Goal: Task Accomplishment & Management: Manage account settings

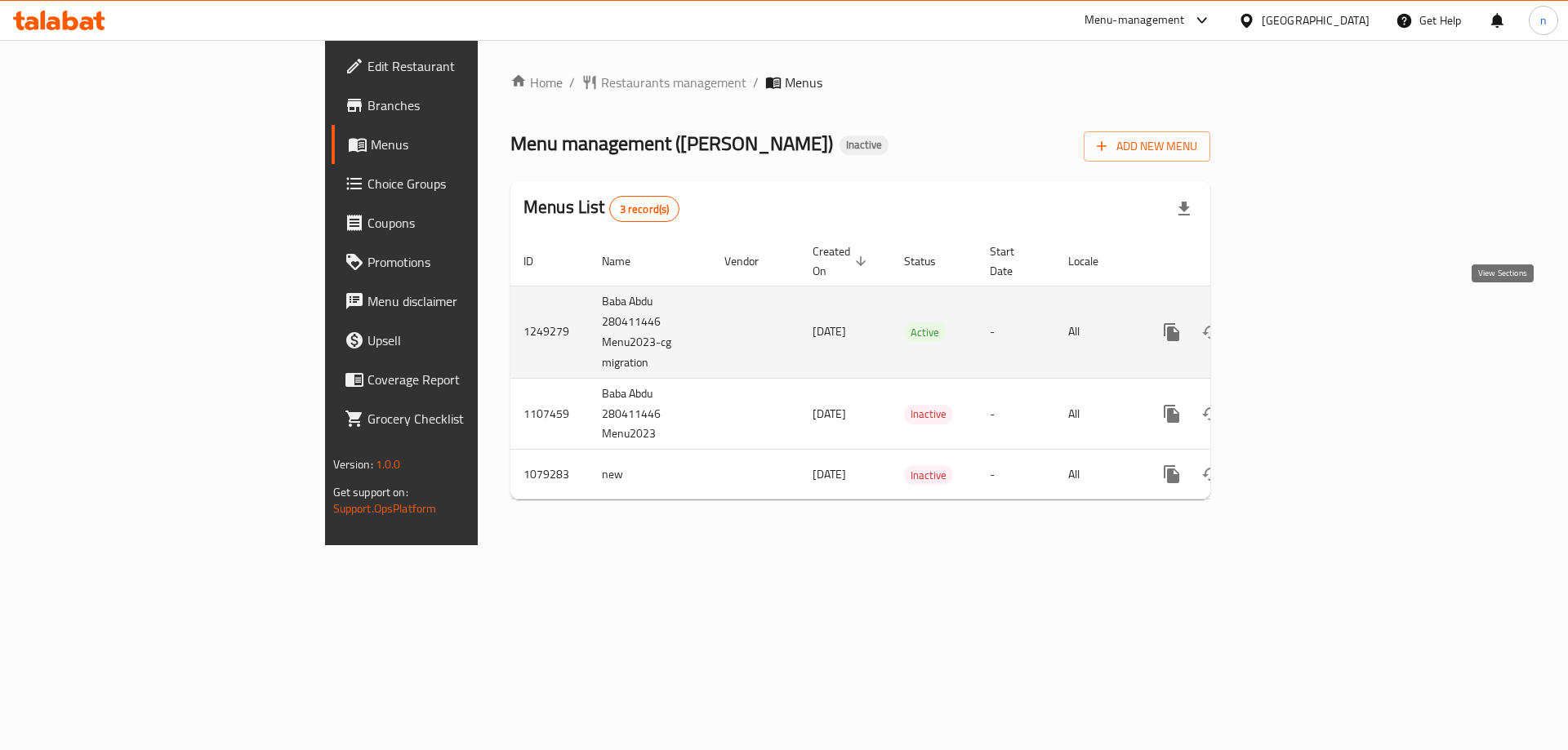
click at [1309, 313] on link "enhanced table" at bounding box center [1288, 332] width 39 height 39
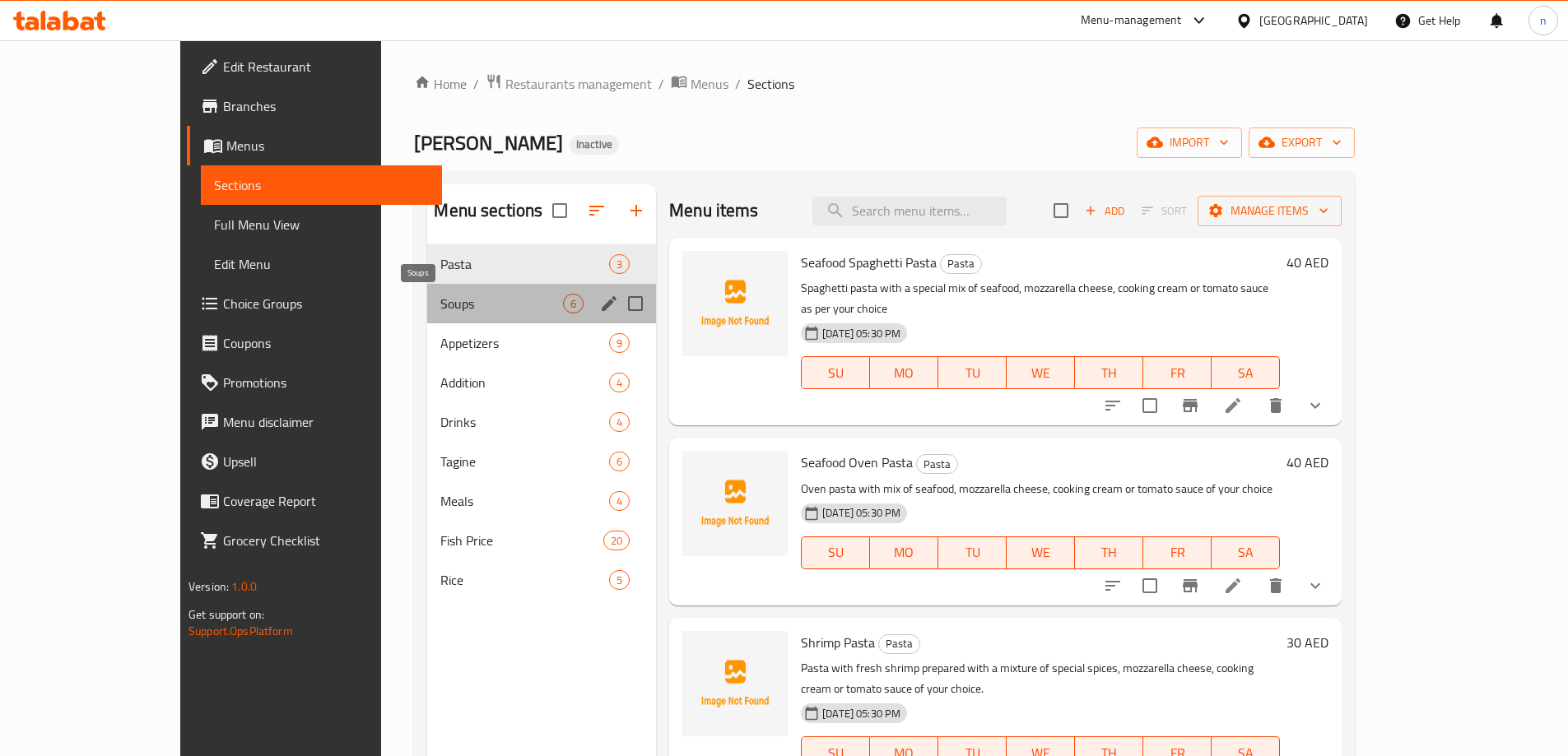
click at [440, 301] on span "Soups" at bounding box center [501, 304] width 123 height 20
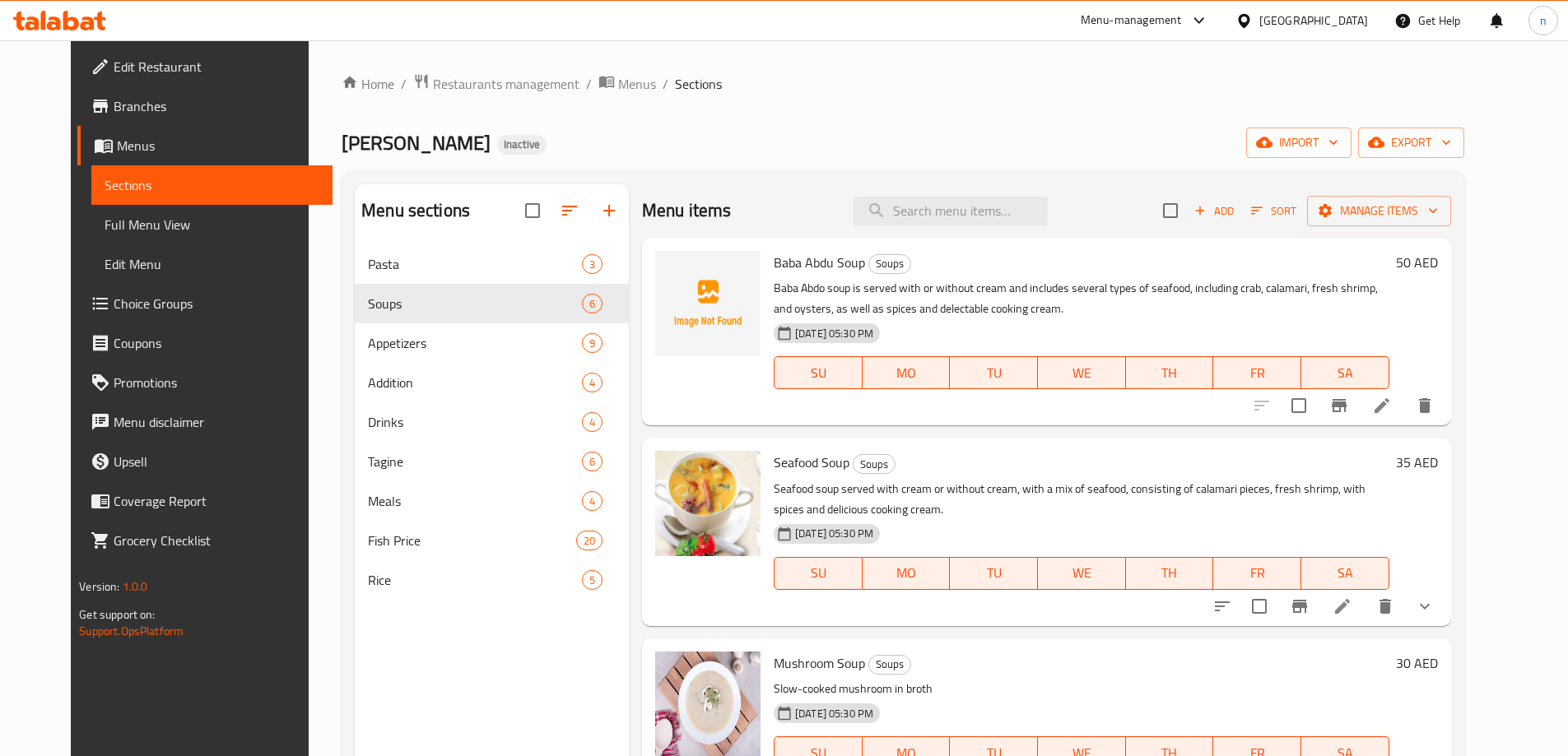
scroll to position [411, 0]
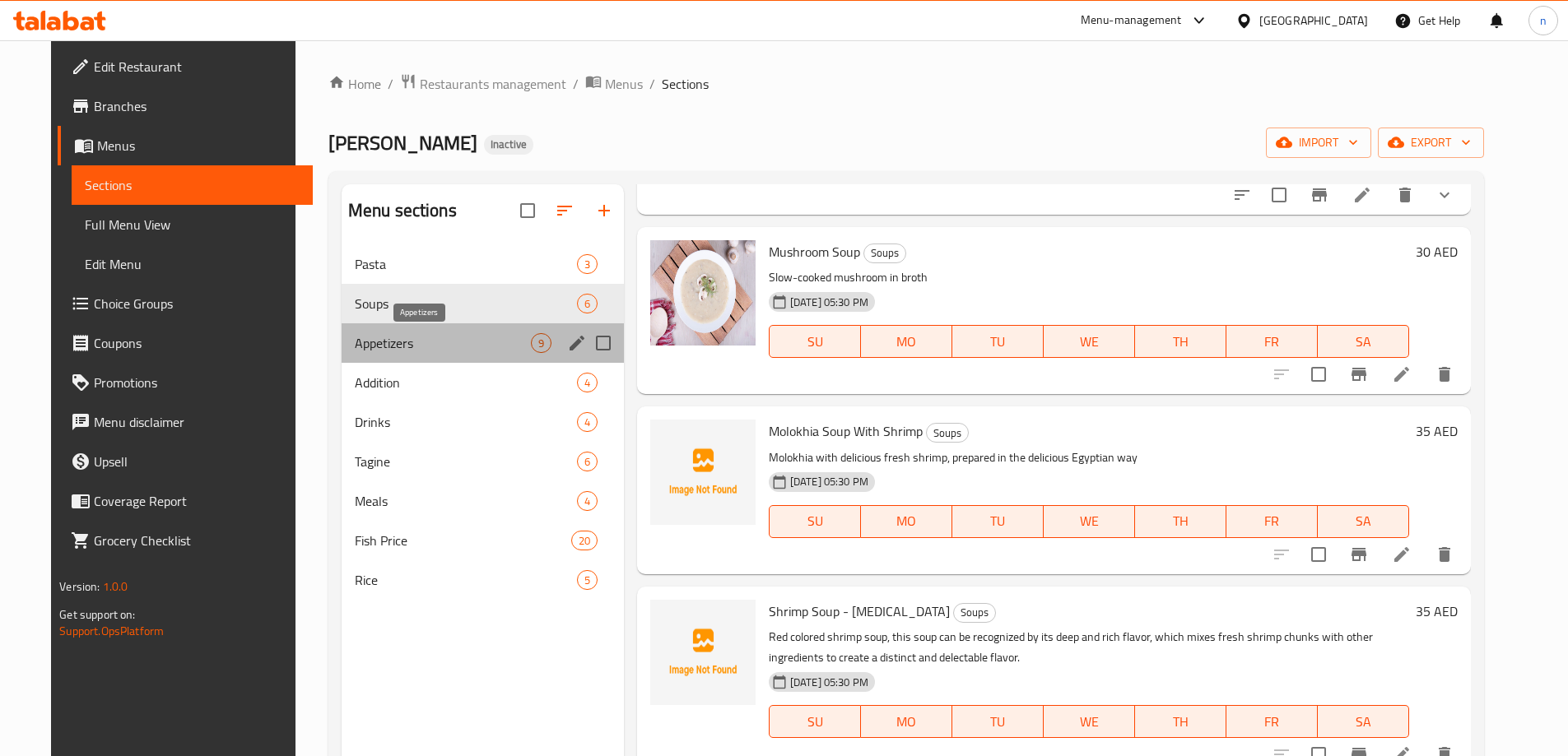
click at [362, 346] on span "Appetizers" at bounding box center [443, 343] width 176 height 20
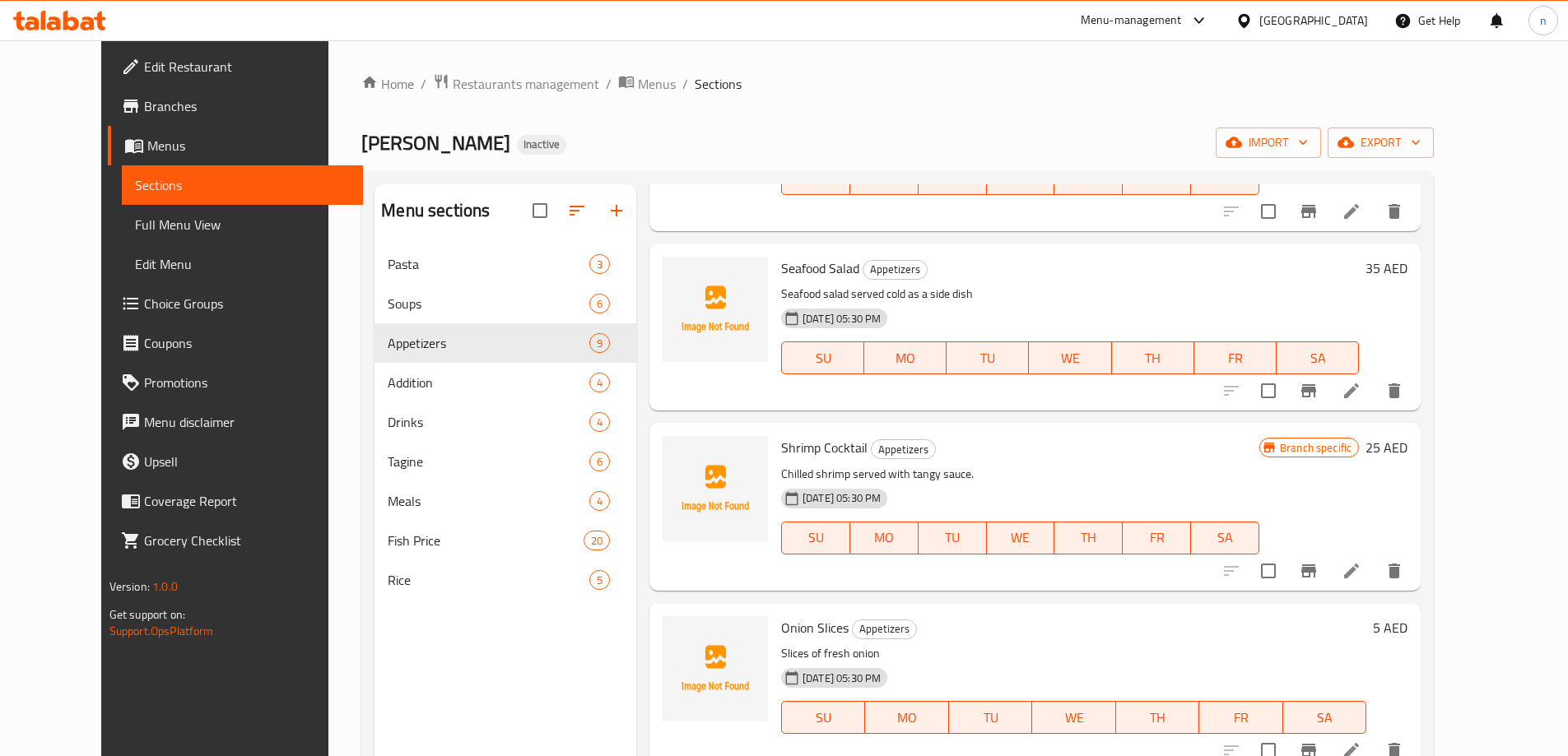
scroll to position [741, 0]
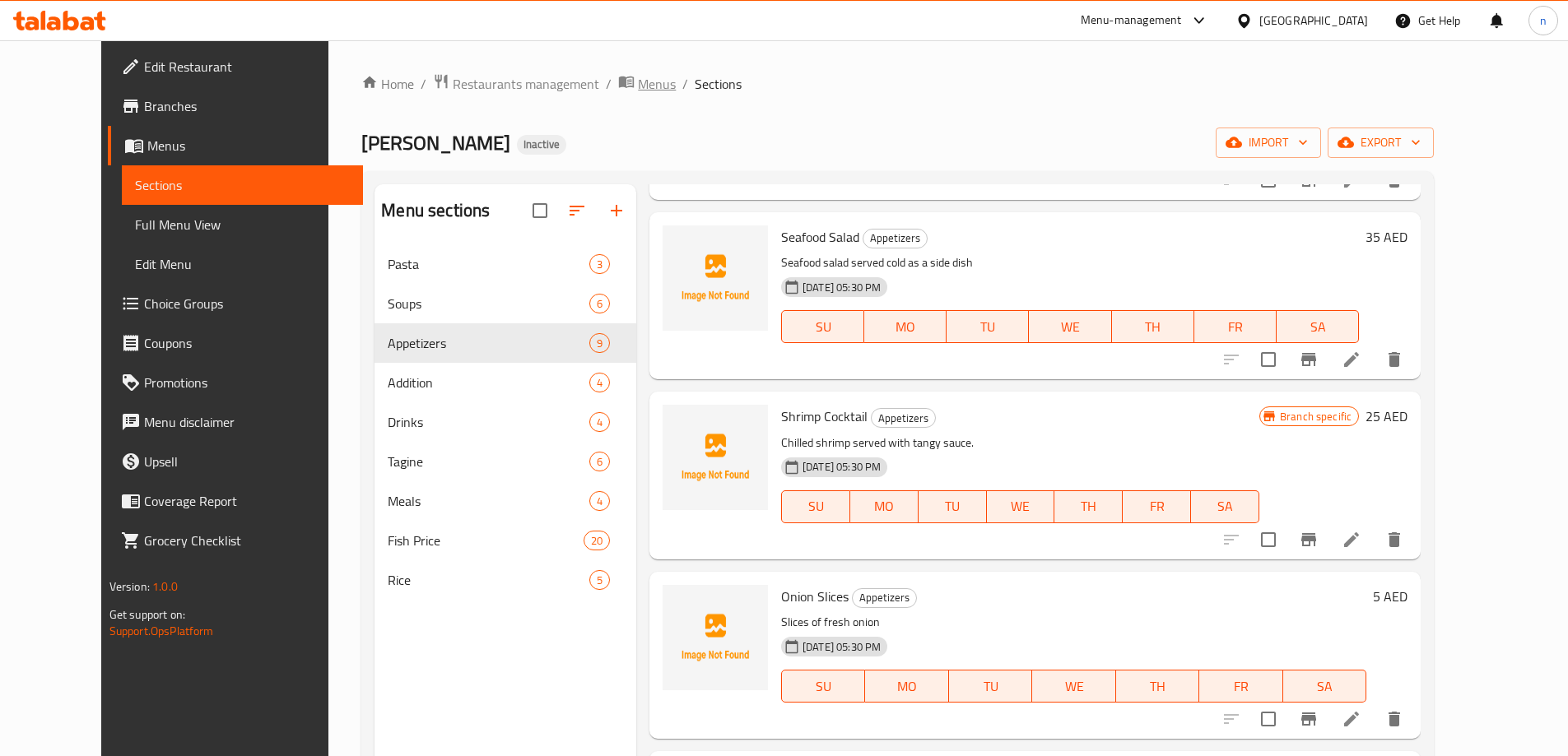
click at [638, 88] on span "Menus" at bounding box center [657, 84] width 38 height 20
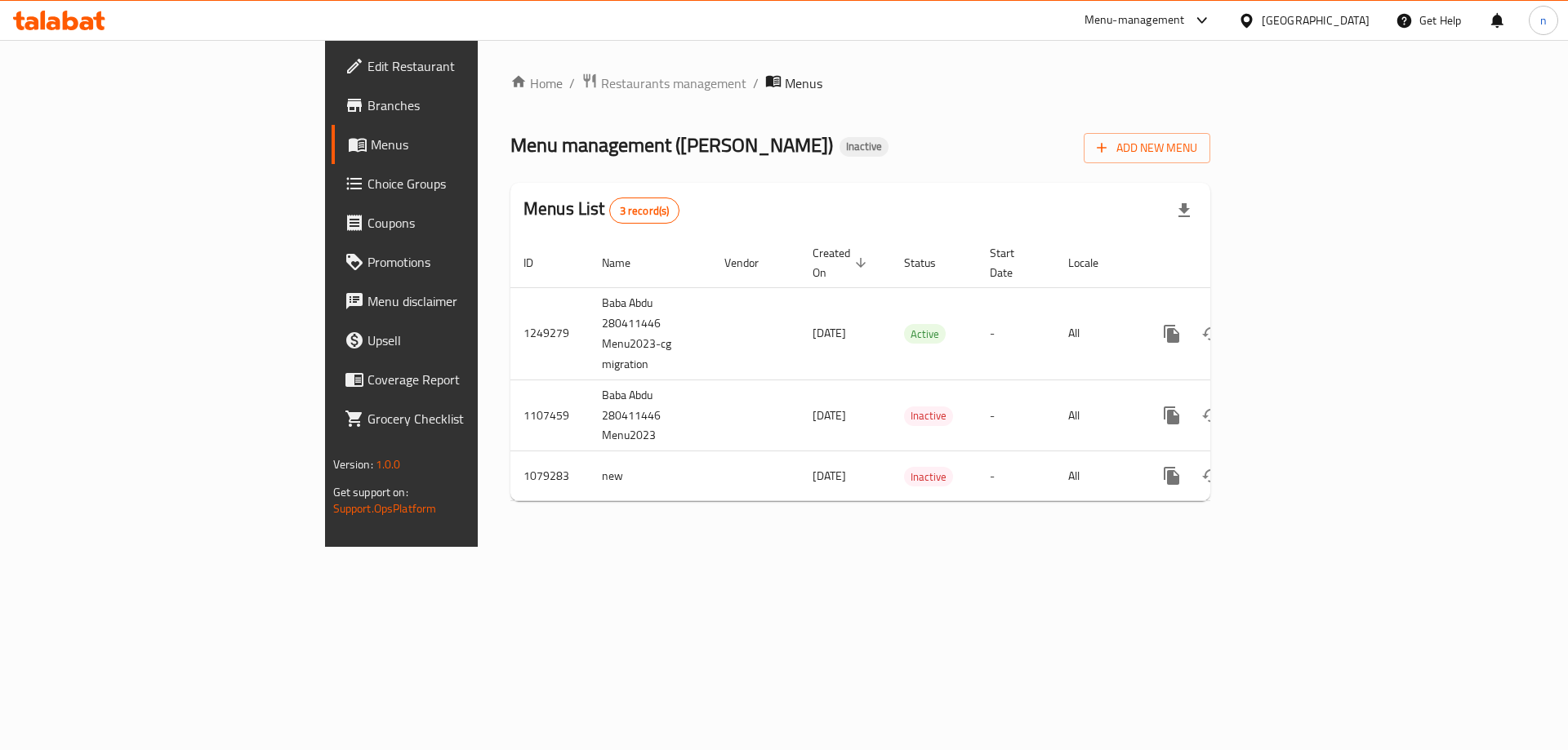
click at [1210, 122] on div "Home / Restaurants management / Menus Menu management ( [PERSON_NAME] ) Inactiv…" at bounding box center [860, 294] width 700 height 442
click at [1210, 129] on div "Add New Menu" at bounding box center [1147, 145] width 127 height 37
click at [1197, 155] on span "Add New Menu" at bounding box center [1147, 148] width 100 height 21
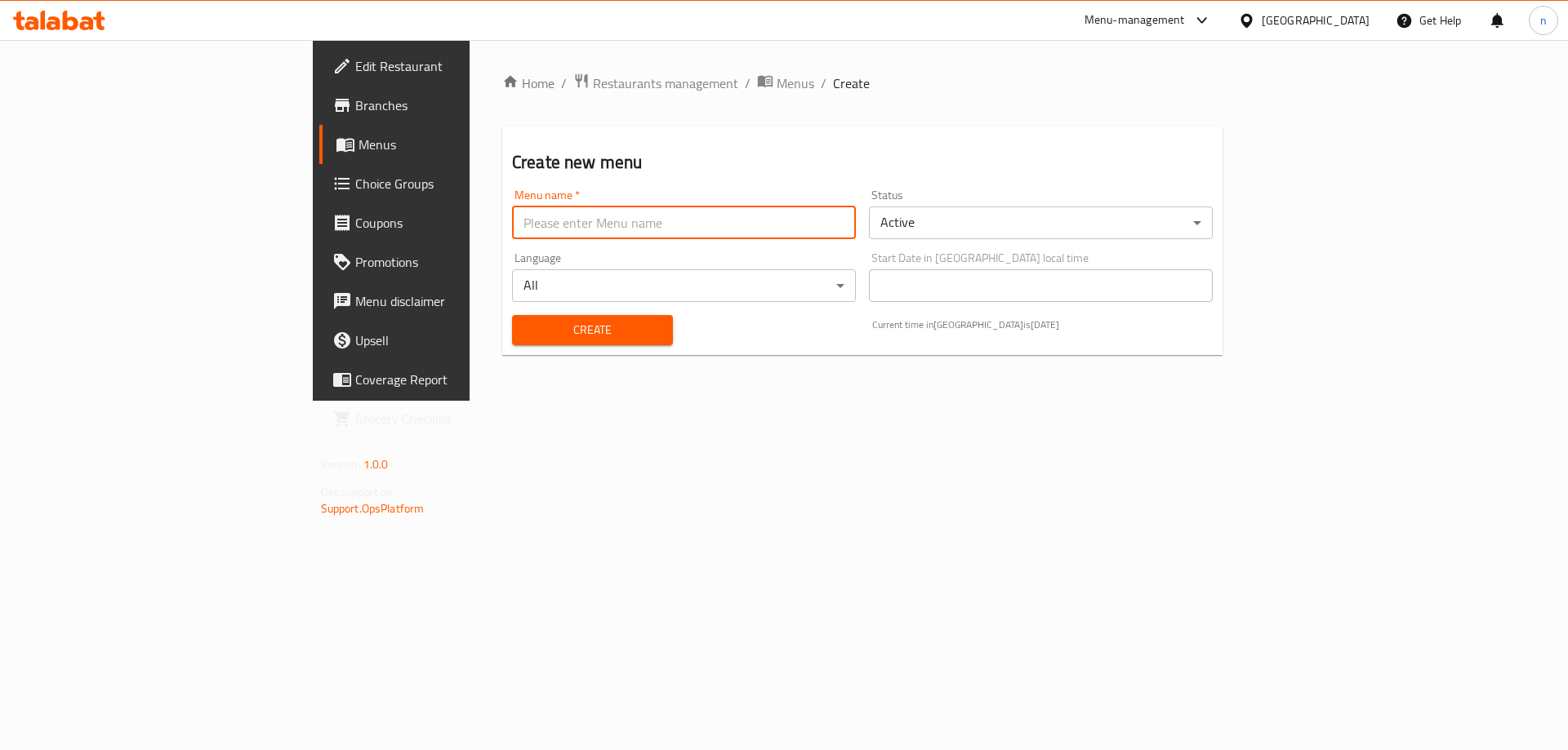
click at [512, 220] on input "text" at bounding box center [684, 223] width 344 height 33
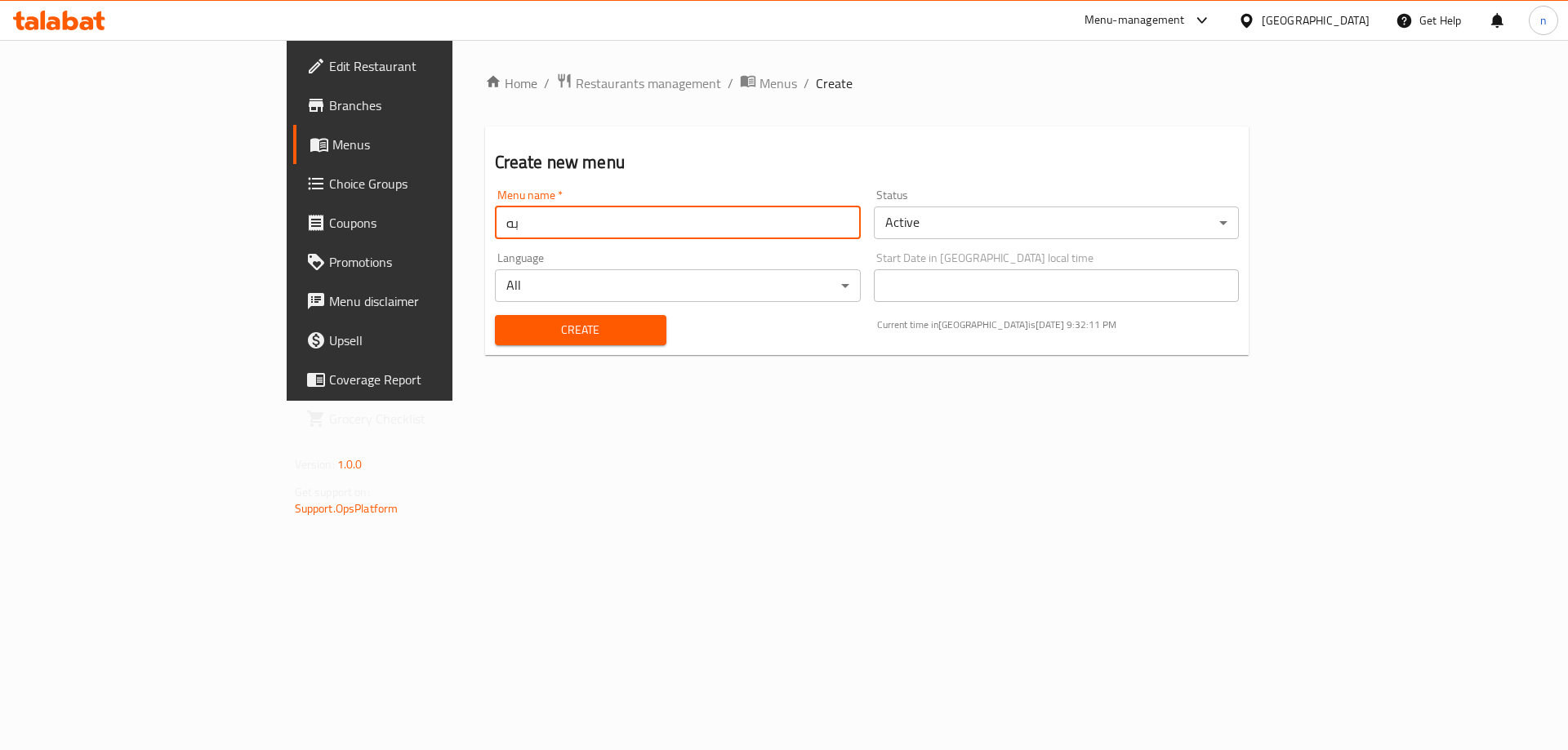
type input "ب"
type input "final 7/10"
click at [508, 337] on span "Create" at bounding box center [581, 331] width 145 height 21
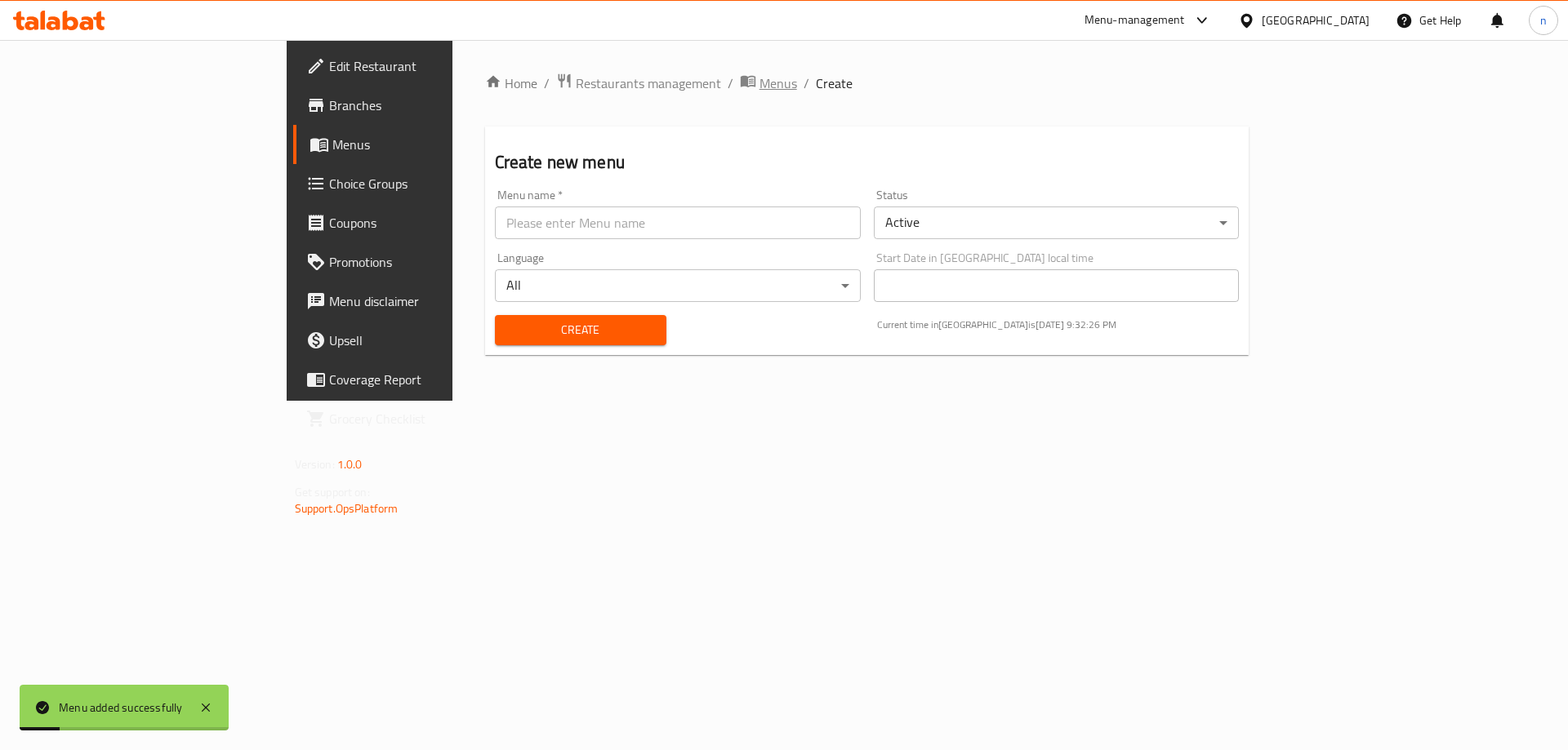
click at [759, 74] on span "Menus" at bounding box center [778, 83] width 38 height 20
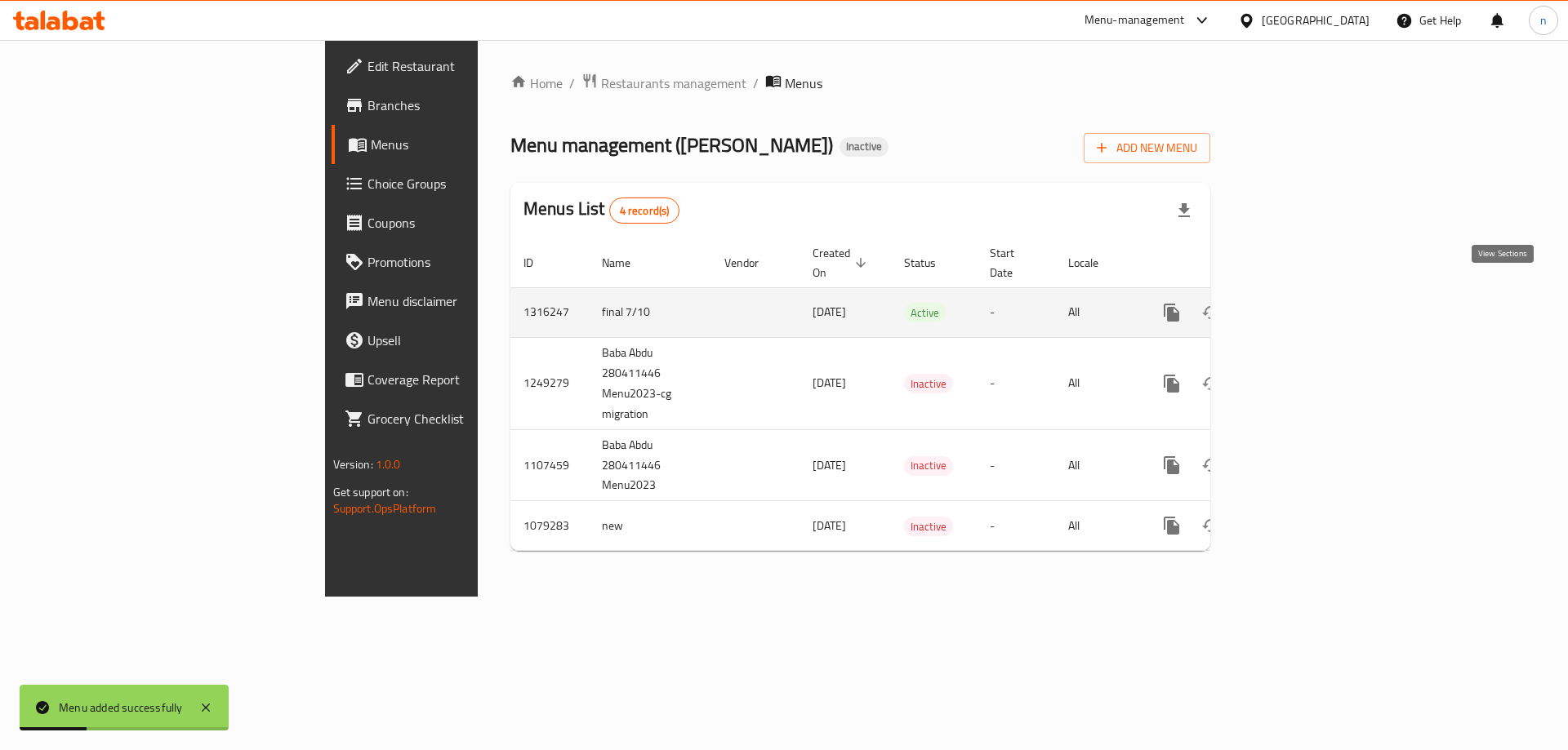
click at [1299, 303] on icon "enhanced table" at bounding box center [1289, 313] width 20 height 20
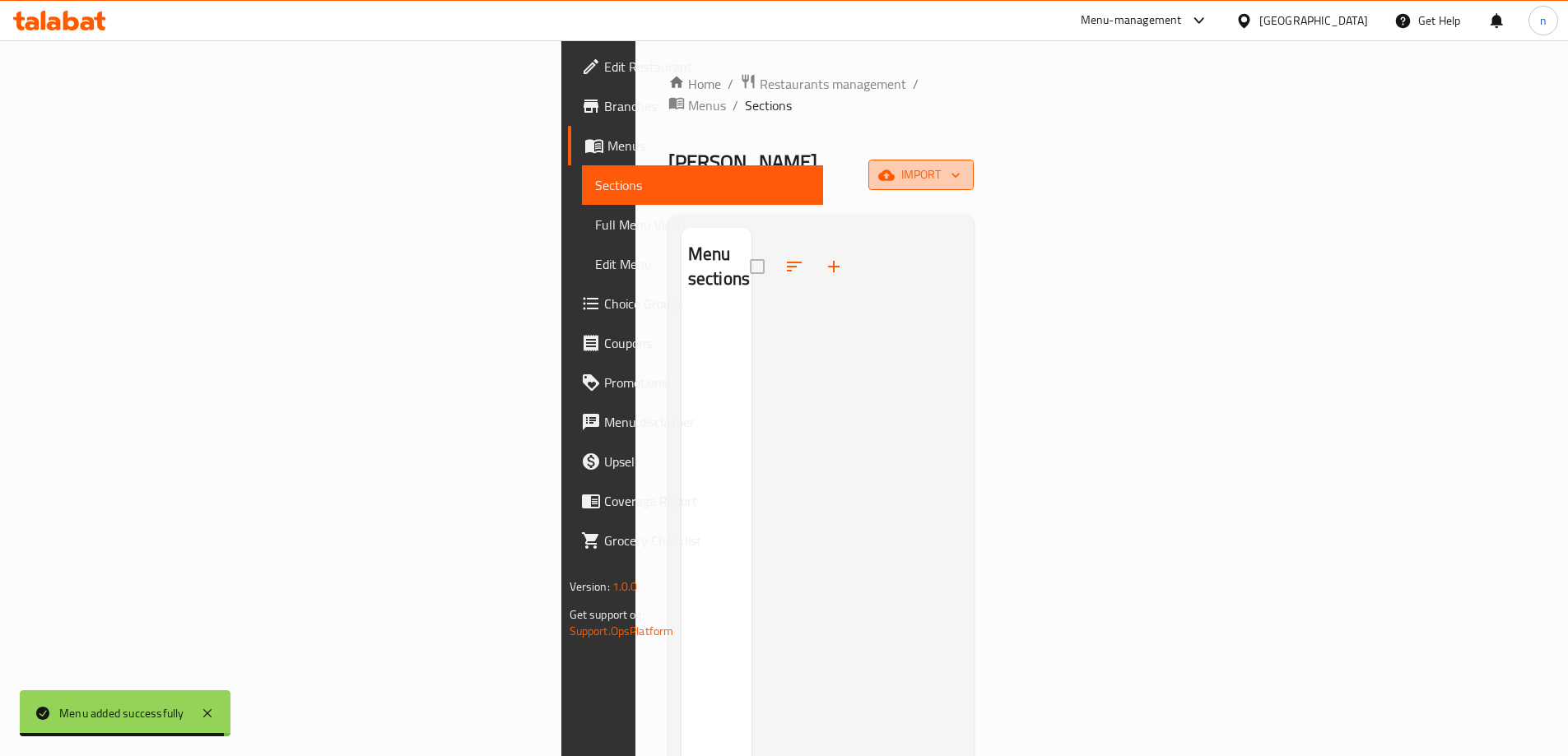
click at [961, 165] on span "import" at bounding box center [921, 175] width 79 height 21
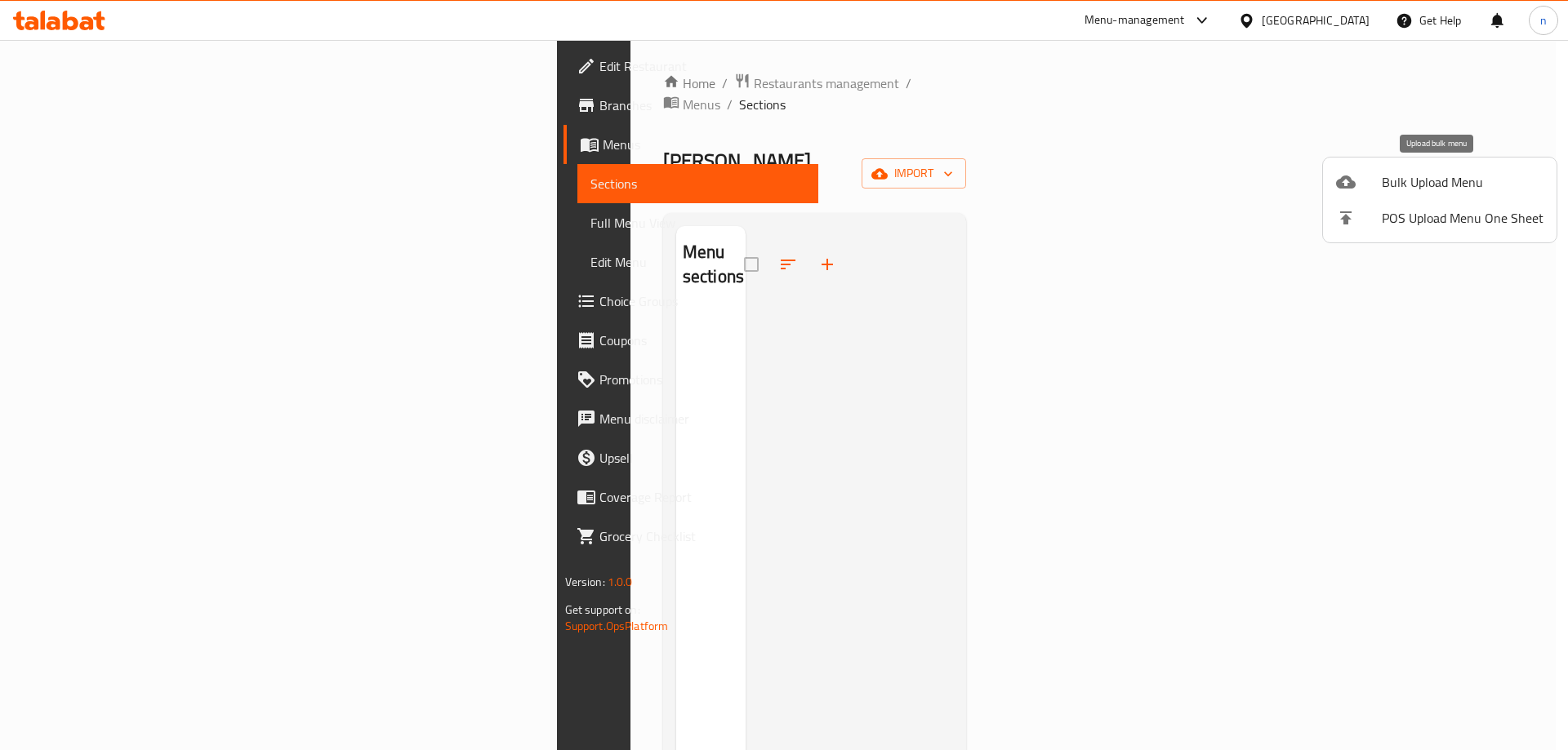
click at [1377, 179] on div at bounding box center [1358, 181] width 45 height 20
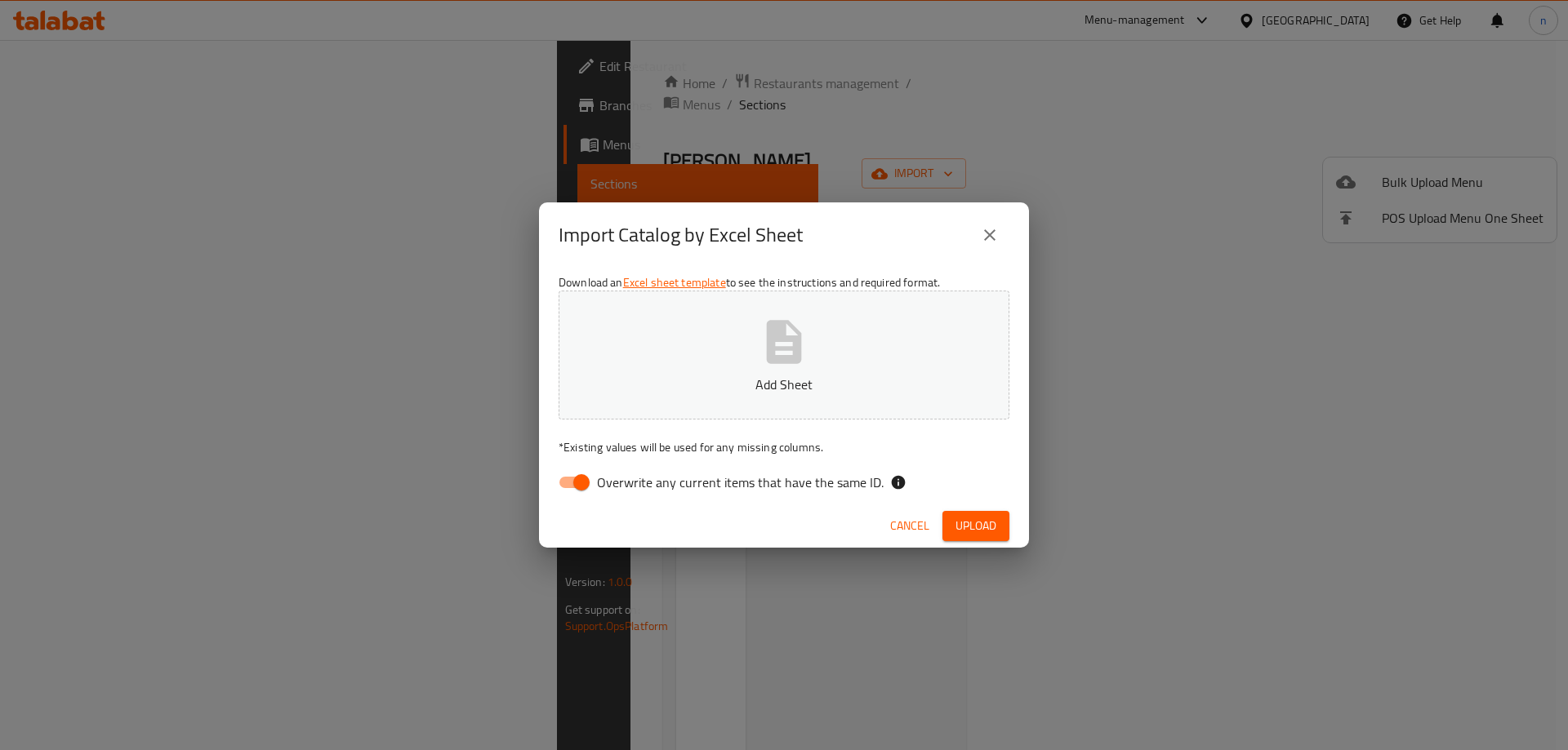
click at [566, 487] on input "Overwrite any current items that have the same ID." at bounding box center [581, 482] width 94 height 31
checkbox input "false"
click at [689, 374] on button "Add Sheet" at bounding box center [783, 355] width 451 height 129
click at [965, 520] on span "Upload" at bounding box center [975, 526] width 41 height 21
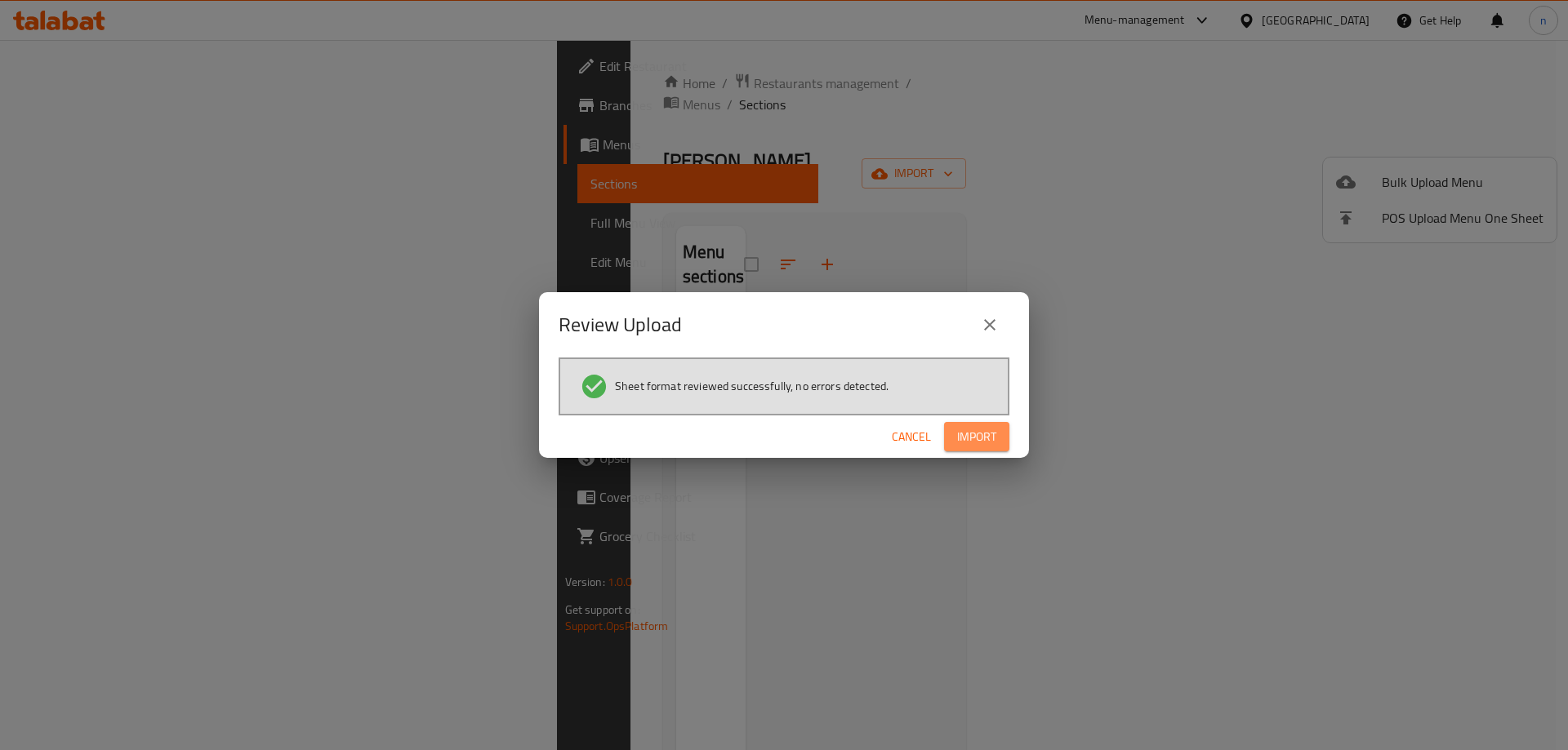
click at [981, 445] on span "Import" at bounding box center [976, 437] width 39 height 21
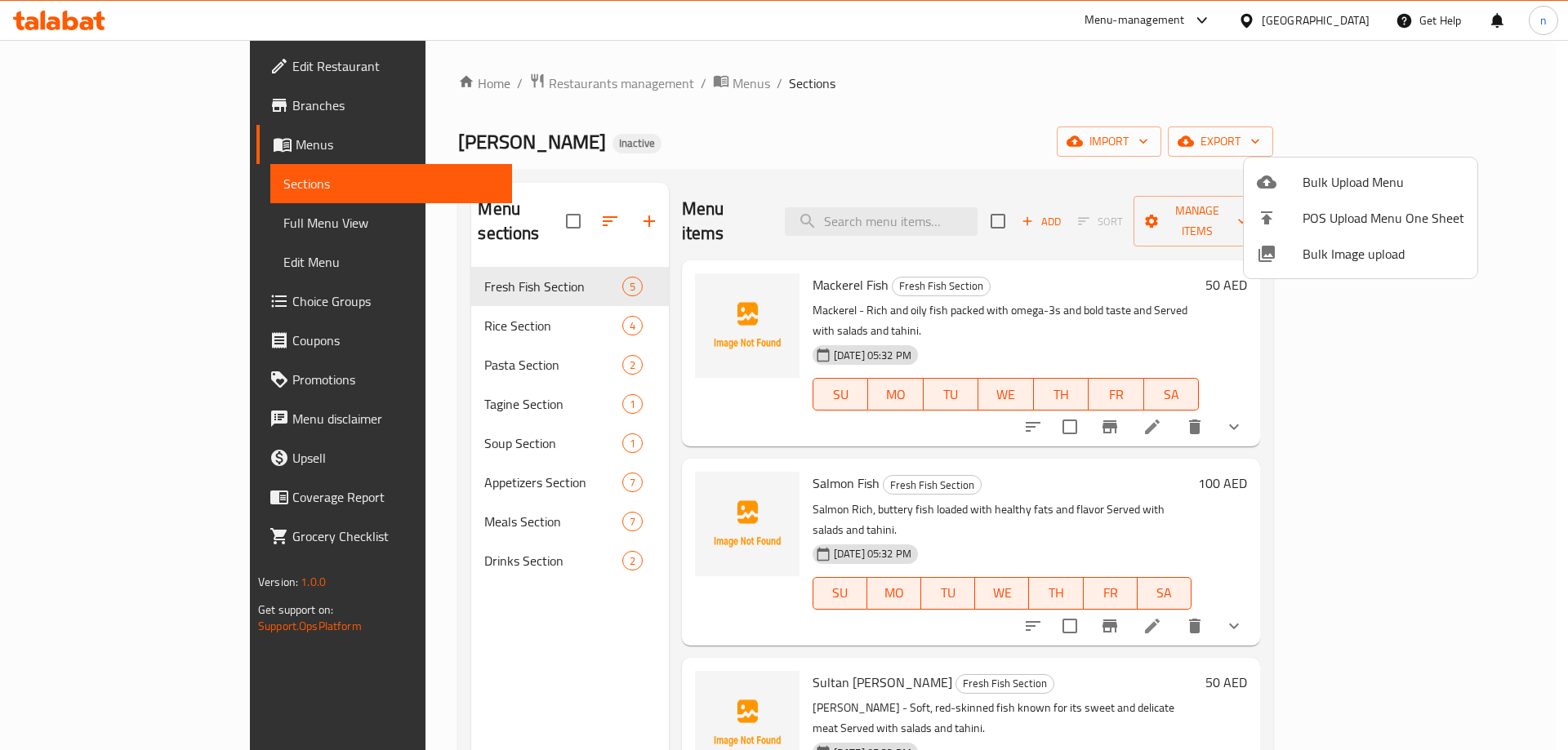
click at [172, 221] on div at bounding box center [784, 375] width 1568 height 750
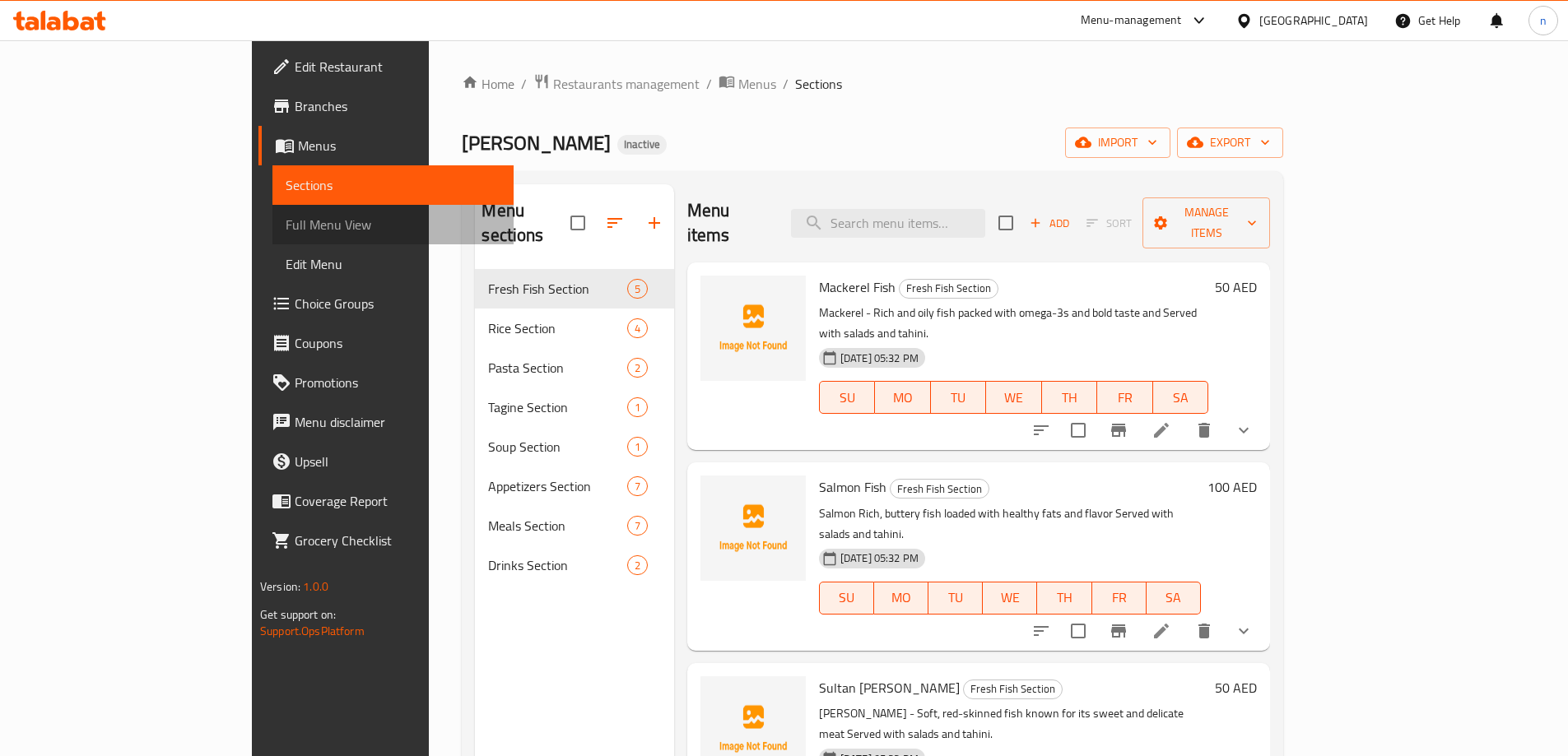
drag, startPoint x: 175, startPoint y: 225, endPoint x: 206, endPoint y: 3, distance: 224.2
click at [286, 222] on span "Full Menu View" at bounding box center [393, 225] width 215 height 20
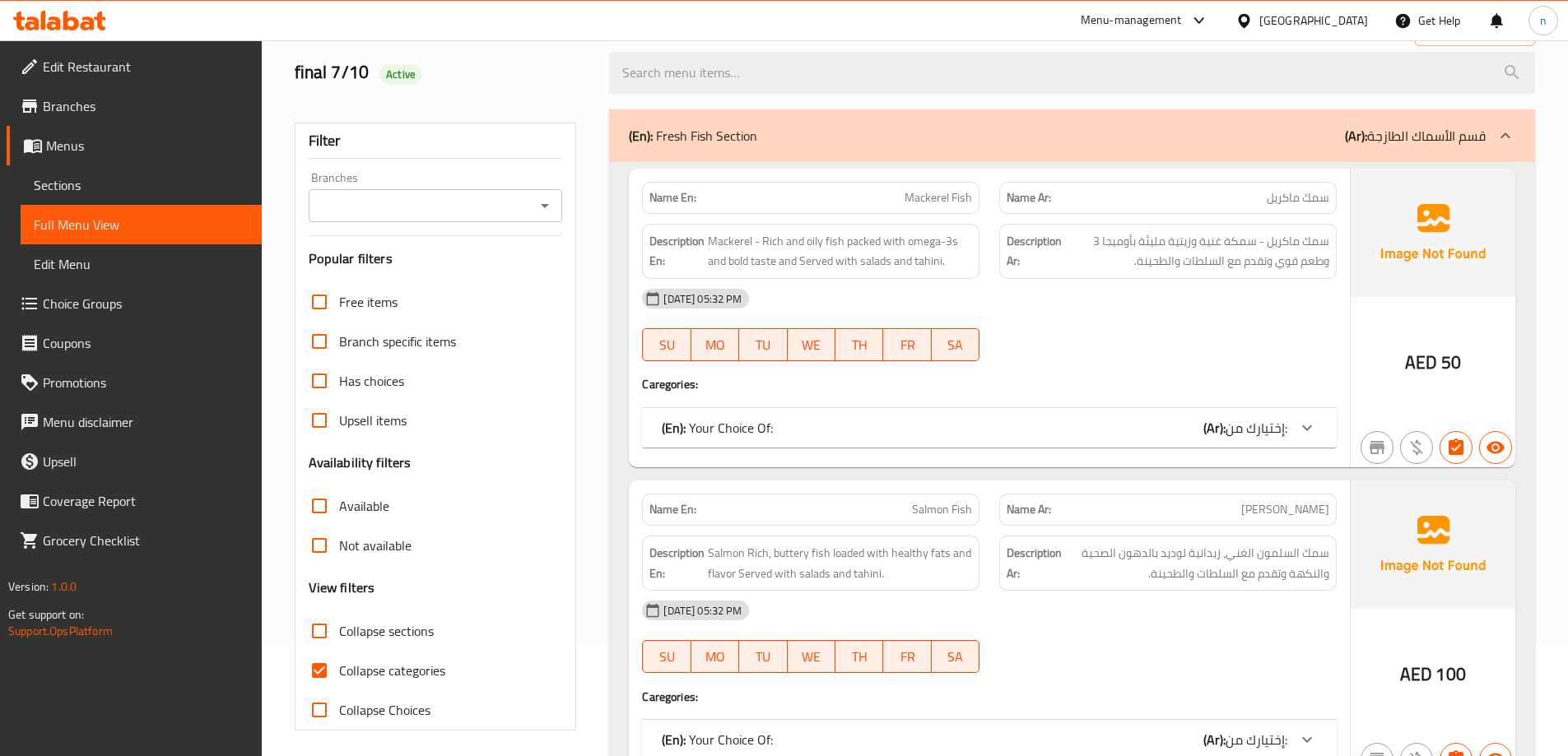
scroll to position [165, 0]
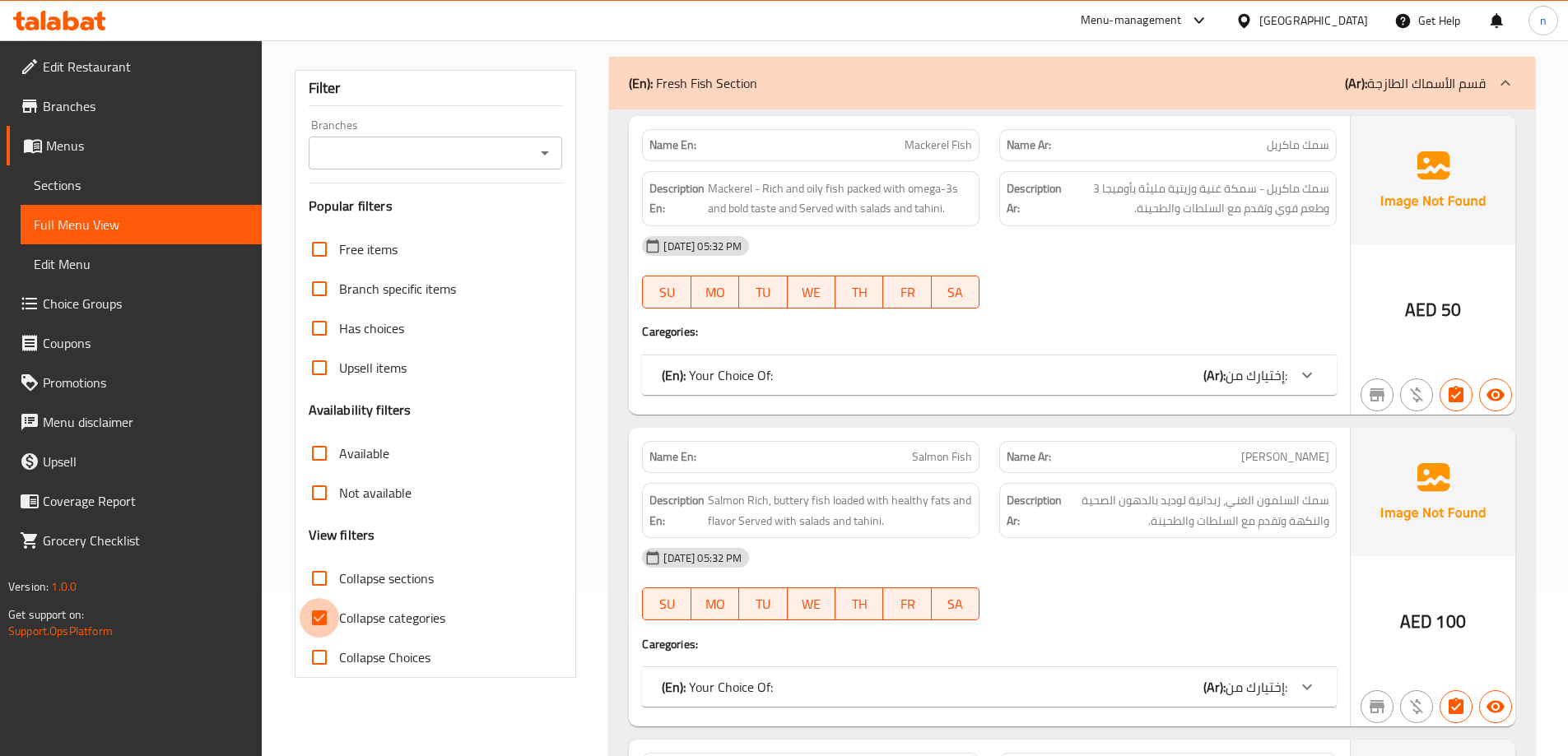
click at [315, 616] on input "Collapse categories" at bounding box center [319, 617] width 39 height 39
checkbox input "false"
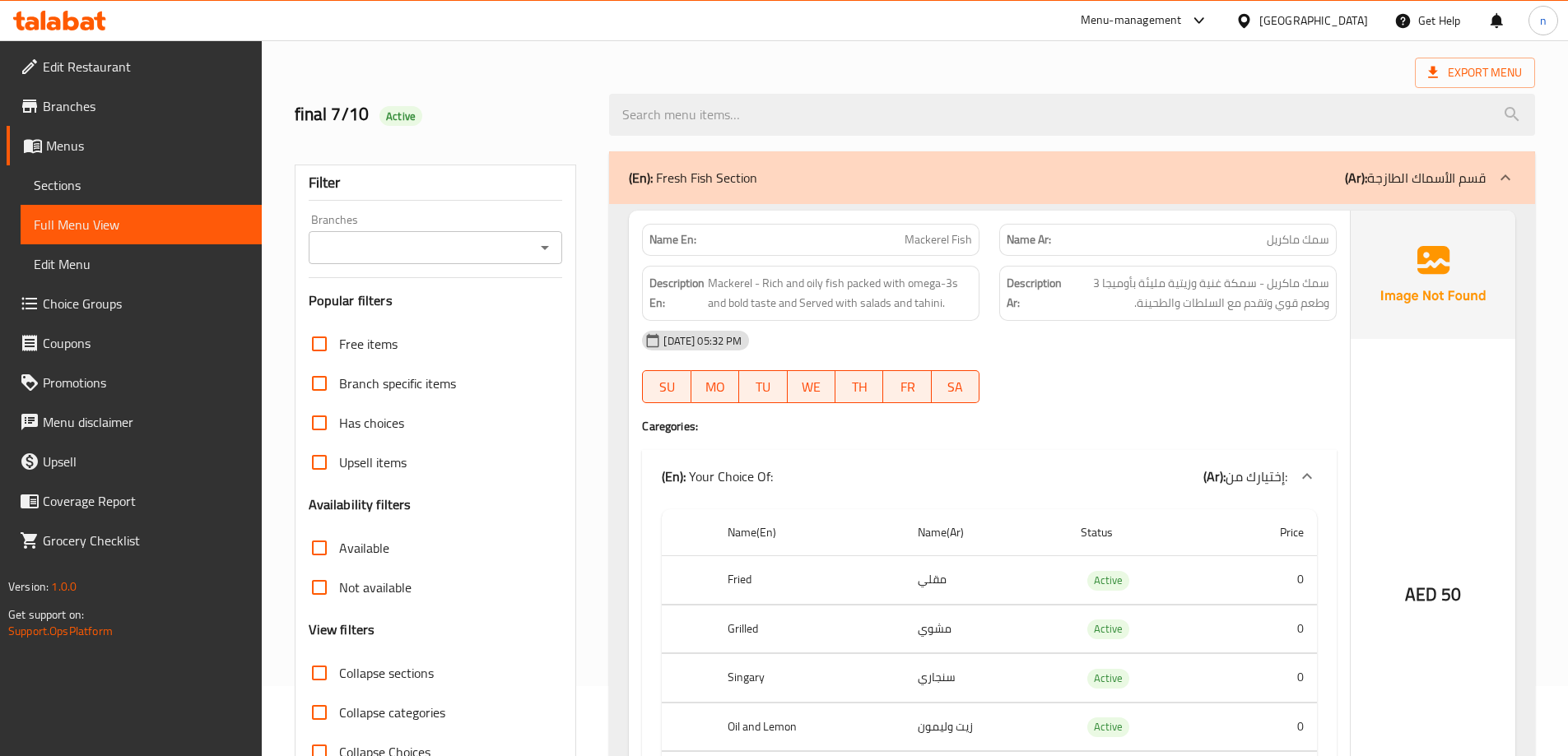
scroll to position [0, 0]
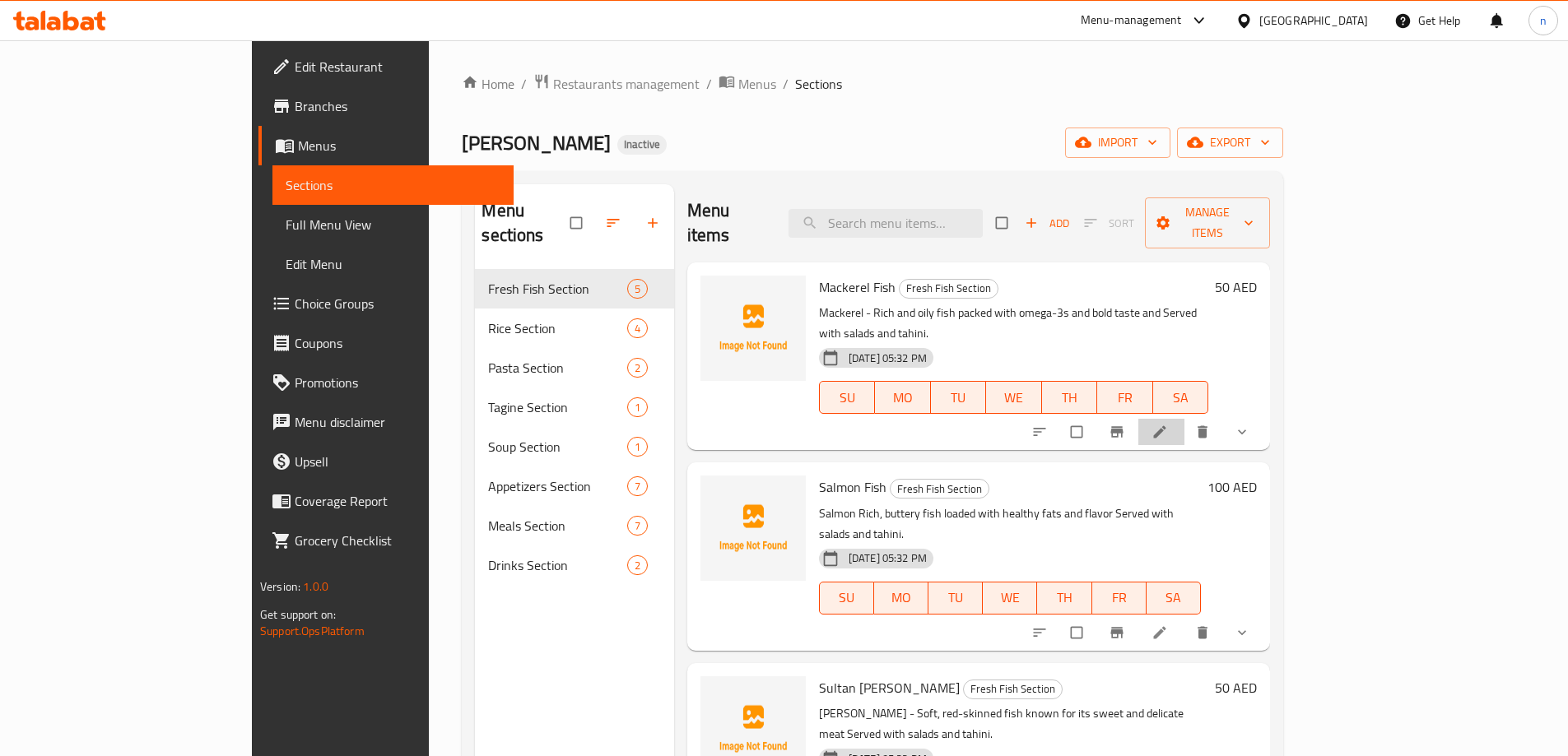
click at [1168, 424] on icon at bounding box center [1159, 431] width 16 height 16
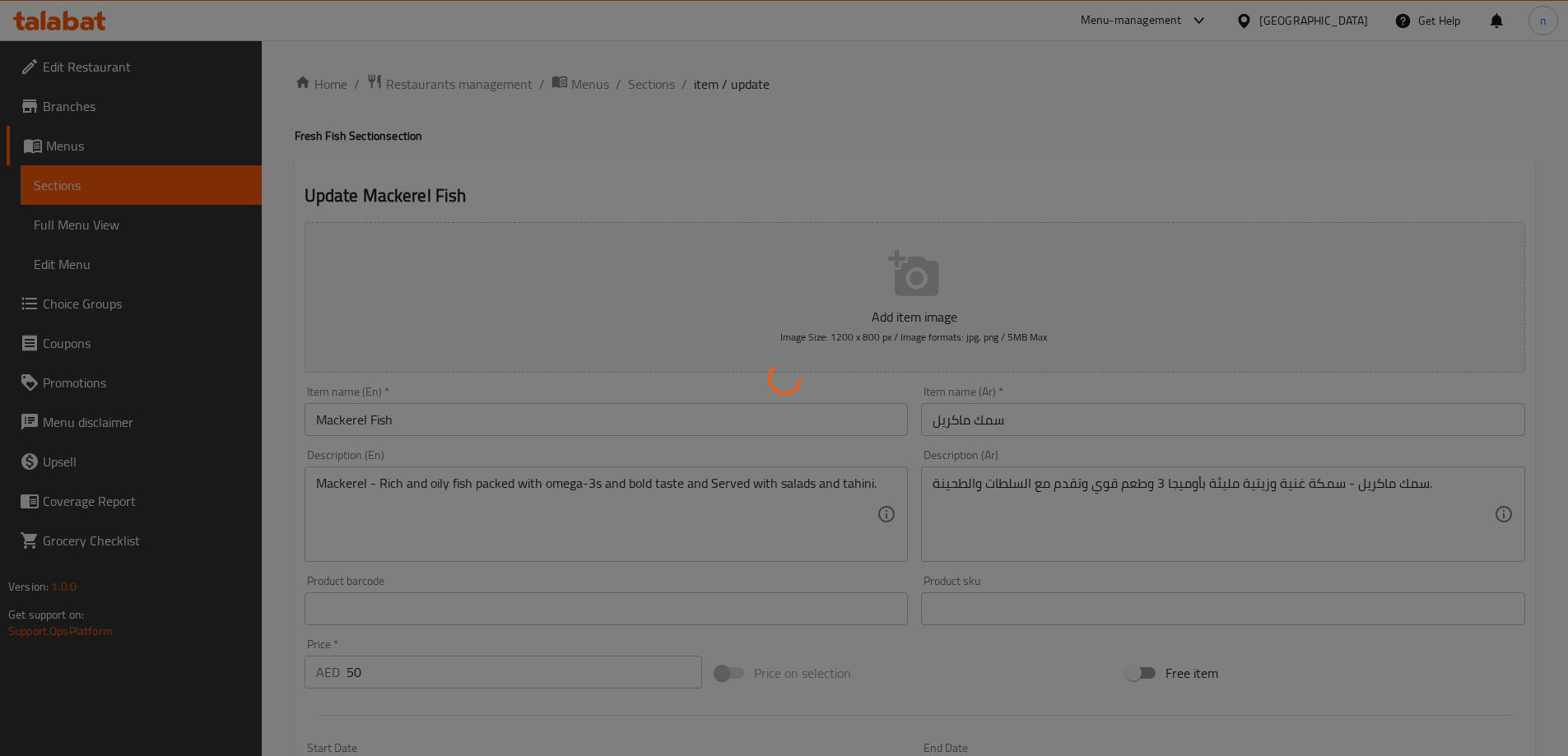
type input "إختيارك من:"
type input "1"
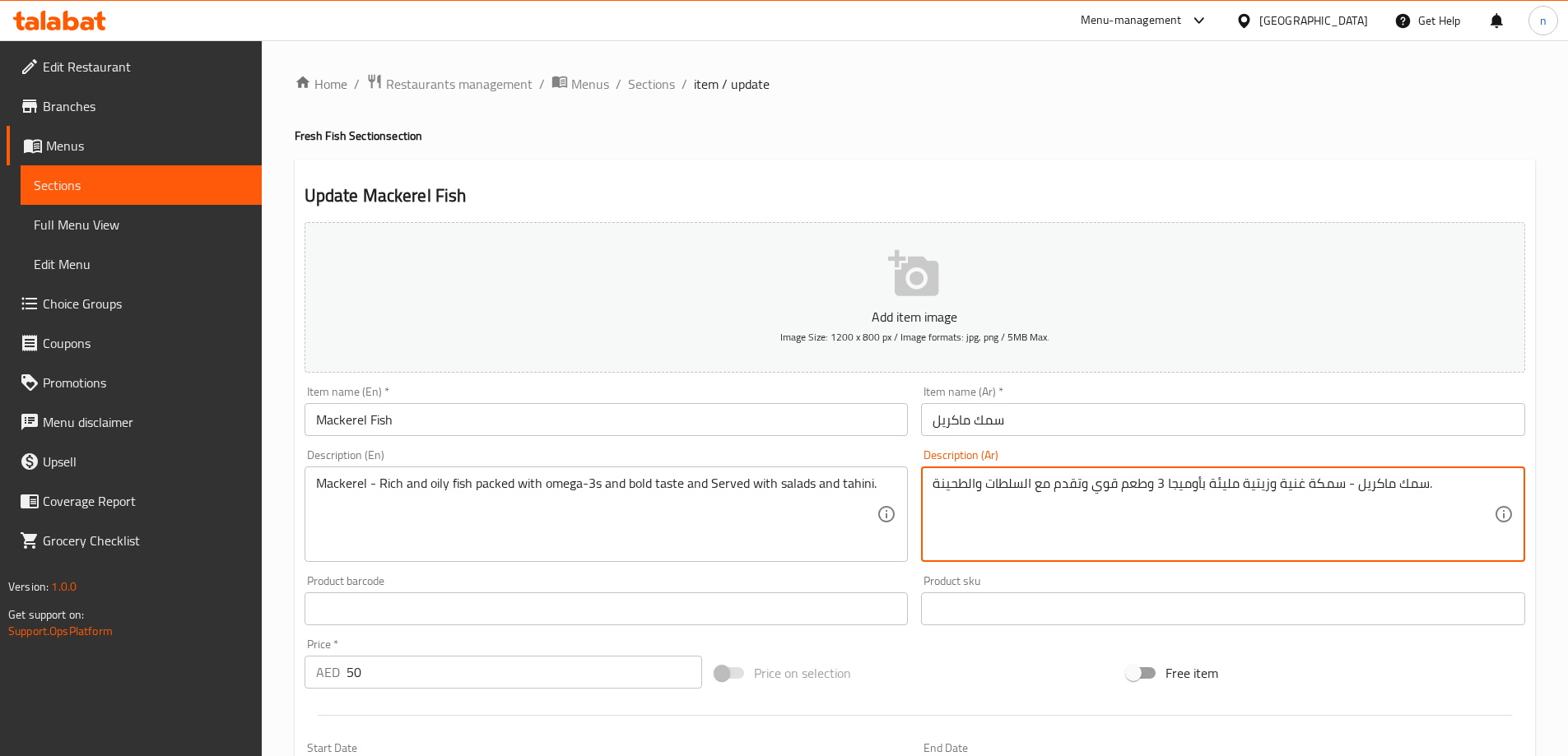
click at [1215, 479] on textarea "سمك ماكريل - سمكة غنية وزيتية مليئة بأوميجا 3 وطعم قوي وتقدم مع السلطات والطحین…" at bounding box center [1213, 515] width 562 height 78
click at [1193, 517] on textarea "سمك ماكريل - سمكة غنية وزيتية مليئة بأوميجا 3 وطعم قوي وتقدم مع السلطات والطحین…" at bounding box center [1213, 515] width 562 height 78
click at [1223, 483] on textarea "سمك ماكريل - سمكة غنية وزيتية مليئة بأوميجا 3 وطعم قوي وتقدم مع السلطات والطحین…" at bounding box center [1213, 515] width 562 height 78
click at [1224, 484] on textarea "سمك ماكريل - سمكة غنية وزيتية مليئة بأوميجا 3أس وطعم قوي وتقدم مع السلطات والطح…" at bounding box center [1213, 515] width 562 height 78
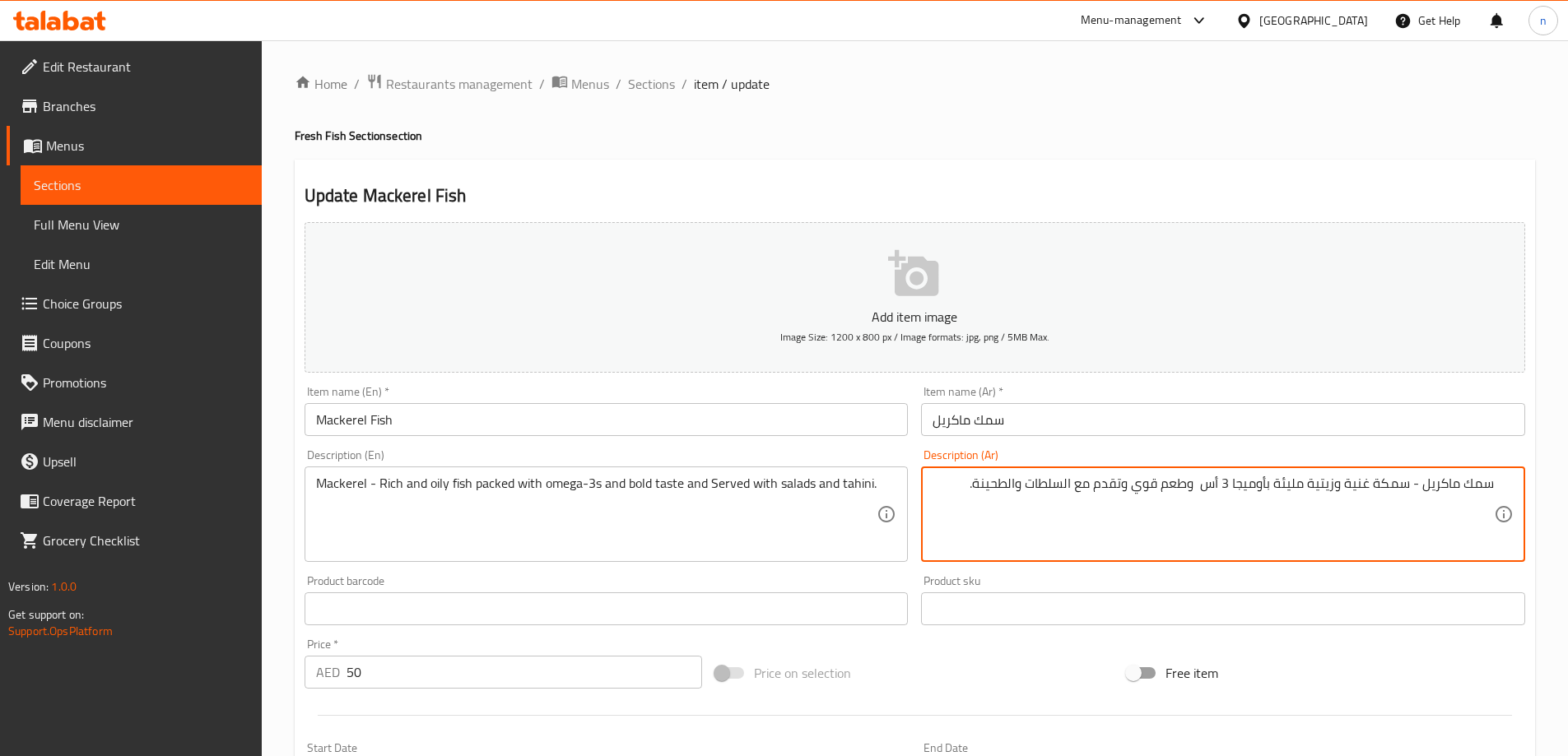
click at [1229, 483] on textarea "سمك ماكريل - سمكة غنية وزيتية مليئة بأوميجا 3 أس وطعم قوي وتقدم مع السلطات والط…" at bounding box center [1213, 515] width 562 height 78
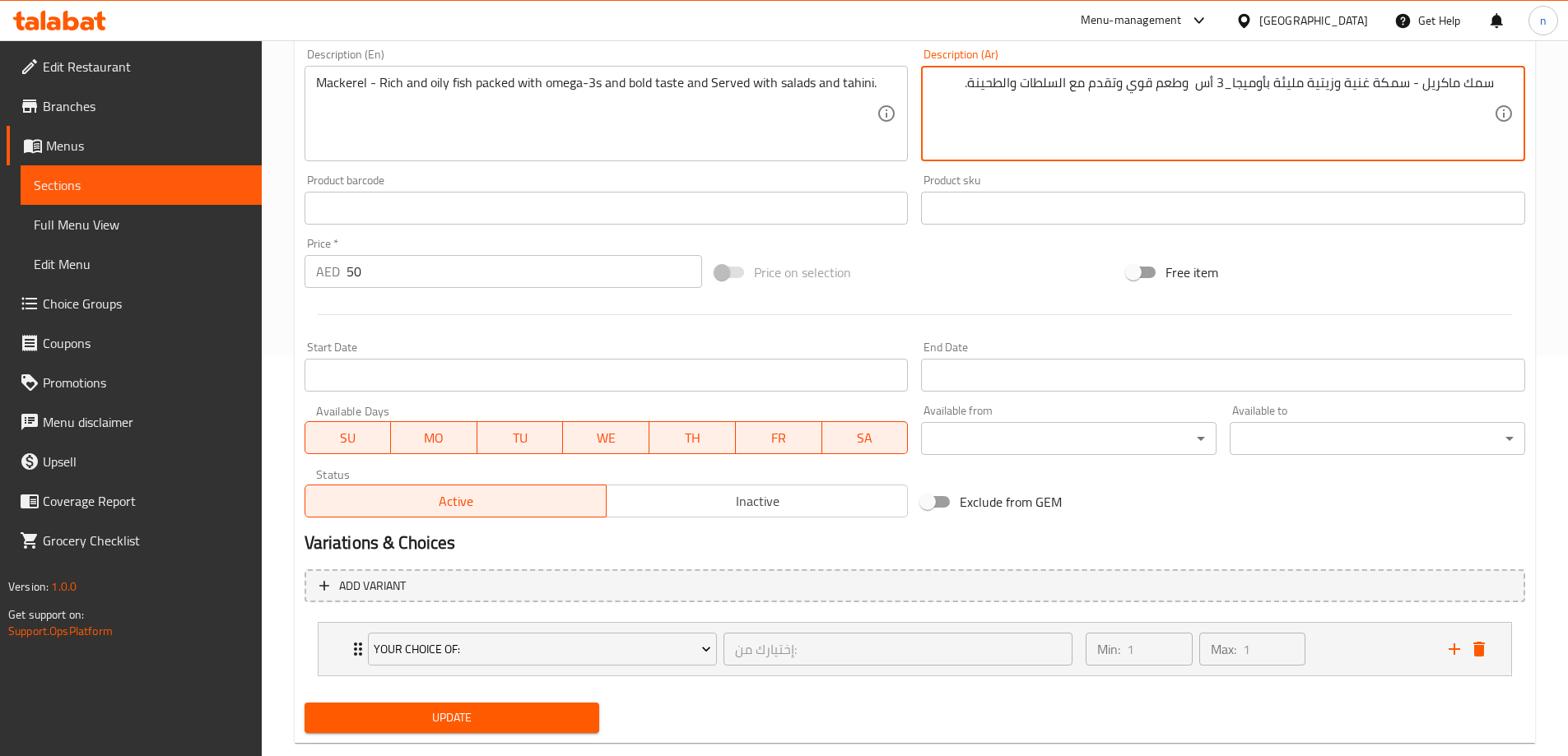
scroll to position [434, 0]
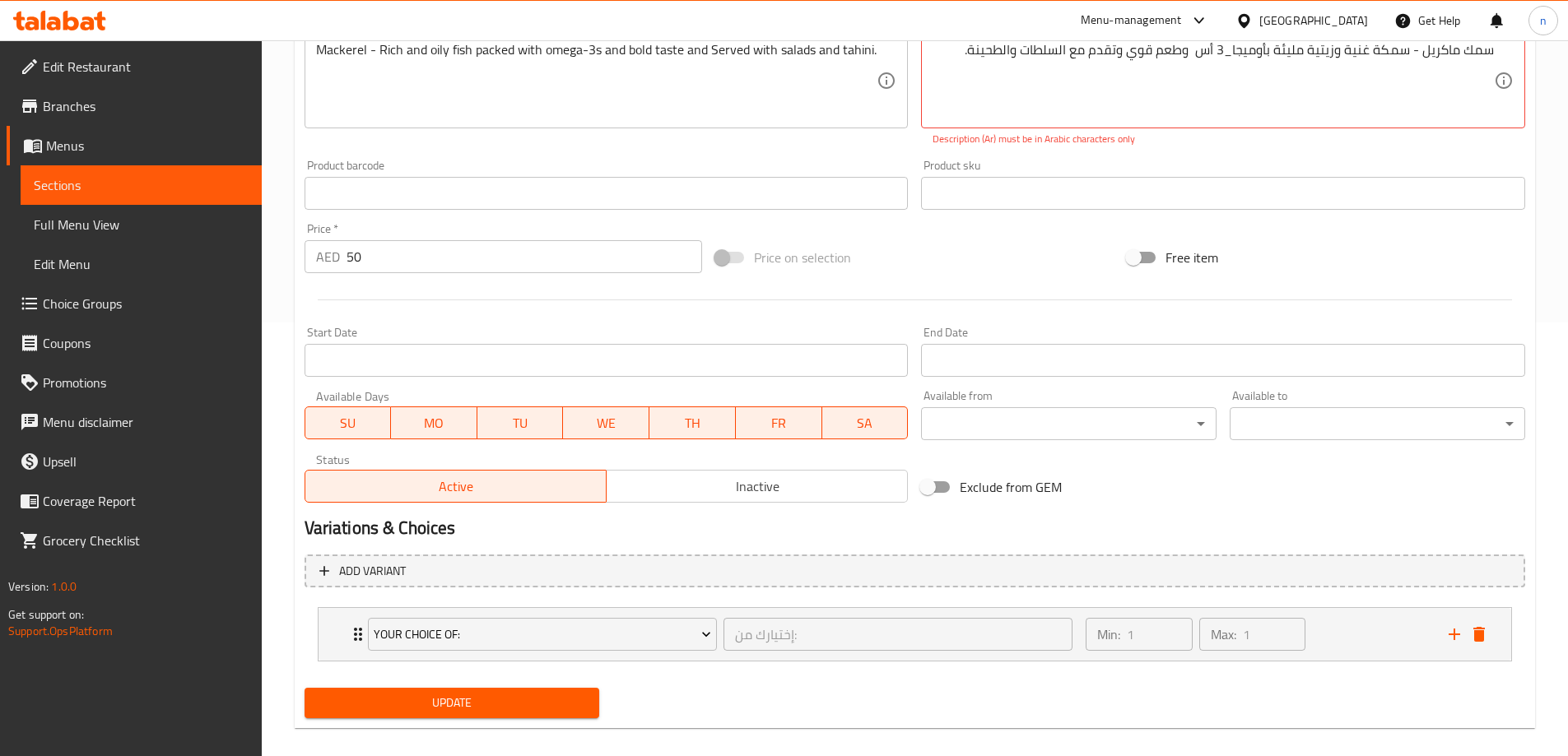
click at [476, 668] on div "Add item image Image Size: 1200 x 800 px / Image formats: jpg, png / 5MB Max. I…" at bounding box center [915, 253] width 1234 height 944
click at [467, 690] on button "Update" at bounding box center [452, 704] width 295 height 30
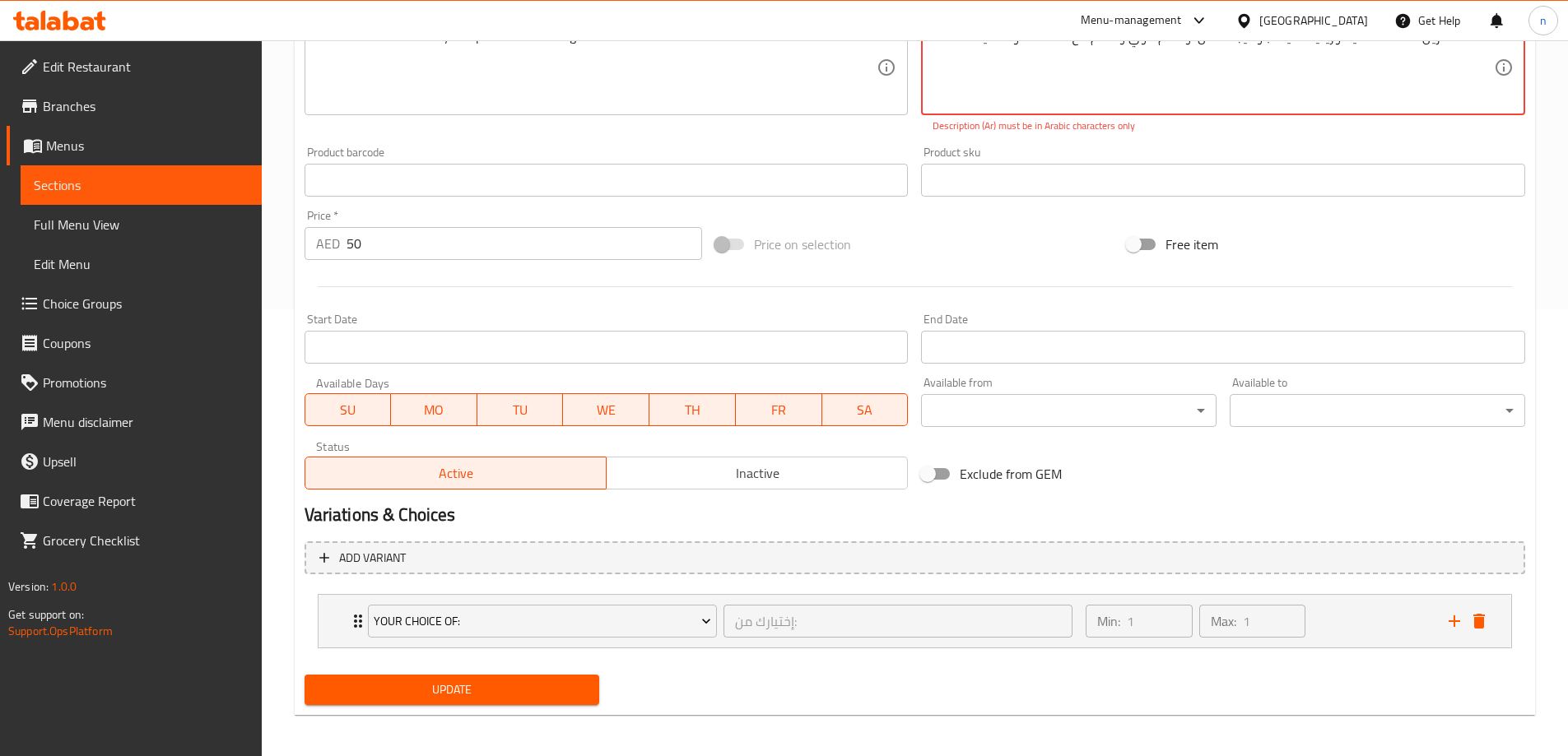
scroll to position [452, 0]
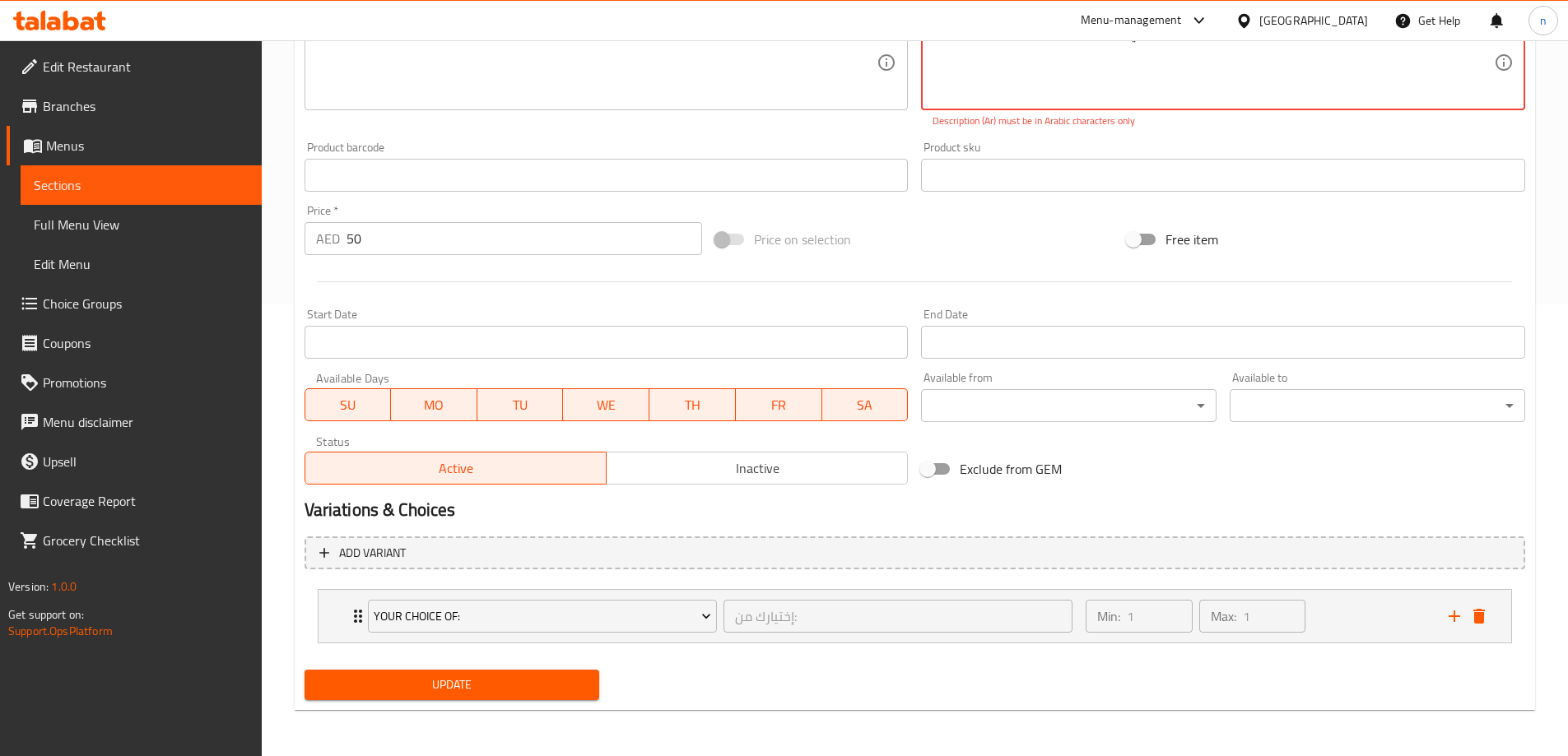
click at [437, 690] on span "Update" at bounding box center [452, 686] width 269 height 21
click at [562, 675] on span "Update" at bounding box center [452, 686] width 269 height 21
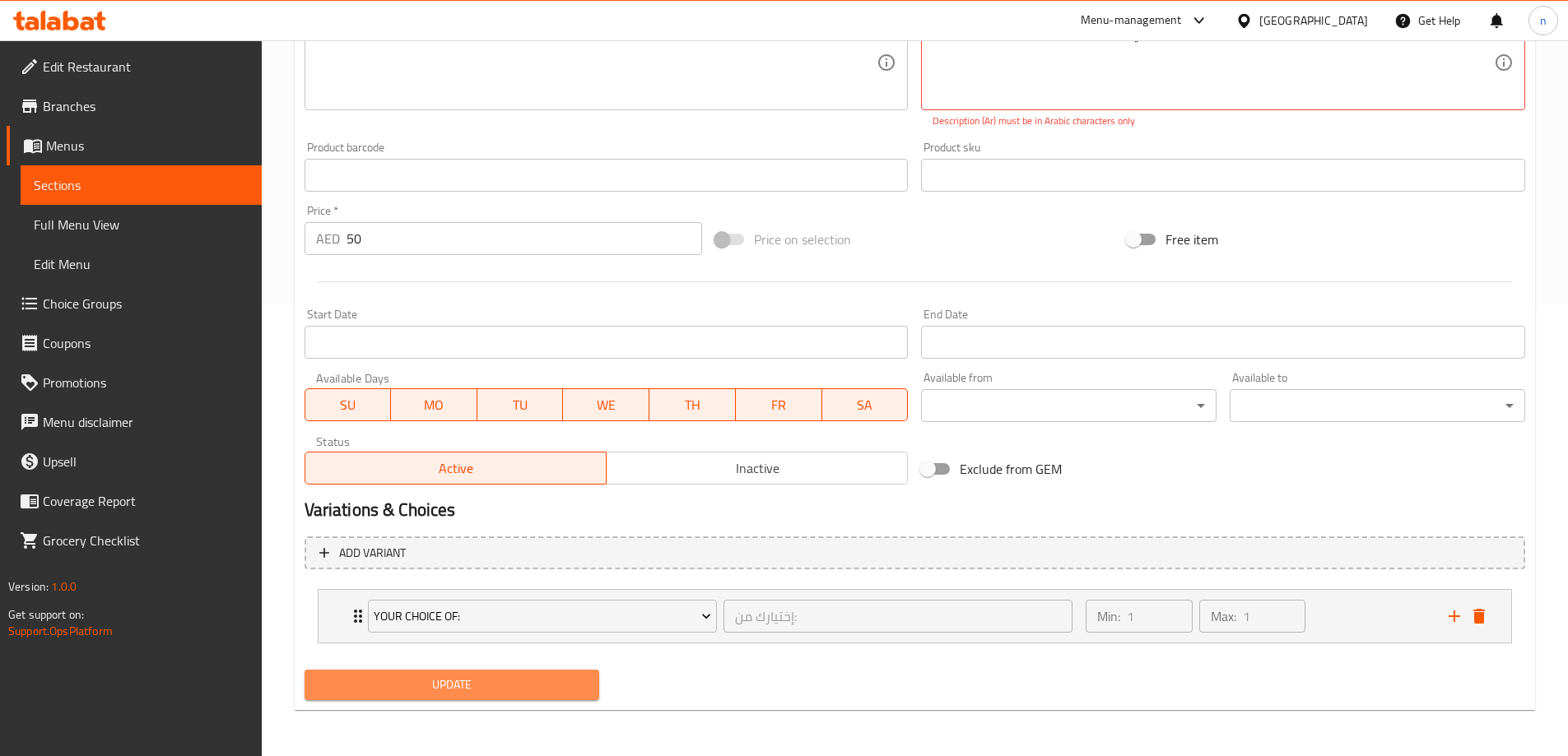
click at [483, 685] on span "Update" at bounding box center [452, 686] width 269 height 21
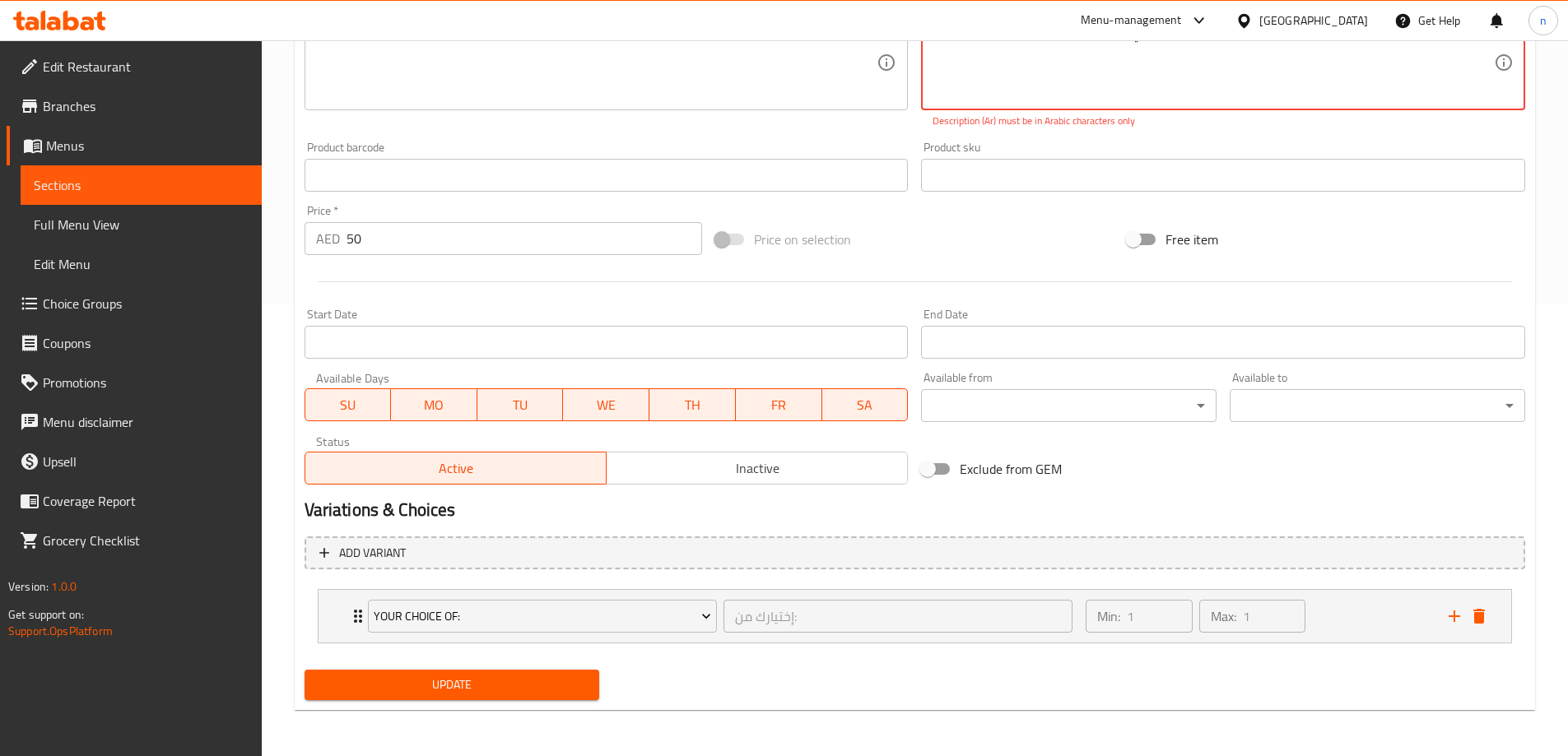
click at [483, 685] on span "Update" at bounding box center [452, 686] width 269 height 21
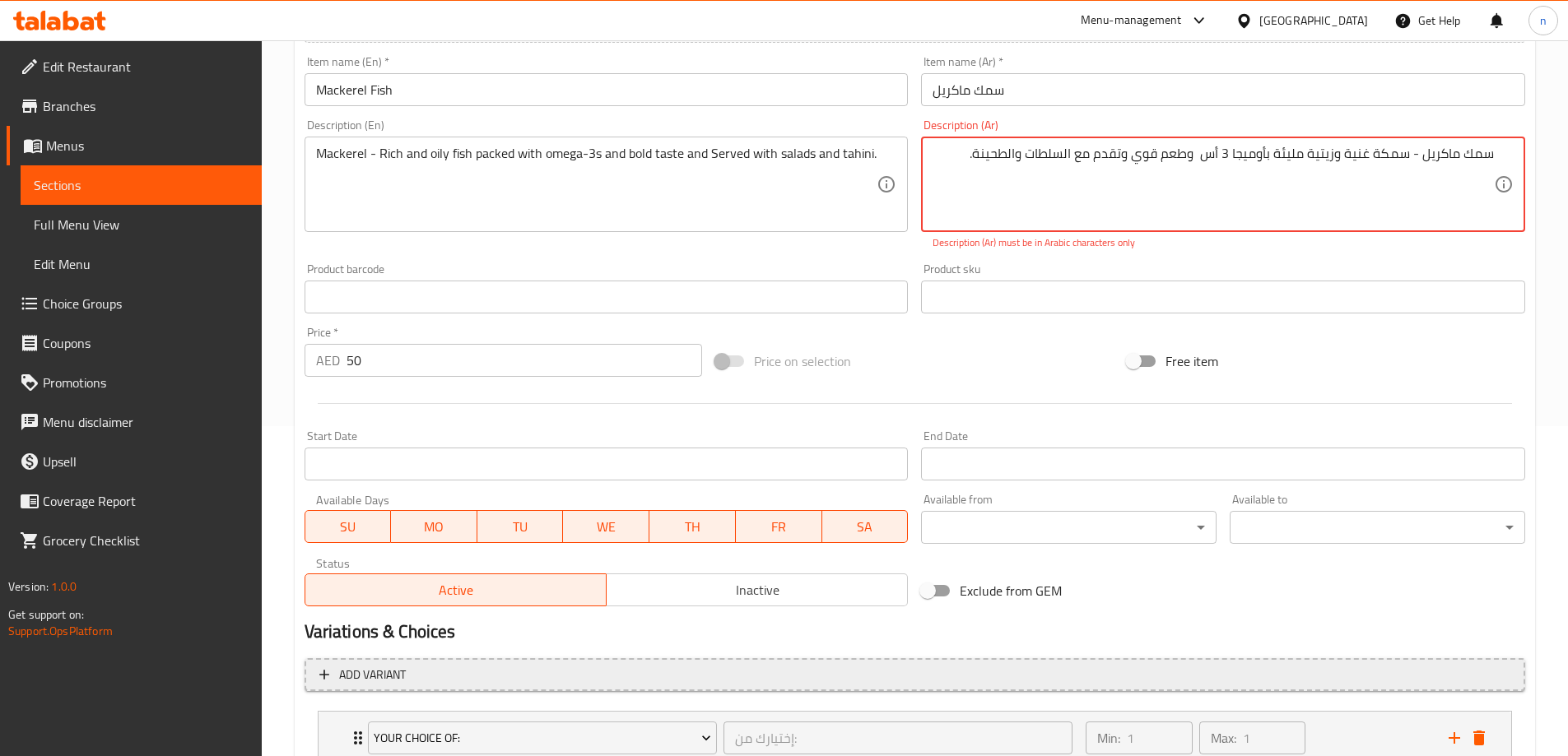
scroll to position [123, 0]
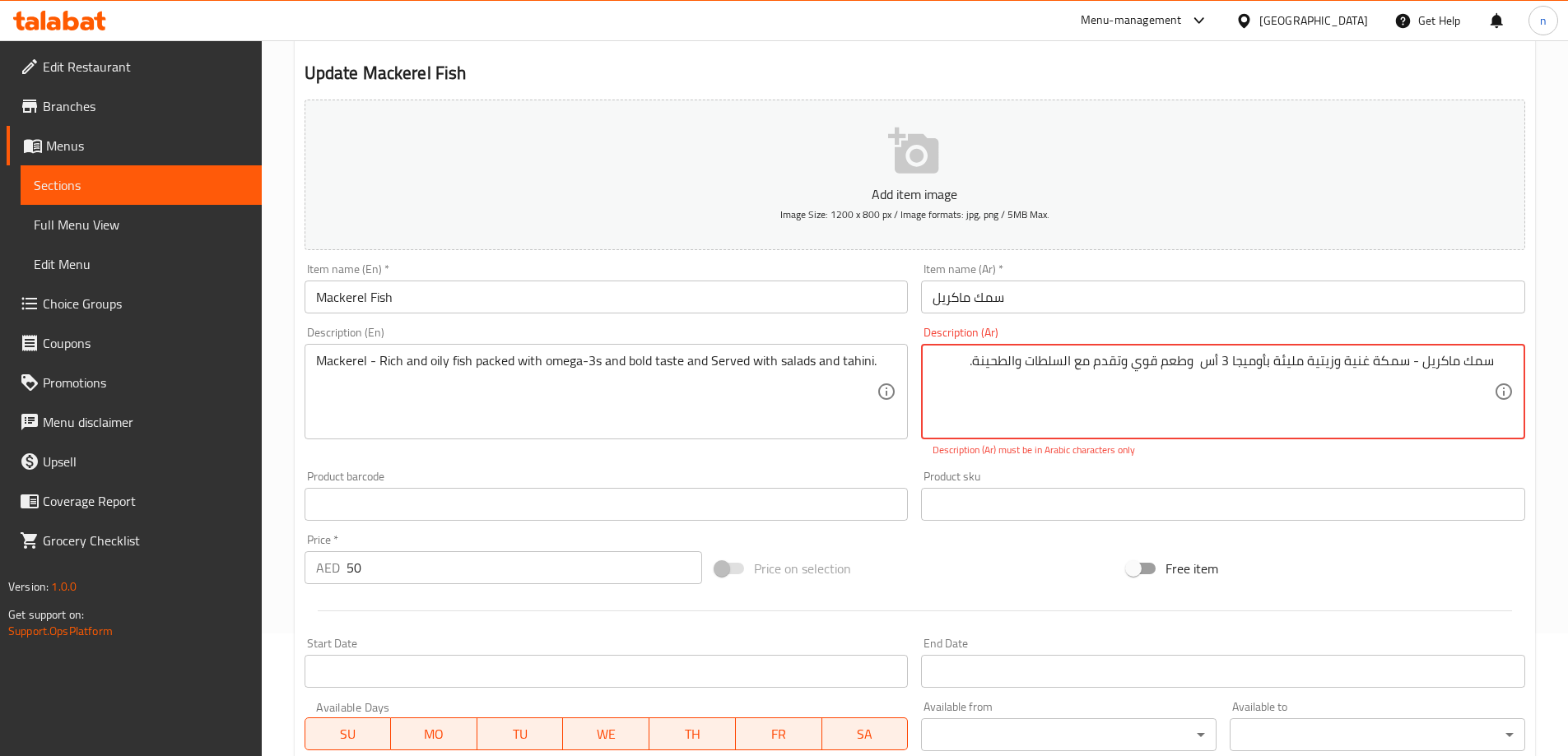
click at [1410, 362] on textarea "سمك ماكريل - سمكة غنية وزيتية مليئة بأوميجا 3 أس وطعم قوي وتقدم مع السلطات والط…" at bounding box center [1213, 392] width 562 height 78
type textarea "سمك ماكريل _سمكة غنية وزيتية مليئة بأوميجا 3 أس وطعم قوي وتقدم مع السلطات والطح…"
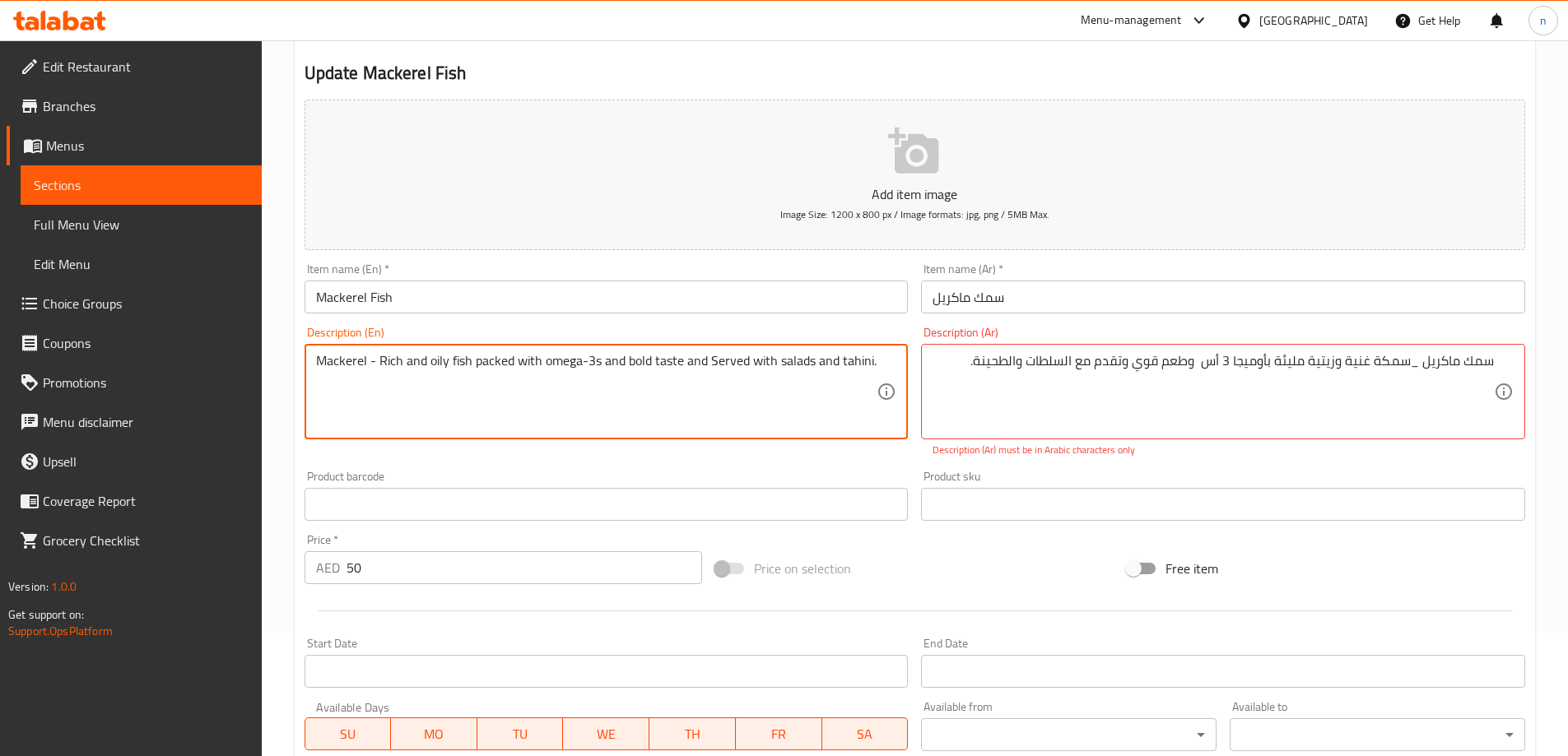
drag, startPoint x: 373, startPoint y: 357, endPoint x: 387, endPoint y: 369, distance: 18.4
type textarea "Mackerel _ Rich and oily fish packed with omega-3s and bold taste and Served wi…"
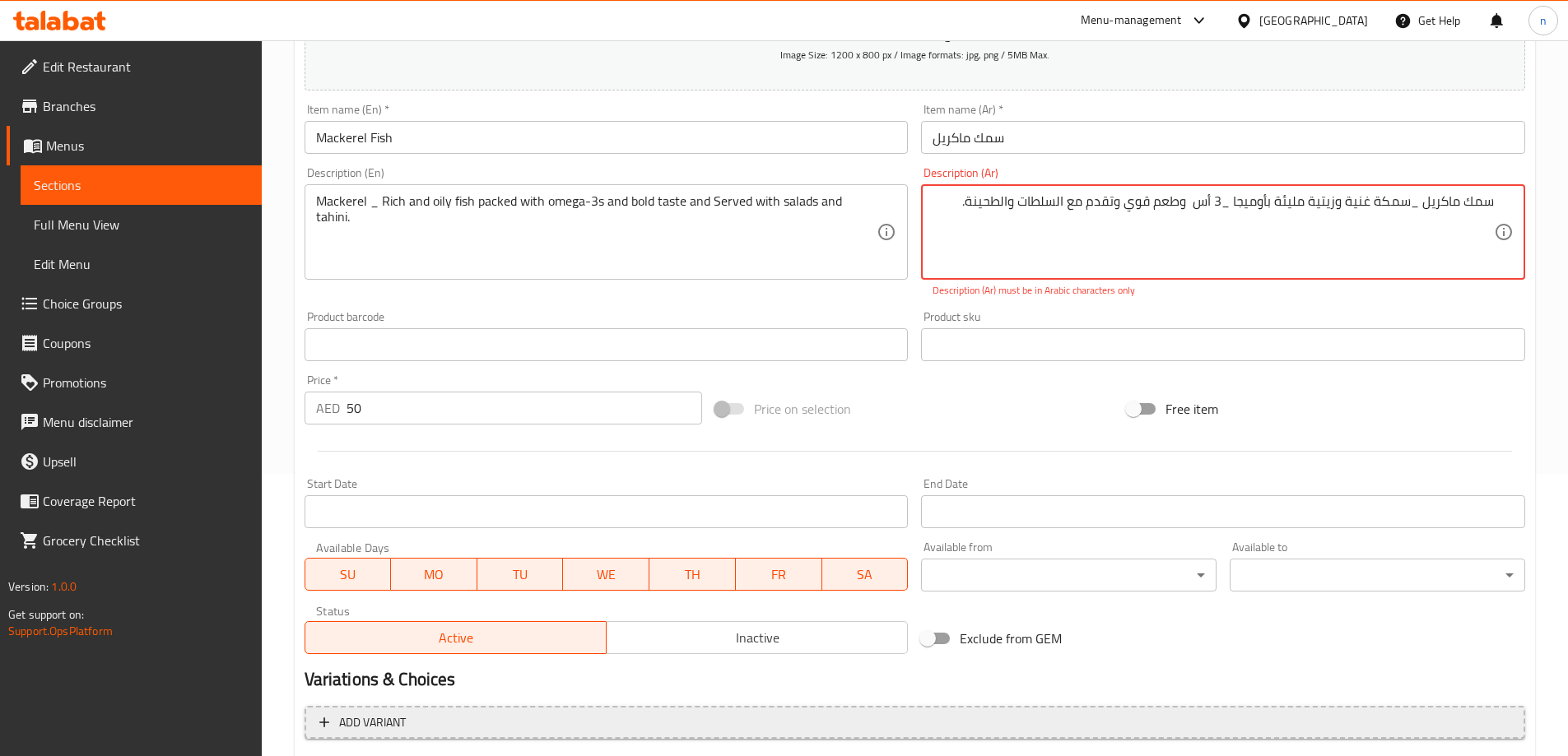
scroll to position [452, 0]
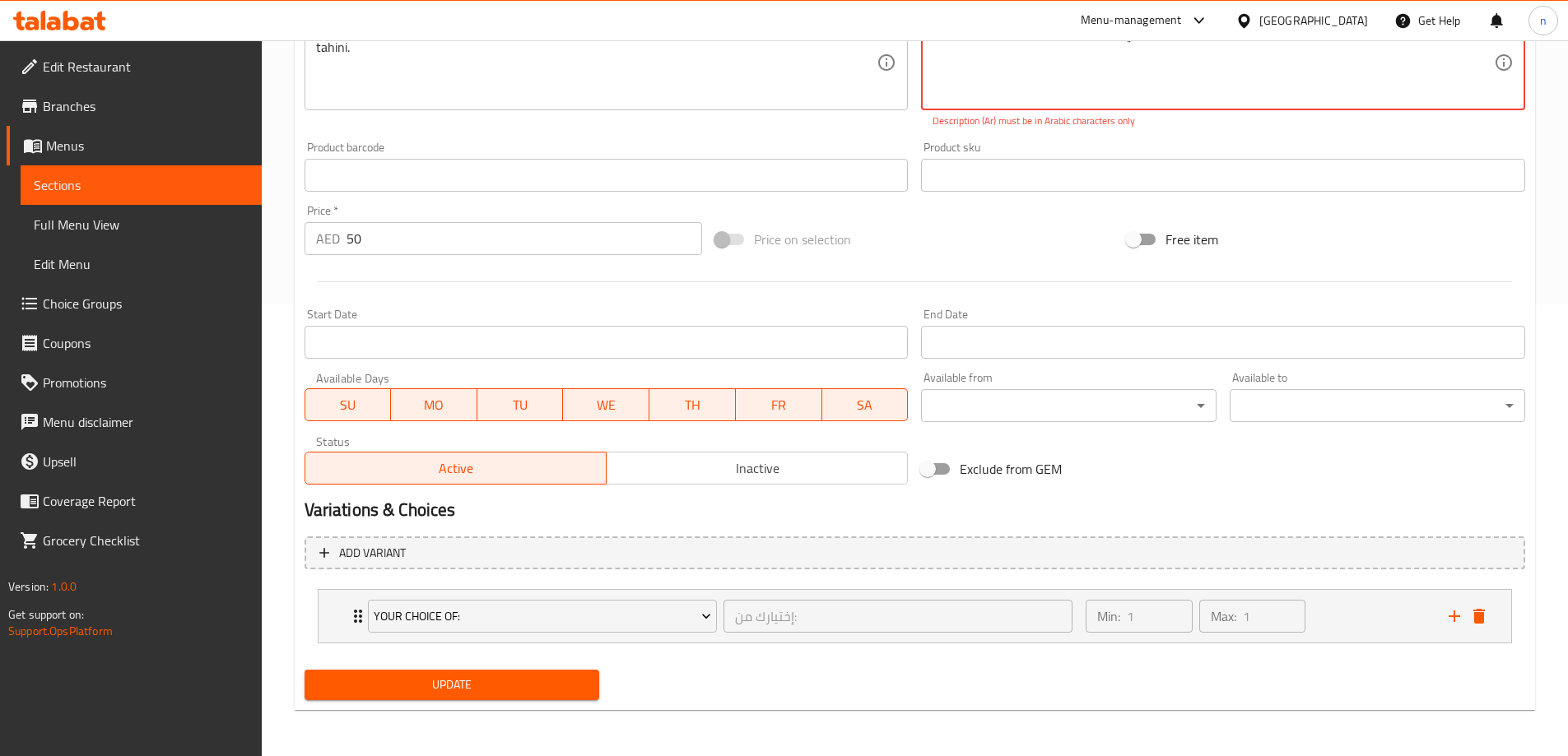
click at [483, 689] on span "Update" at bounding box center [452, 686] width 269 height 21
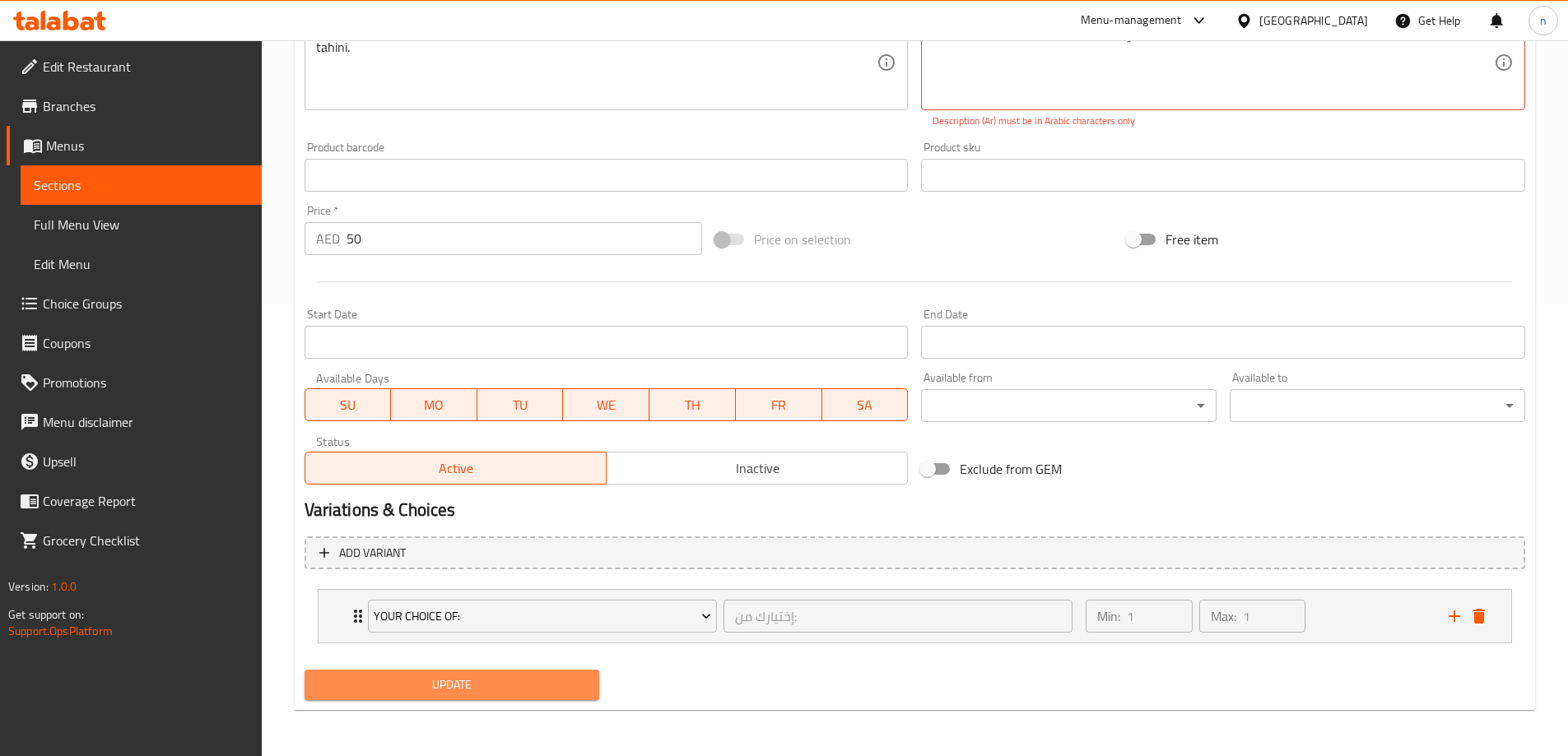
click at [483, 689] on span "Update" at bounding box center [452, 686] width 269 height 21
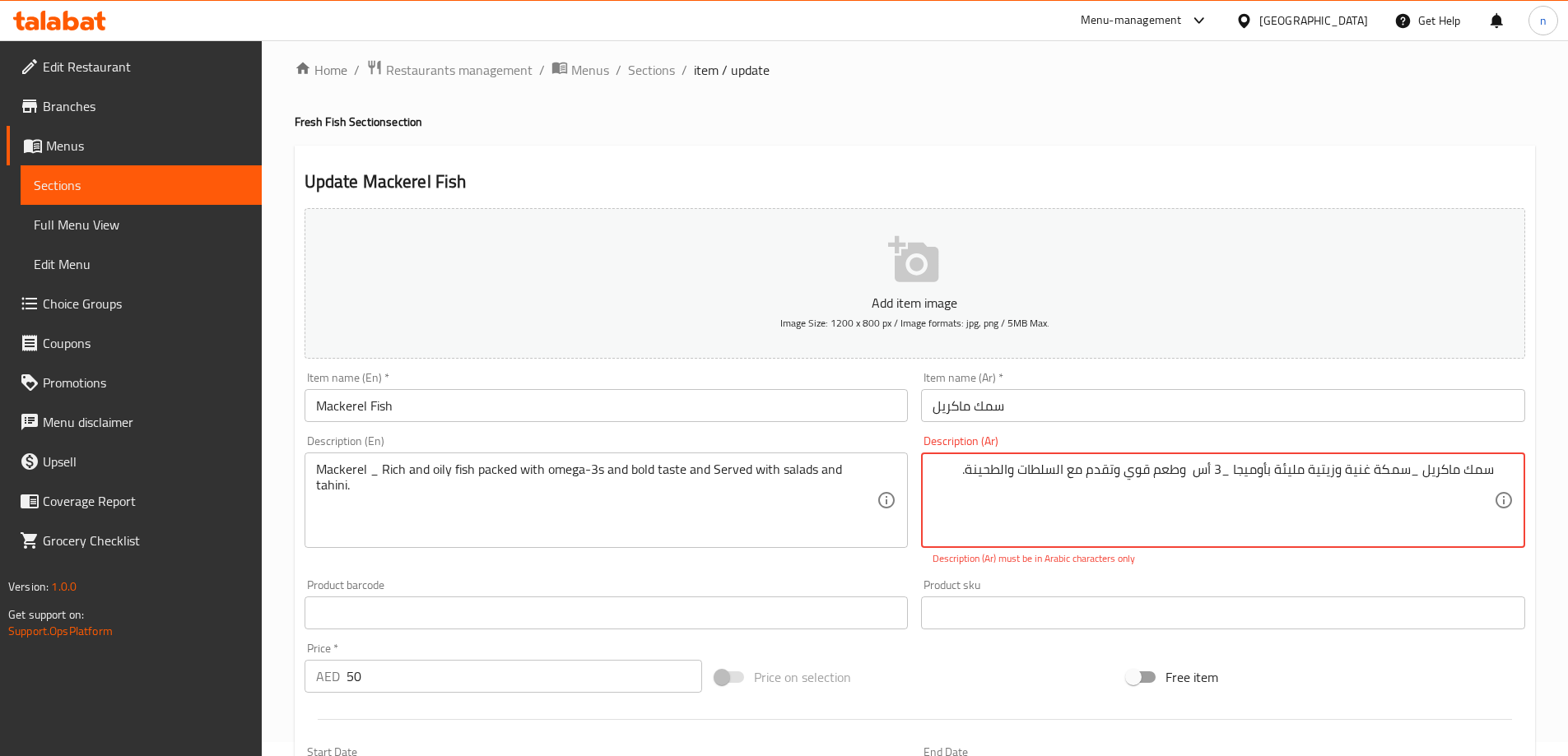
scroll to position [0, 0]
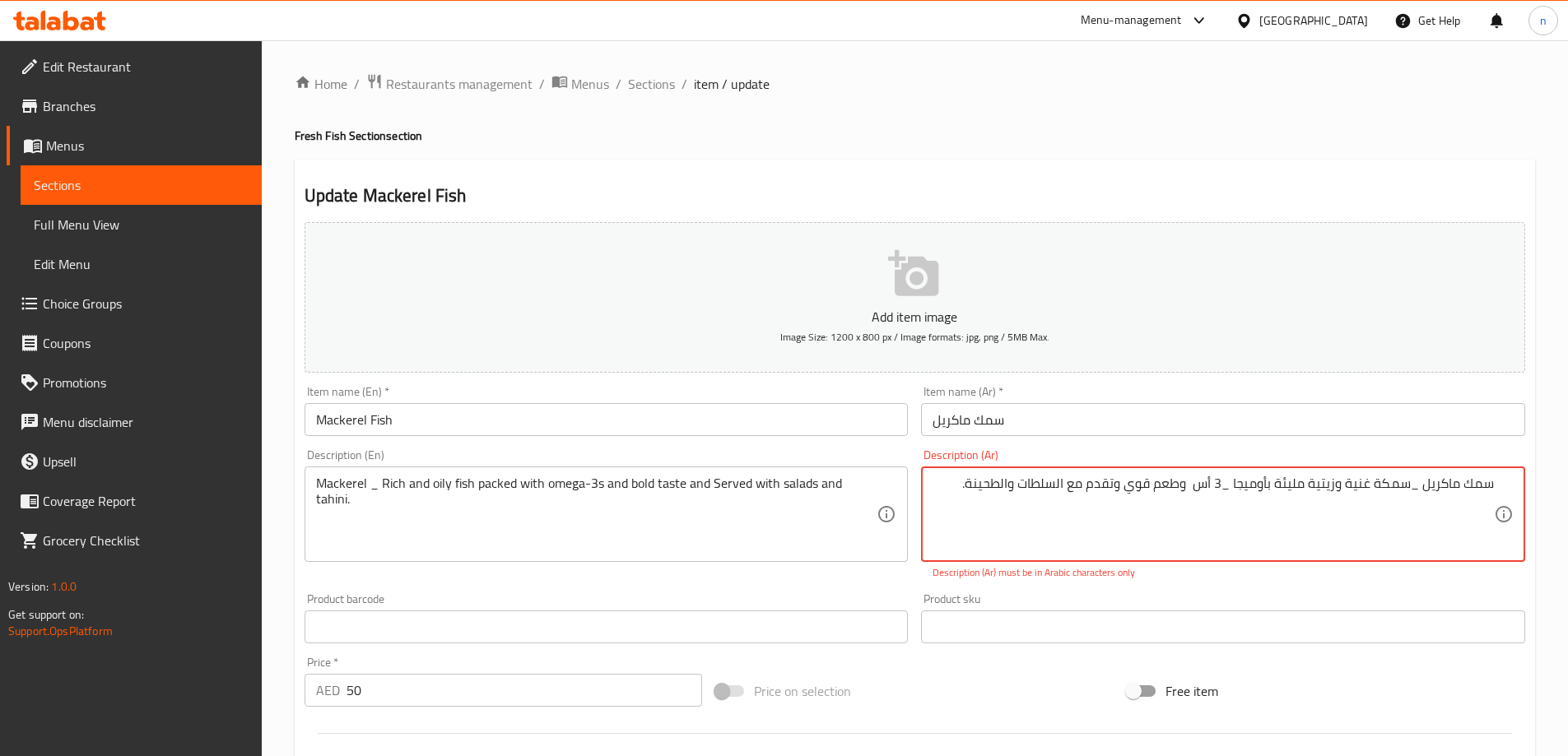
click at [1413, 487] on textarea "سمك ماكريل _سمكة غنية وزيتية مليئة بأوميجا _3 أس وطعم قوي وتقدم مع السلطات والط…" at bounding box center [1213, 515] width 562 height 78
click at [1234, 484] on textarea "سمك ماكريل سمكة غنية وزيتية مليئة بأوميجا _3 أس وطعم قوي وتقدم مع السلطات والطح…" at bounding box center [1213, 515] width 562 height 78
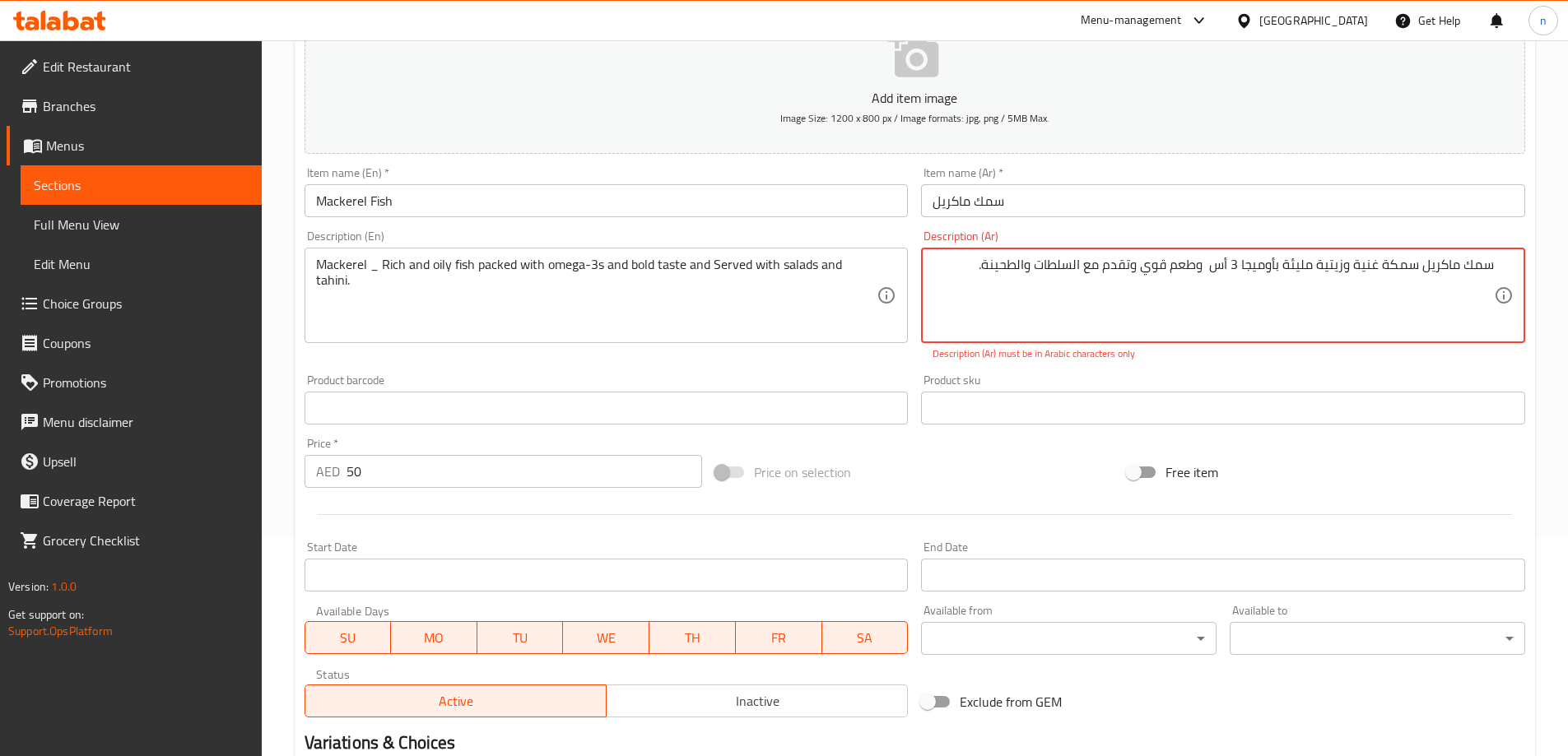
scroll to position [123, 0]
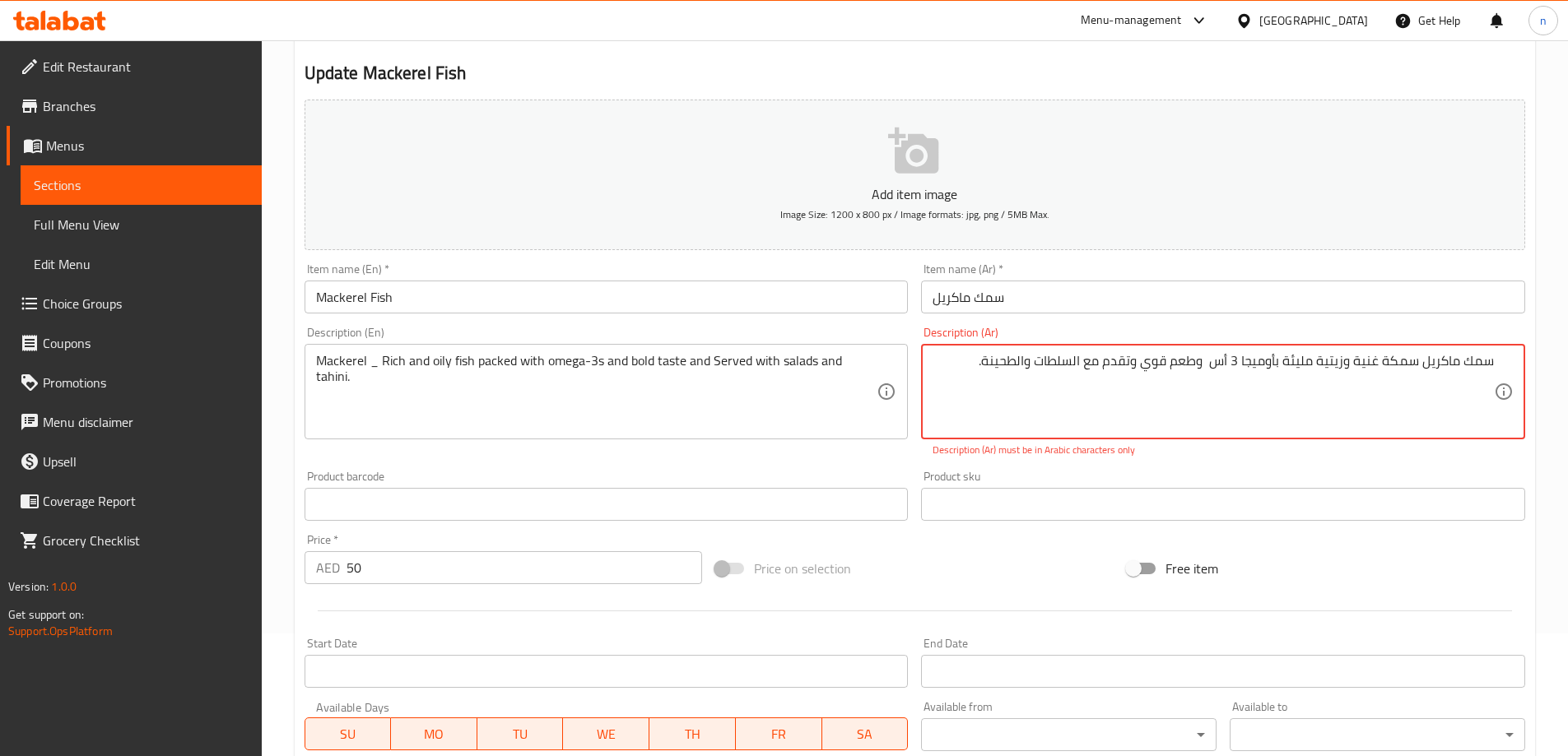
click at [1203, 364] on textarea "سمك ماكريل سمكة غنية وزيتية مليئة بأوميجا 3 أس وطعم قوي وتقدم مع السلطات والطحی…" at bounding box center [1213, 392] width 562 height 78
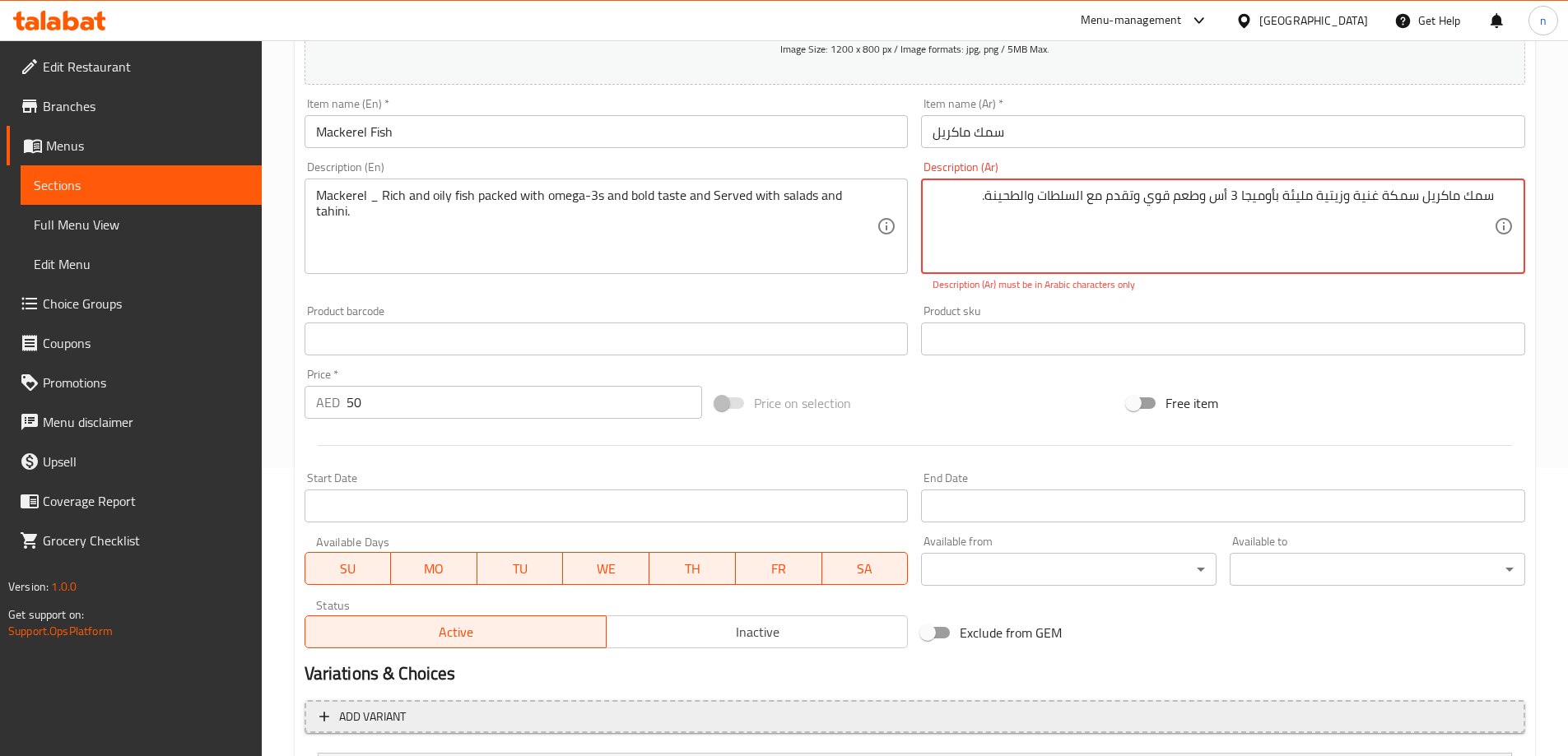
scroll to position [452, 0]
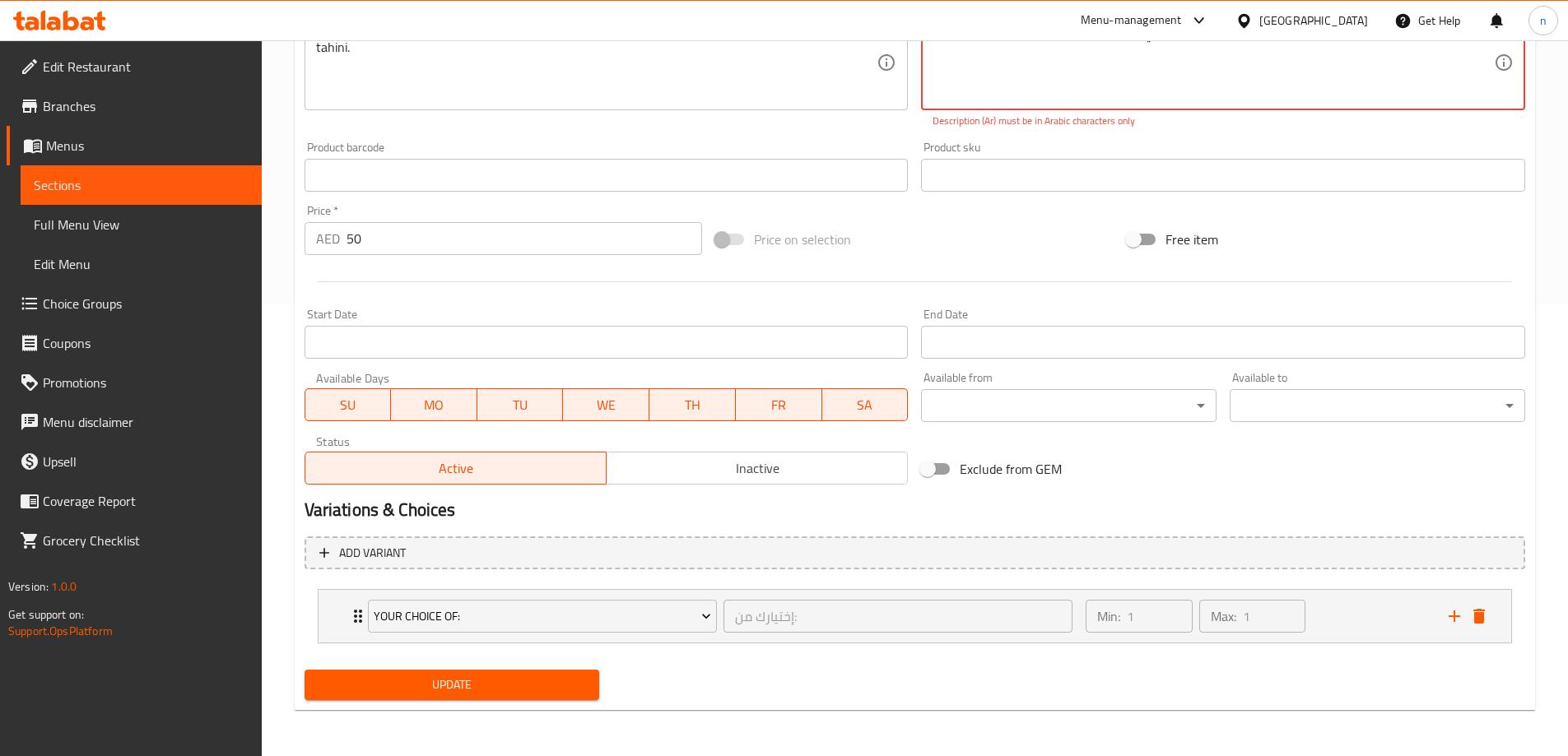
click at [550, 690] on span "Update" at bounding box center [452, 686] width 269 height 21
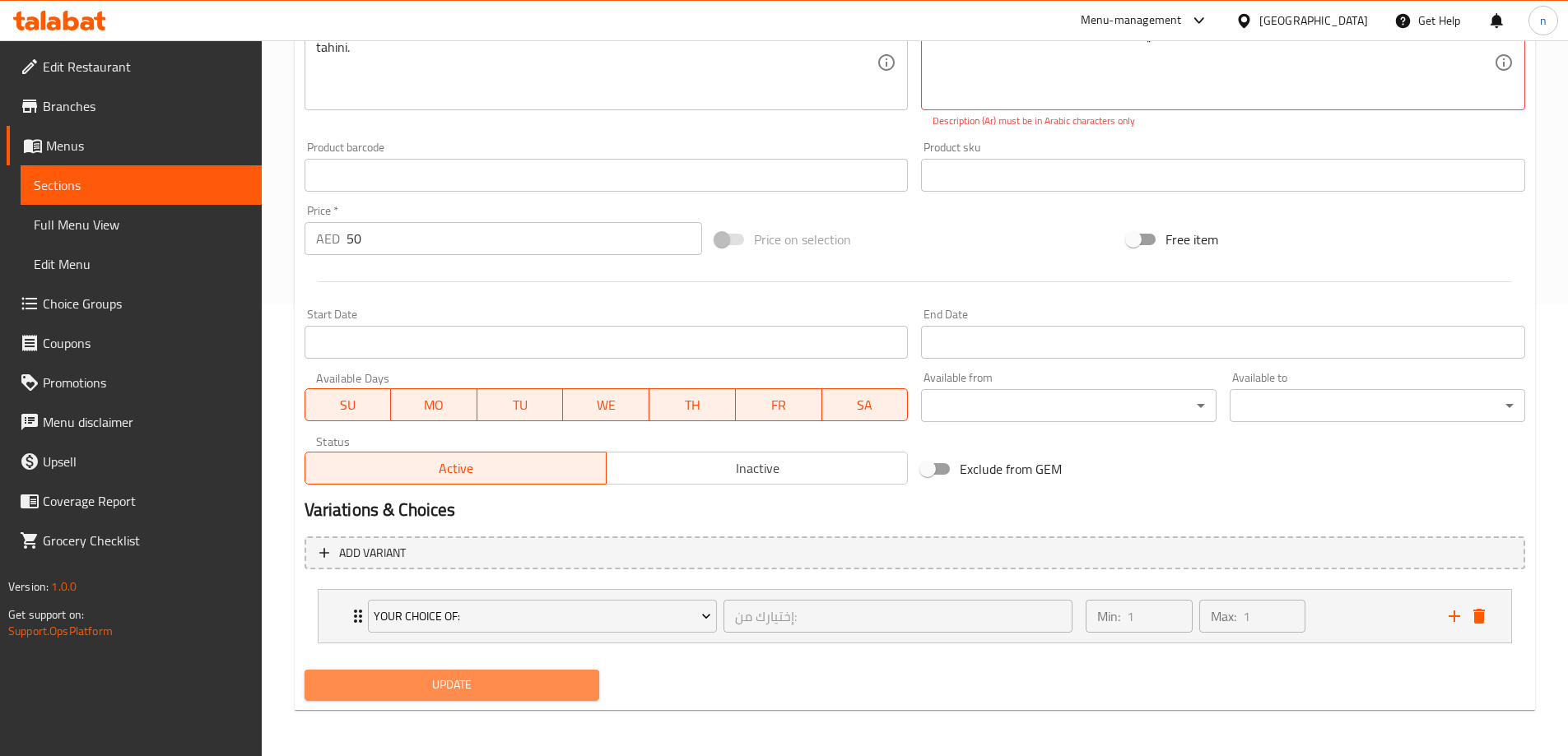
click at [550, 690] on span "Update" at bounding box center [452, 686] width 269 height 21
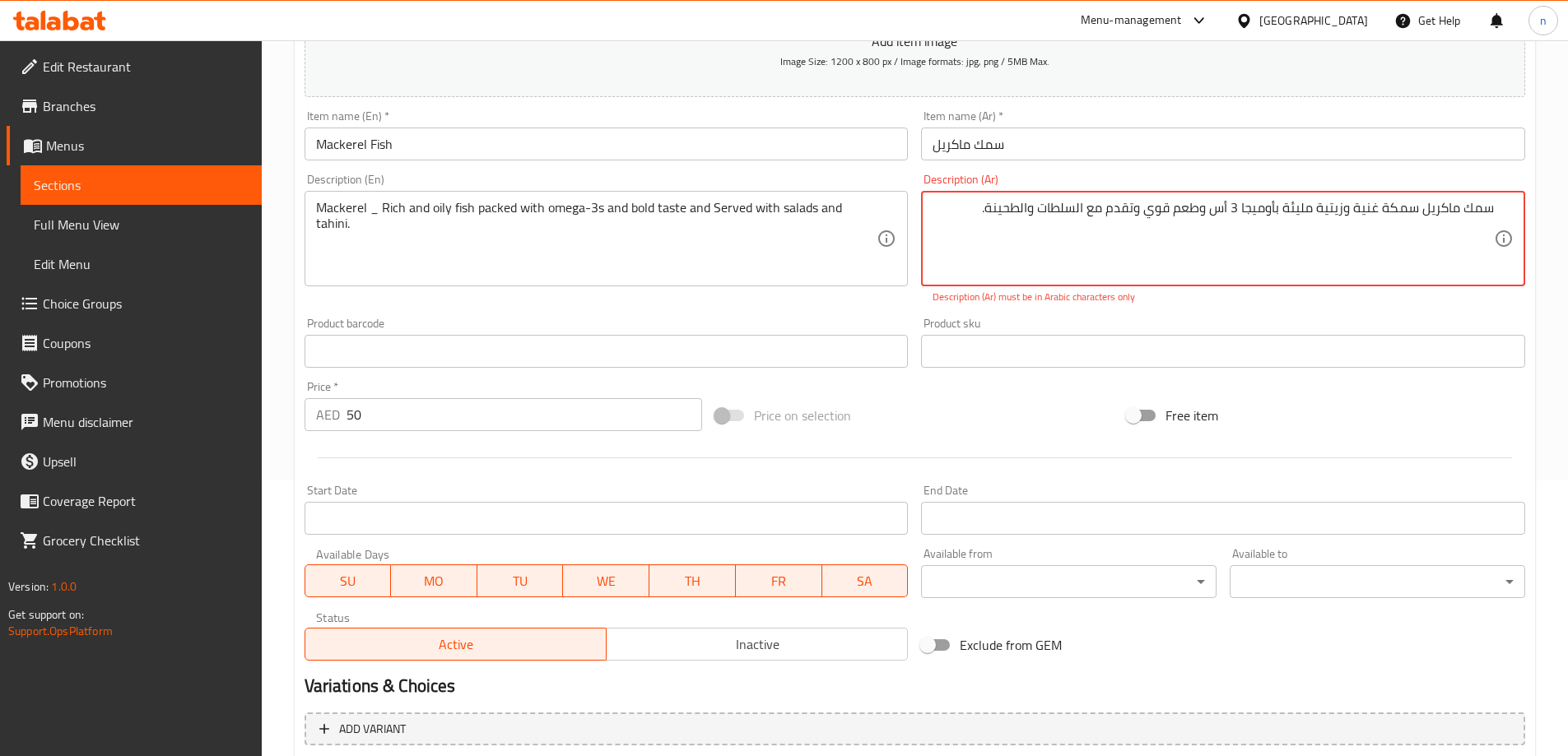
scroll to position [123, 0]
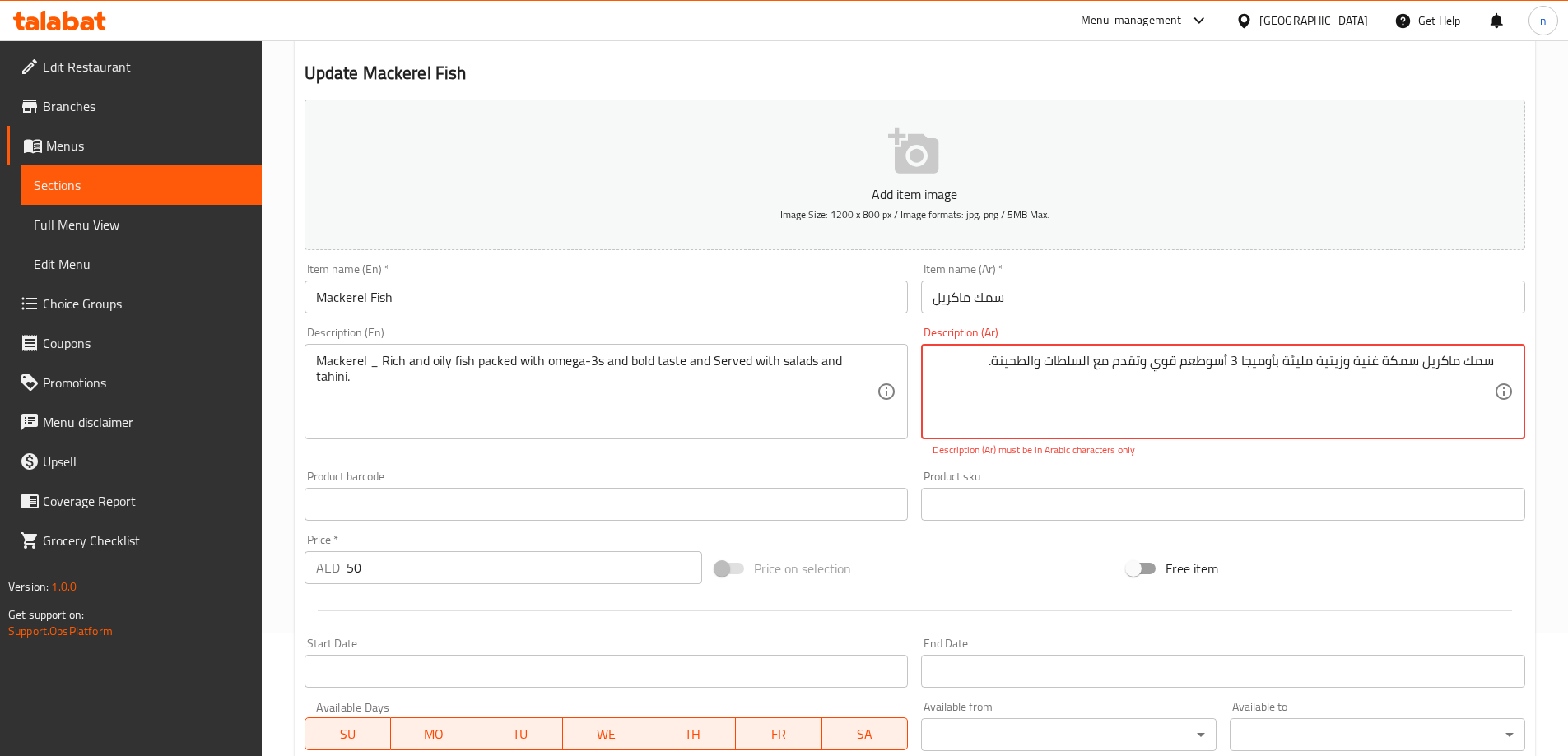
type textarea "سمك ماكريل سمكة غنية وزيتية مليئة بأوميجا 3 أس وطعم قوي وتقدم مع السلطات والطحی…"
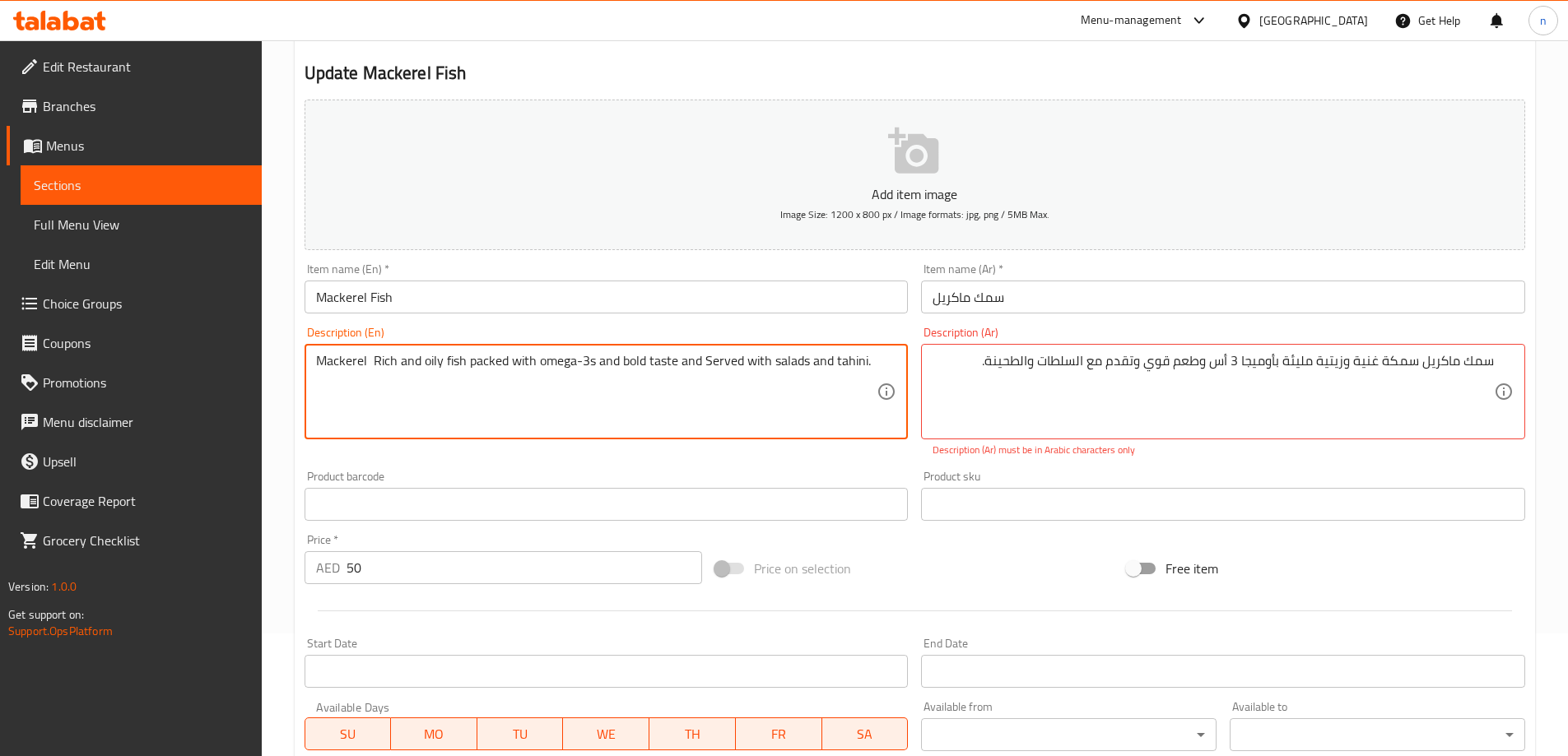
click at [583, 363] on textarea "Mackerel Rich and oily fish packed with omega-3s and bold taste and Served with…" at bounding box center [597, 392] width 562 height 78
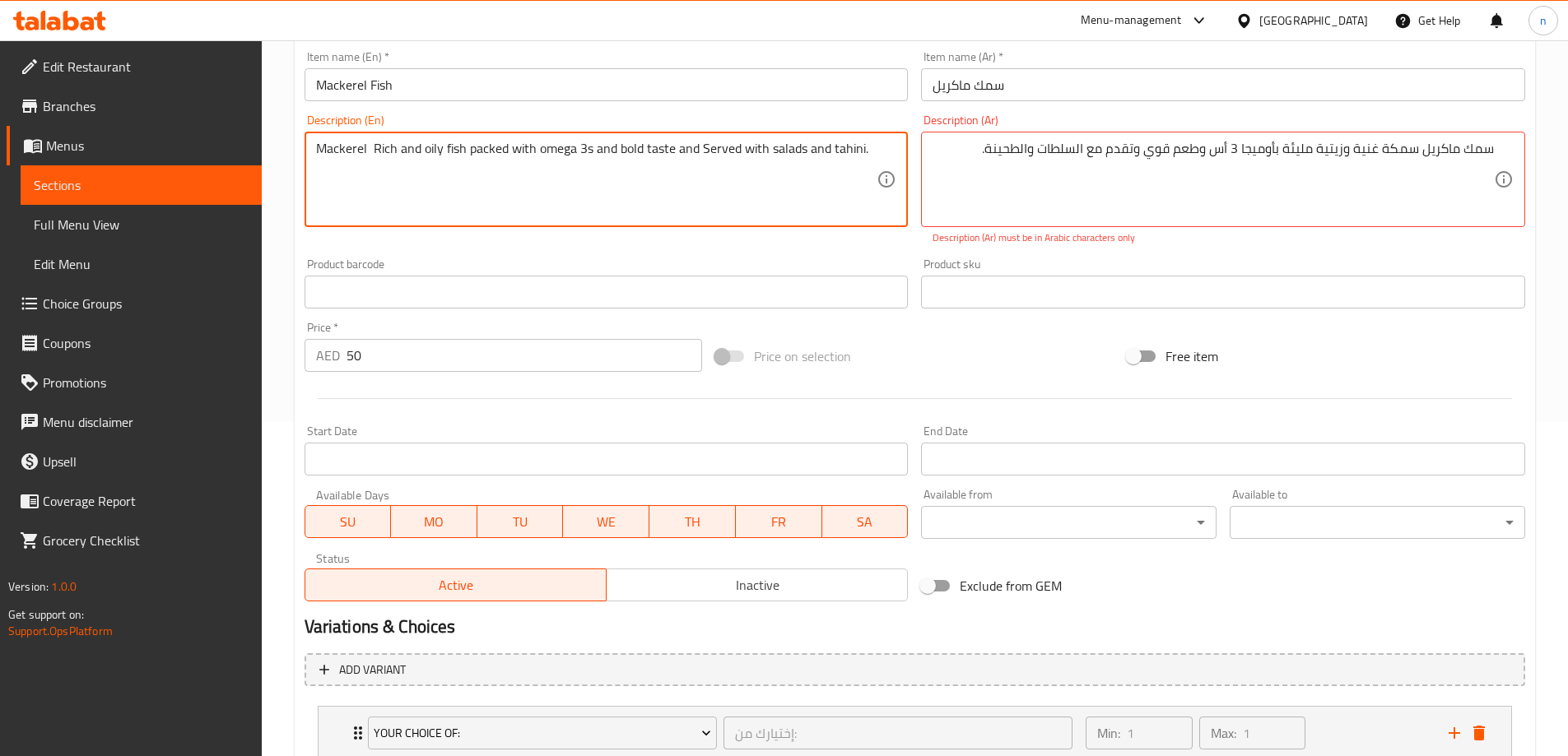
scroll to position [452, 0]
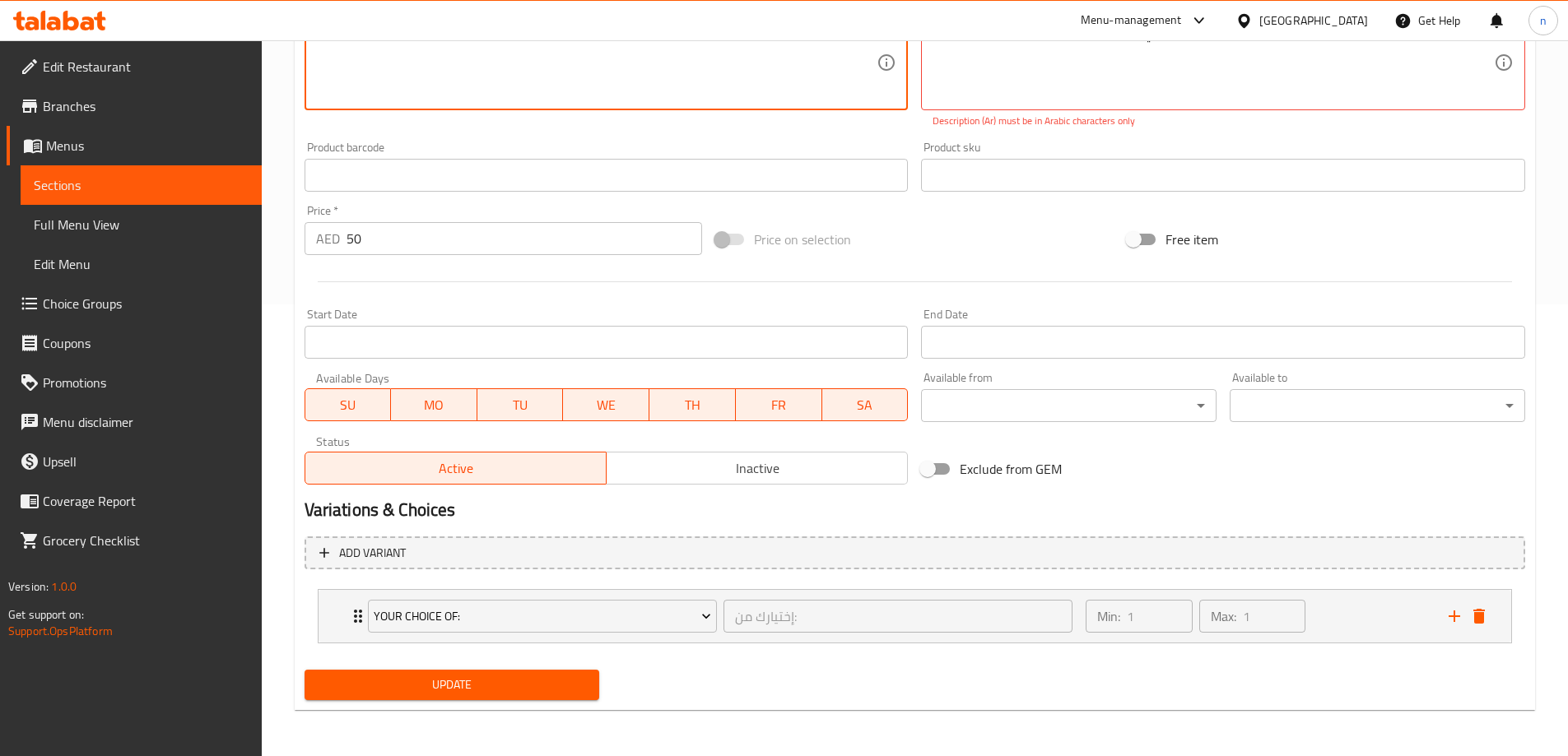
type textarea "Mackerel Rich and oily fish packed with omega 3s and bold taste and Served with…"
click at [434, 679] on span "Update" at bounding box center [452, 686] width 269 height 21
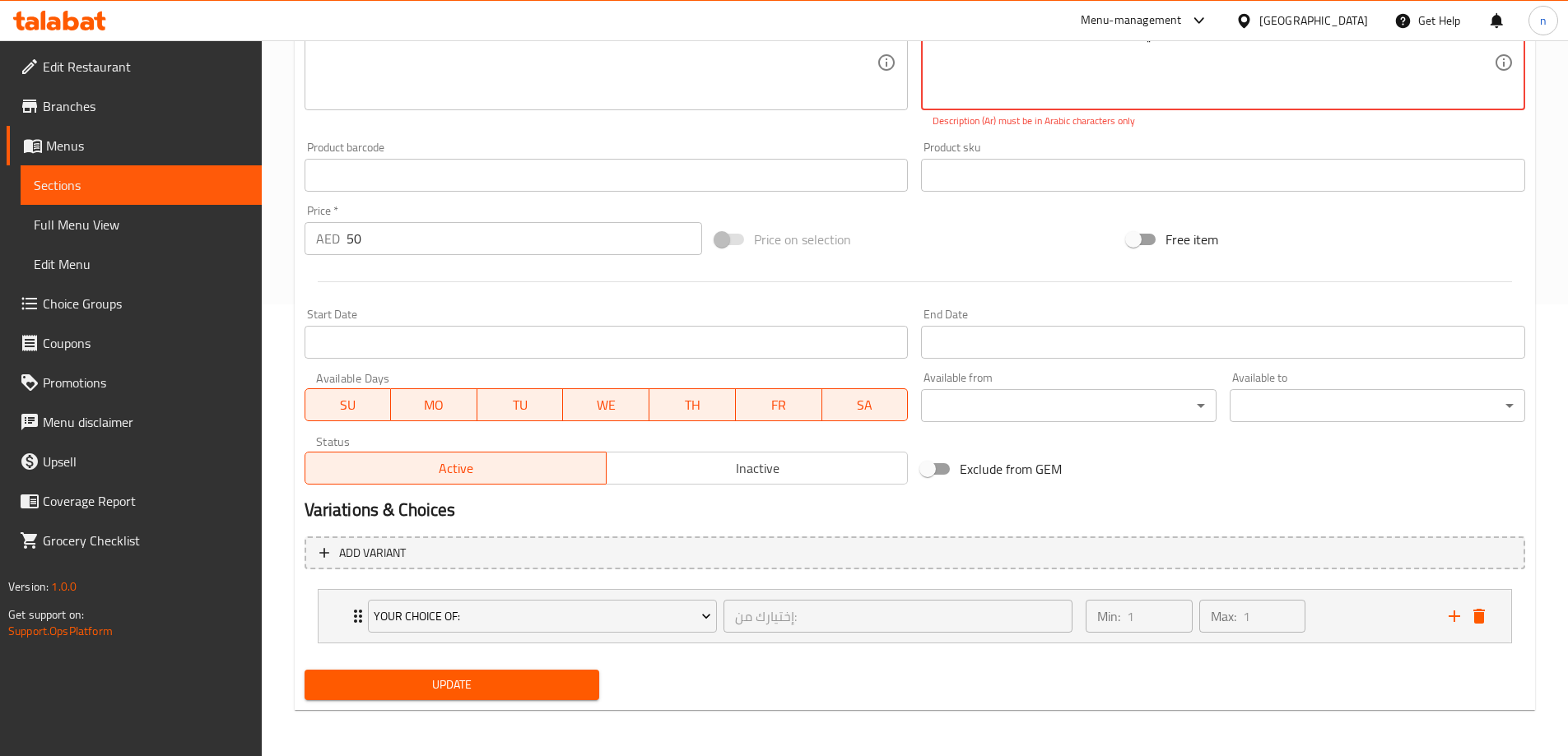
click at [437, 679] on span "Update" at bounding box center [452, 686] width 269 height 21
drag, startPoint x: 437, startPoint y: 679, endPoint x: 641, endPoint y: 634, distance: 208.9
click at [438, 679] on span "Update" at bounding box center [452, 686] width 269 height 21
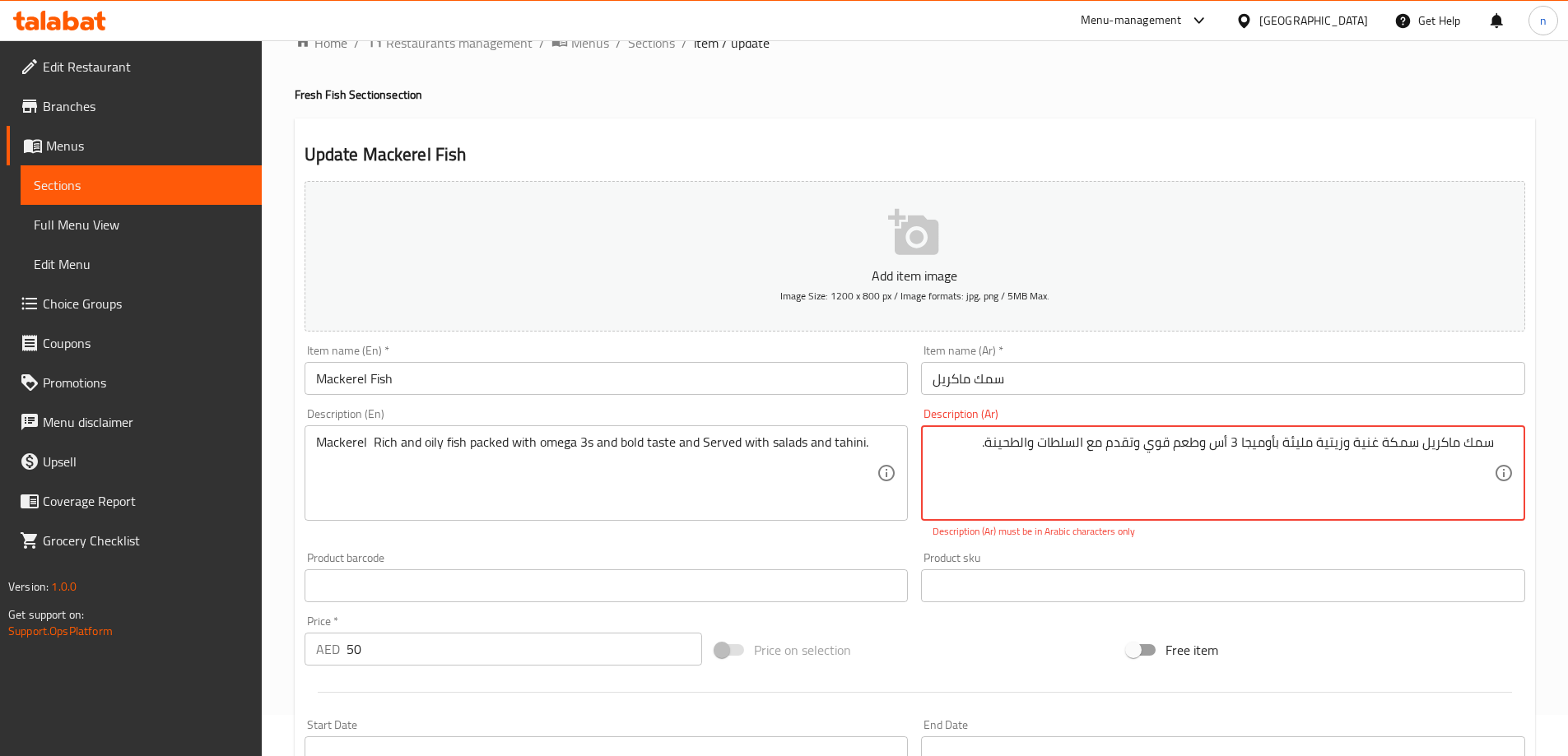
scroll to position [40, 0]
click at [1060, 445] on textarea "سمك ماكريل سمكة غنية وزيتية مليئة بأوميجا 3 أس وطعم قوي وتقدم مع السلطات والطحی…" at bounding box center [1213, 474] width 562 height 78
click at [1168, 460] on textarea "سمك ماكريل سمكة غنية وزيتية مليئة بأوميجا 3 أس وطعم قوي وتقدم مع السلطات والطحی…" at bounding box center [1213, 474] width 562 height 78
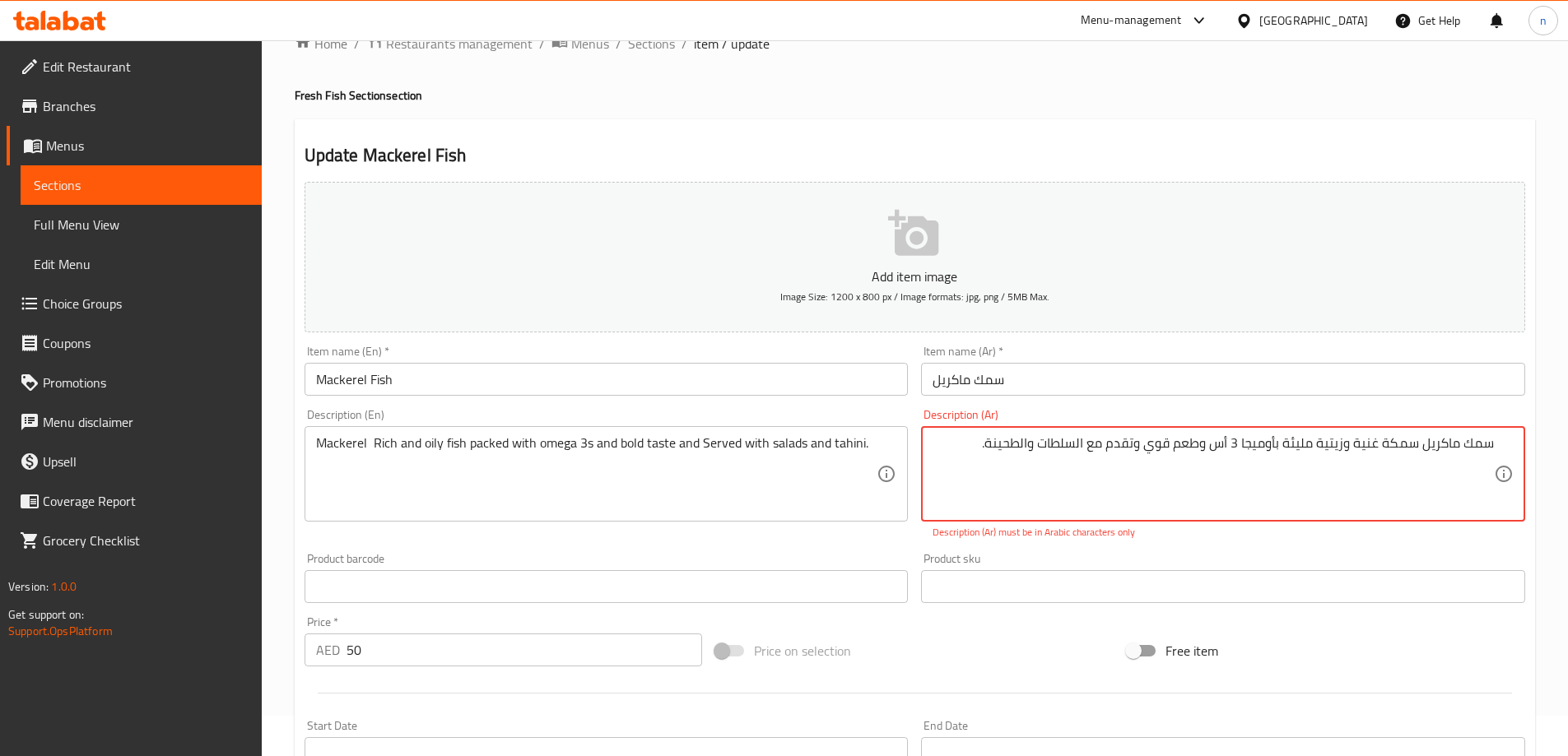
click at [1169, 455] on textarea "سمك ماكريل سمكة غنية وزيتية مليئة بأوميجا 3 أس وطعم قوي وتقدم مع السلطات والطحی…" at bounding box center [1213, 474] width 562 height 78
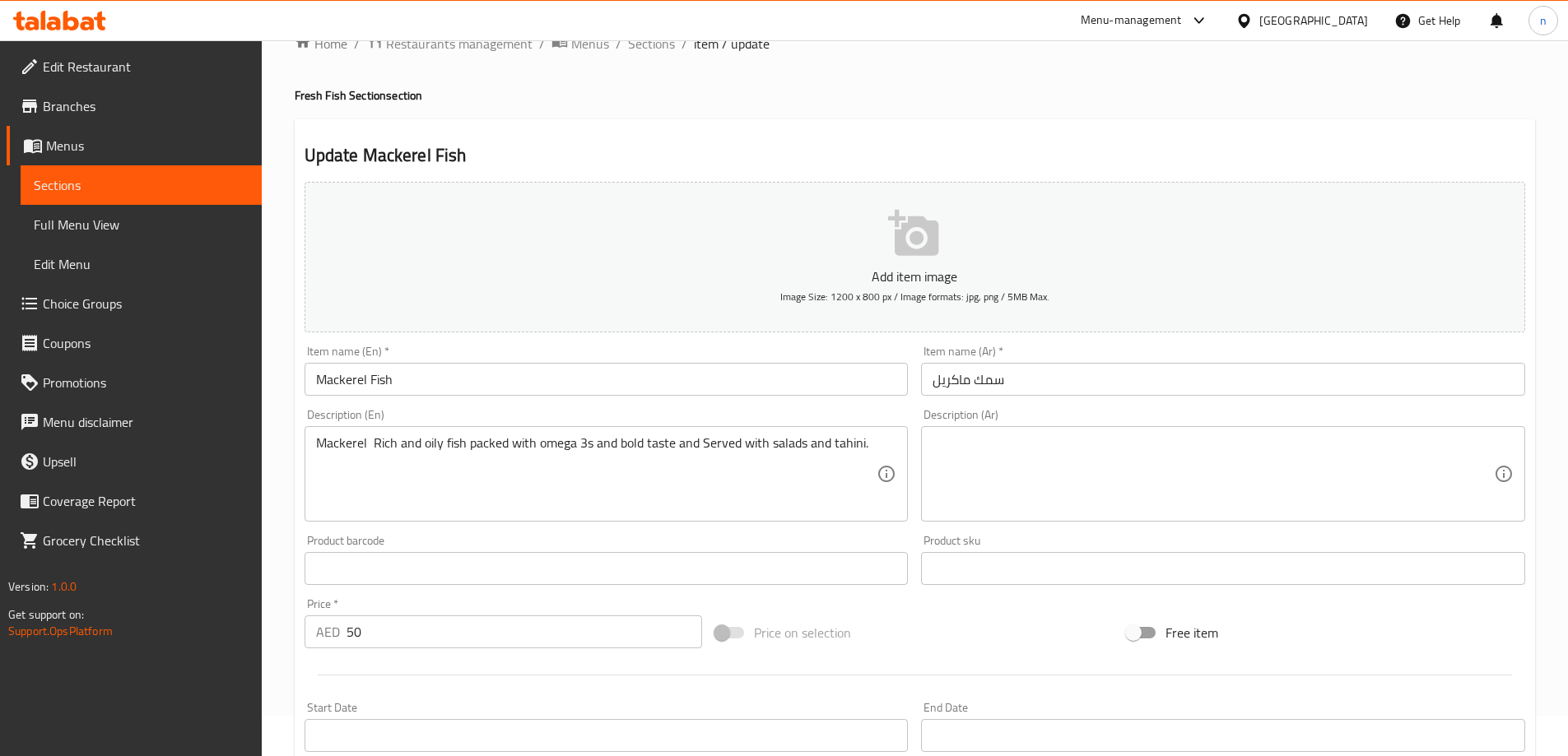
click at [1035, 468] on textarea at bounding box center [1213, 474] width 562 height 78
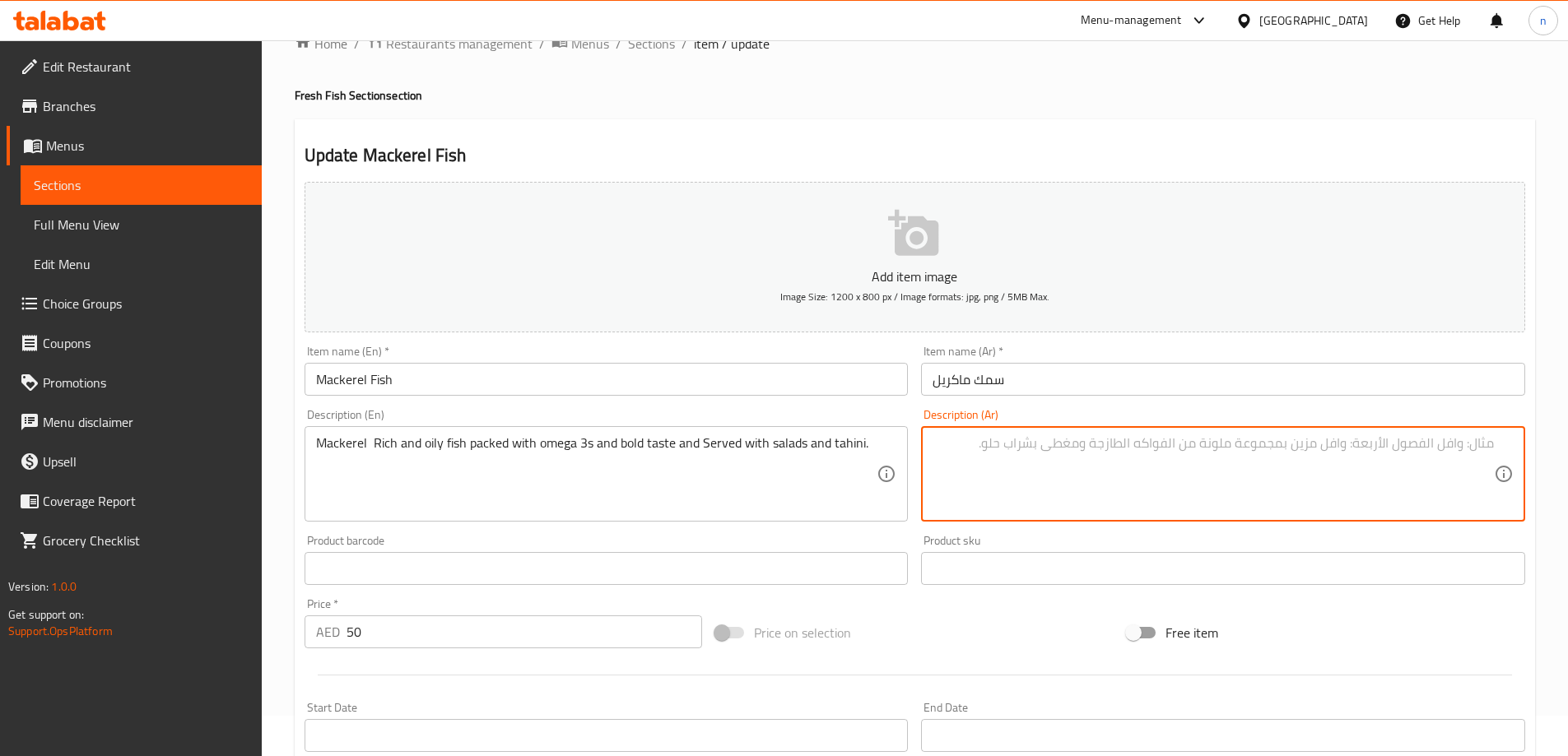
paste textarea "سمك ماكريل سمكة غنية وزيتية مليئة بأوميجا 3 أس وطعم قوي وتقدم مع السلطات والطحی…"
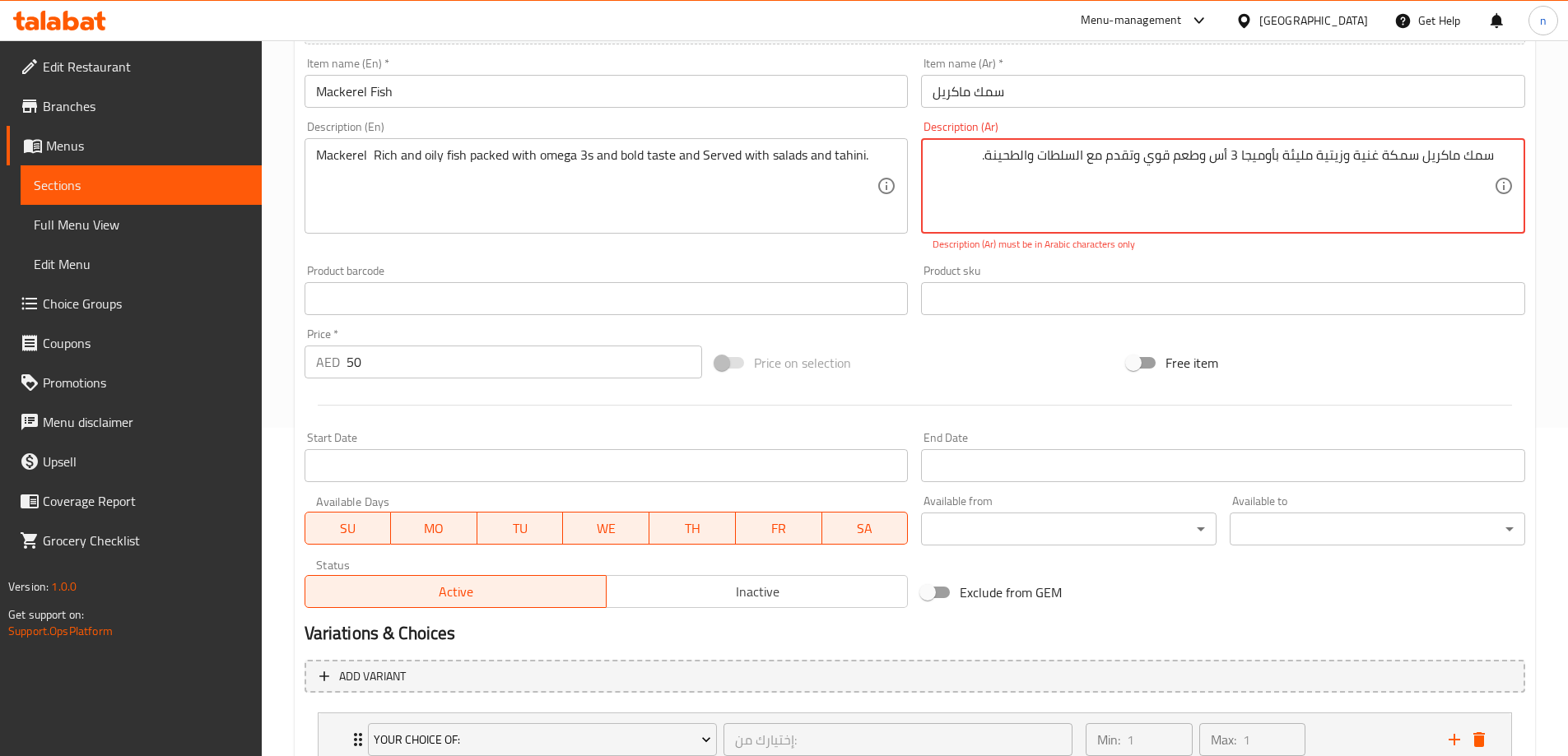
scroll to position [452, 0]
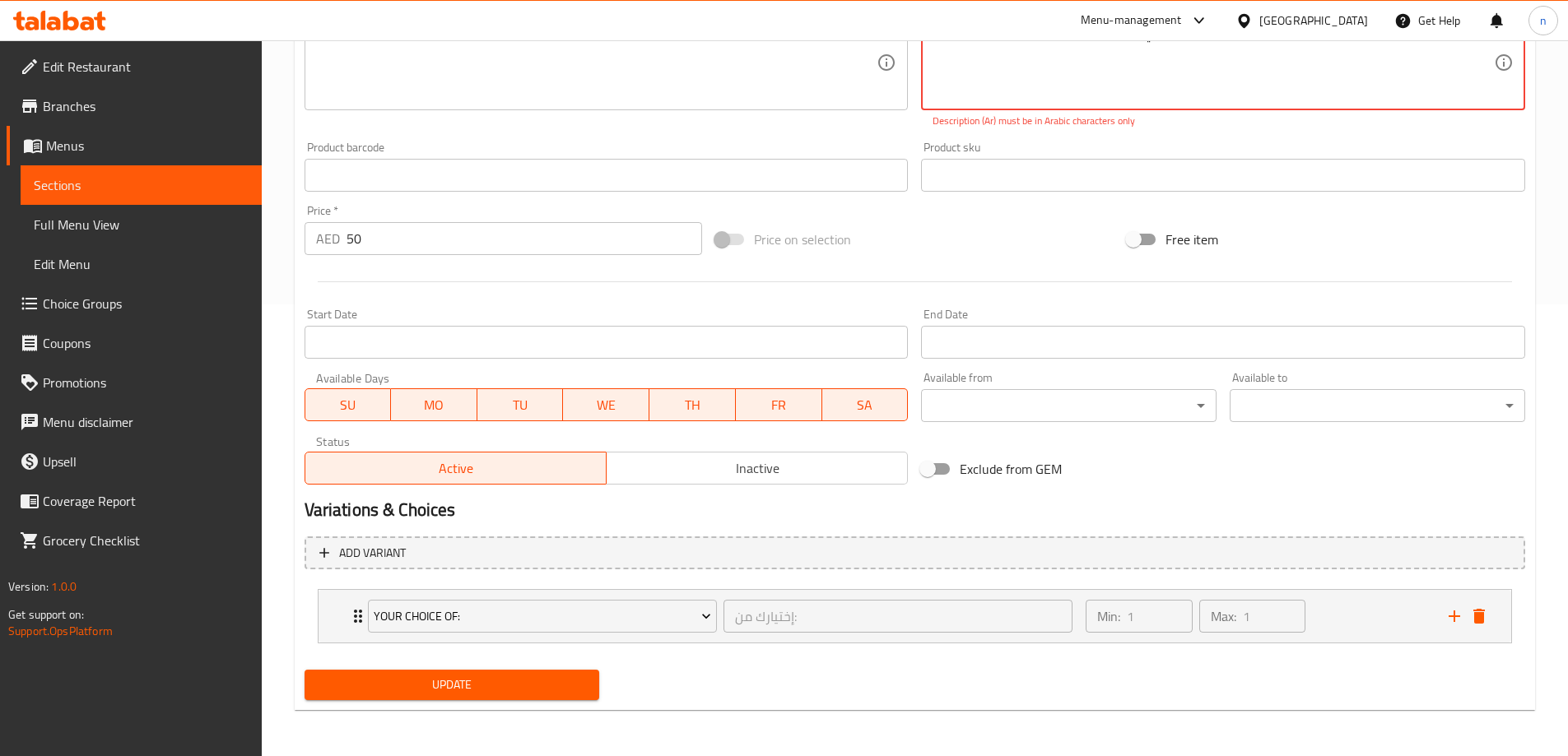
type textarea "سمك ماكريل سمكة غنية وزيتية مليئة بأوميجا 3 أس وطعم قوي وتقدم مع السلطات والطحی…"
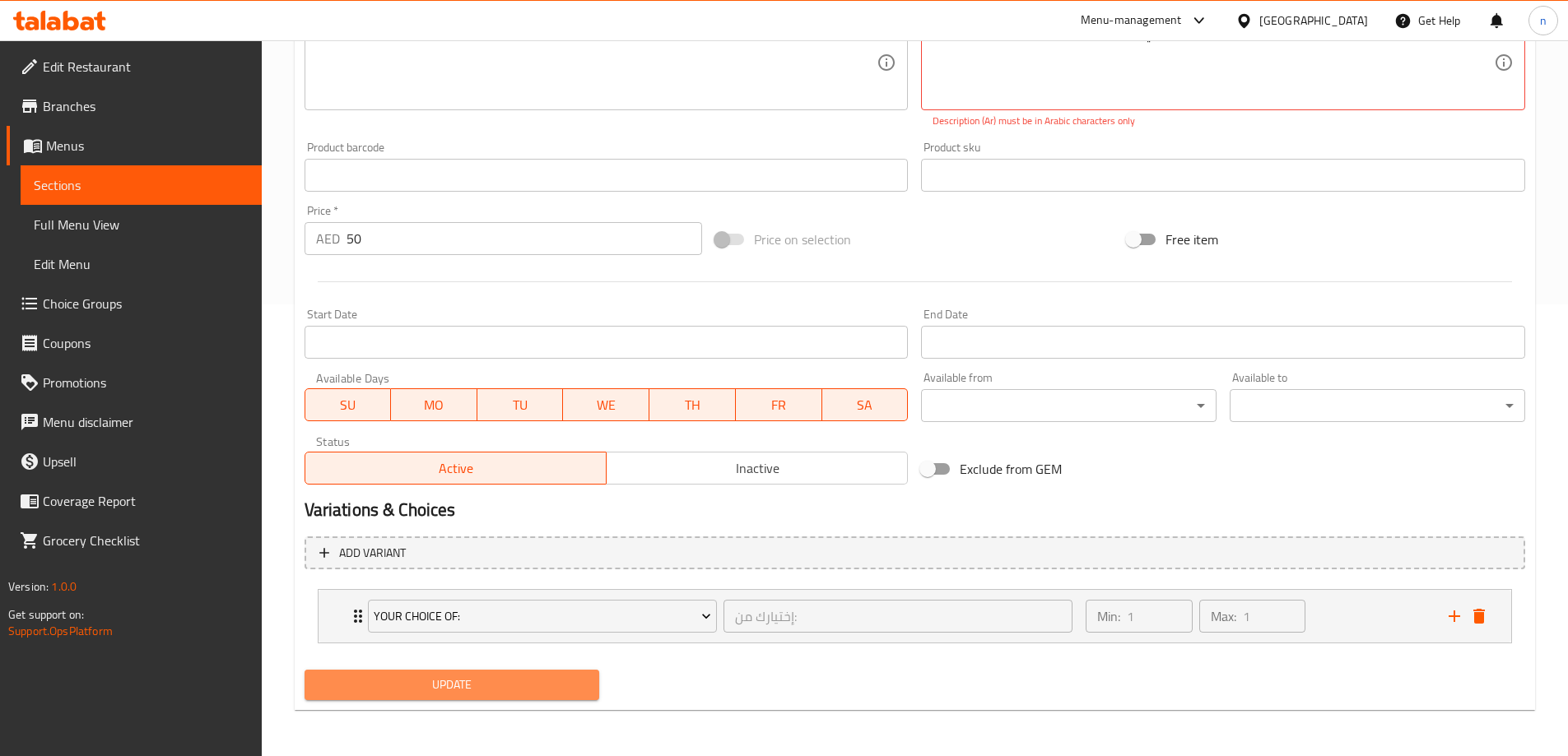
click at [563, 689] on span "Update" at bounding box center [452, 686] width 269 height 21
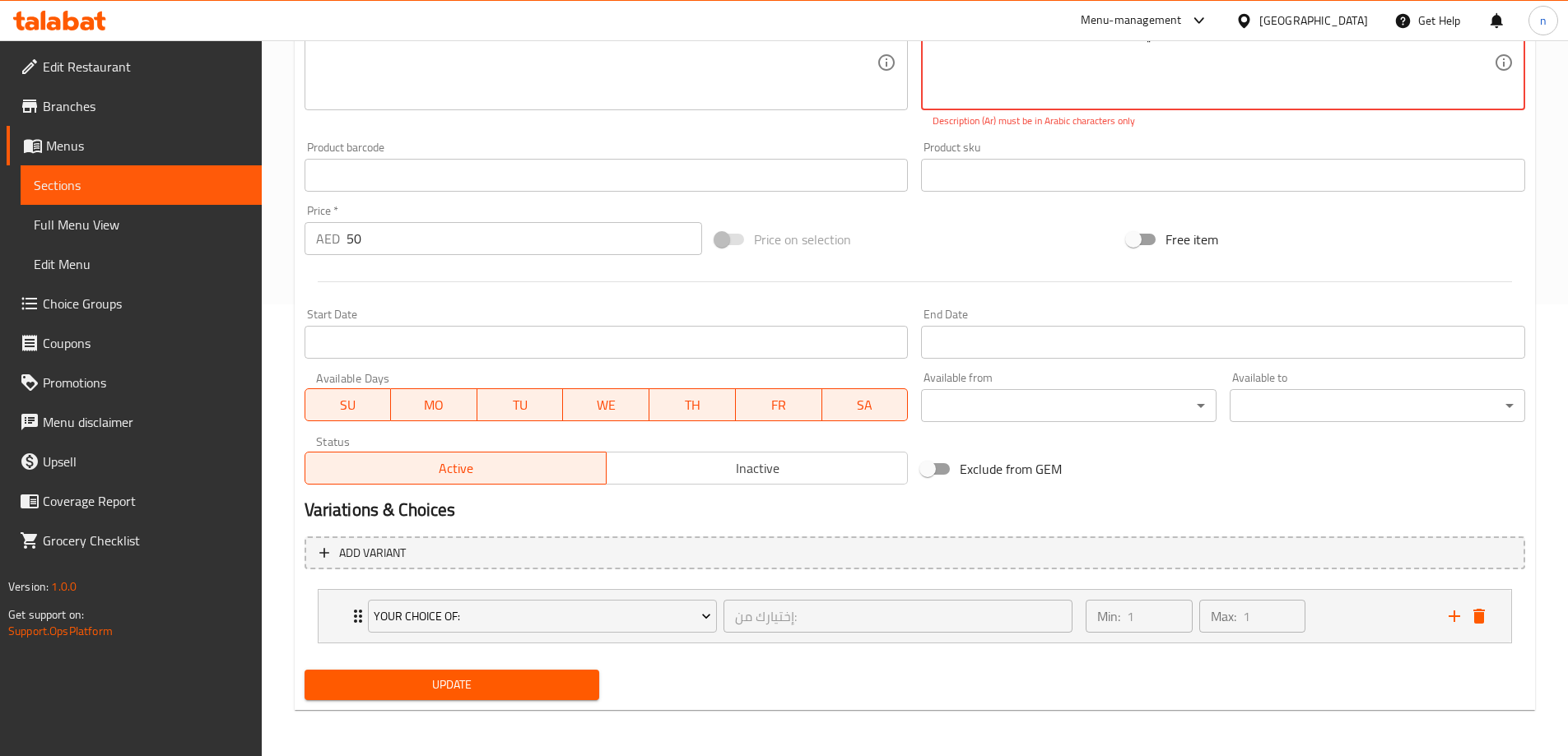
click at [563, 689] on span "Update" at bounding box center [452, 686] width 269 height 21
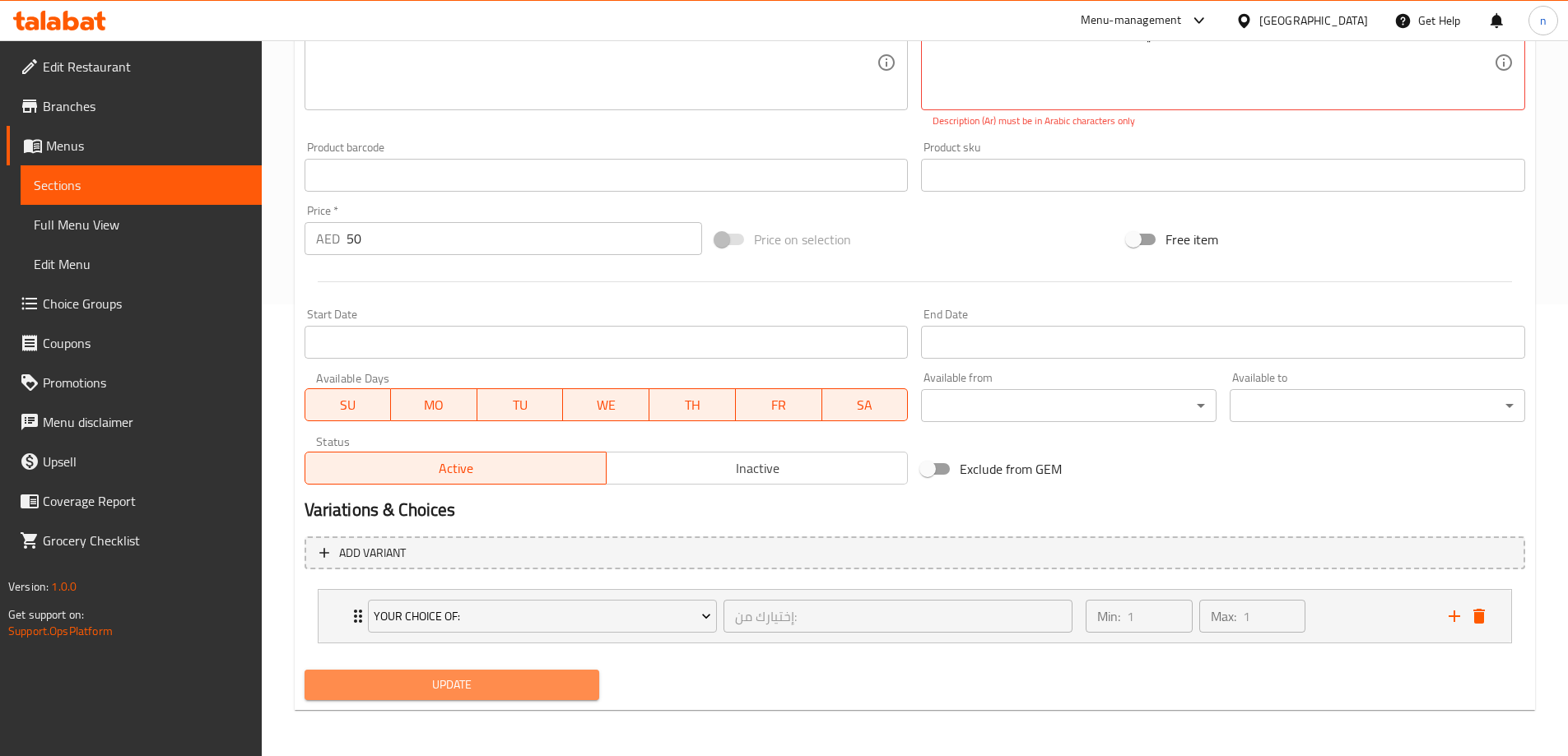
click at [563, 689] on span "Update" at bounding box center [452, 686] width 269 height 21
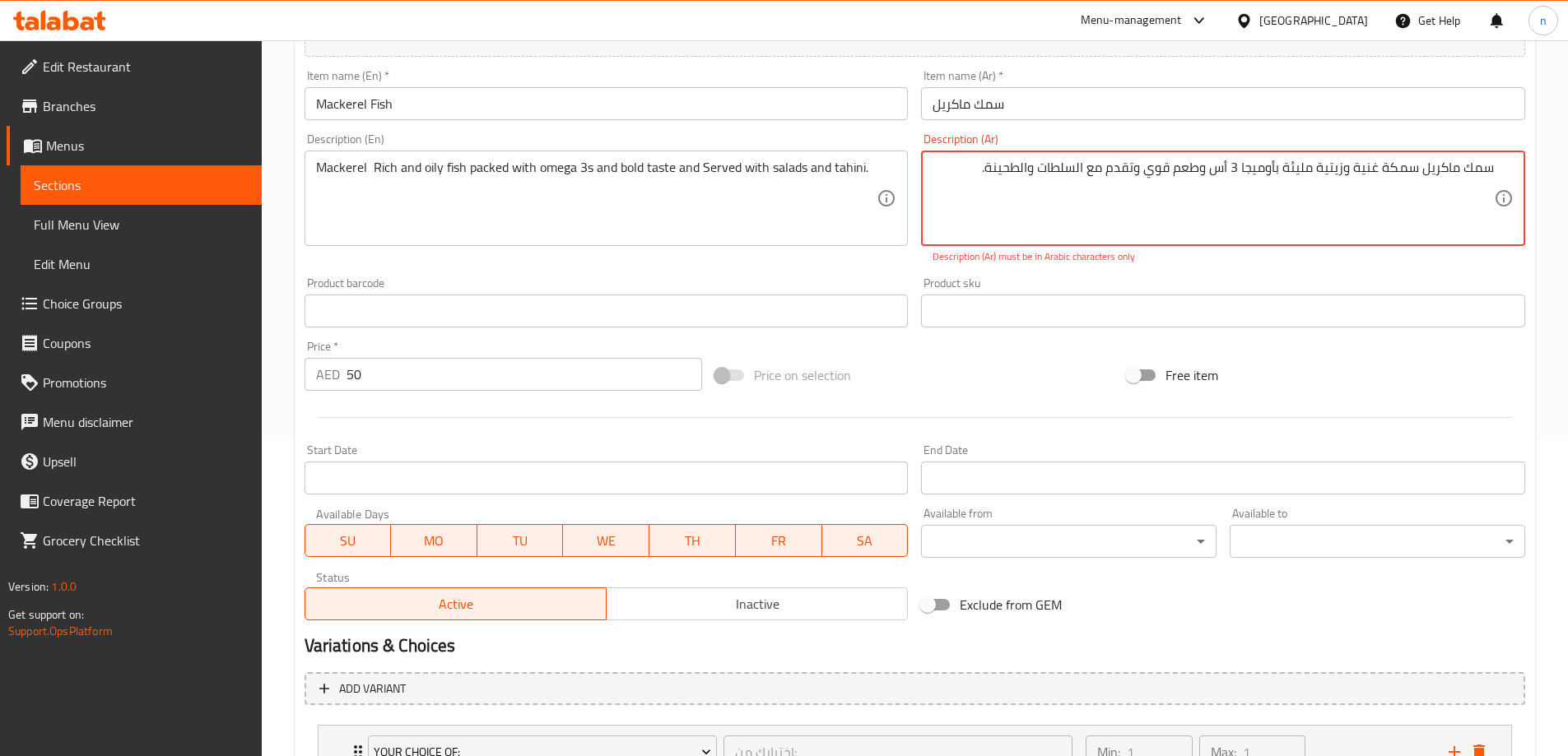
scroll to position [123, 0]
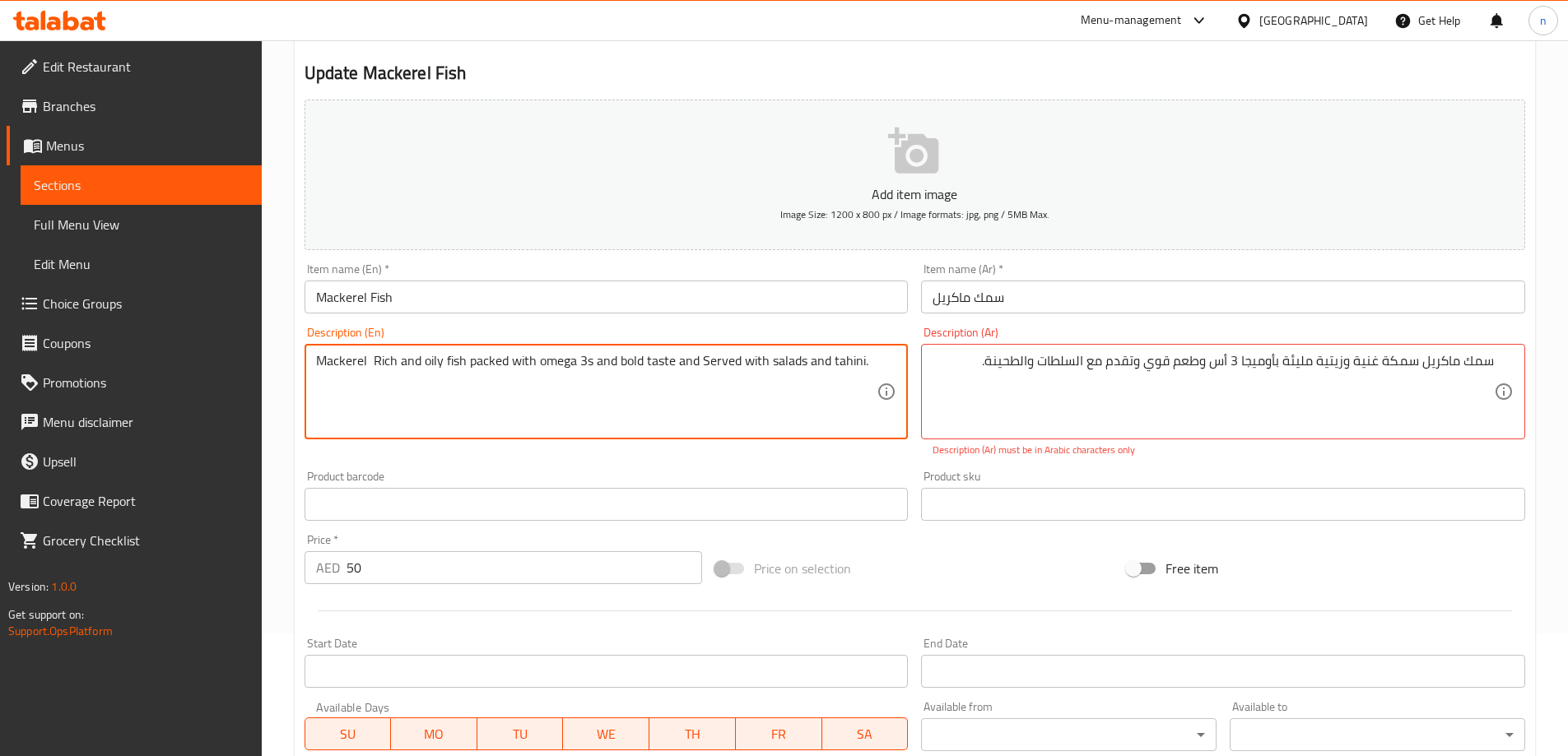
click at [370, 361] on textarea "Mackerel Rich and oily fish packed with omega 3s and bold taste and Served with…" at bounding box center [597, 392] width 562 height 78
click at [368, 361] on textarea "Mackerel -Rich and oily fish packed with omega 3s and bold taste and Served wit…" at bounding box center [597, 392] width 562 height 78
type textarea "Mackerel -Rich and oily fish packed with omega 3s and bold taste and Served wit…"
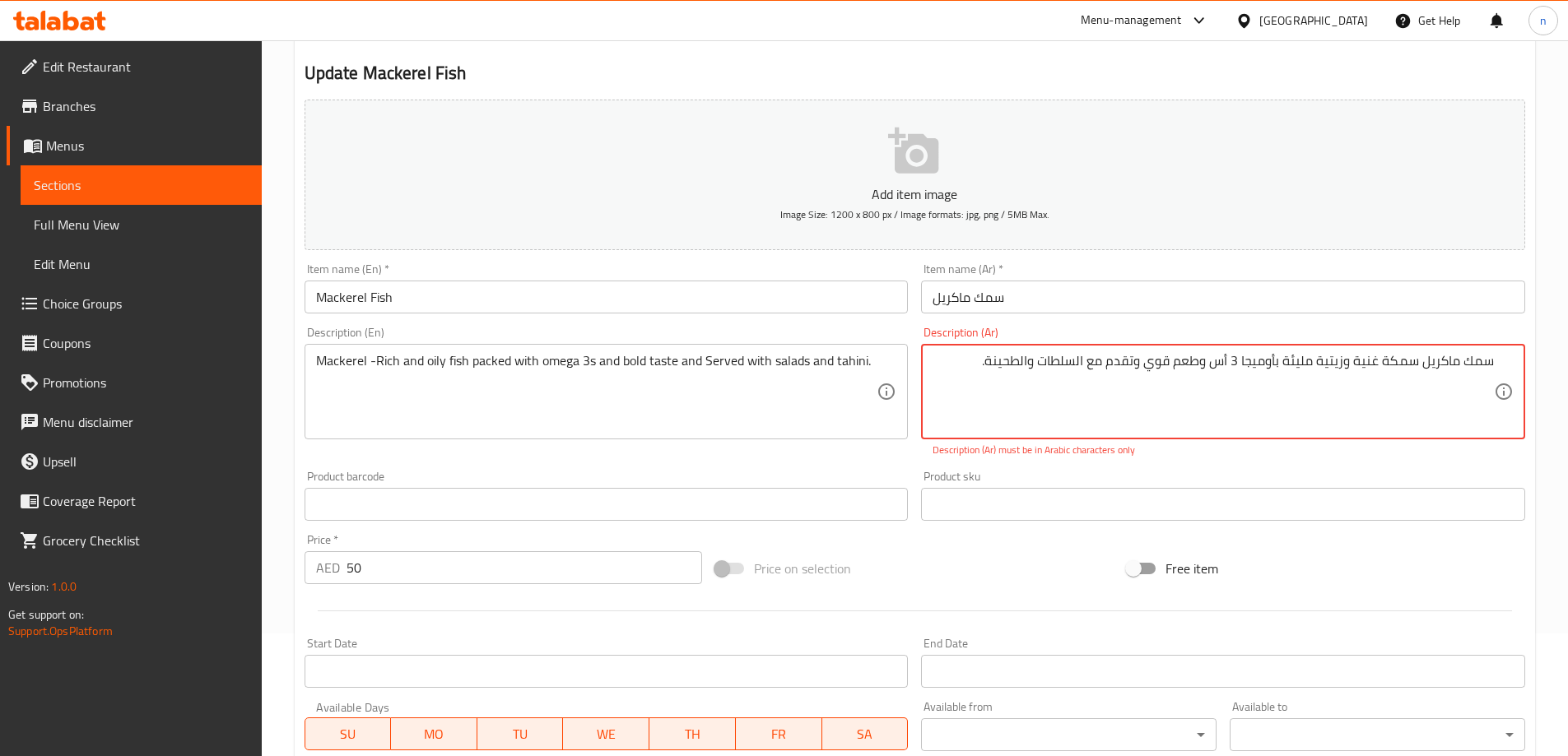
click at [1479, 363] on textarea "سمك ماكريل سمكة غنية وزيتية مليئة بأوميجا 3 أس وطعم قوي وتقدم مع السلطات والطحی…" at bounding box center [1213, 392] width 562 height 78
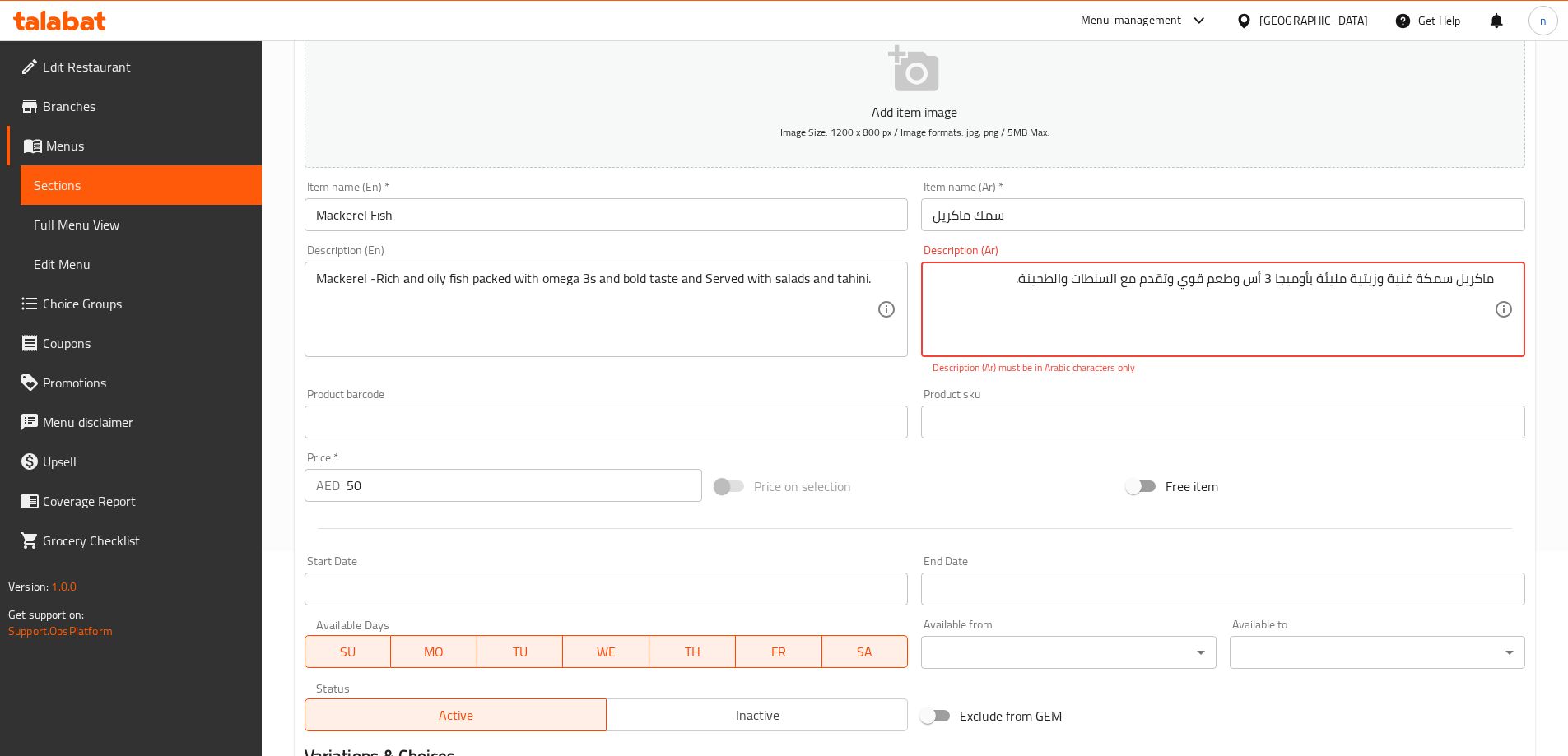
scroll to position [452, 0]
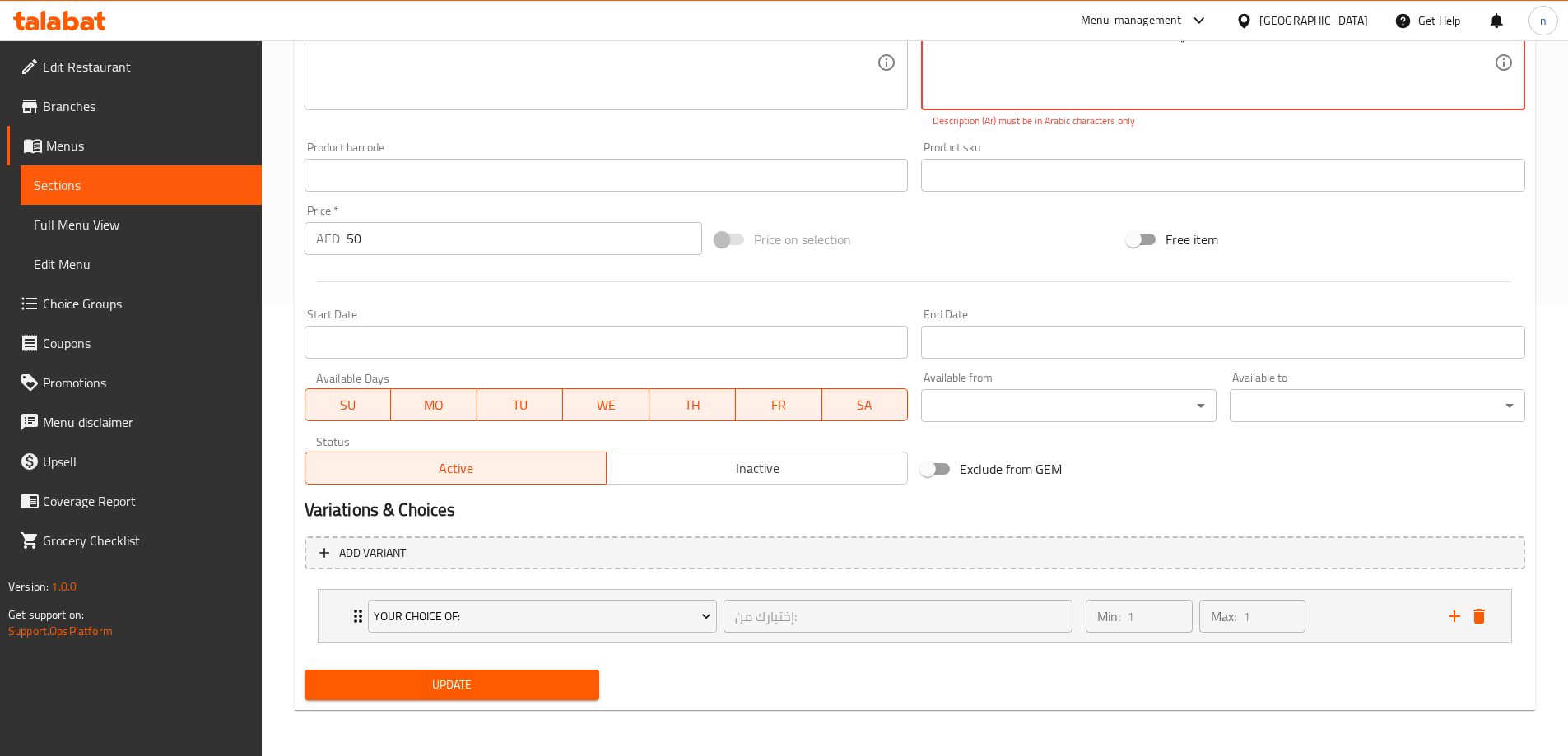
click at [515, 683] on span "Update" at bounding box center [452, 686] width 269 height 21
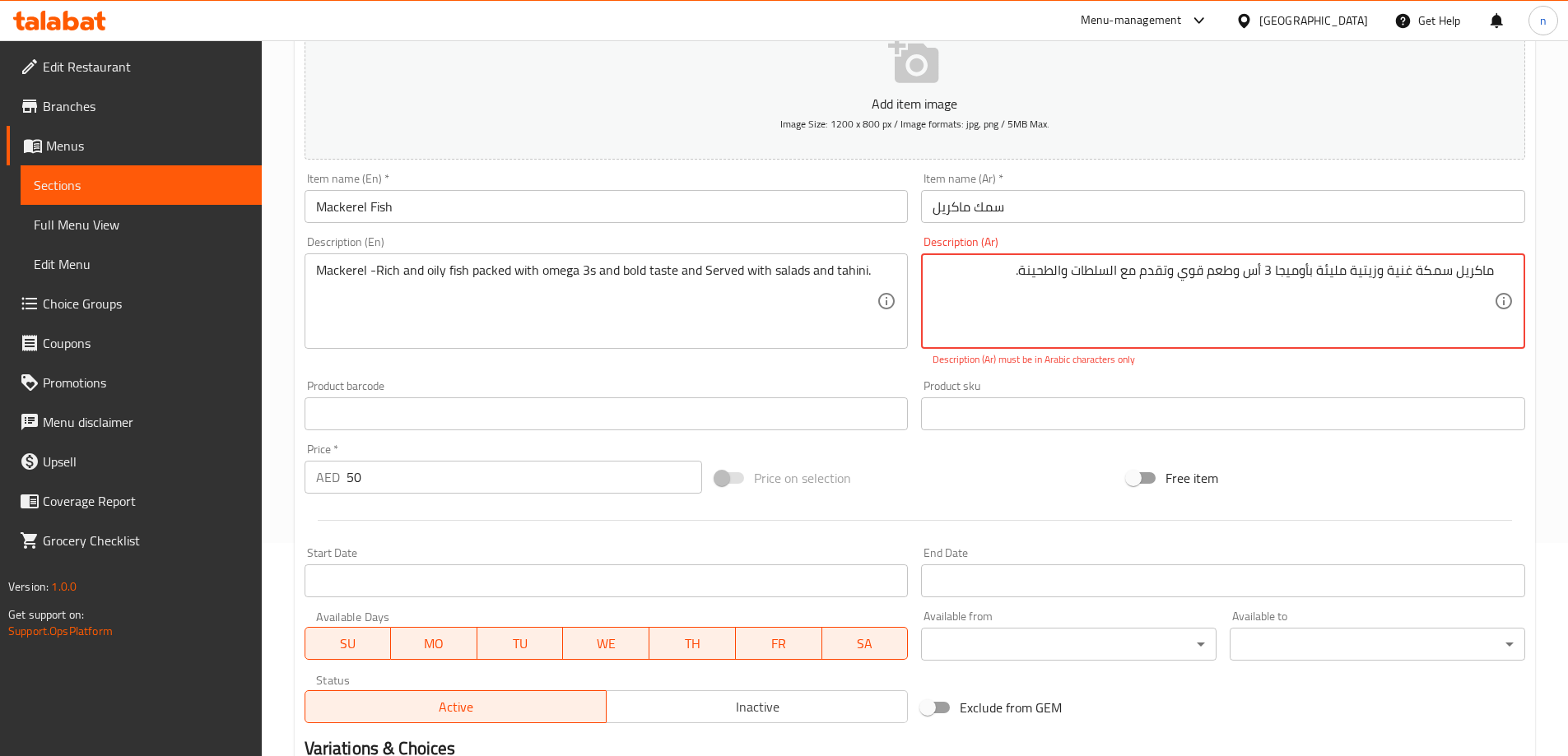
scroll to position [40, 0]
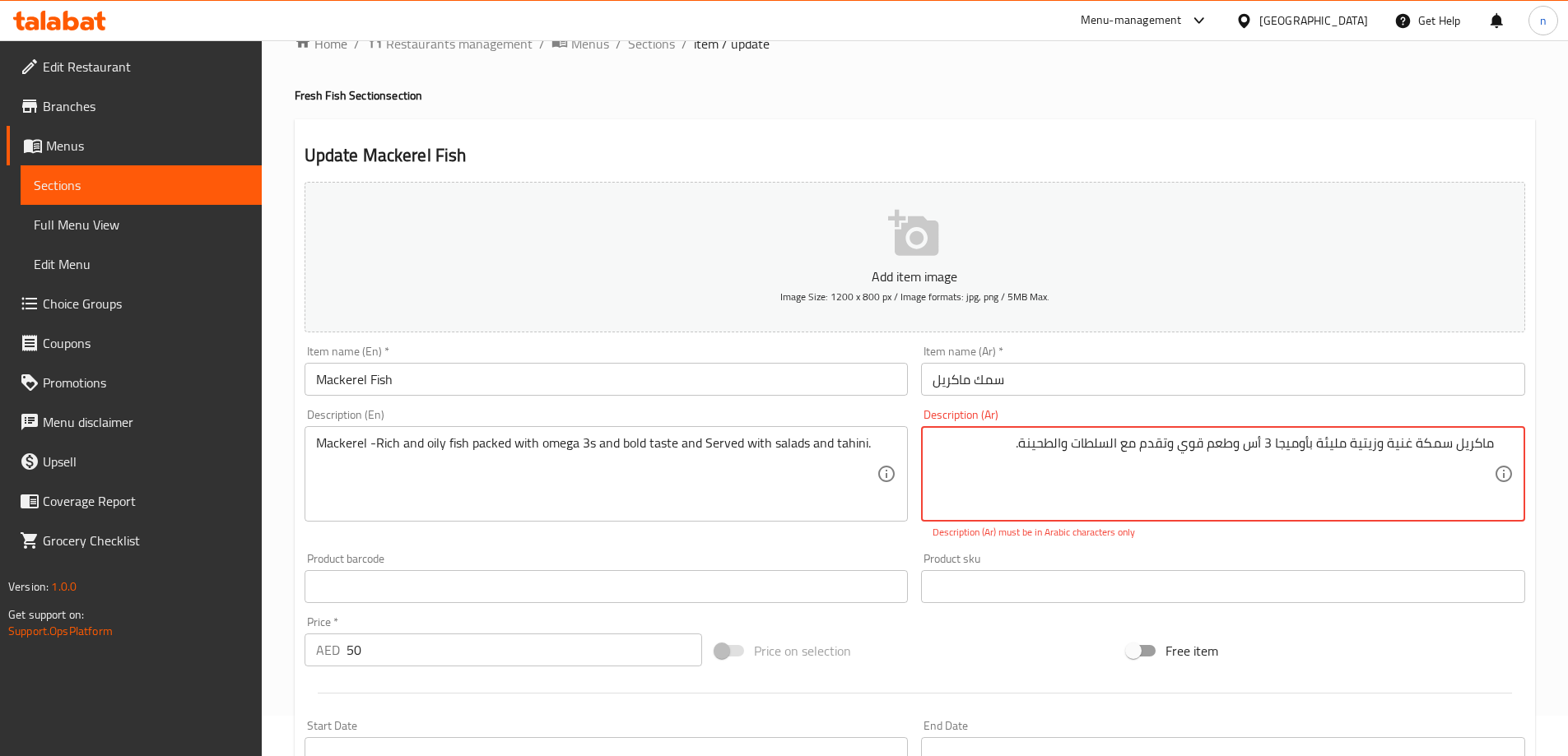
click at [1226, 448] on textarea "ماكريل سمكة غنية وزيتية مليئة بأوميجا 3 أس وطعم قوي وتقدم مع السلطات والطحینة." at bounding box center [1213, 474] width 562 height 78
click at [1176, 480] on textarea "ماكريل سمكة غنية وزيتية مليئة بأوميجا 3 أس وطعم قوي وتقدم مع السلطات والطحینة." at bounding box center [1213, 474] width 562 height 78
click at [993, 452] on textarea "ماكريل سمكة غنية وزيتية مليئة بأوميجا 3 أس وطعم قوي وتقدم مع السلطات والطحینة." at bounding box center [1213, 474] width 562 height 78
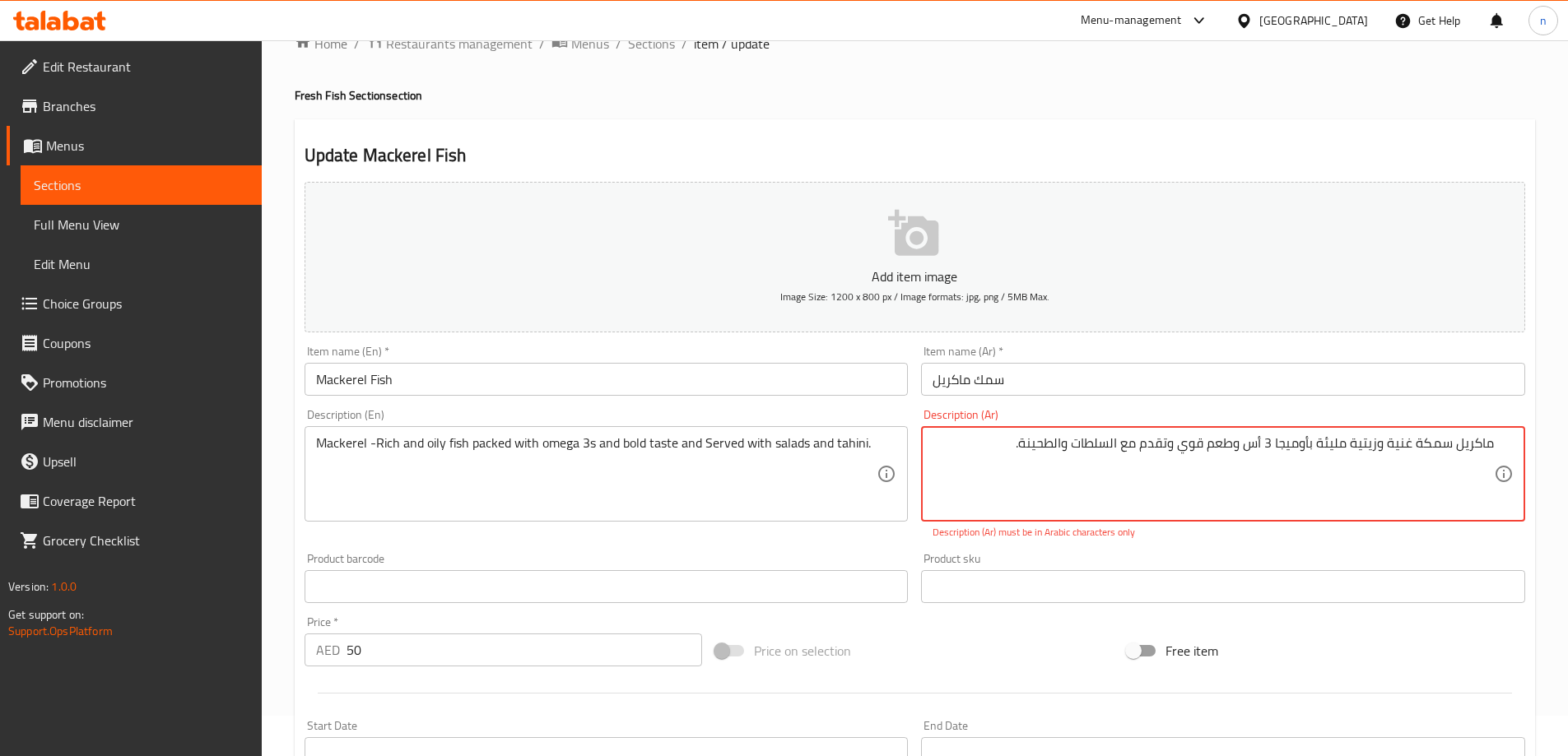
click at [993, 452] on textarea "ماكريل سمكة غنية وزيتية مليئة بأوميجا 3 أس وطعم قوي وتقدم مع السلطات والطحینة." at bounding box center [1213, 474] width 562 height 78
click at [993, 456] on textarea "ماكريل سمكة غنية وزيتية مليئة بأوميجا 3 أس وطعم قوي وتقدم مع السلطات والطحینة." at bounding box center [1213, 474] width 562 height 78
click at [989, 466] on textarea "ماكريل سمكة غنية وزيتية مليئة بأوميجا 3 أس وطعم قوي وتقدم مع السلطات والطحینة." at bounding box center [1213, 474] width 562 height 78
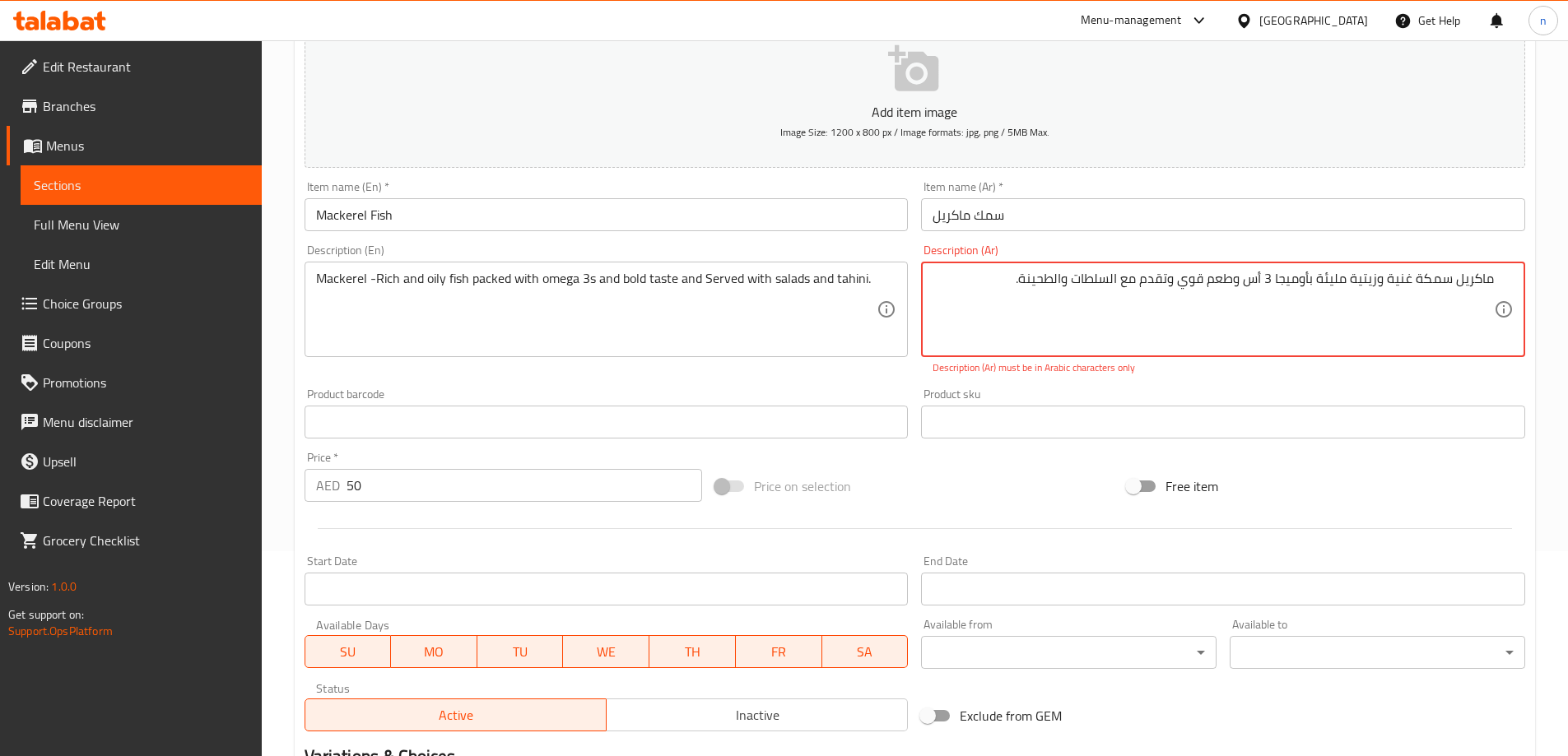
scroll to position [452, 0]
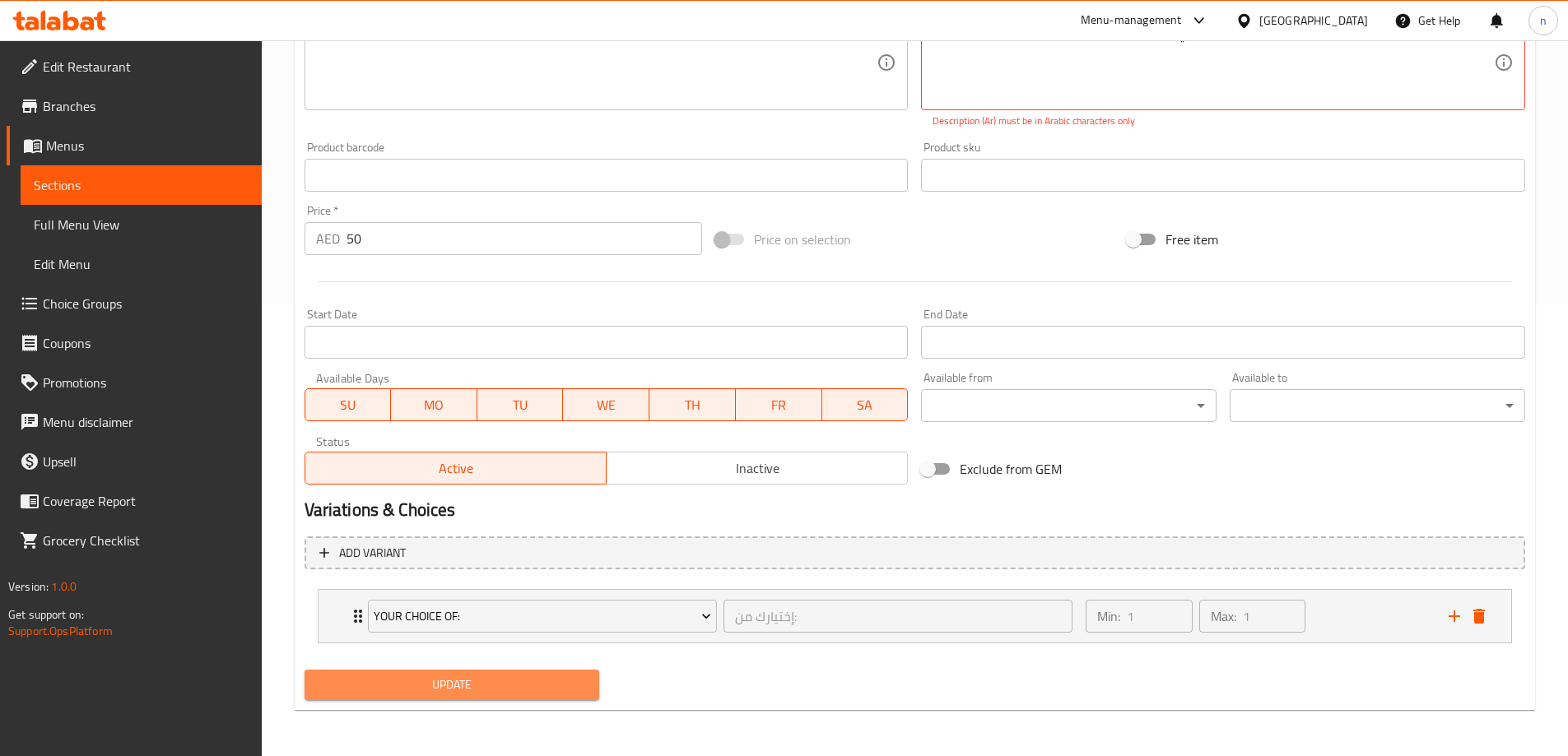
click at [497, 686] on span "Update" at bounding box center [452, 686] width 269 height 21
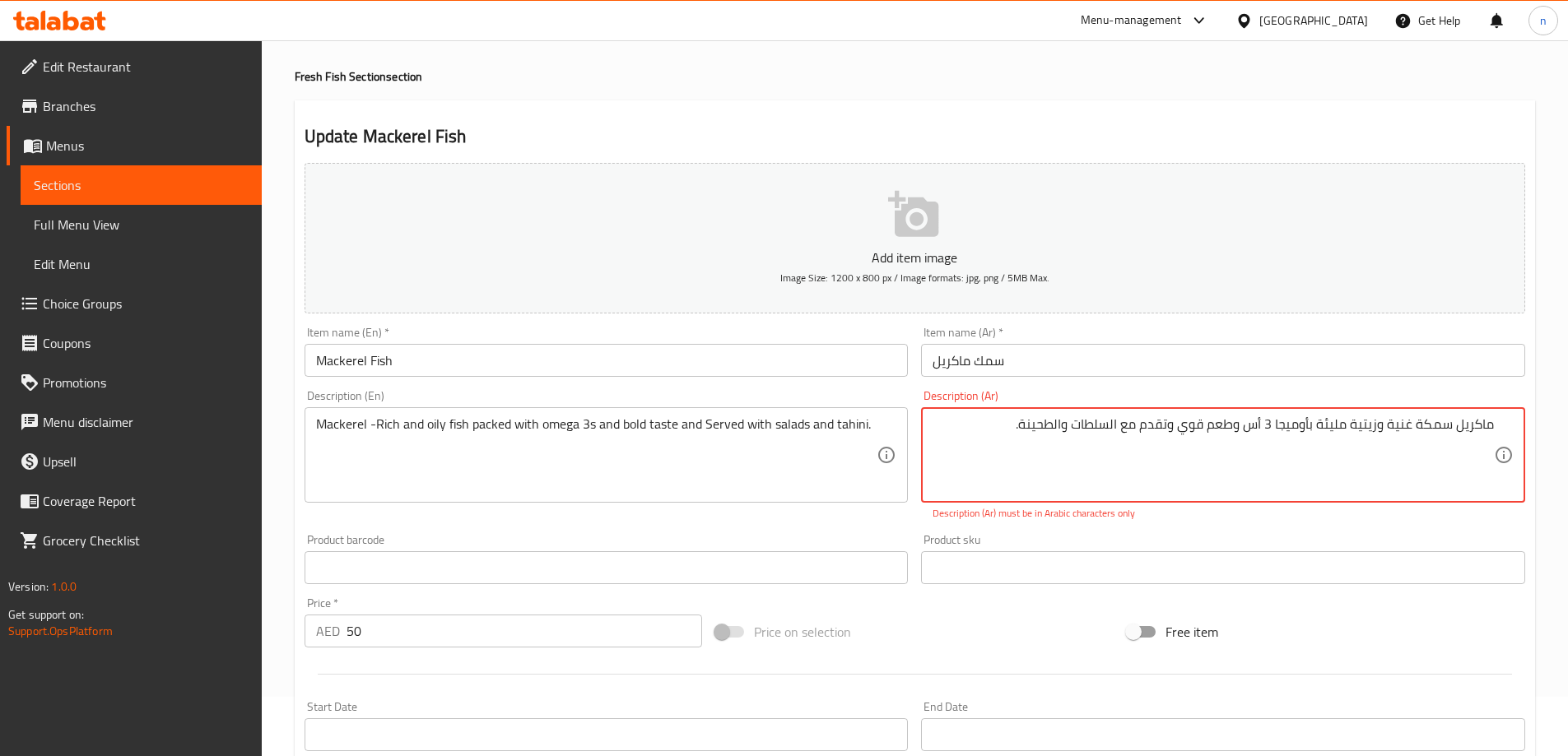
scroll to position [0, 0]
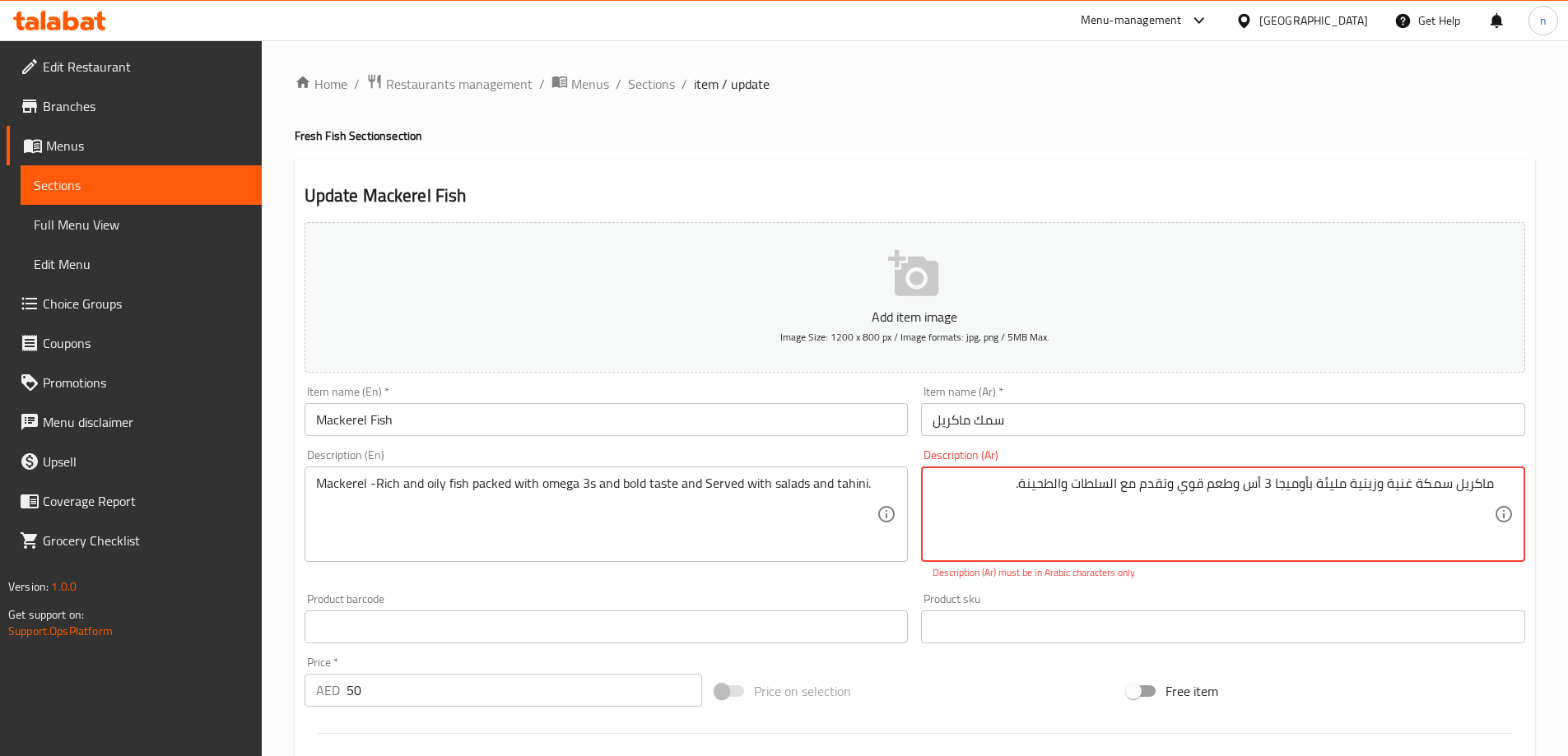
click at [1265, 486] on textarea "ماكريل سمكة غنية وزيتية مليئة بأوميجا 3 أس وطعم قوي وتقدم مع السلطات والطحینة." at bounding box center [1213, 515] width 562 height 78
click at [1262, 484] on textarea "ماكريل سمكة غنية وزيتية مليئة بأوميجا 3 أس وطعم قوي وتقدم مع السلطات والطحینة." at bounding box center [1213, 515] width 562 height 78
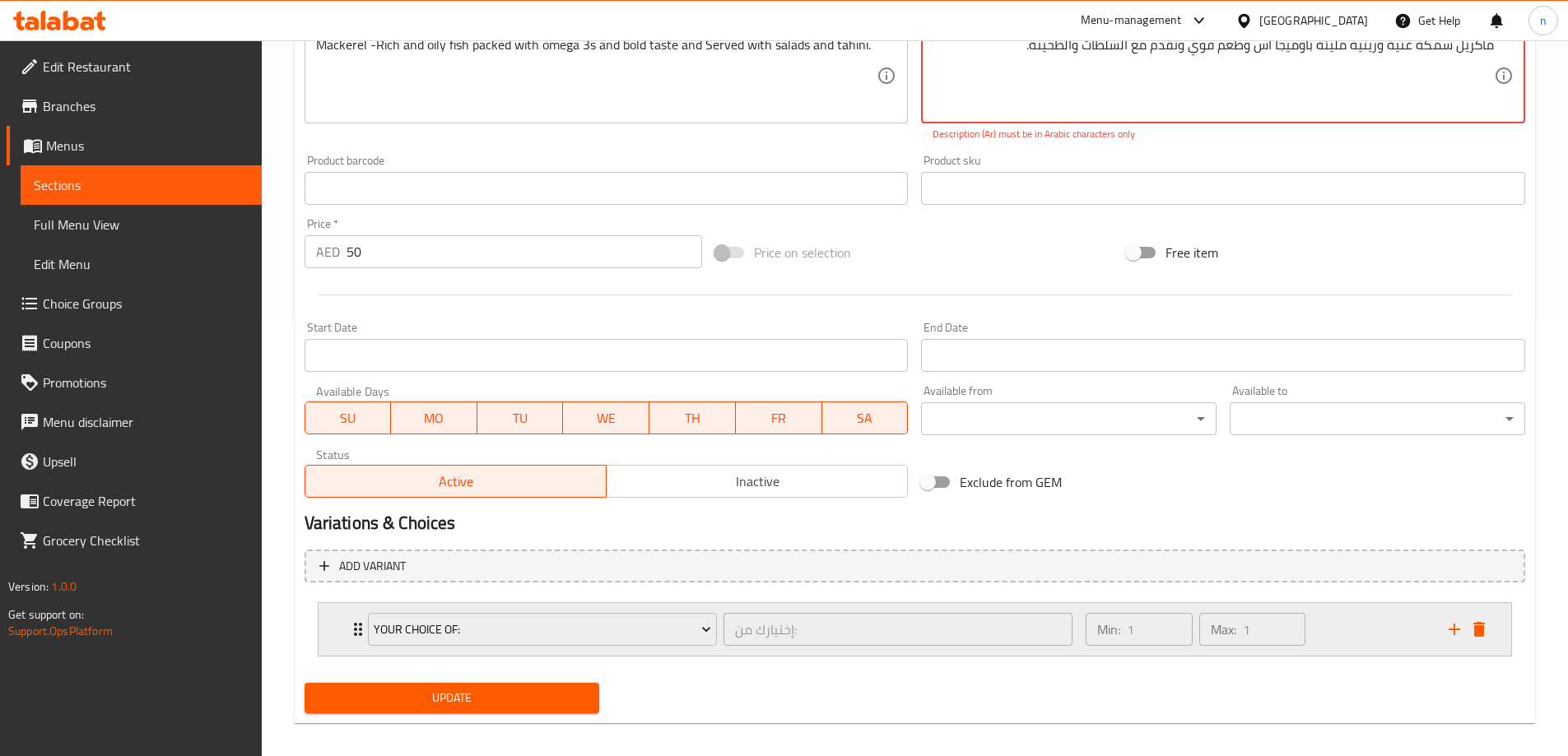
scroll to position [452, 0]
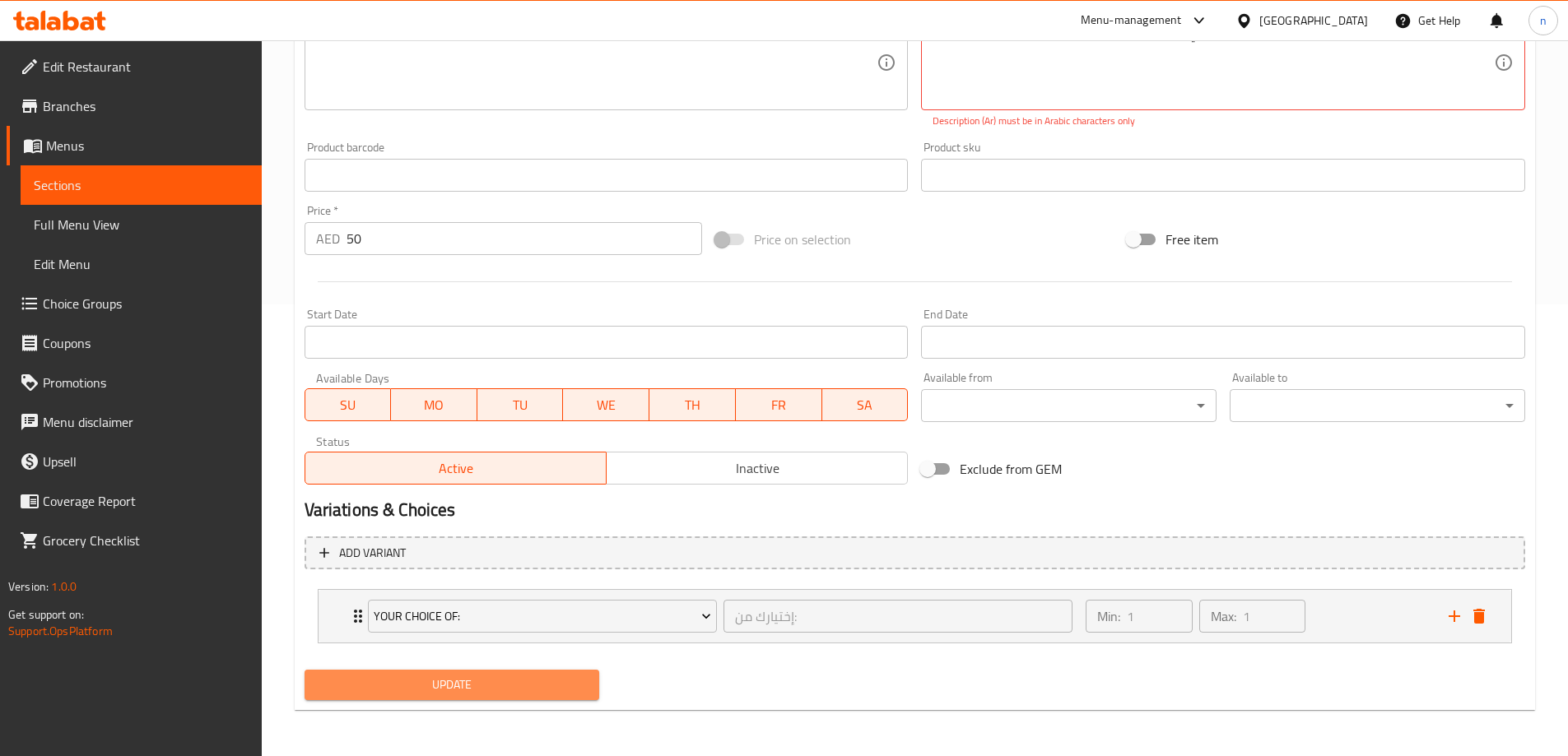
click at [566, 683] on span "Update" at bounding box center [452, 686] width 269 height 21
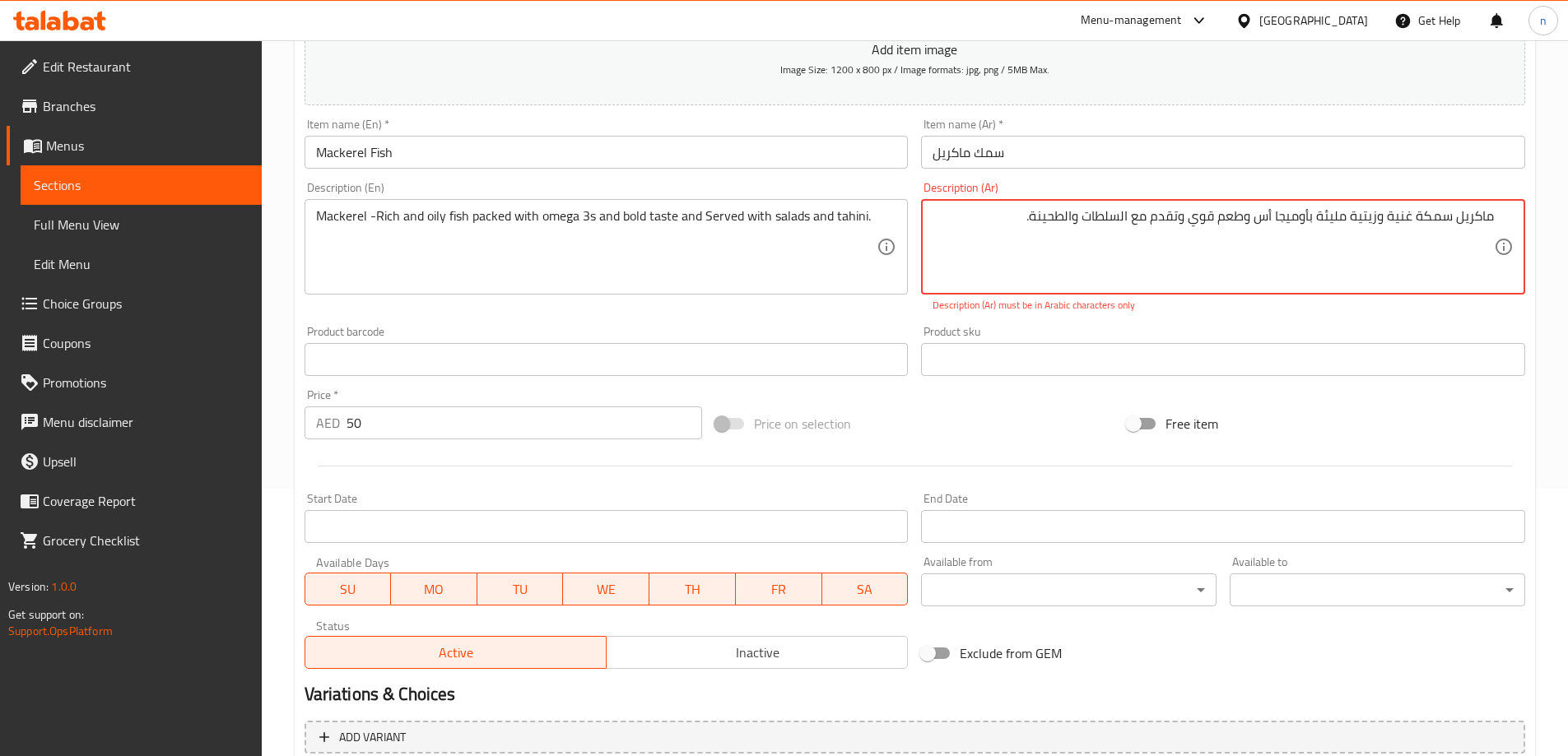
scroll to position [123, 0]
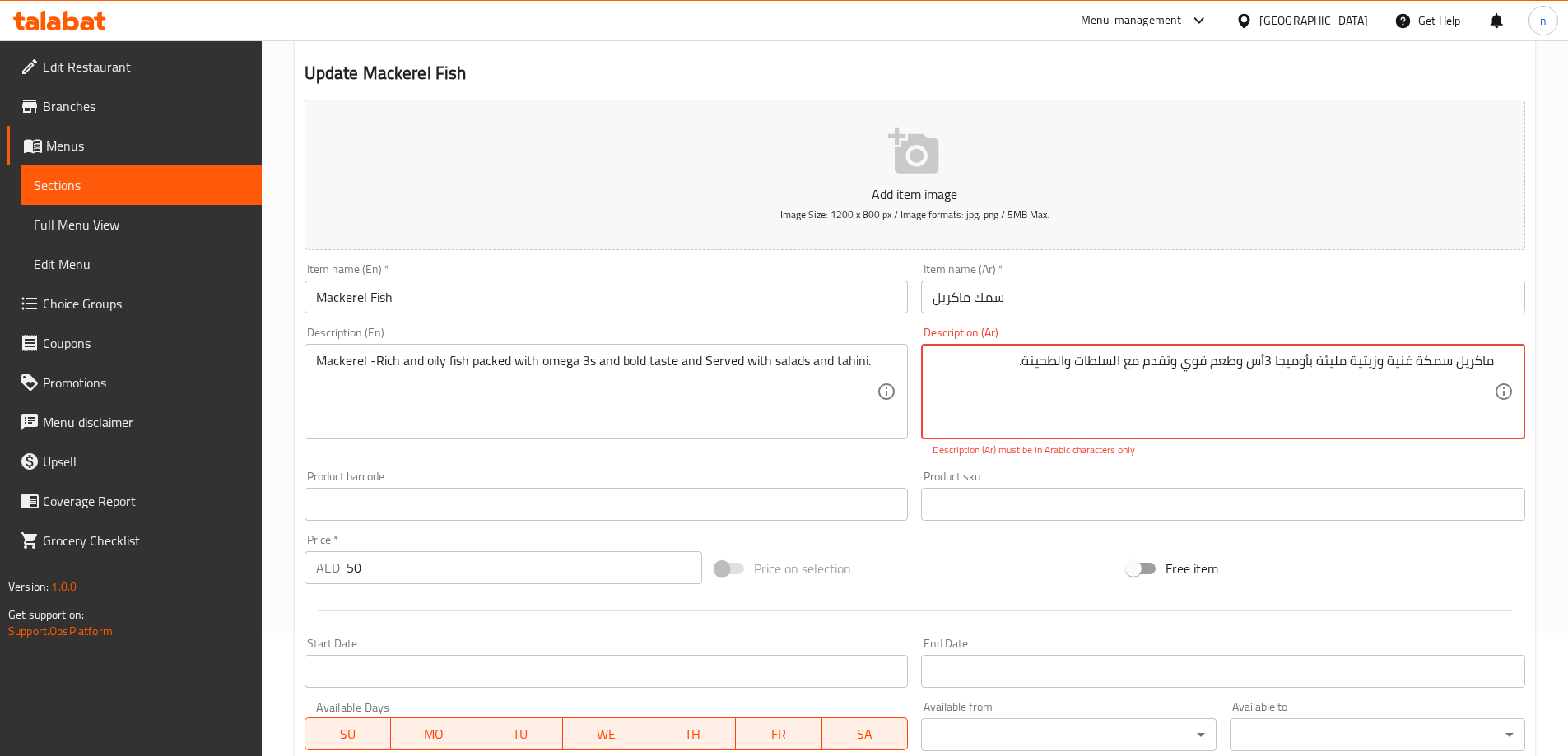
type textarea "ماكريل سمكة غنية وزيتية مليئة بأوميجا 3أس وطعم قوي وتقدم مع السلطات والطحینة."
click at [1282, 355] on textarea "ماكريل سمكة غنية وزيتية مليئة بأوميجا 3أس وطعم قوي وتقدم مع السلطات والطحینة." at bounding box center [1213, 392] width 562 height 78
click at [1082, 343] on div "Description (Ar) ماكريل سمكة غنية وزيتية مليئة بأوميجا 3أس وطعم قوي وتقدم مع ال…" at bounding box center [1222, 391] width 605 height 130
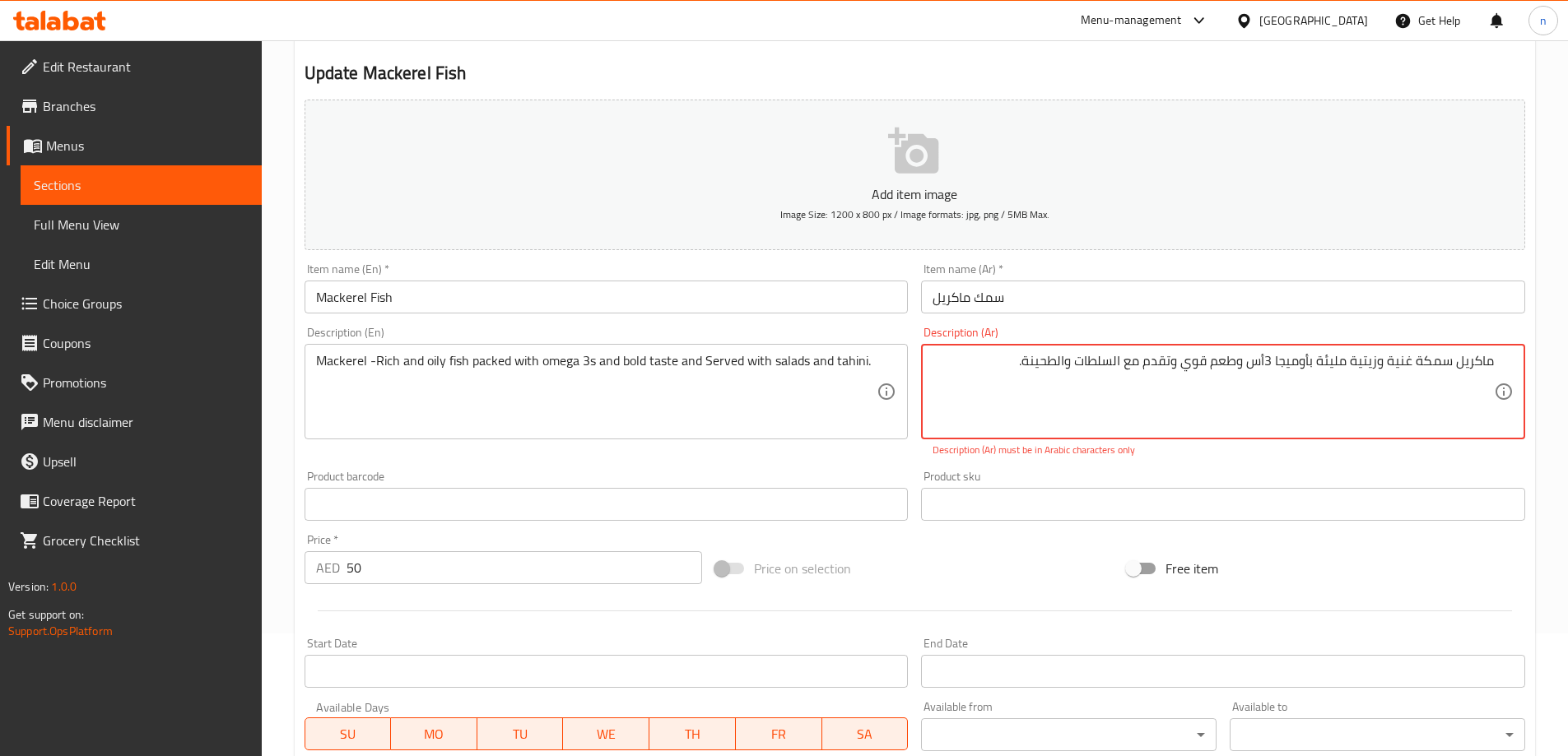
click at [1086, 354] on textarea "ماكريل سمكة غنية وزيتية مليئة بأوميجا 3أس وطعم قوي وتقدم مع السلطات والطحینة." at bounding box center [1213, 392] width 562 height 78
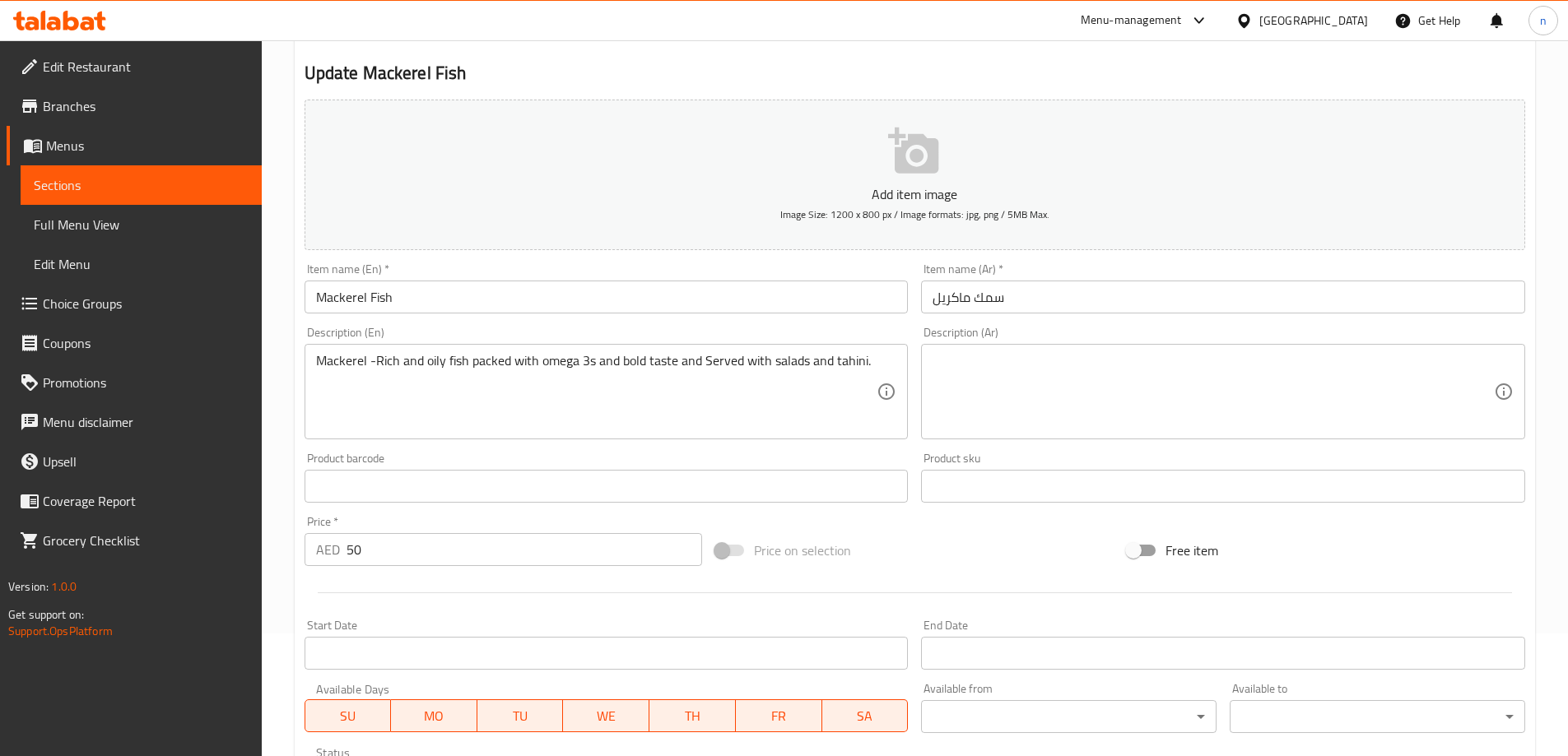
click at [1045, 370] on textarea at bounding box center [1213, 392] width 562 height 78
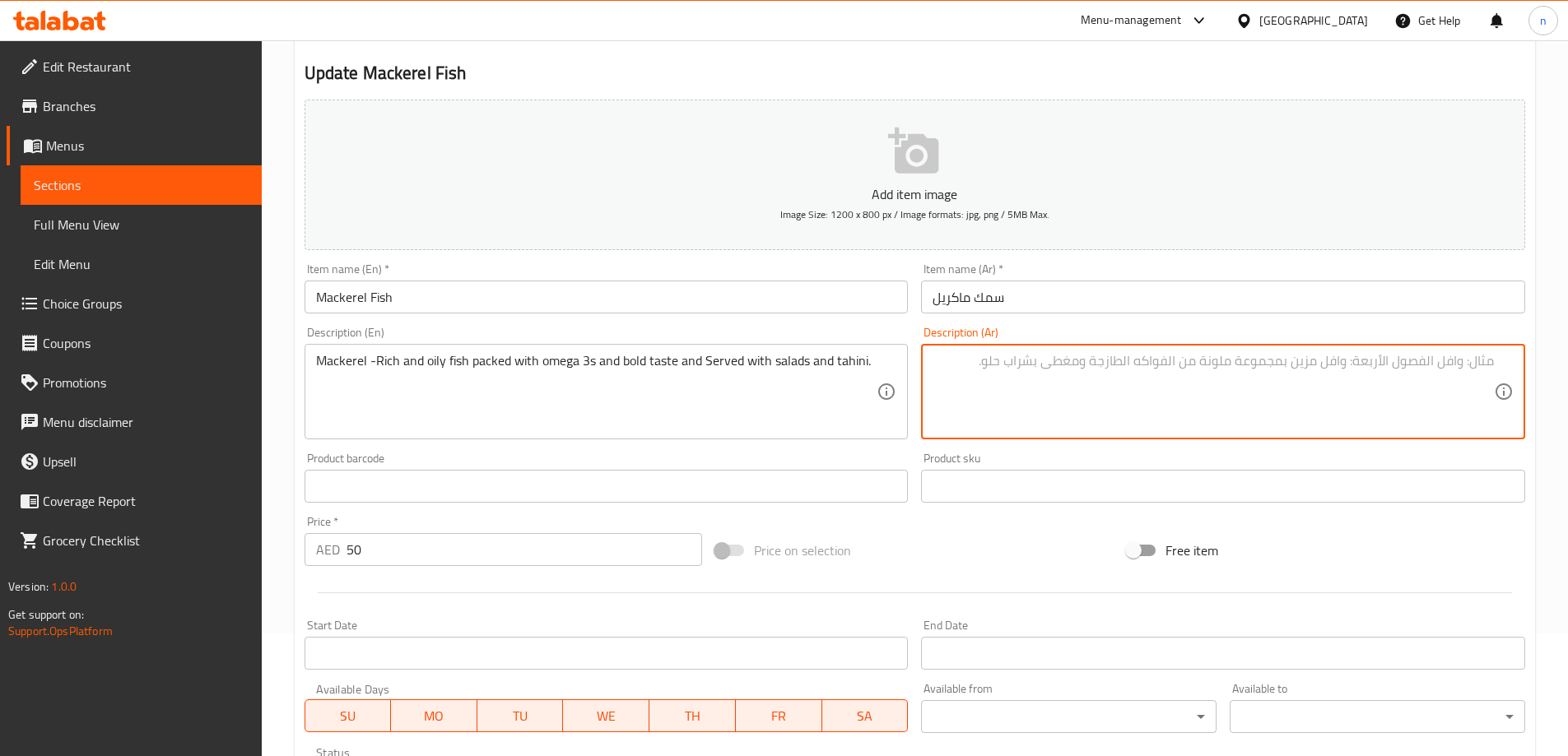
paste textarea "سمك ماكريل - سمكة غنية وزيتية مليئة بأوميجا 3 وطعم قوي وتقدم مع السلطات والطحین…"
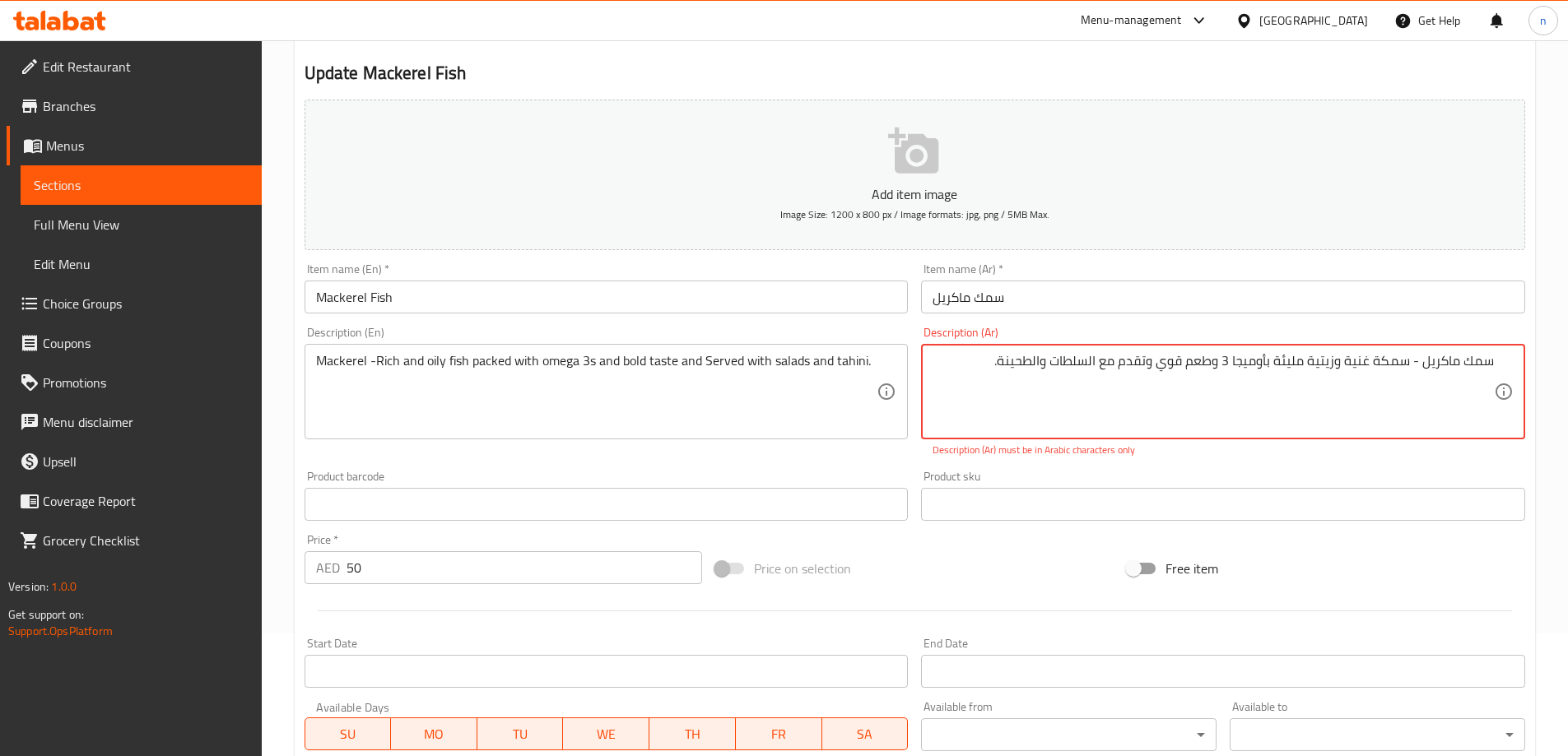
click at [1470, 363] on textarea "سمك ماكريل - سمكة غنية وزيتية مليئة بأوميجا 3 وطعم قوي وتقدم مع السلطات والطحین…" at bounding box center [1213, 392] width 562 height 78
click at [1442, 400] on textarea "سمك ماكريل - سمكة غنية وزيتية مليئة بأوميجا 3 وطعم قوي وتقدم مع السلطات والطحین…" at bounding box center [1213, 392] width 562 height 78
click at [1459, 354] on textarea "سمك ماكريل - سمكة غنية وزيتية مليئة بأوميجا 3 وطعم قوي وتقدم مع السلطات والطحین…" at bounding box center [1213, 392] width 562 height 78
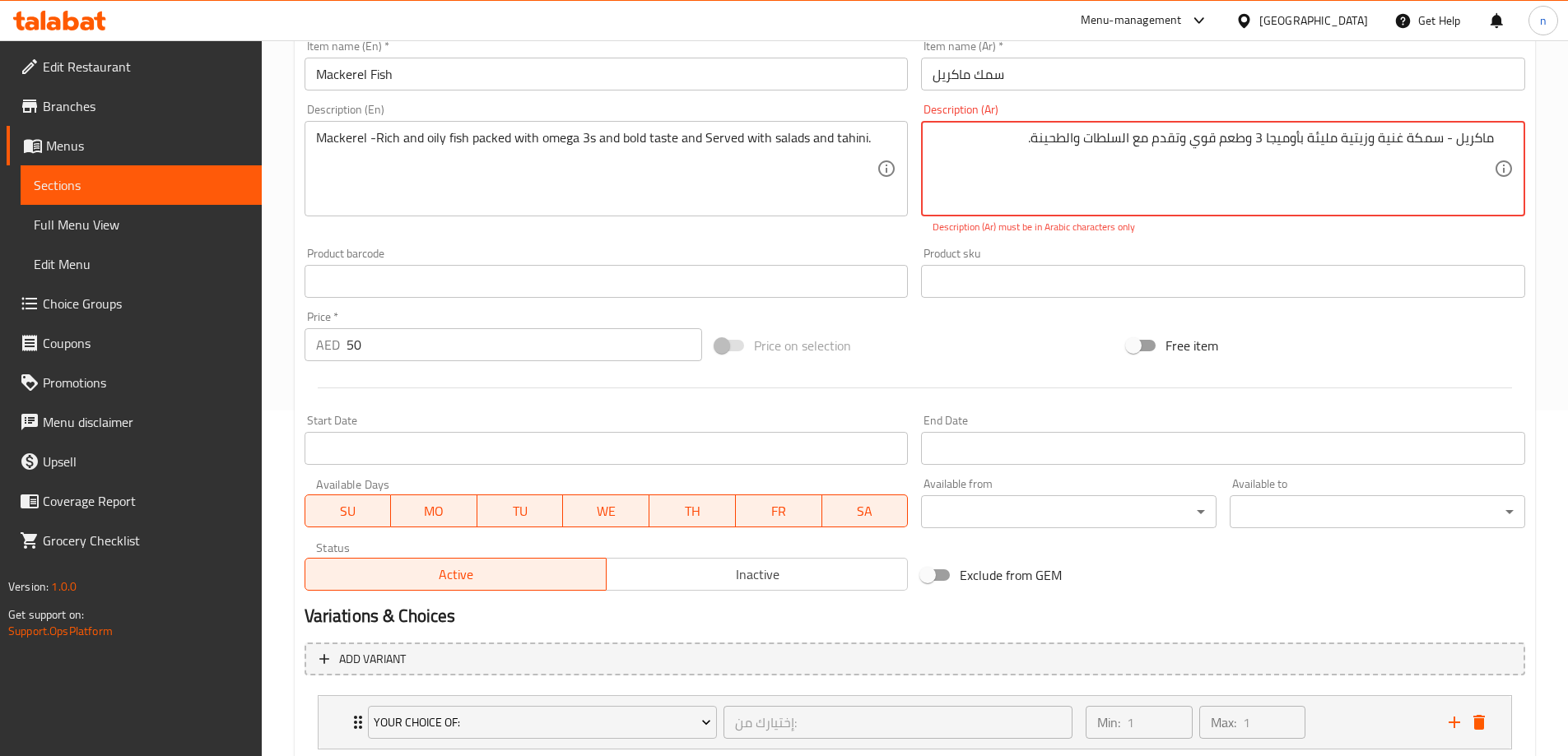
scroll to position [452, 0]
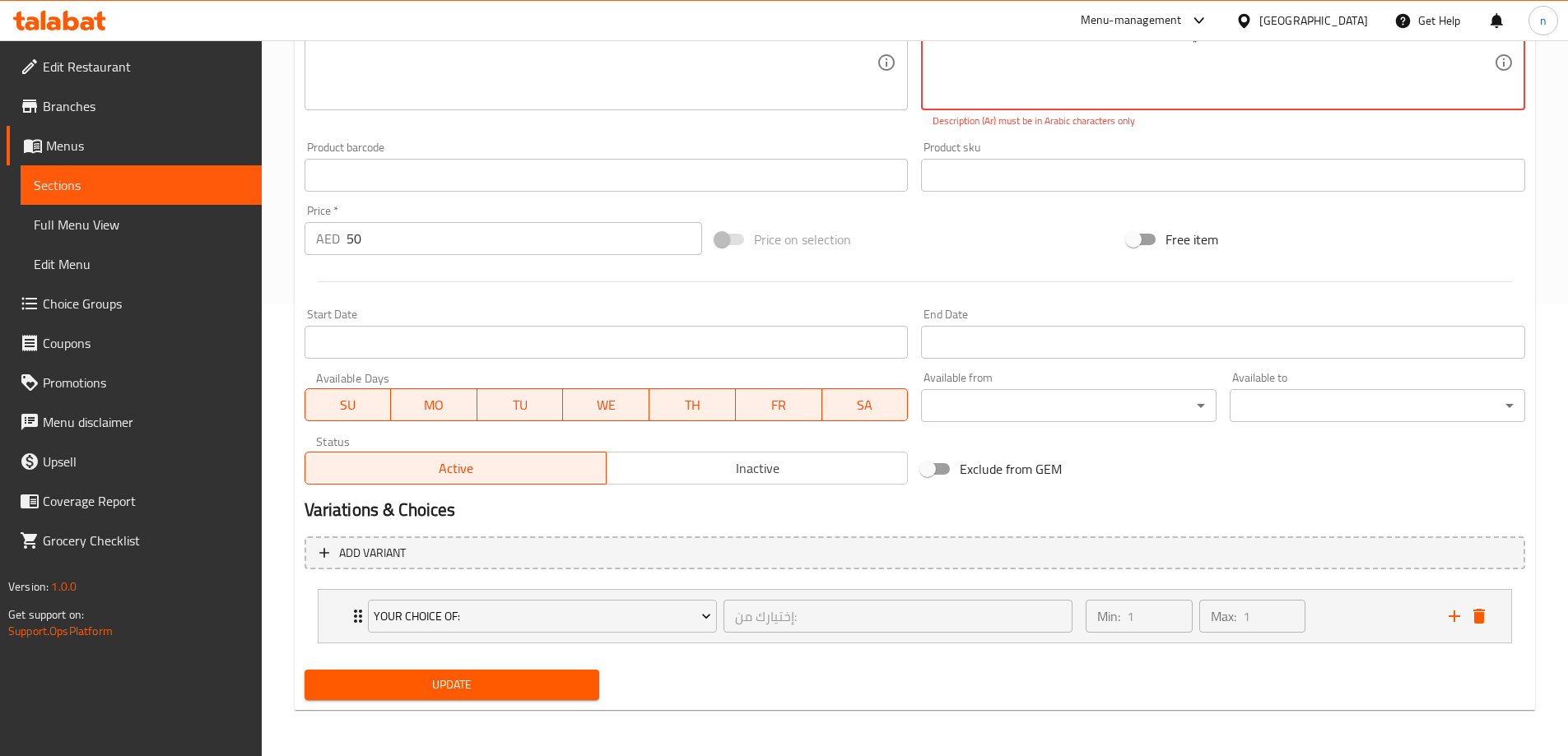
type textarea "ماكريل - سمكة غنية وزيتية مليئة بأوميجا 3 وطعم قوي وتقدم مع السلطات والطحینة."
click at [386, 679] on span "Update" at bounding box center [452, 686] width 269 height 21
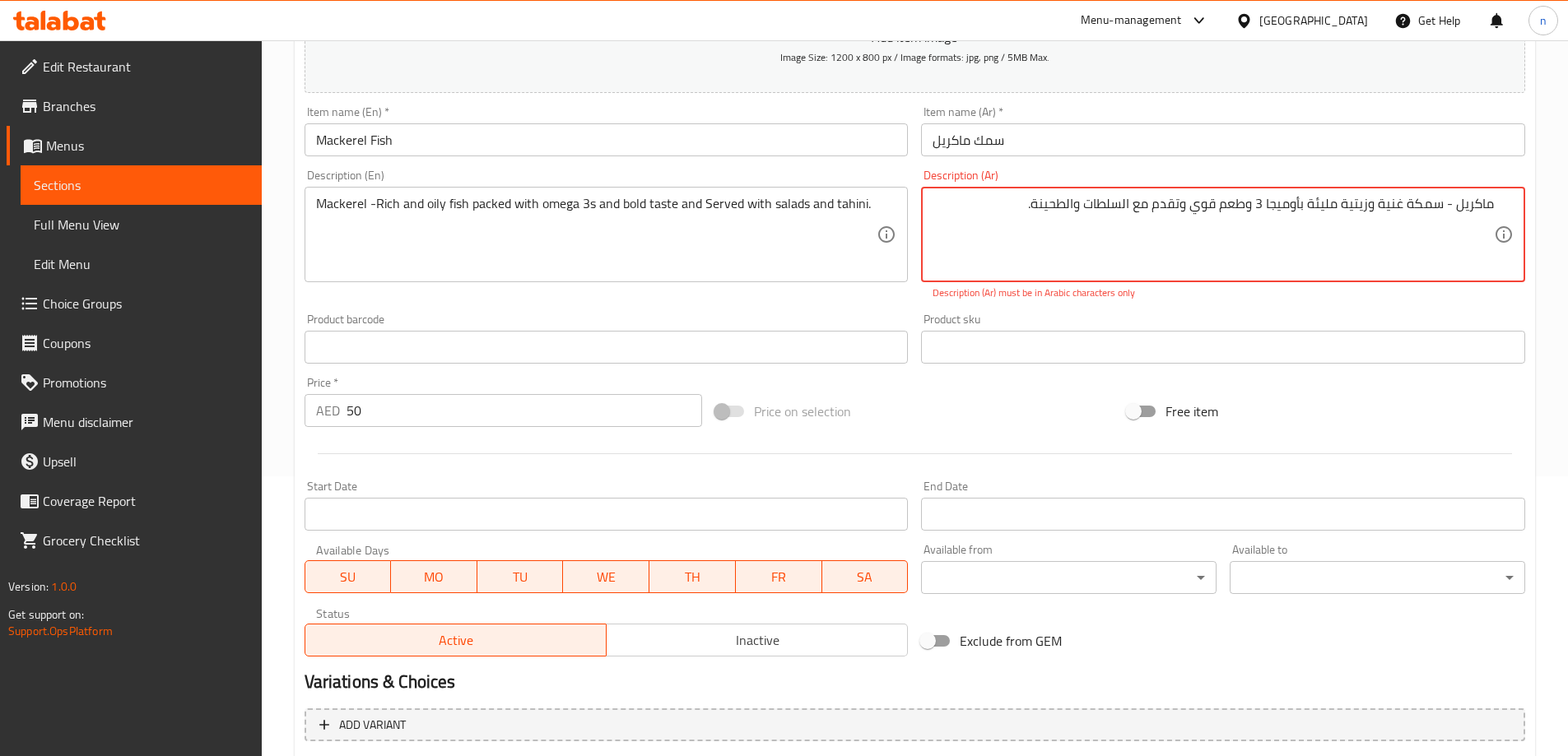
scroll to position [40, 0]
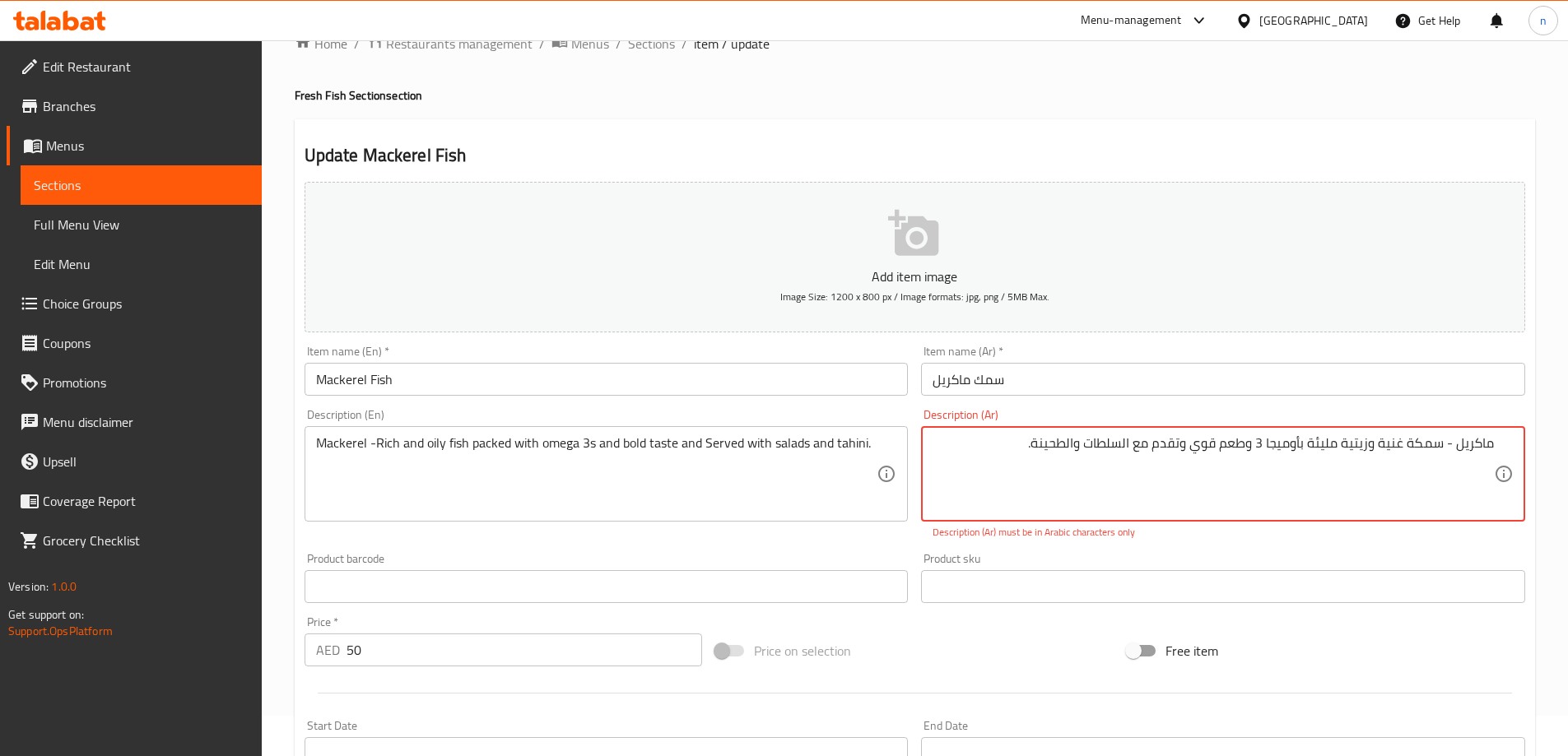
click at [1246, 448] on textarea "ماكريل - سمكة غنية وزيتية مليئة بأوميجا 3 وطعم قوي وتقدم مع السلطات والطحینة." at bounding box center [1213, 474] width 562 height 78
click at [1361, 441] on textarea "ماكريل_سمكة غنية وزيتية مليئة بأوميجا 3 أس وطعم جرئ وتقدم مع السلطات والطحينة" at bounding box center [1213, 474] width 562 height 78
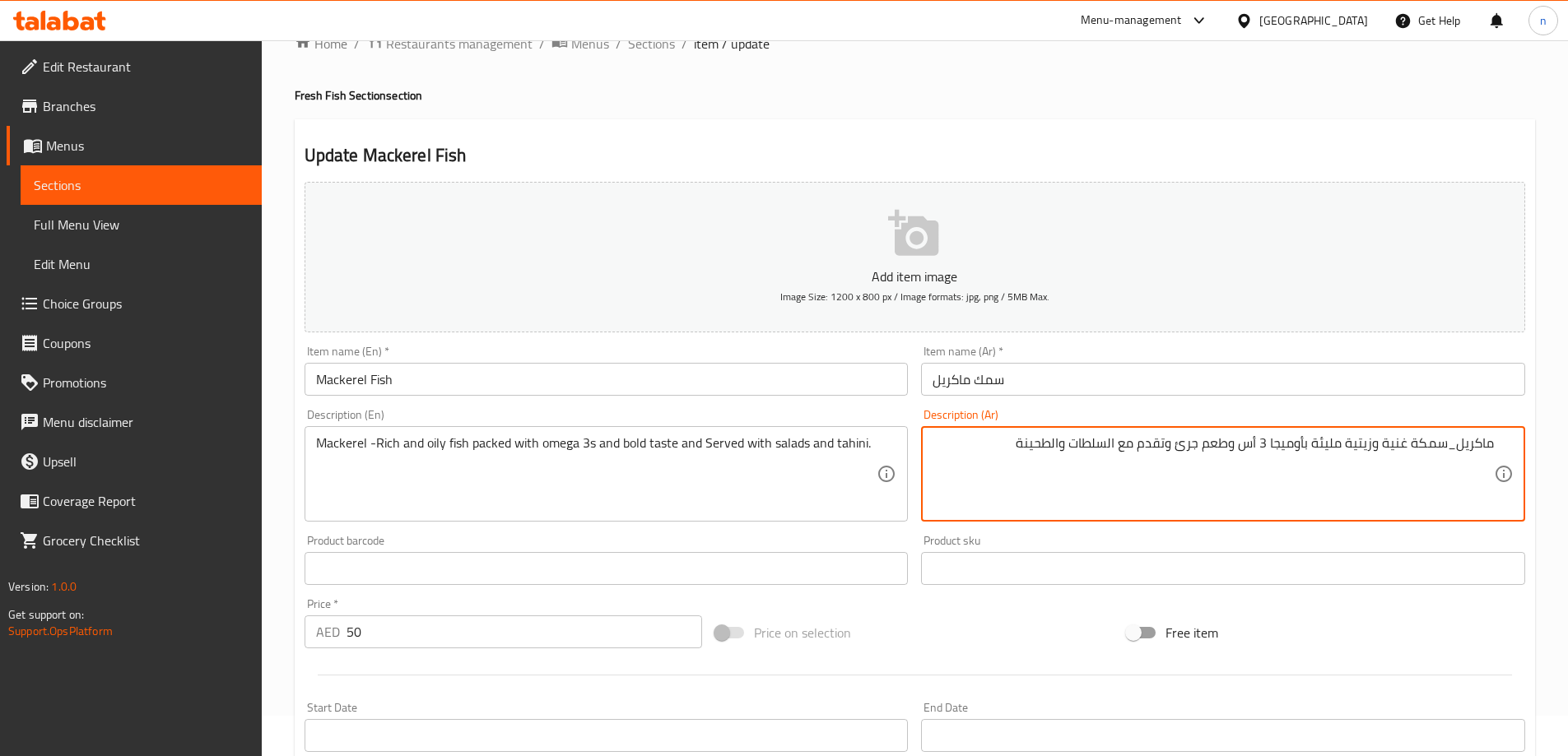
type textarea "ماكريل_سمكة غنية وزيتية مليئة بأوميجا 3 أس وطعم جرئ وتقدم مع السلطات والطحينة"
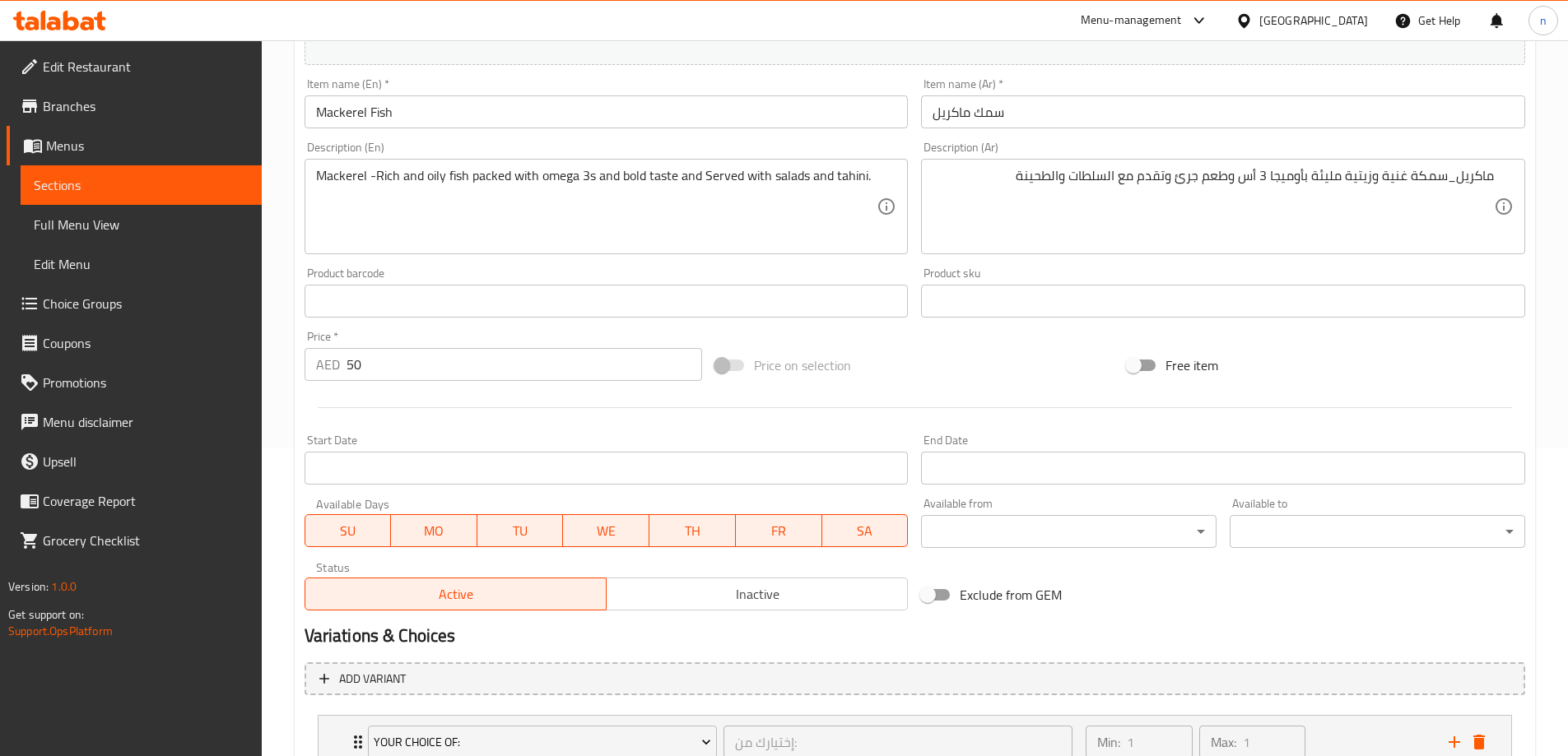
scroll to position [369, 0]
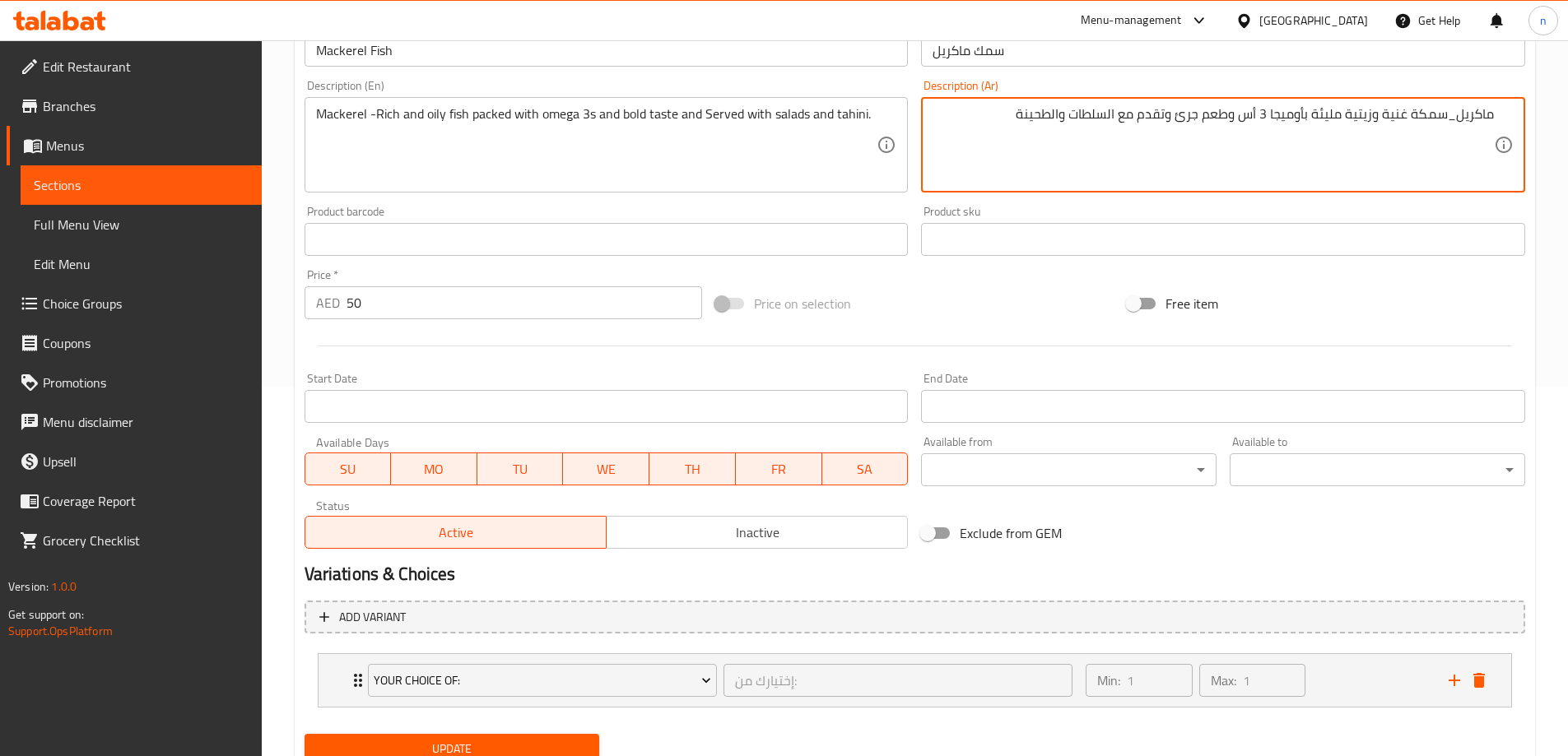
click at [1340, 144] on textarea "ماكريل_سمكة غنية وزيتية مليئة بأوميجا 3 أس وطعم جرئ وتقدم مع السلطات والطحينة" at bounding box center [1213, 146] width 562 height 78
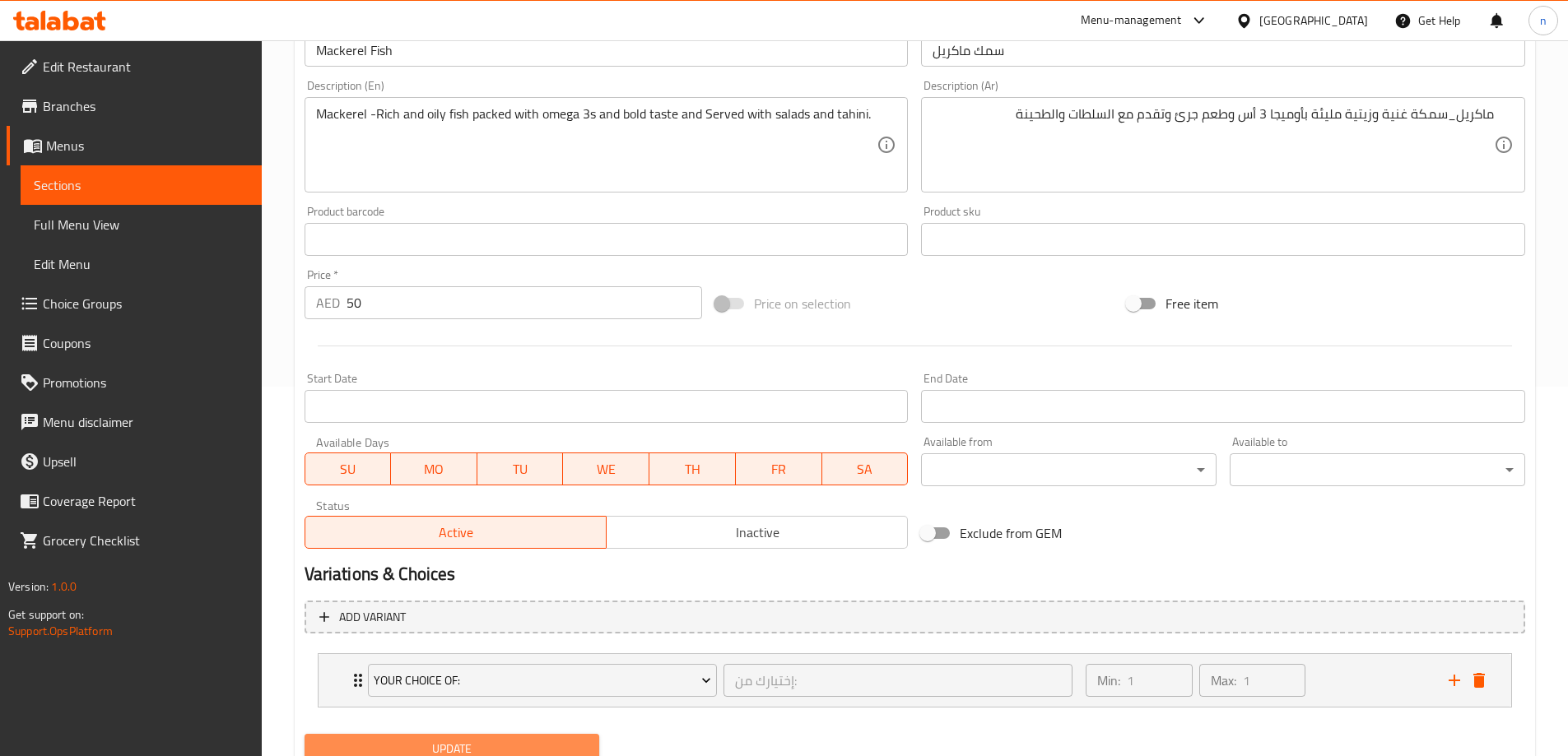
click at [489, 739] on span "Update" at bounding box center [452, 749] width 269 height 21
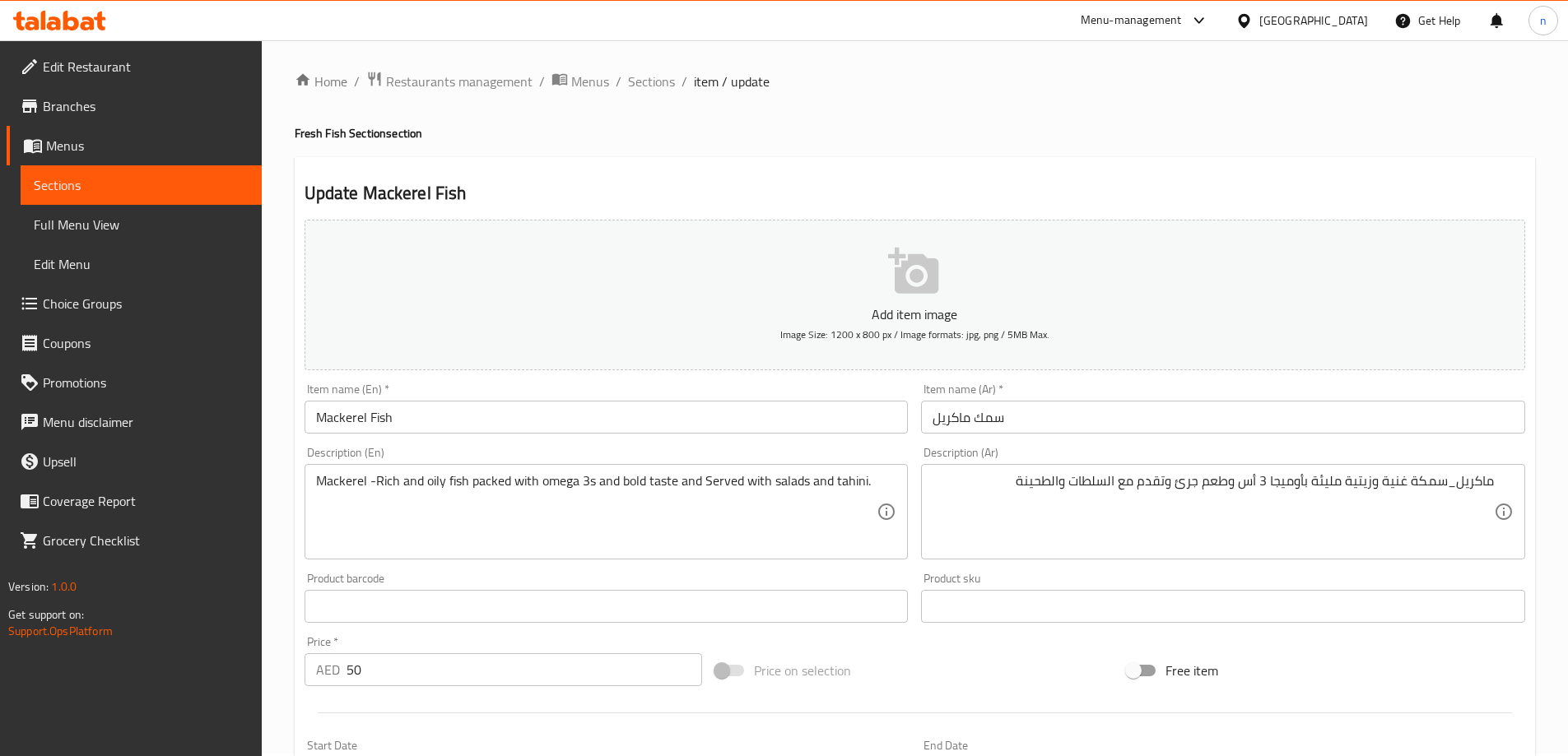
scroll to position [0, 0]
click at [665, 77] on span "Sections" at bounding box center [651, 84] width 47 height 20
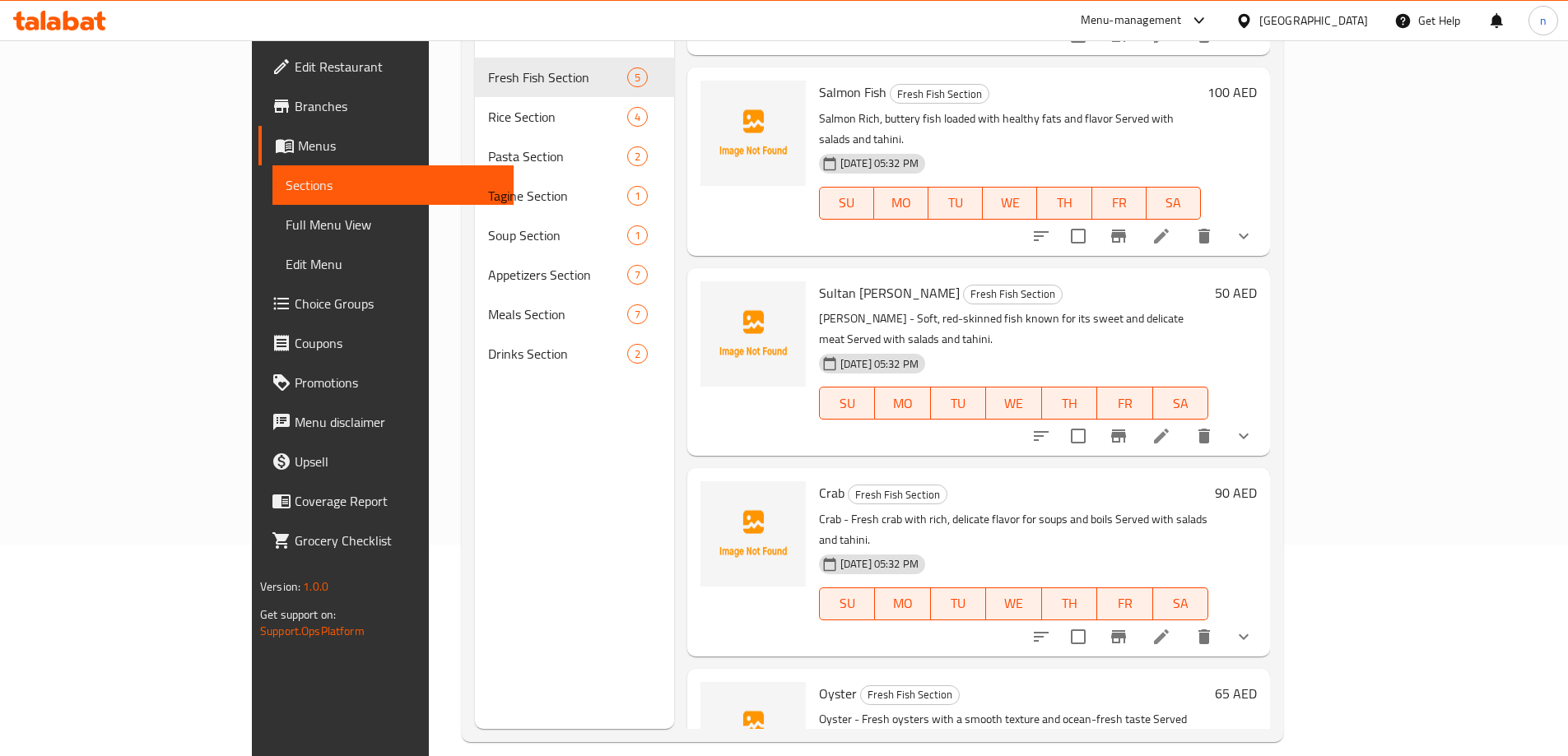
scroll to position [230, 0]
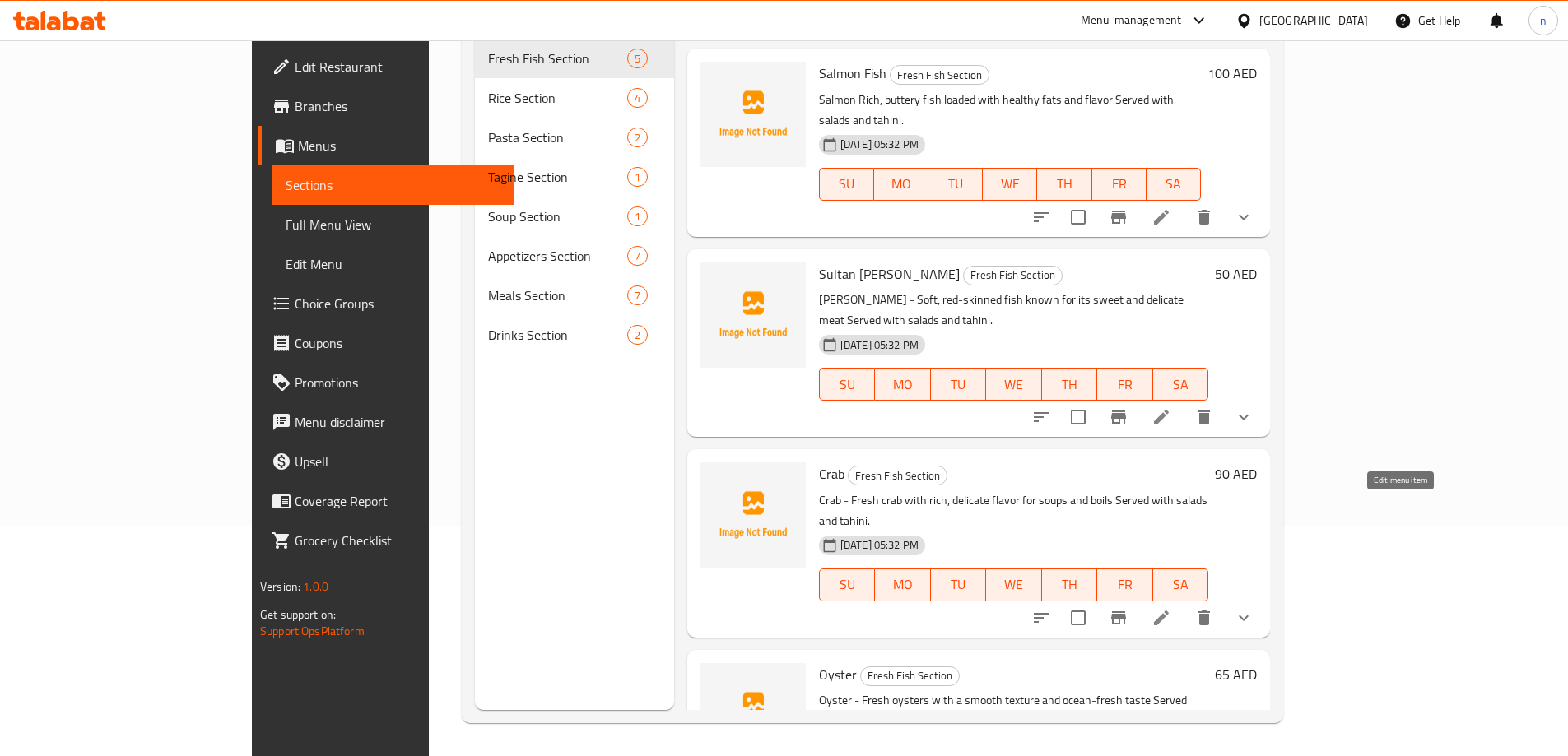
click at [1169, 610] on icon at bounding box center [1161, 618] width 15 height 15
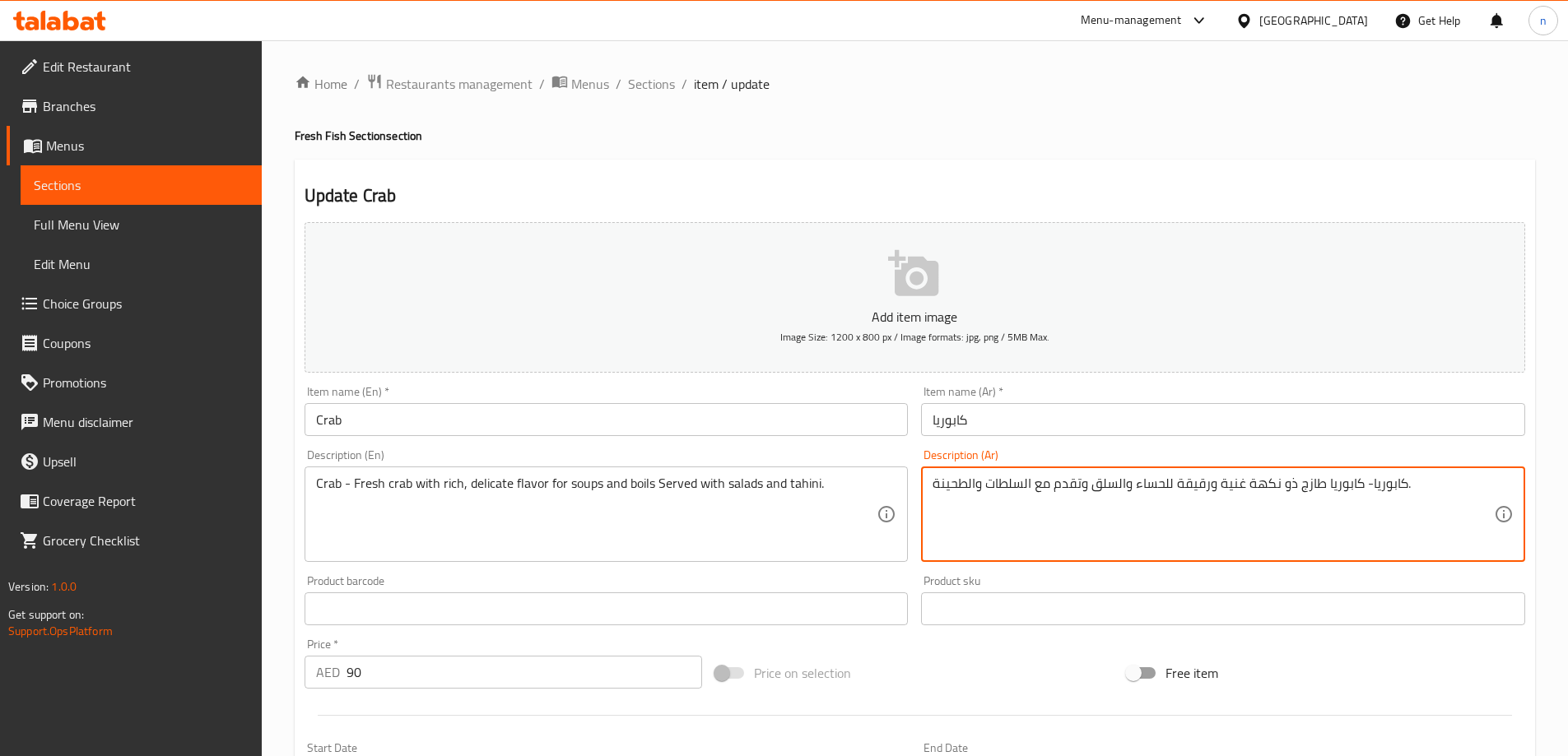
drag, startPoint x: 1177, startPoint y: 484, endPoint x: 1212, endPoint y: 488, distance: 35.2
click at [1212, 488] on textarea "كابوريا- كابوريا طازج ذو نكهة غنية ورقيقة للحساء والسلق وتقدم مع السلطات والطحی…" at bounding box center [1213, 515] width 562 height 78
paste textarea "يليكت"
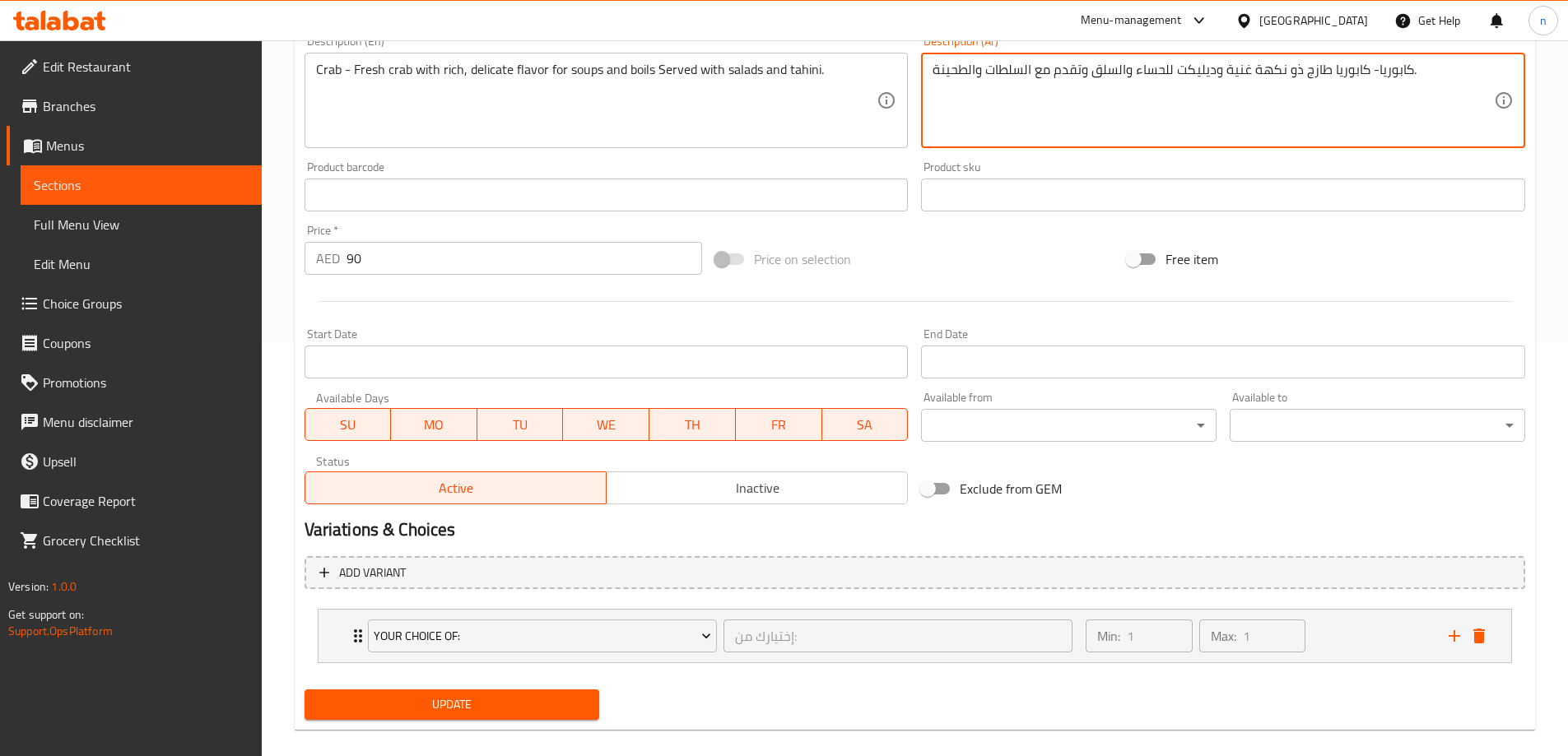
scroll to position [434, 0]
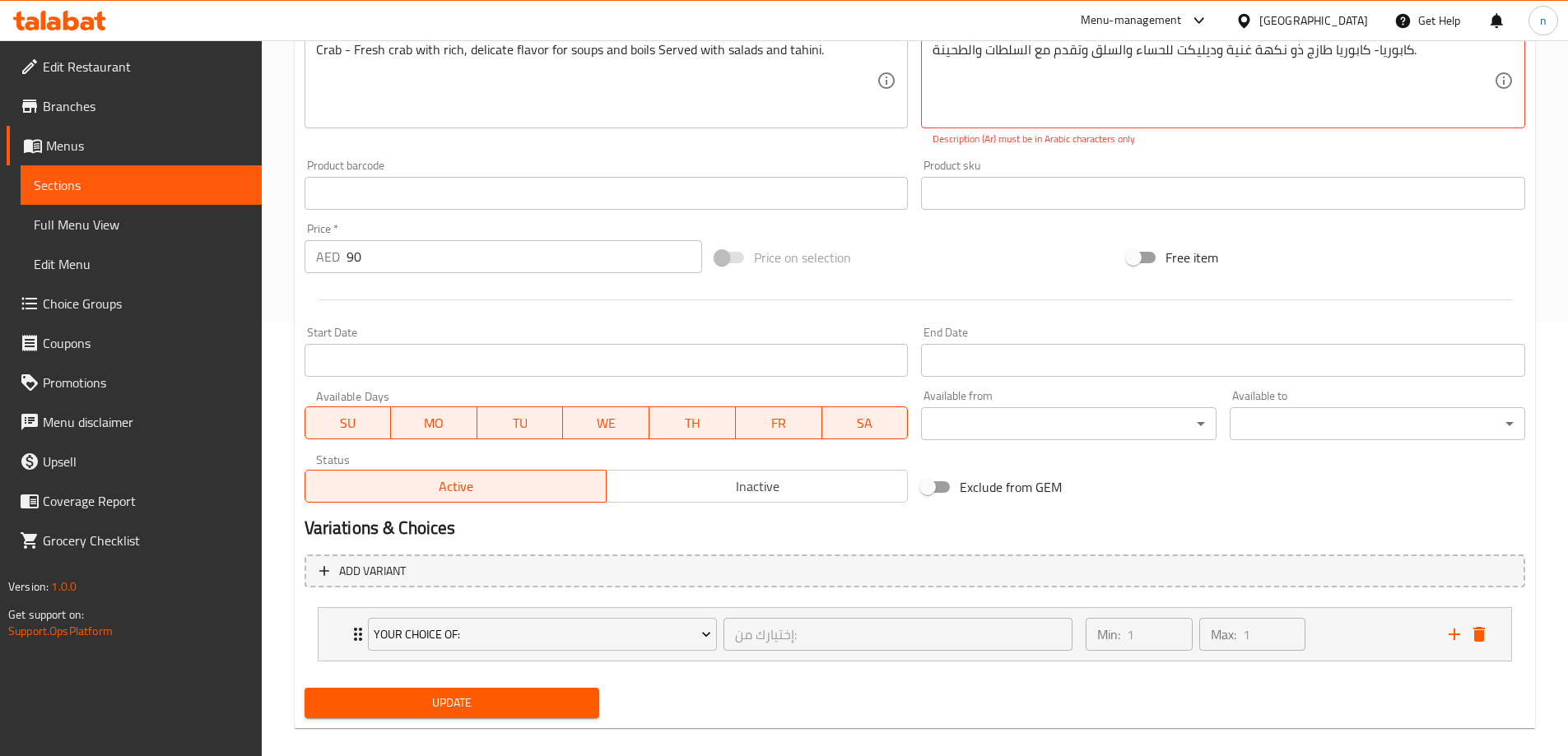
click at [540, 686] on div "Update" at bounding box center [452, 704] width 308 height 44
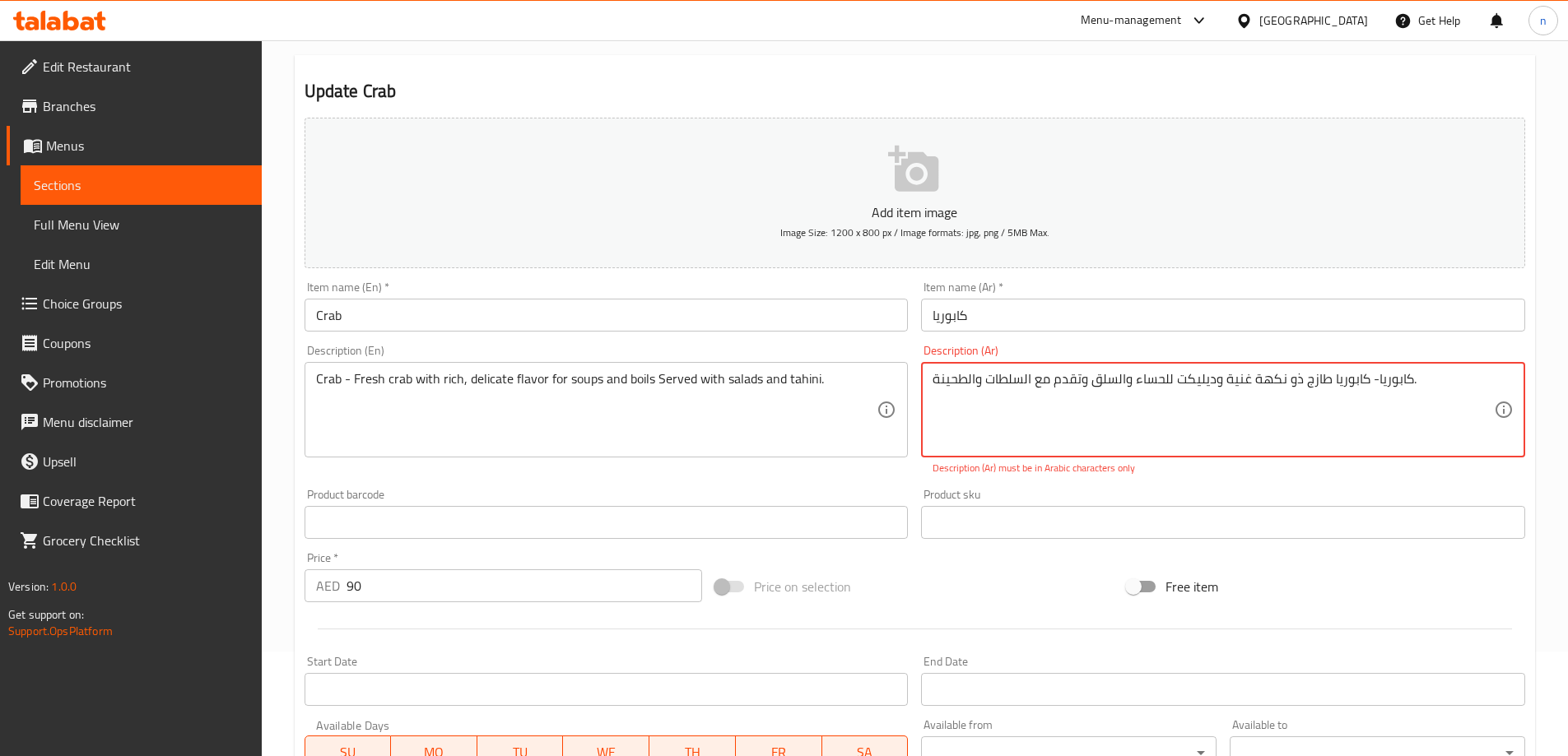
click at [1196, 378] on textarea "كابوريا- كابوريا طازج ذو نكهة غنية وديليكت للحساء والسلق وتقدم مع السلطات والطح…" at bounding box center [1213, 410] width 562 height 78
click at [1229, 436] on textarea "كابوريا- كابوريا طازج ذو نكهة غنية وديليكت للحساء والسلق وتقدم مع السلطات والطح…" at bounding box center [1213, 410] width 562 height 78
click at [992, 378] on textarea "كابوريا- كابوريا طازج ذو نكهة غنية وديليكت للحساء والسلق وتقدم مع السلطات والطح…" at bounding box center [1213, 410] width 562 height 78
drag, startPoint x: 1450, startPoint y: 385, endPoint x: 1460, endPoint y: 391, distance: 11.7
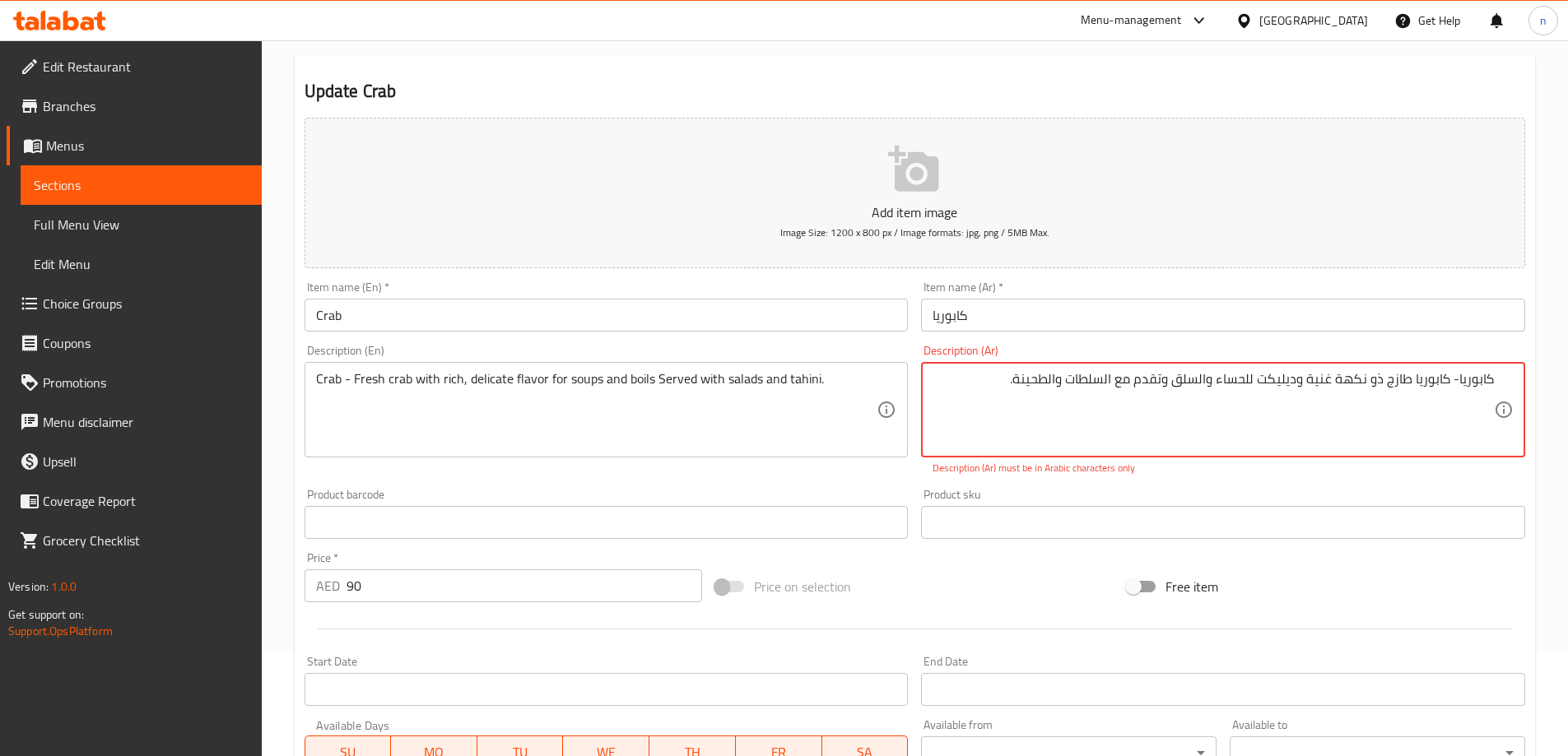
click at [1450, 386] on textarea "كابوريا- كابوريا طازج ذو نكهة غنية وديليكت للحساء والسلق وتقدم مع السلطات والطح…" at bounding box center [1213, 410] width 562 height 78
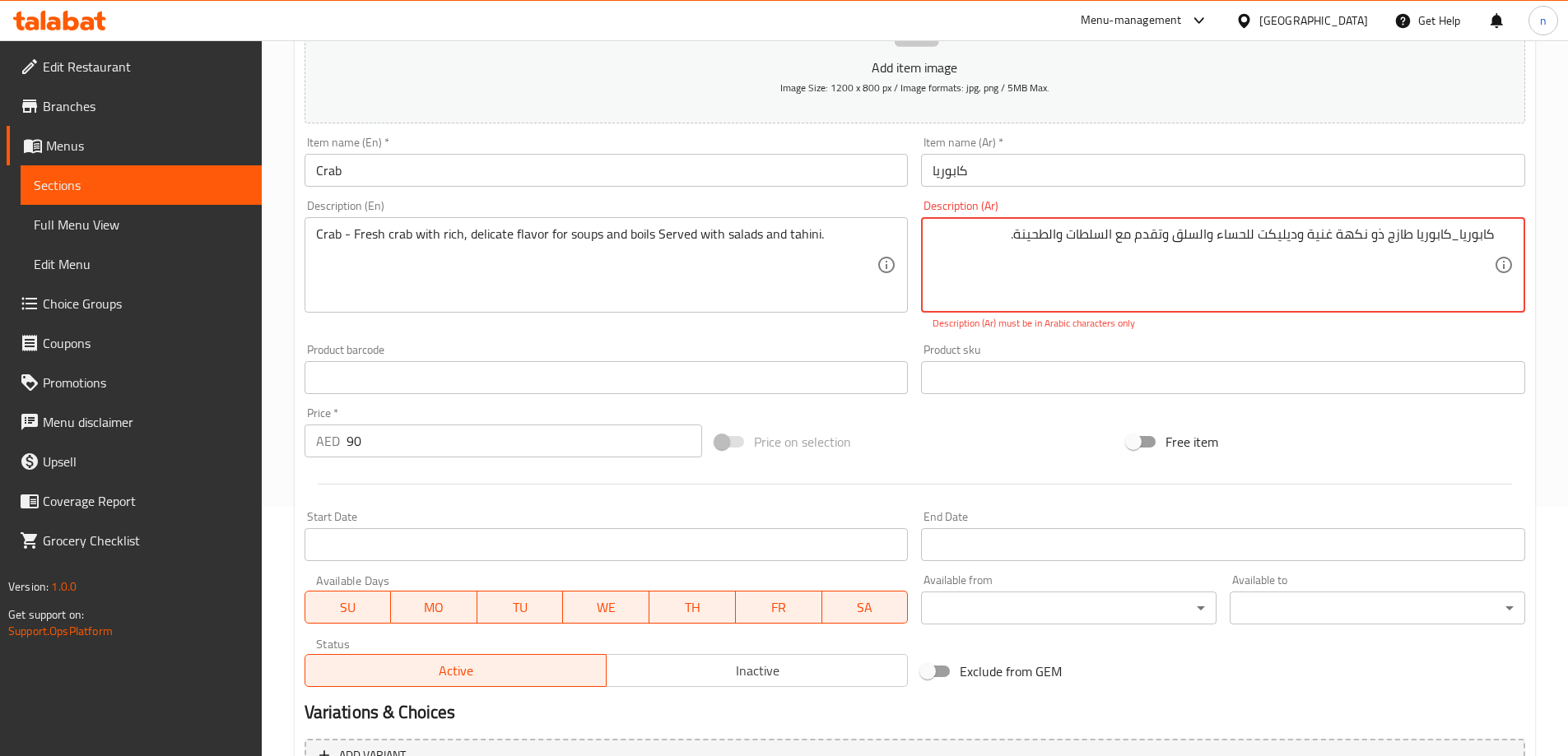
scroll to position [452, 0]
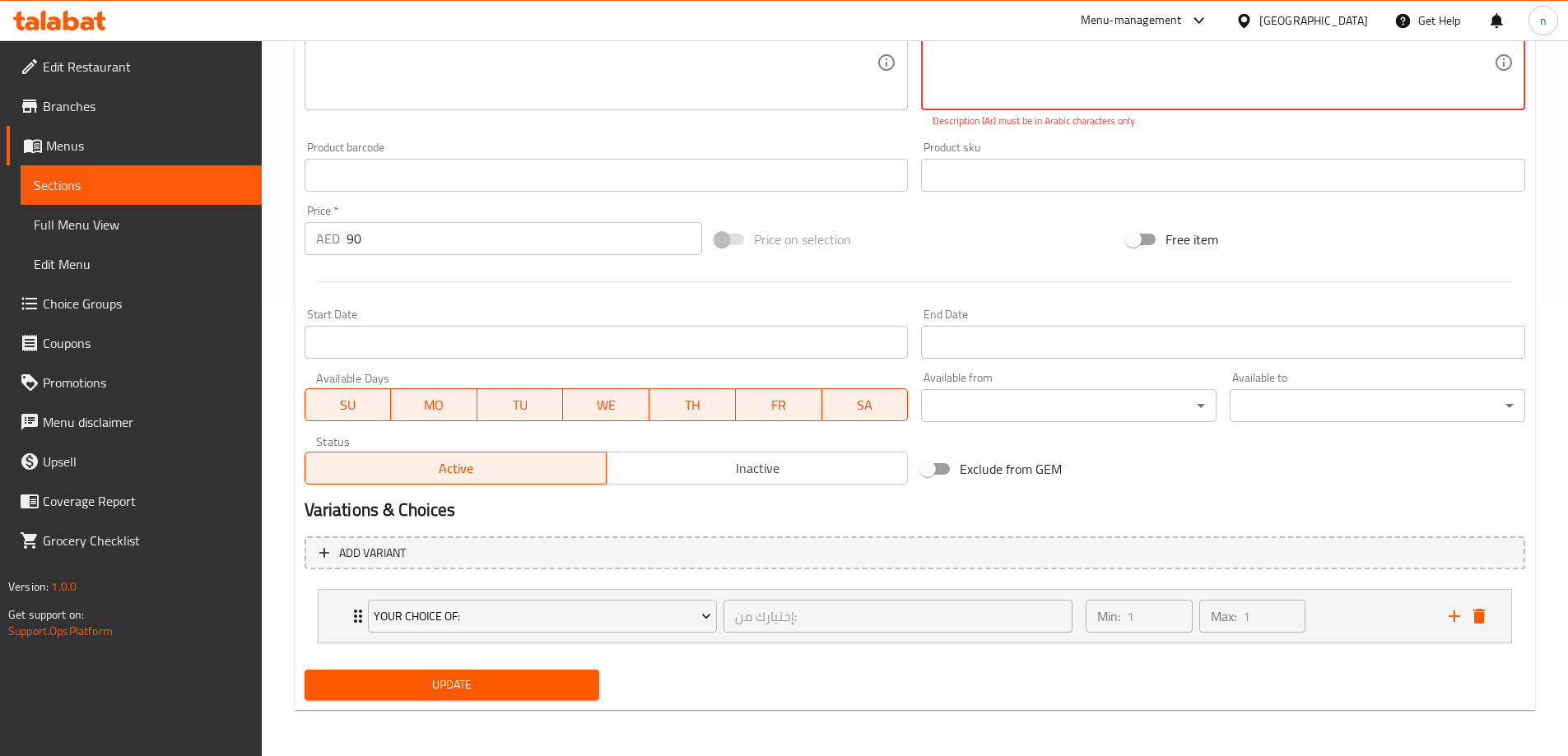
type textarea "كابوريا_كابوريا طازج ذو نكهة غنية وديليكت للحساء والسلق وتقدم مع السلطات والطحی…"
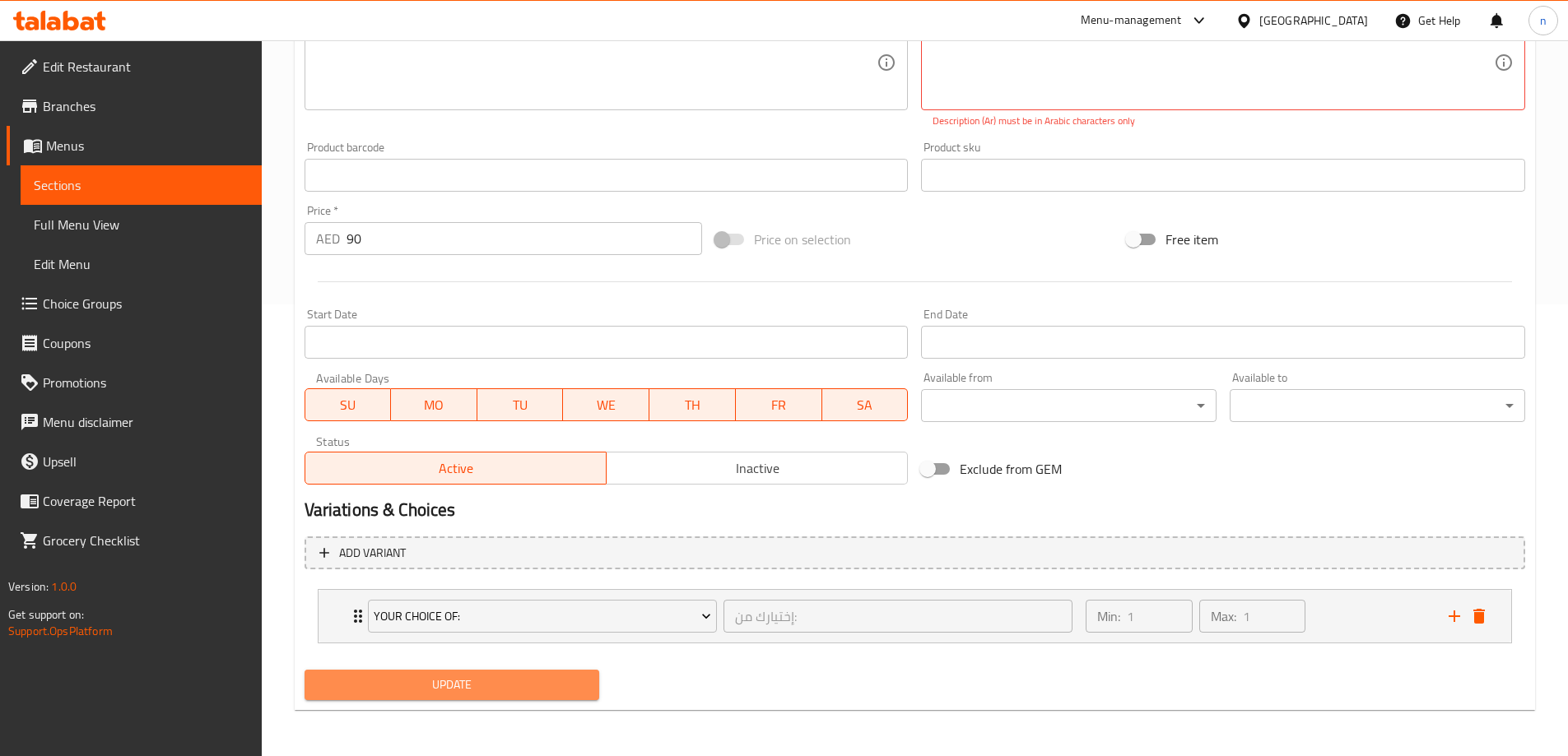
click at [513, 687] on span "Update" at bounding box center [452, 686] width 269 height 21
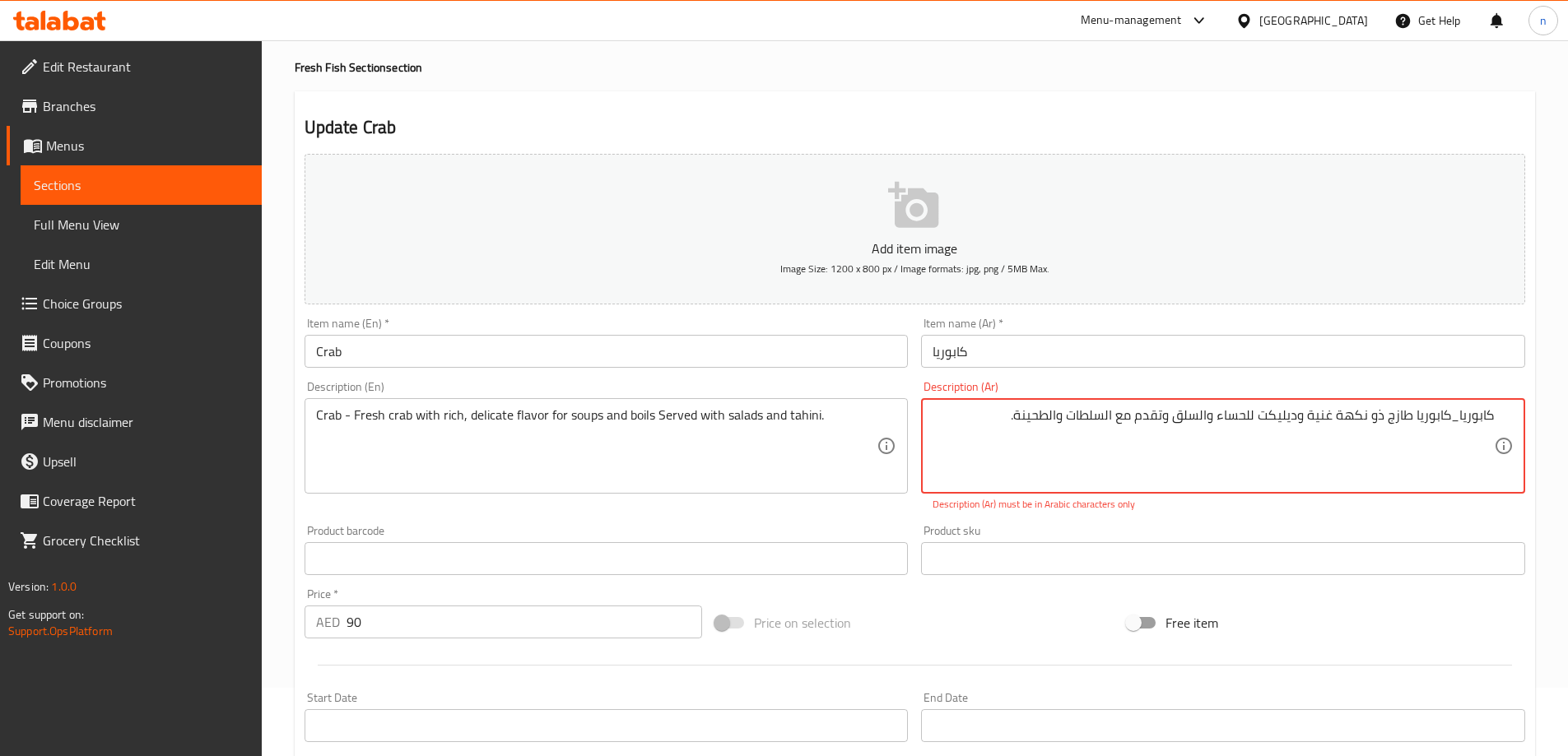
scroll to position [0, 0]
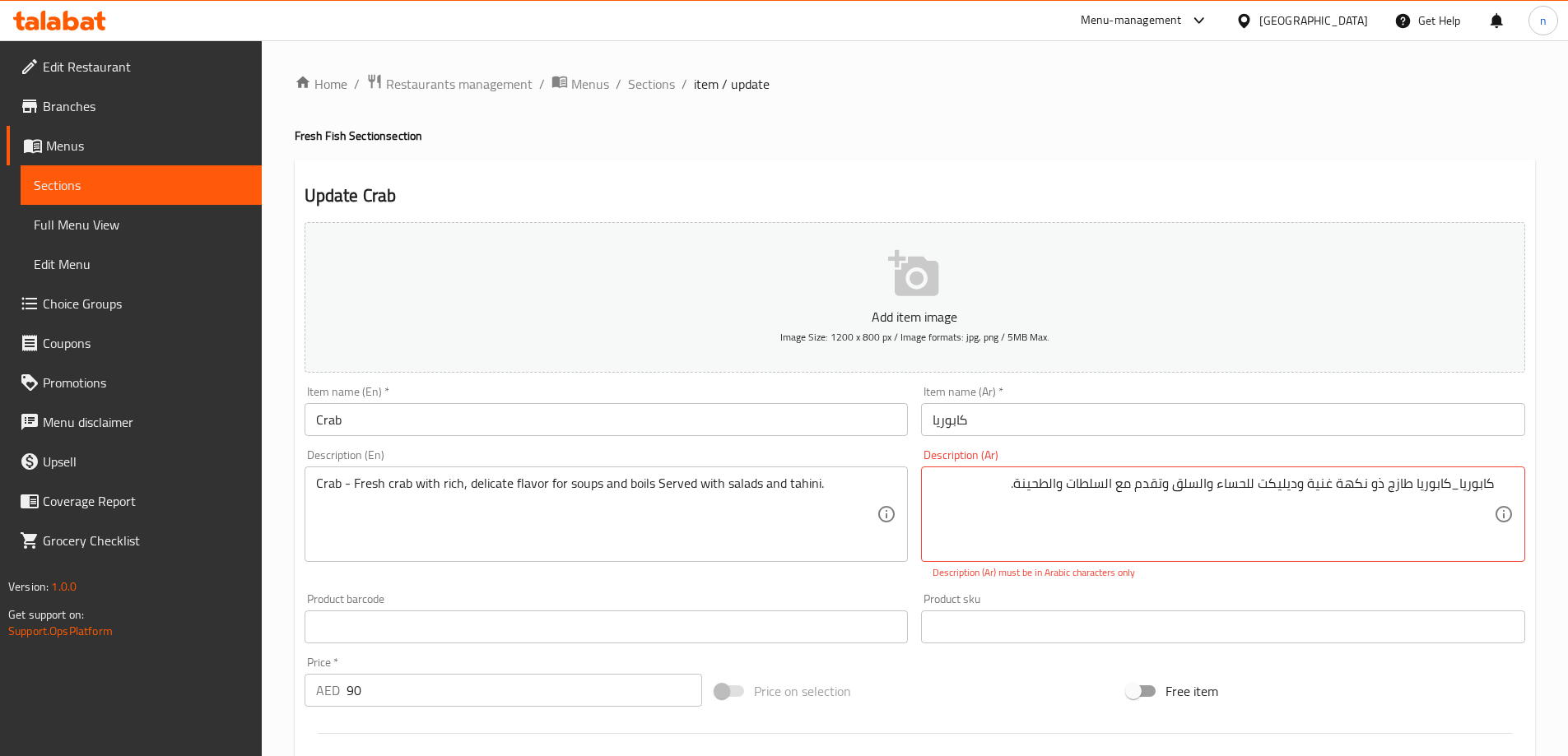
click at [1261, 484] on textarea "كابوريا_كابوريا طازج ذو نكهة غنية وديليكت للحساء والسلق وتقدم مع السلطات والطحی…" at bounding box center [1213, 515] width 562 height 78
click at [1266, 487] on textarea "كابوريا_كابوريا طازج ذو نكهة غنية وديليكت للحساء والسلق وتقدم مع السلطات والطحی…" at bounding box center [1213, 515] width 562 height 78
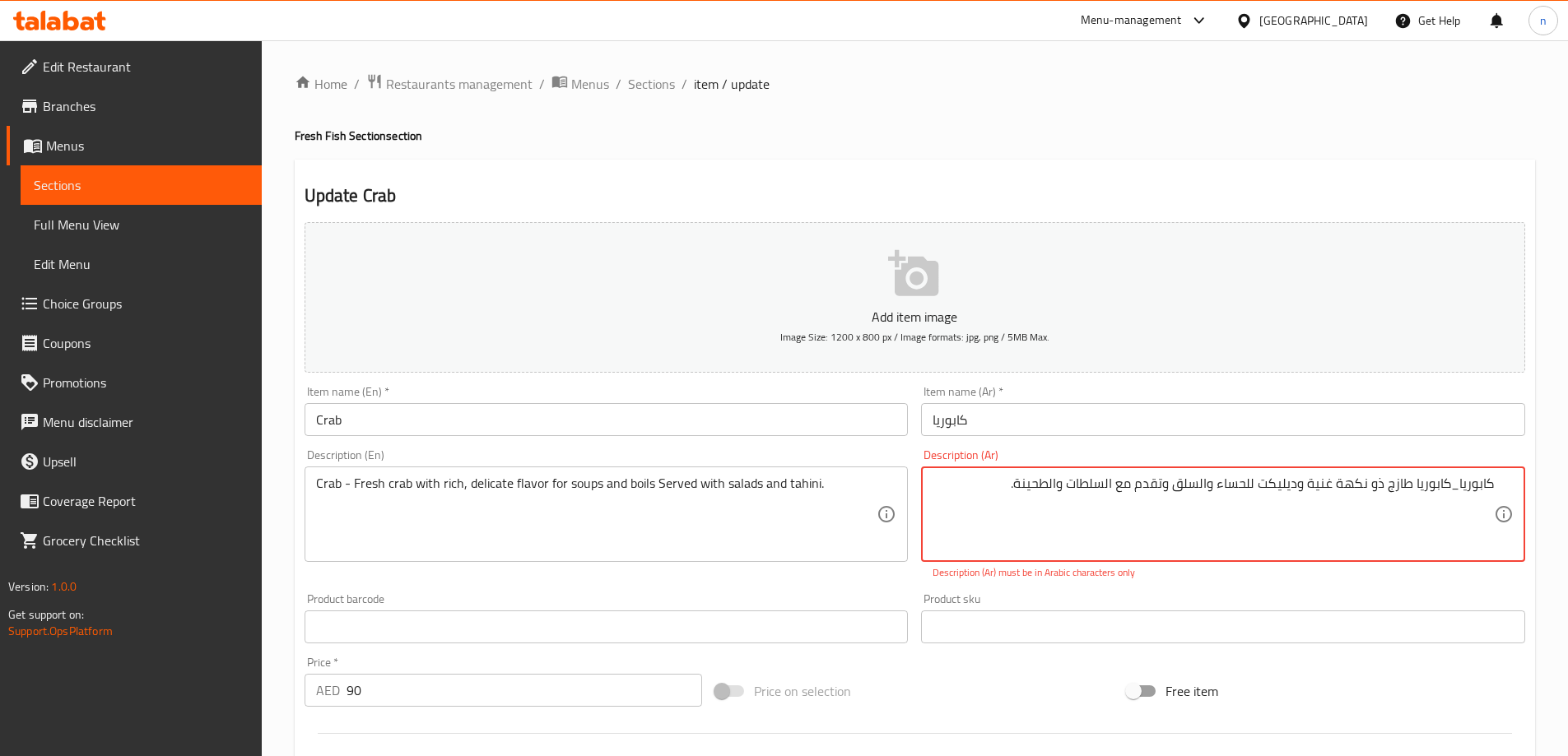
click at [1266, 487] on textarea "كابوريا_كابوريا طازج ذو نكهة غنية وديليكت للحساء والسلق وتقدم مع السلطات والطحی…" at bounding box center [1213, 515] width 562 height 78
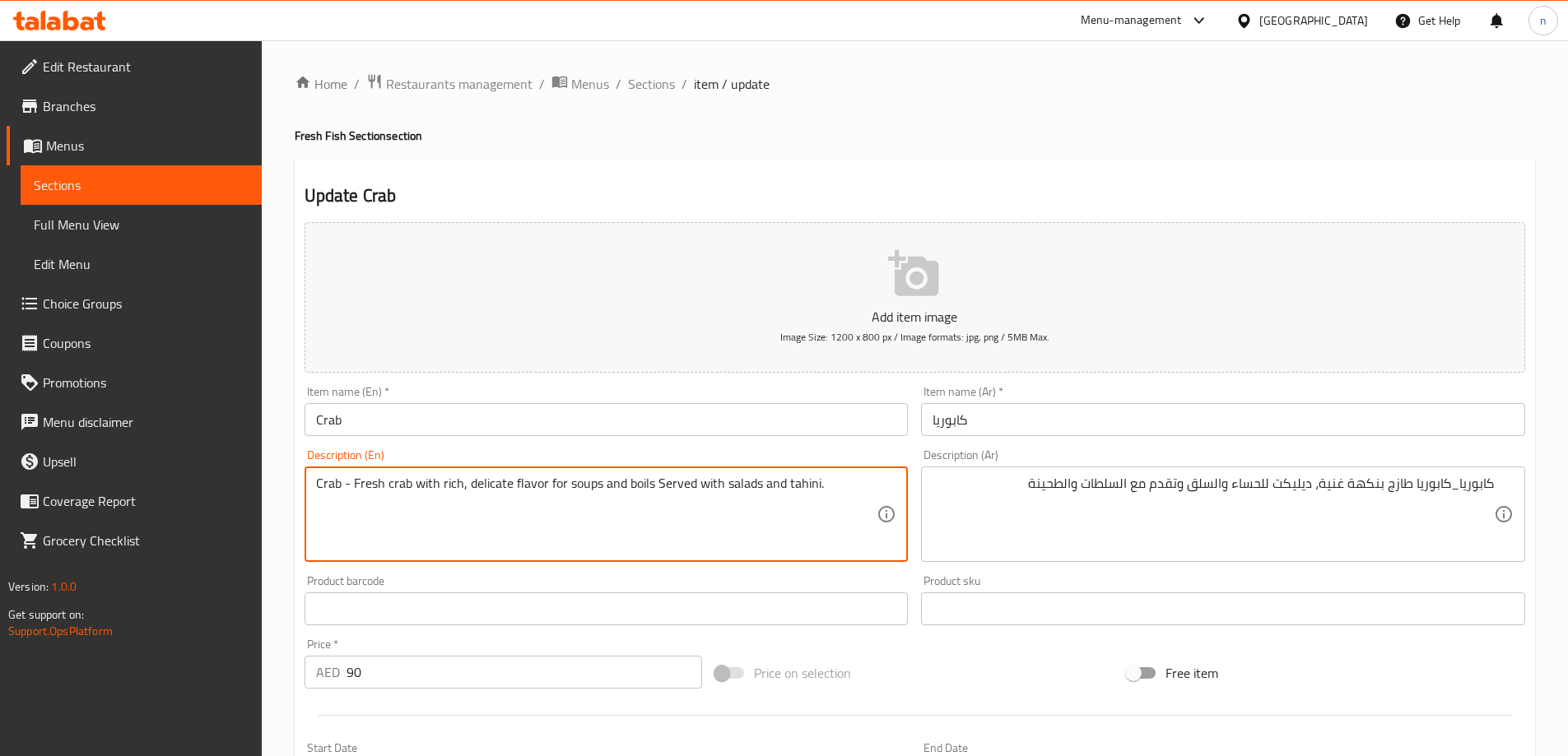
click at [633, 487] on textarea "Crab - Fresh crab with rich, delicate flavor for soups and boils Served with sa…" at bounding box center [597, 515] width 562 height 78
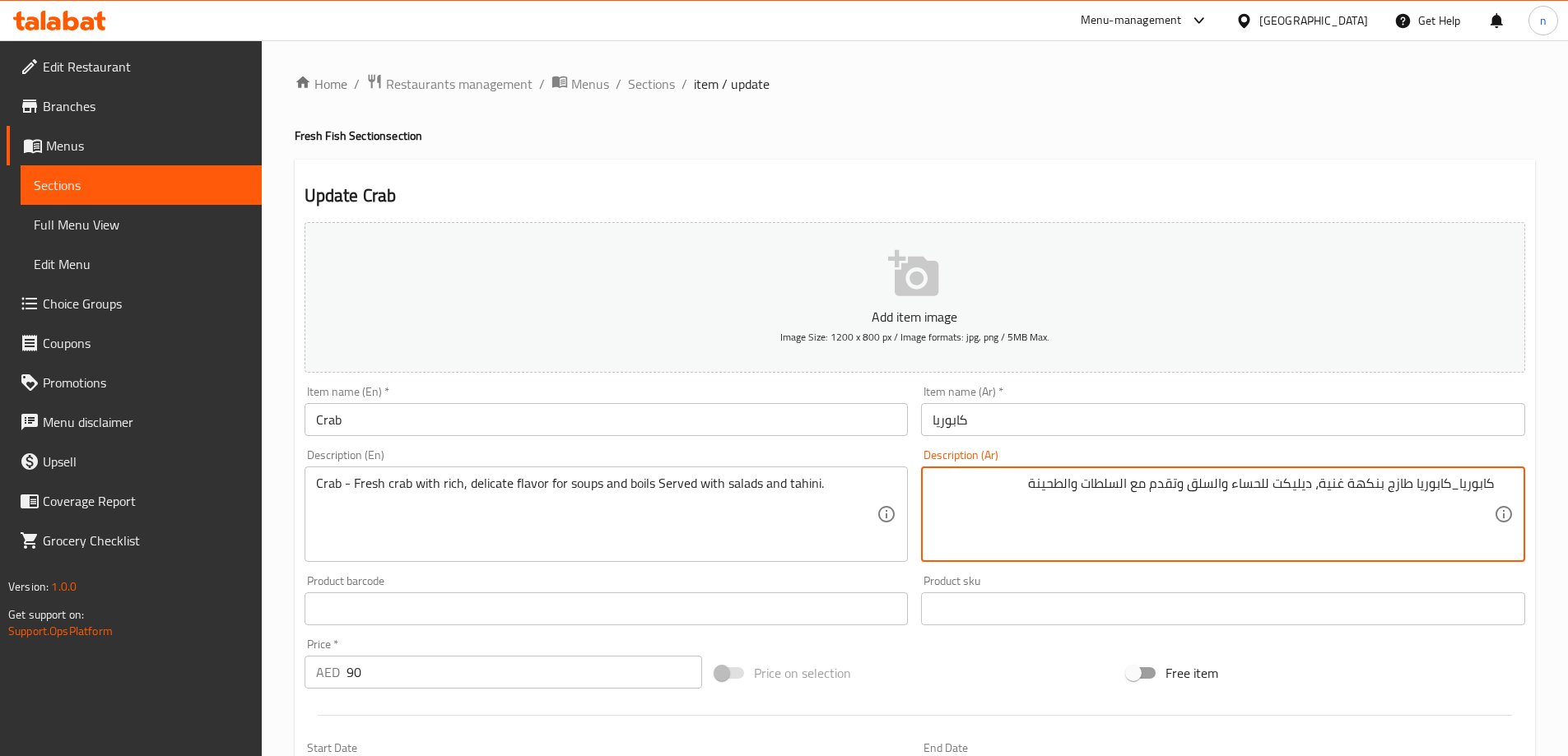
drag, startPoint x: 1190, startPoint y: 488, endPoint x: 1225, endPoint y: 505, distance: 38.9
paste textarea "ويل"
click at [1227, 486] on textarea "كابوريا_كابوريا طازج بنكهة غنية، ديليكت للحساء وبويل وتقدم مع السلطات والطحينة" at bounding box center [1213, 515] width 562 height 78
click at [1202, 487] on textarea "كابوريا_كابوريا طازج بنكهة غنية، ديليكت للحساء و بويل وتقدم مع السلطات والطحينة" at bounding box center [1213, 515] width 562 height 78
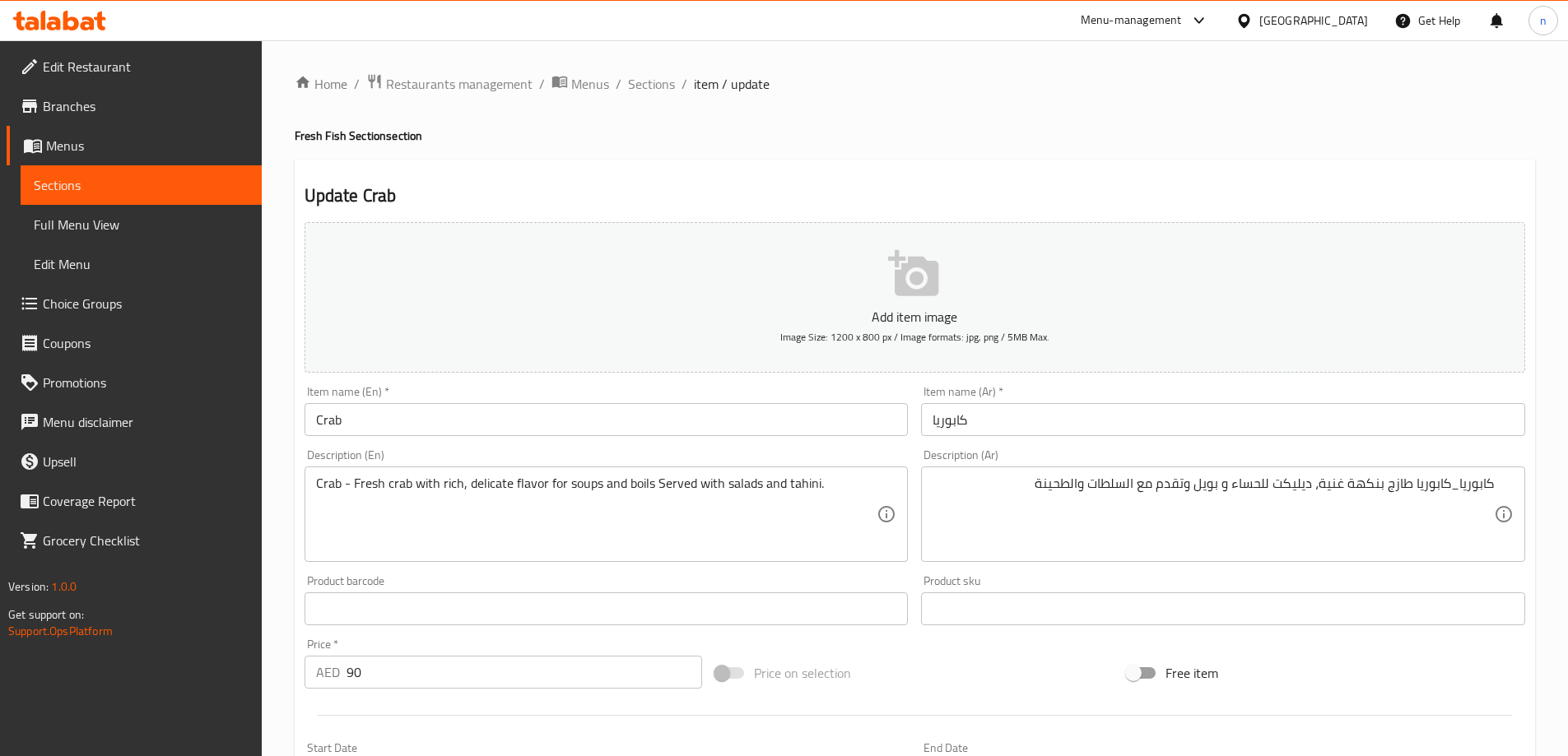
click at [1200, 486] on textarea "كابوريا_كابوريا طازج بنكهة غنية، ديليكت للحساء و بويل وتقدم مع السلطات والطحينة" at bounding box center [1213, 515] width 562 height 78
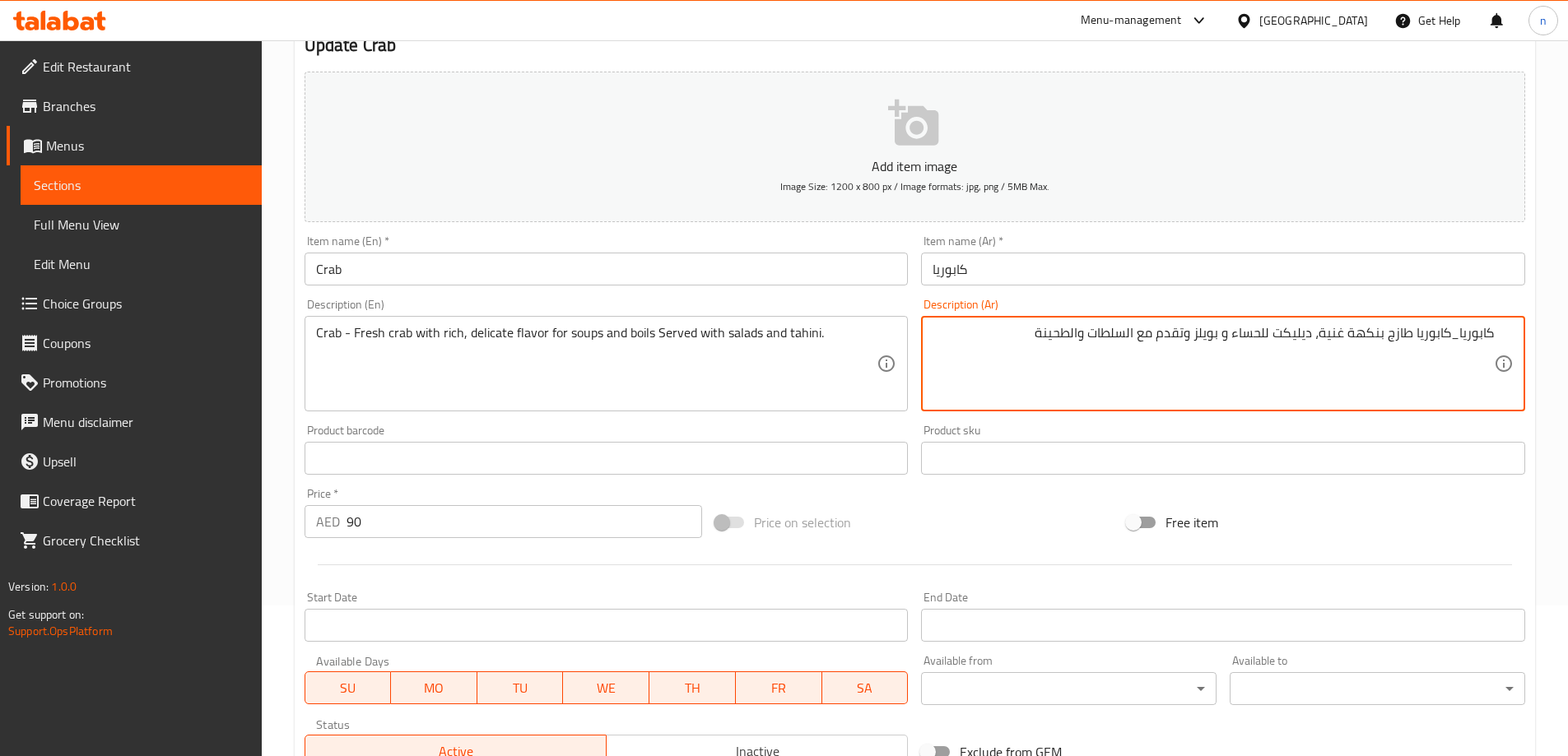
scroll to position [411, 0]
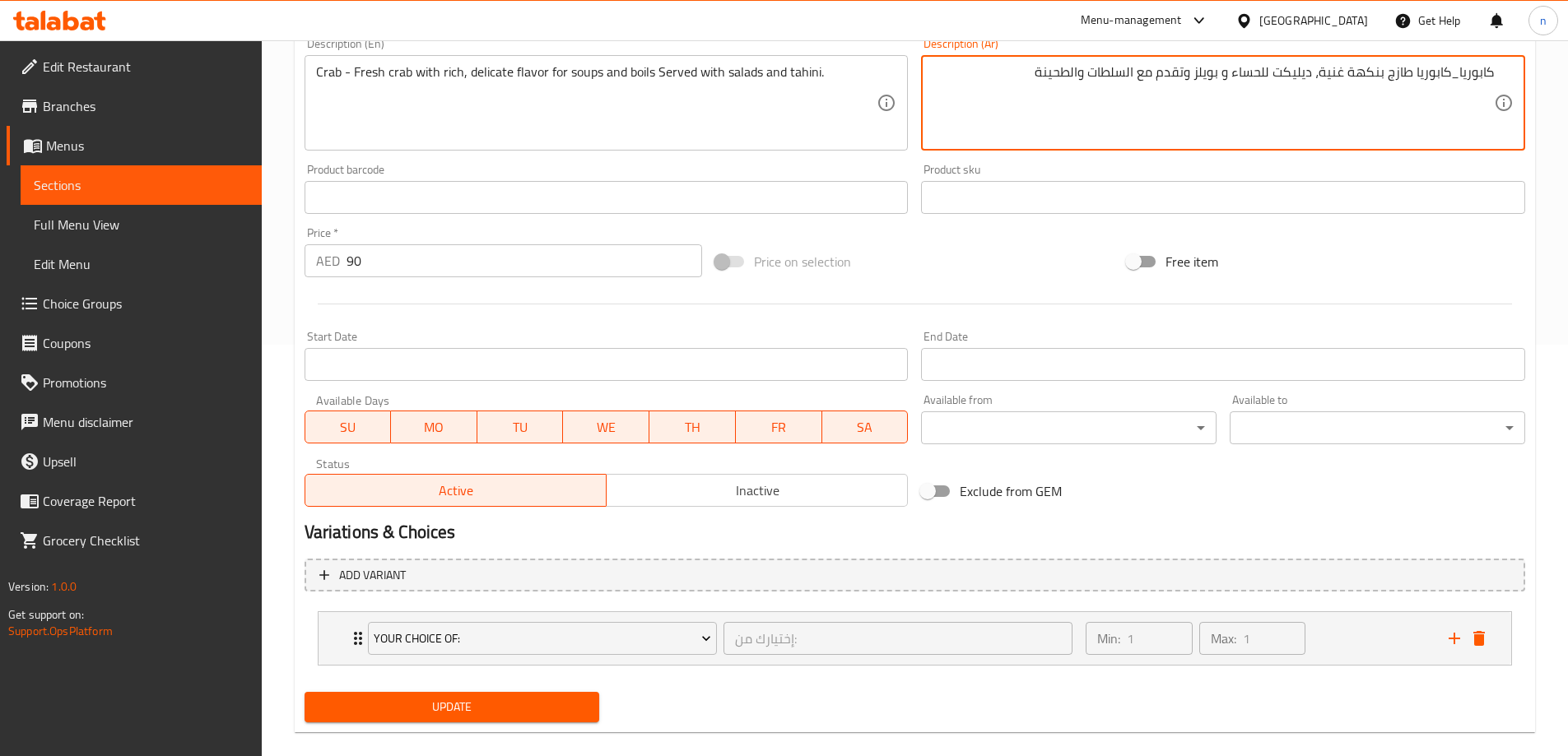
type textarea "كابوريا_كابوريا طازج بنكهة غنية، ديليكت للحساء و بويلز وتقدم مع السلطات والطحينة"
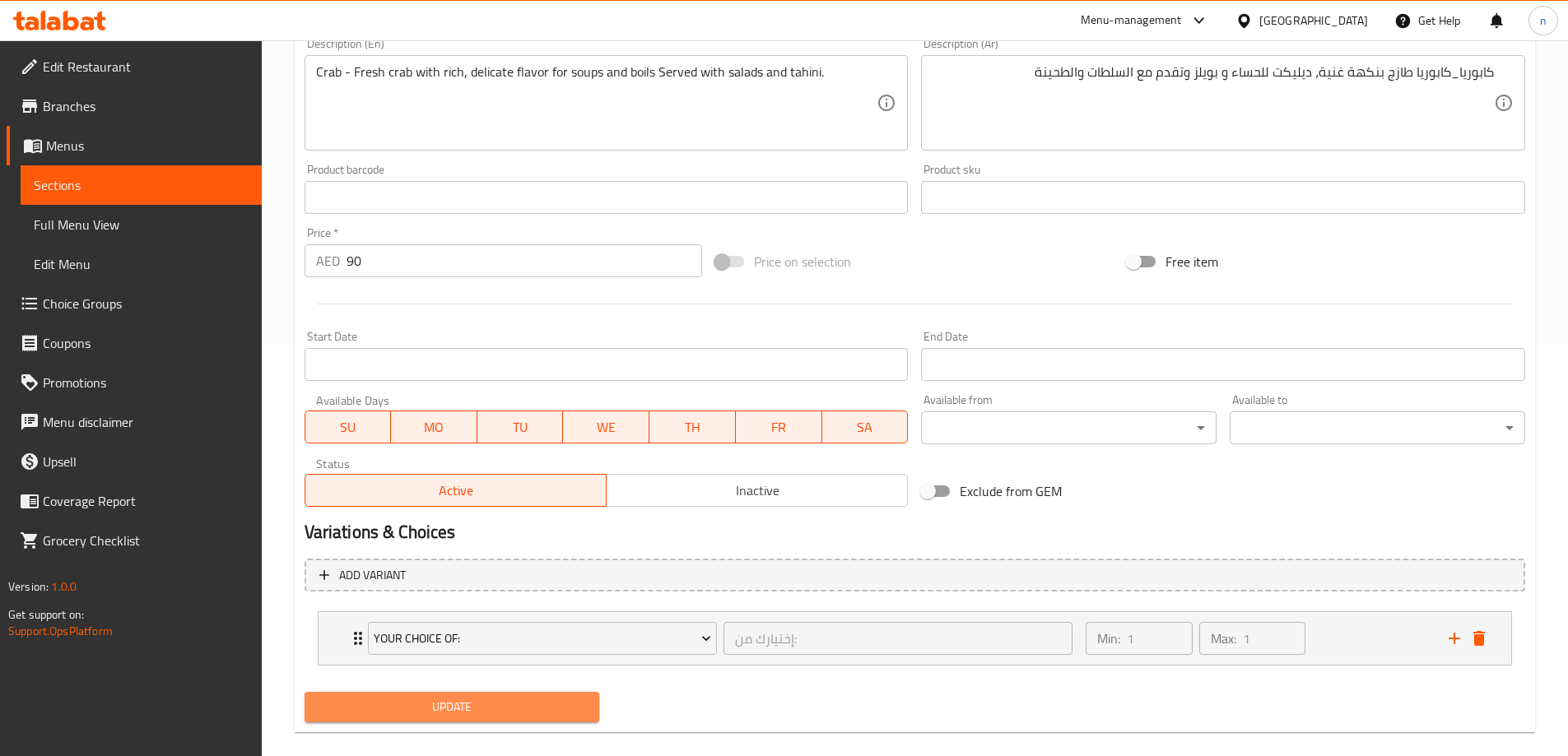
click at [489, 704] on span "Update" at bounding box center [452, 707] width 269 height 21
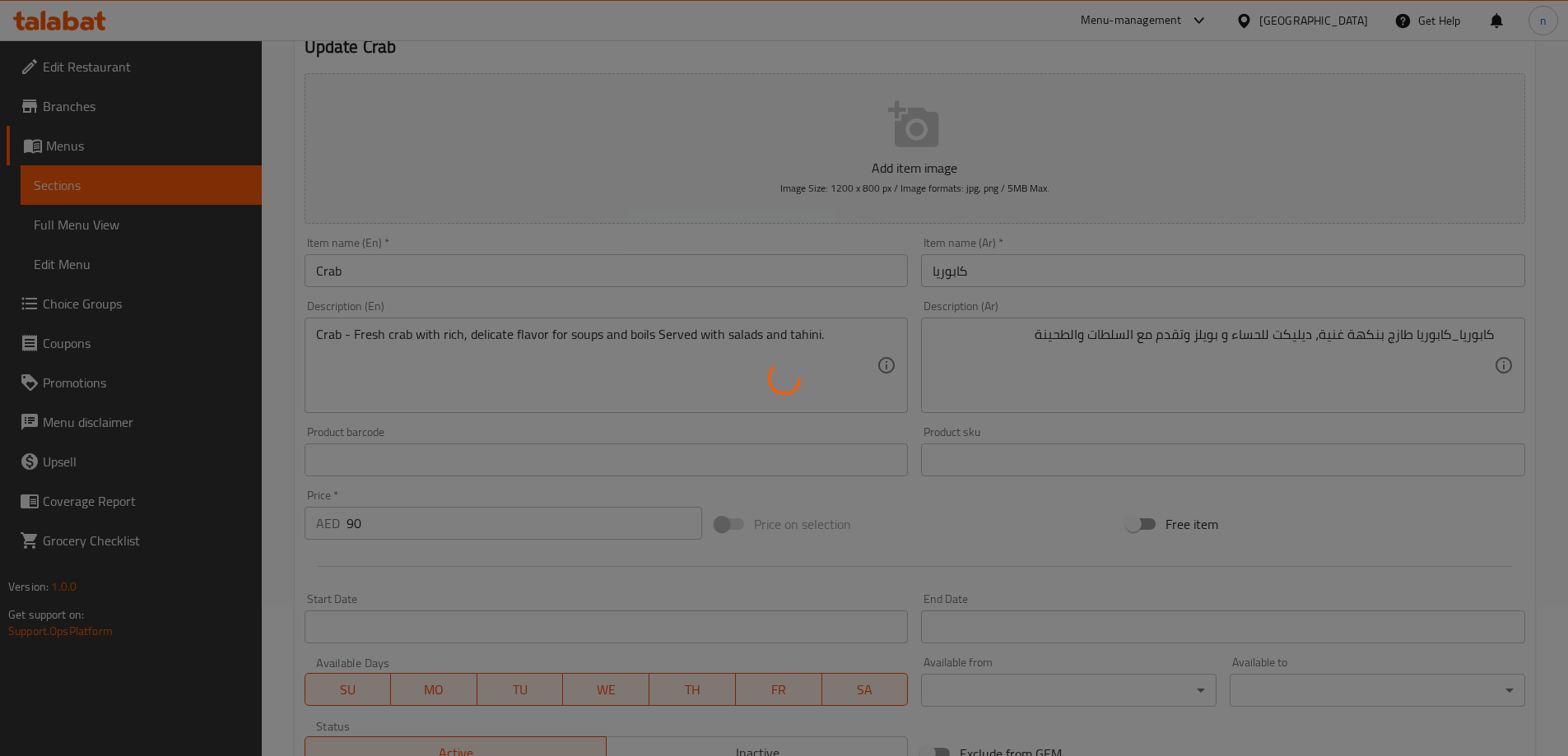
scroll to position [0, 0]
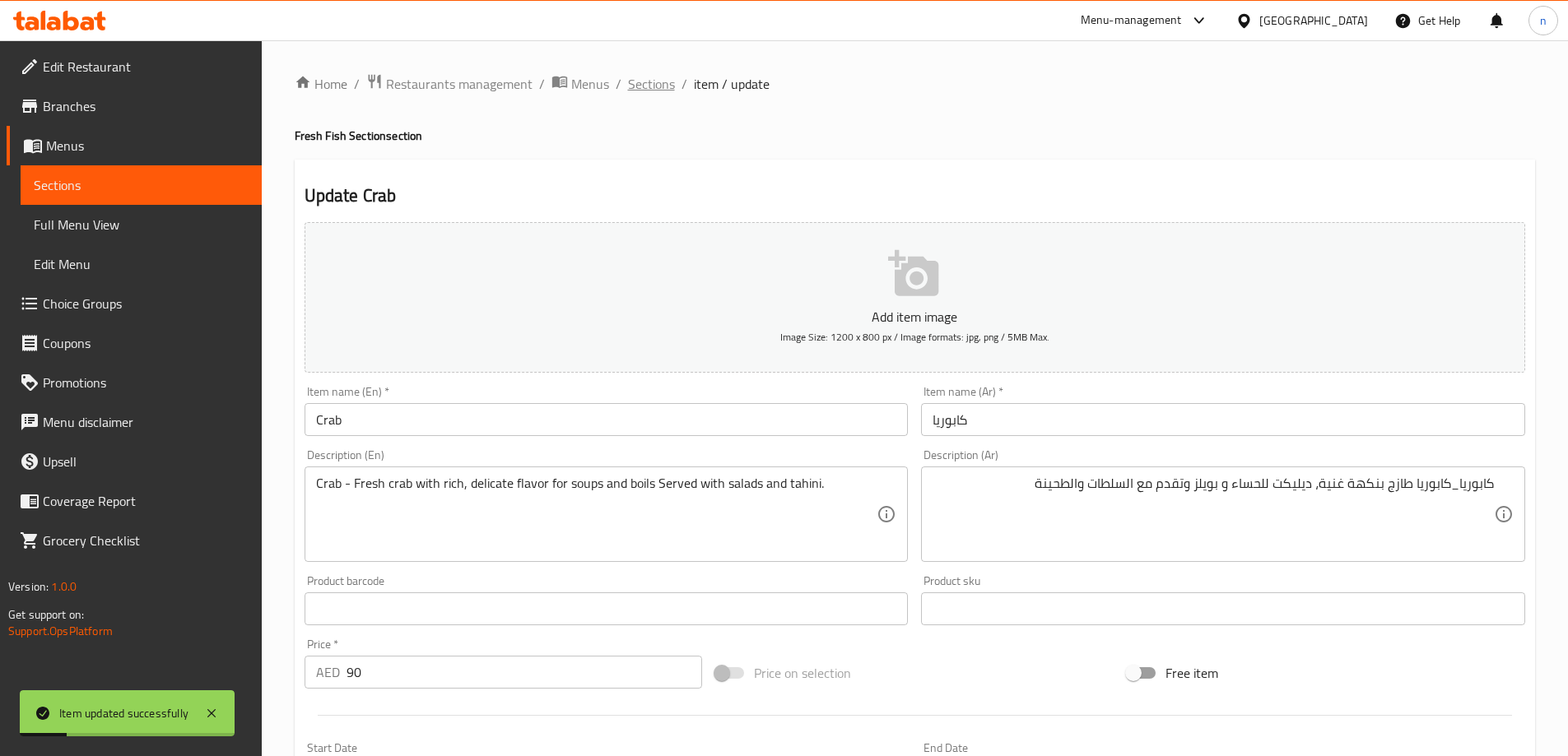
click at [647, 84] on span "Sections" at bounding box center [651, 84] width 47 height 20
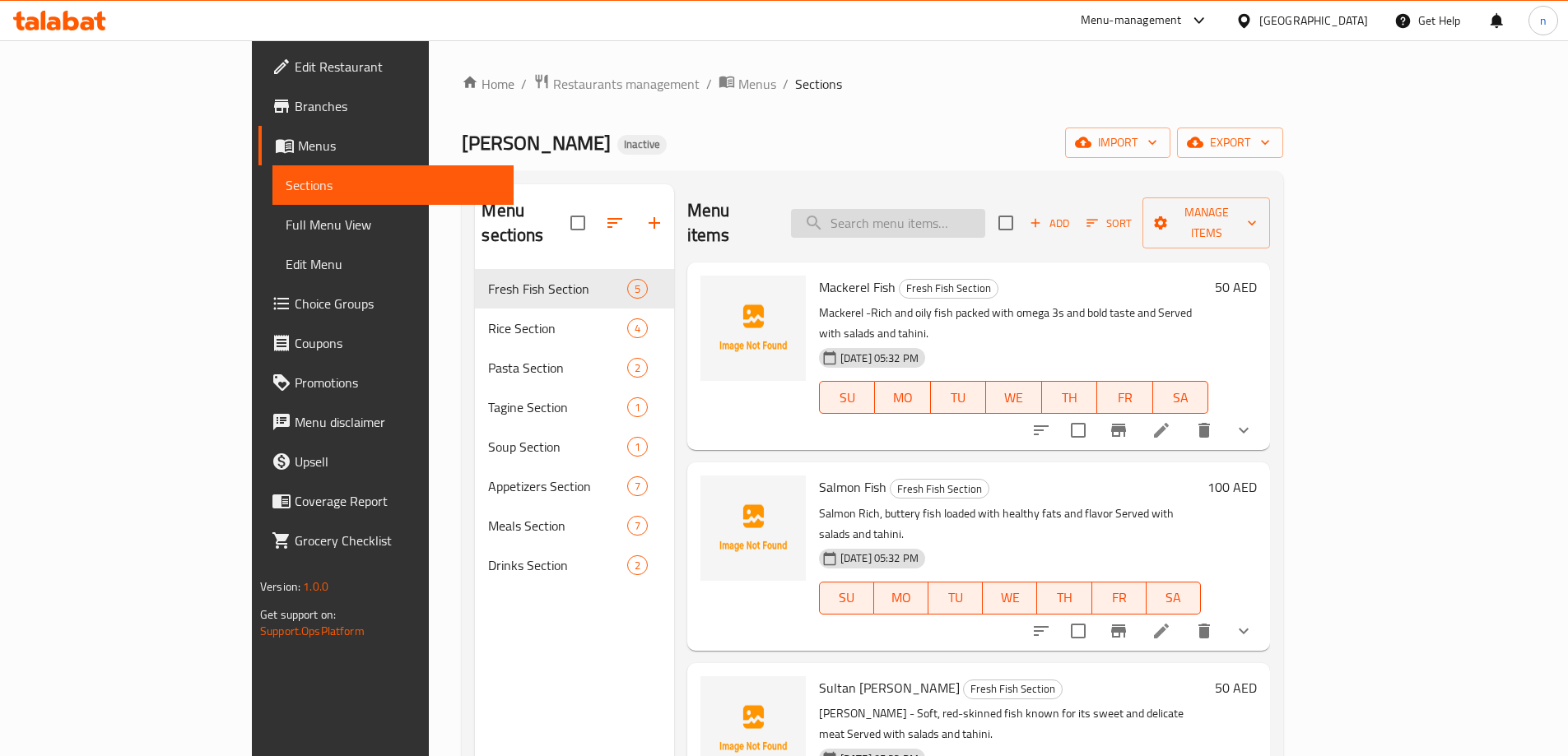
click at [985, 209] on input "search" at bounding box center [888, 224] width 194 height 29
paste input "SeaFood Rice (Shrimp- Calamari )"
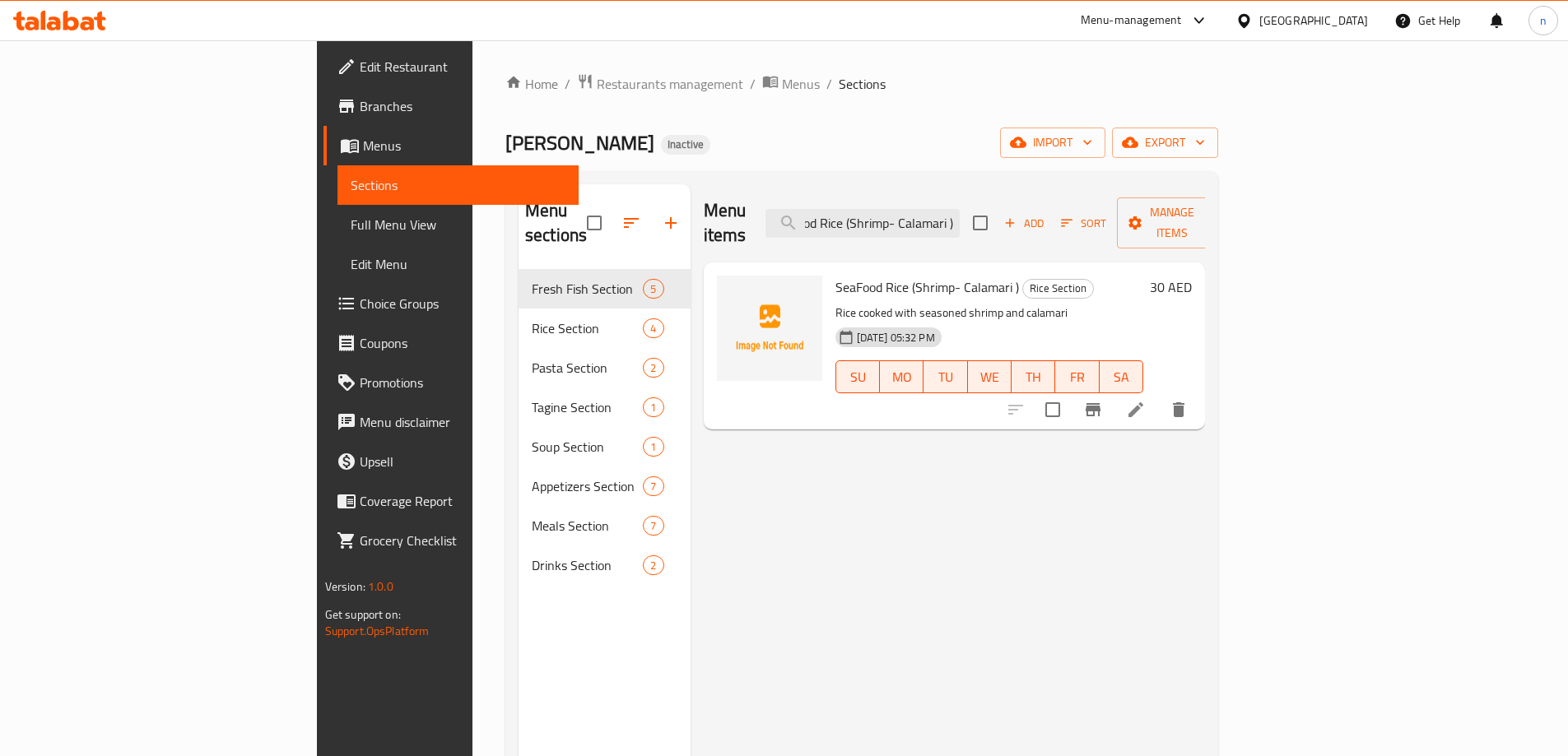
type input "SeaFood Rice (Shrimp- Calamari )"
click at [1159, 395] on li at bounding box center [1136, 409] width 46 height 30
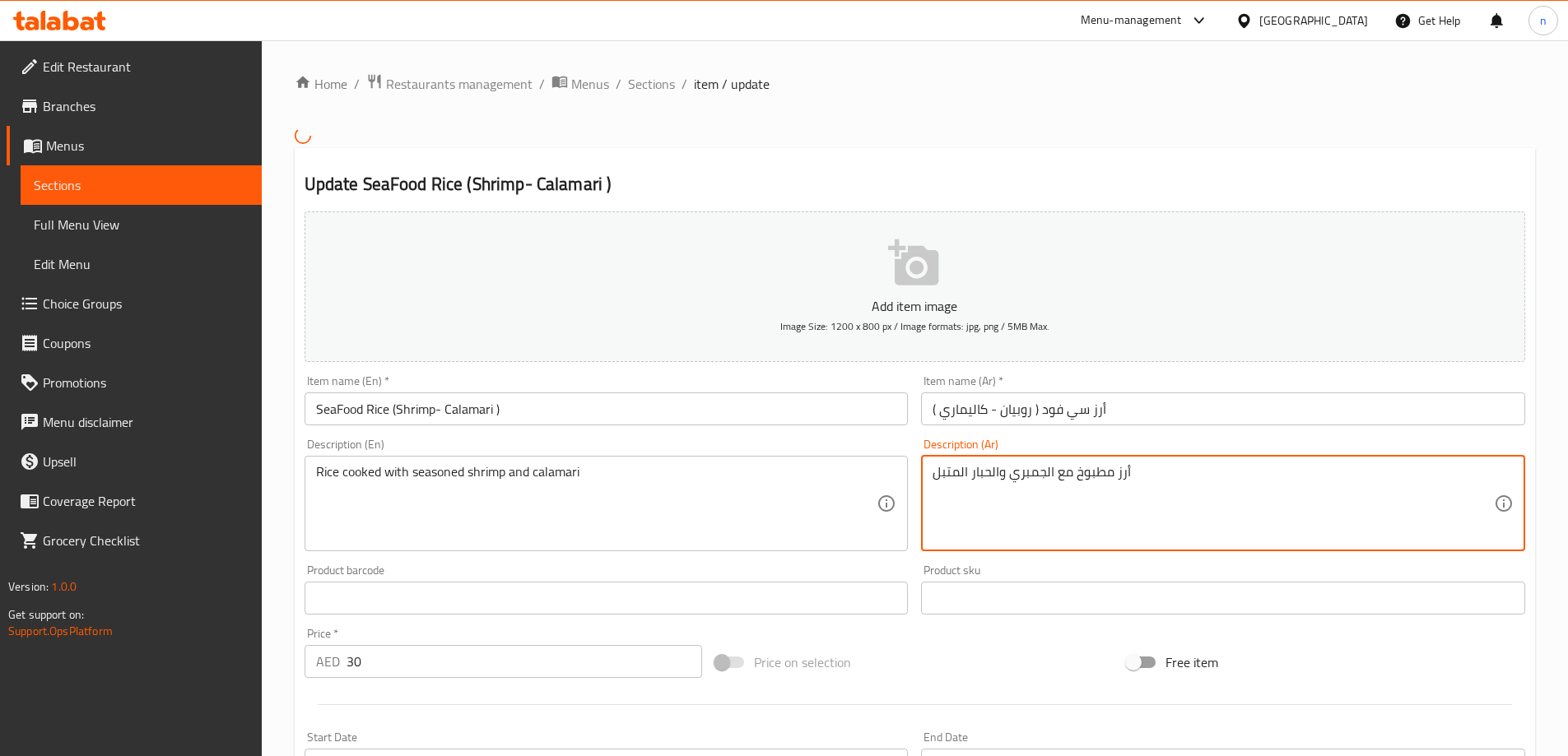
click at [938, 478] on textarea "أرز مطبوخ مع الجمبري والحبار المتبل" at bounding box center [1213, 504] width 562 height 78
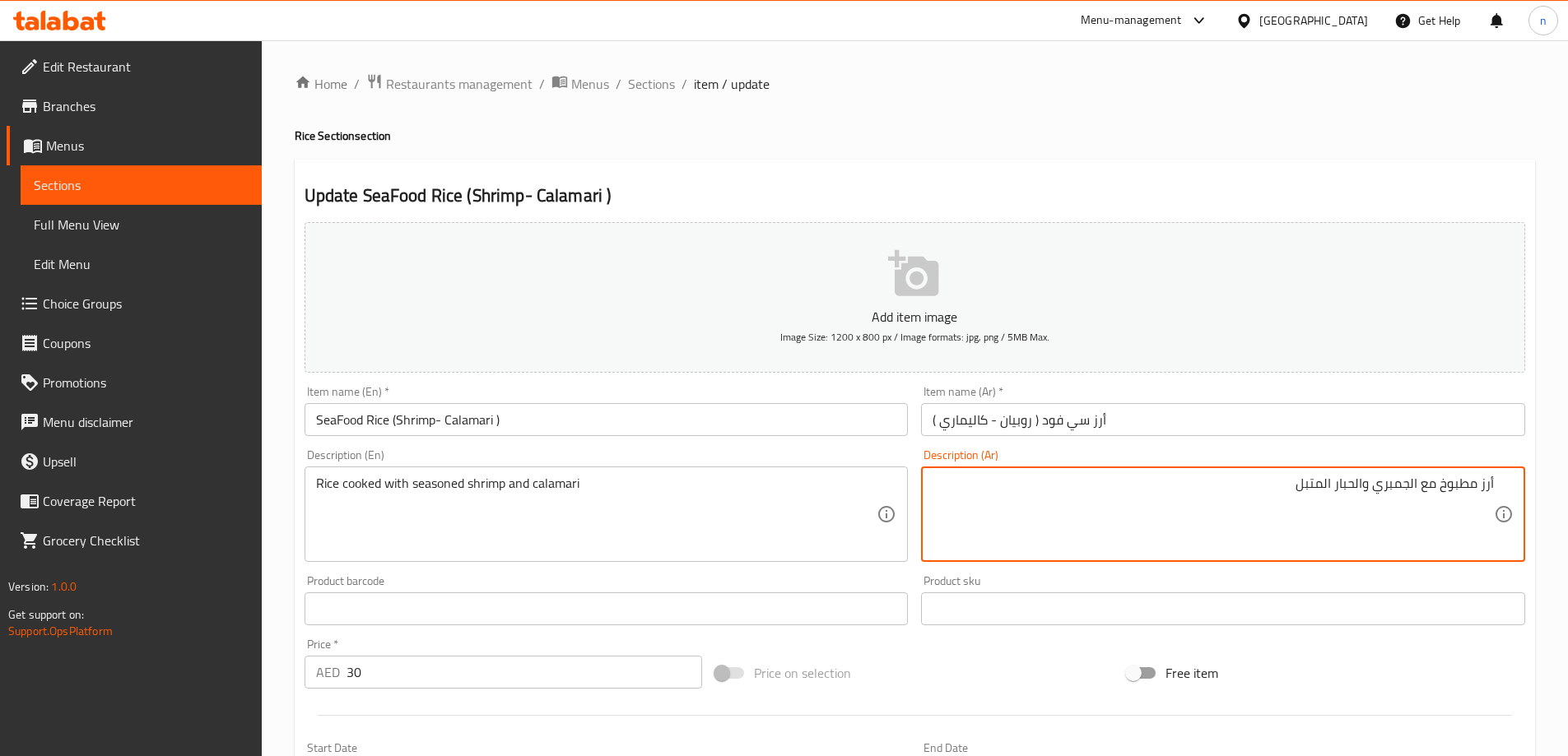
click at [1286, 519] on textarea "أرز مطبوخ مع الجمبري والحبار المتبل" at bounding box center [1213, 515] width 562 height 78
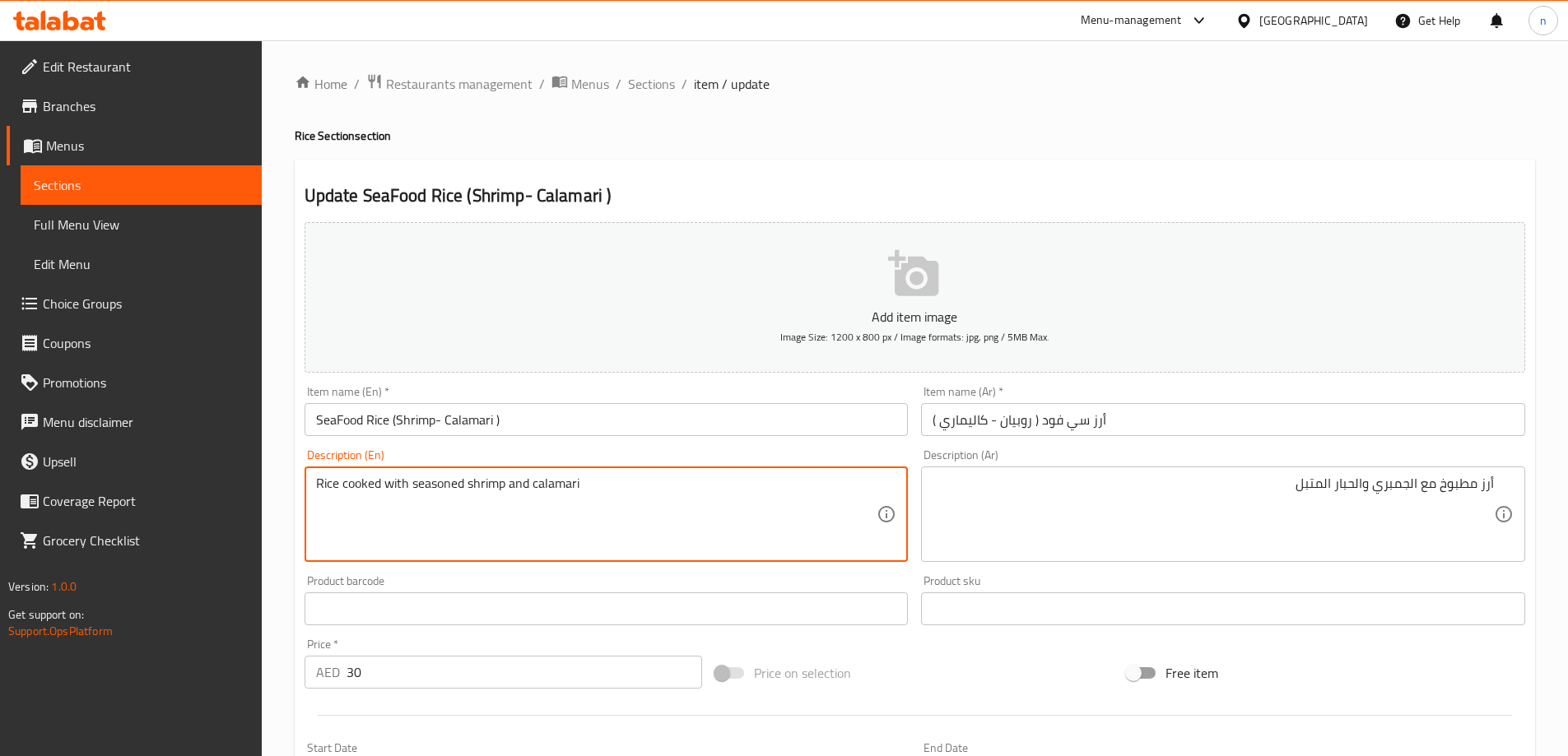
click at [568, 485] on textarea "Rice cooked with seasoned shrimp and calamari" at bounding box center [597, 515] width 562 height 78
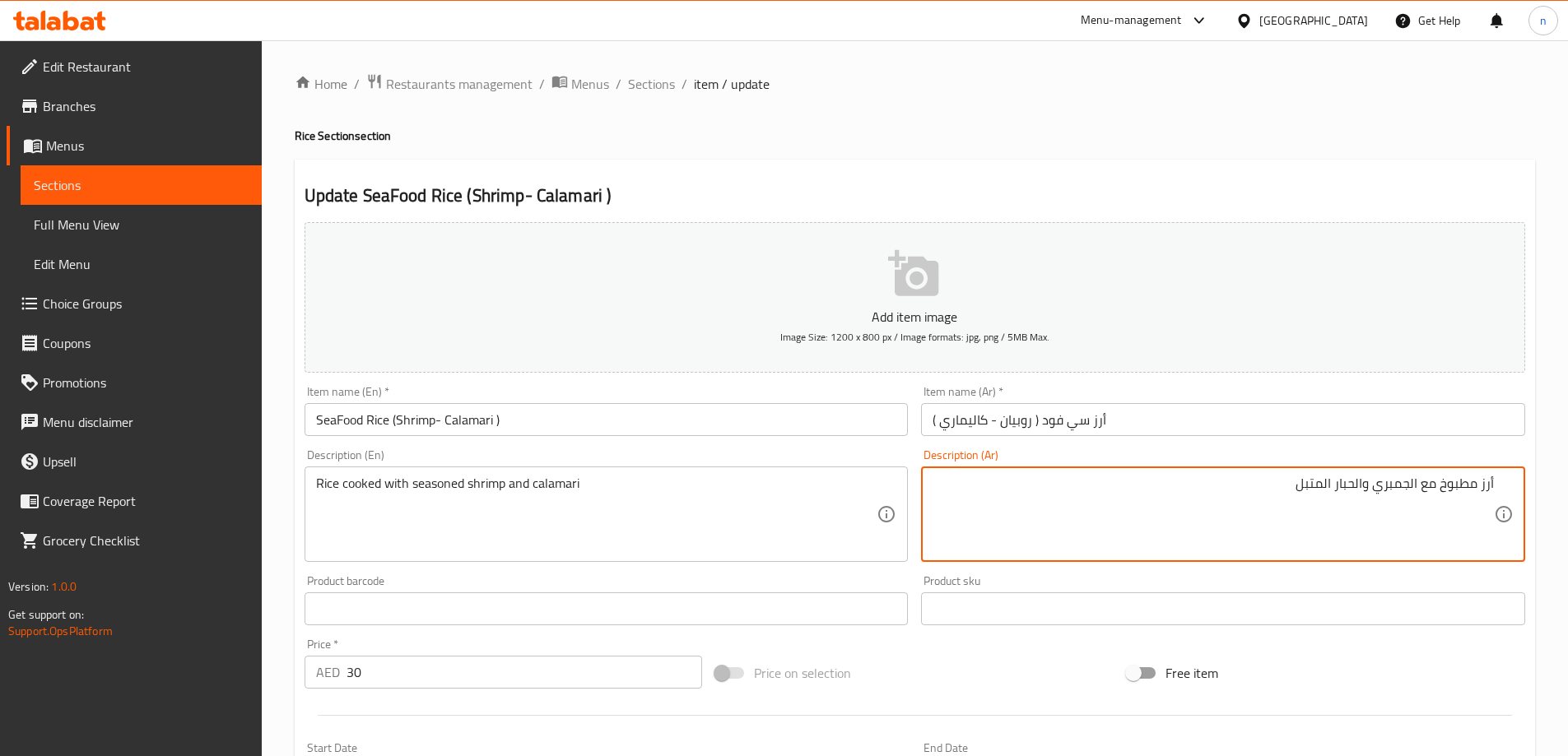
drag, startPoint x: 1335, startPoint y: 487, endPoint x: 1364, endPoint y: 495, distance: 30.1
paste textarea "كاليماري"
click at [1363, 485] on textarea "أرز مطبوخ مع الجمبري وكاليماري المتبل" at bounding box center [1213, 515] width 562 height 78
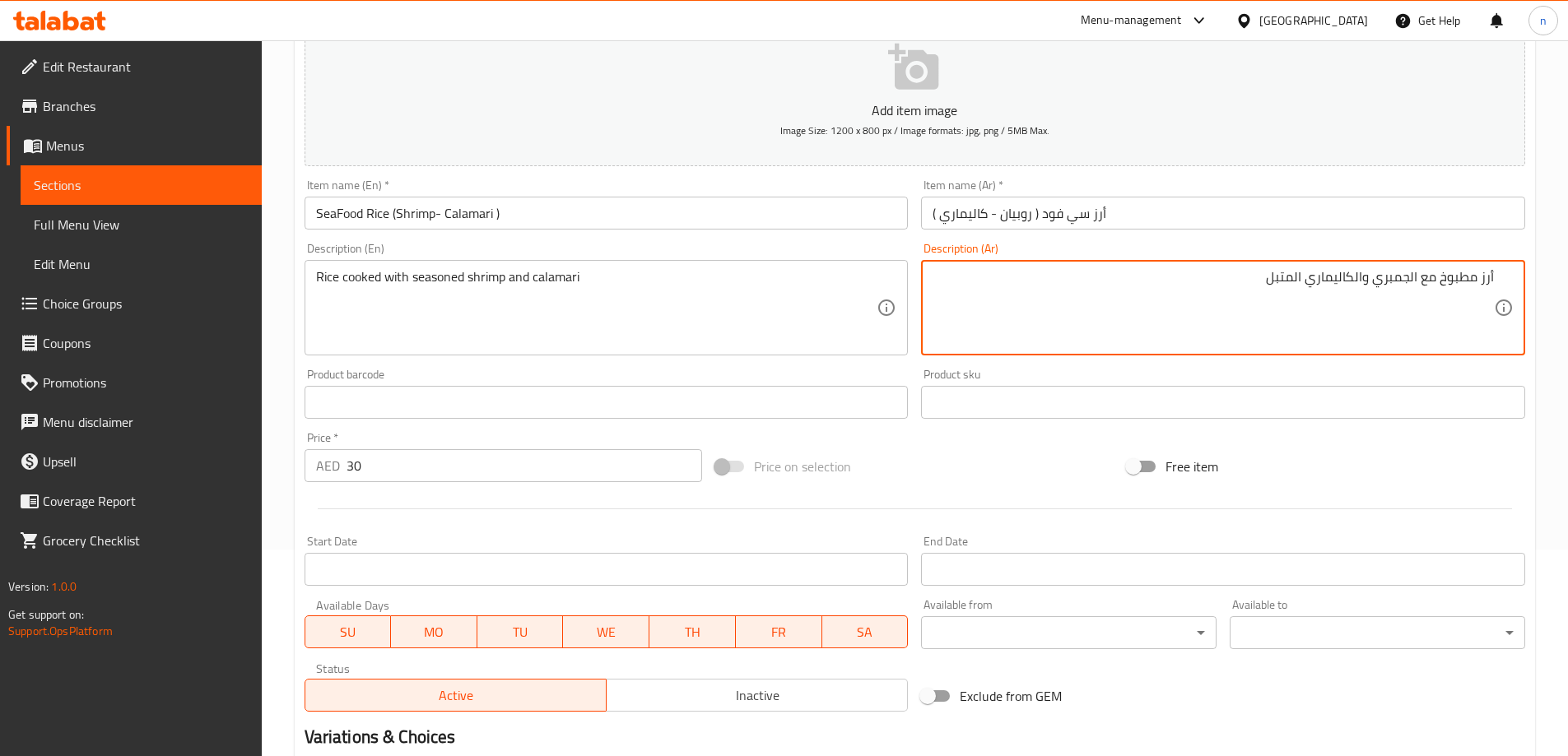
scroll to position [407, 0]
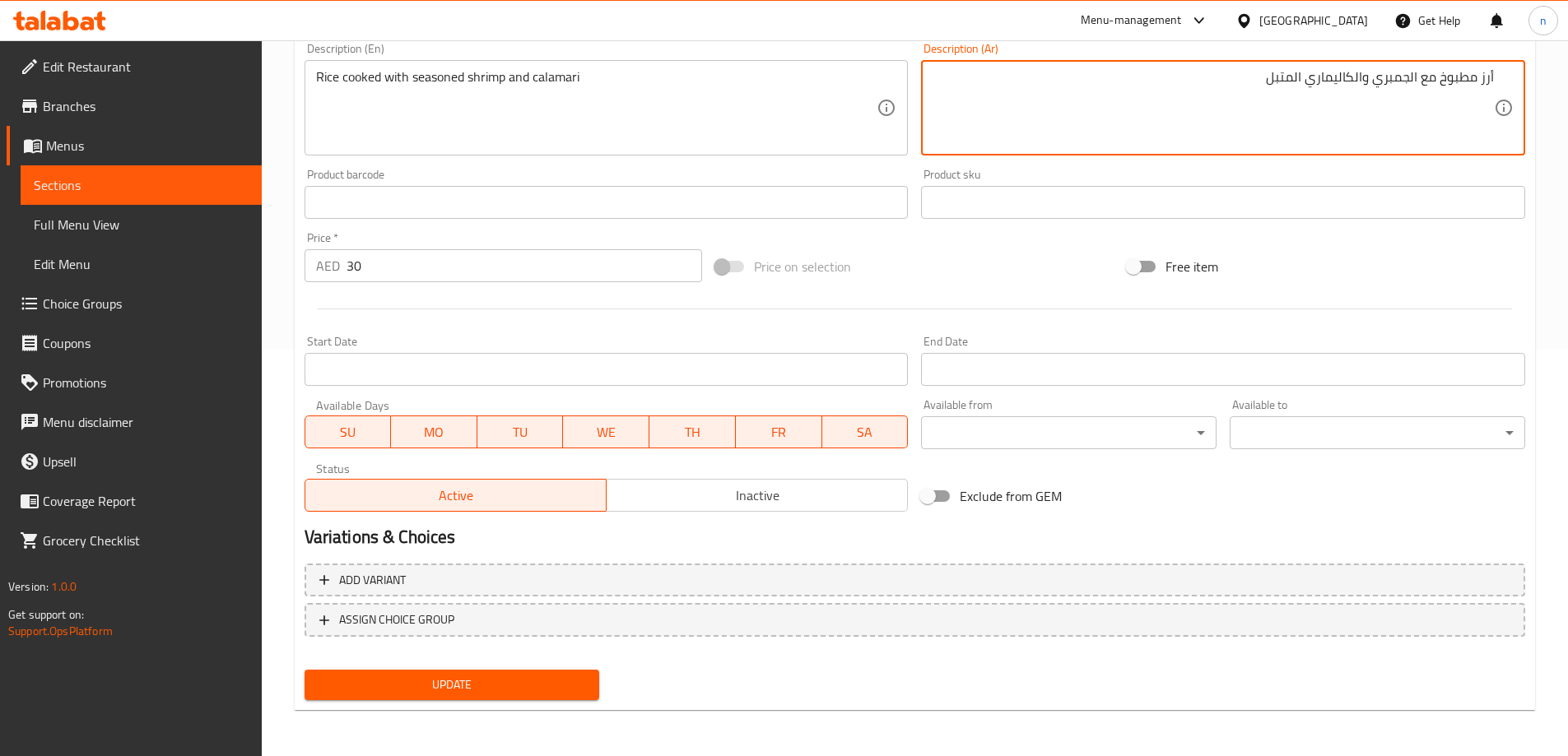
type textarea "أرز مطبوخ مع الجمبري والكاليماري المتبل"
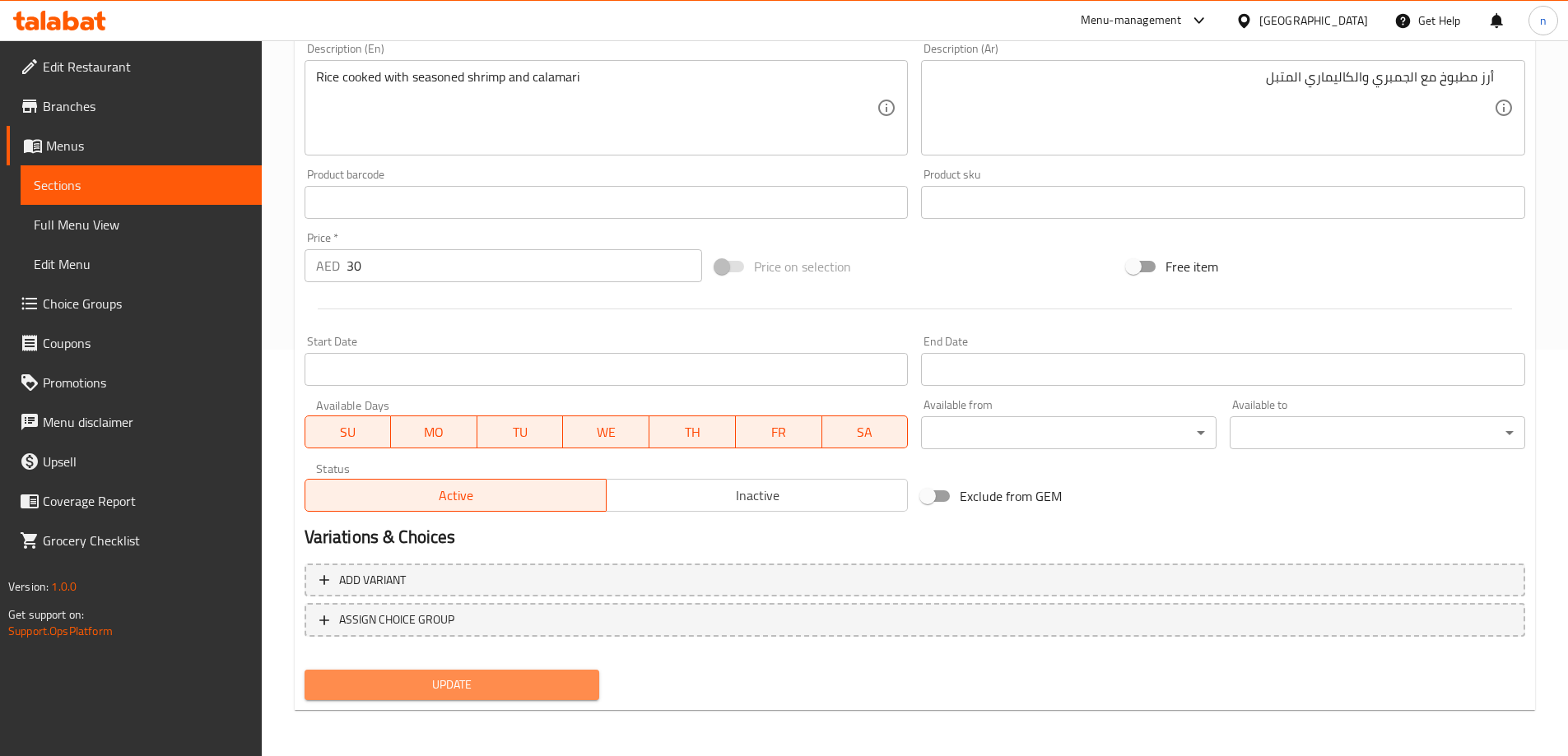
click at [447, 690] on span "Update" at bounding box center [452, 686] width 269 height 21
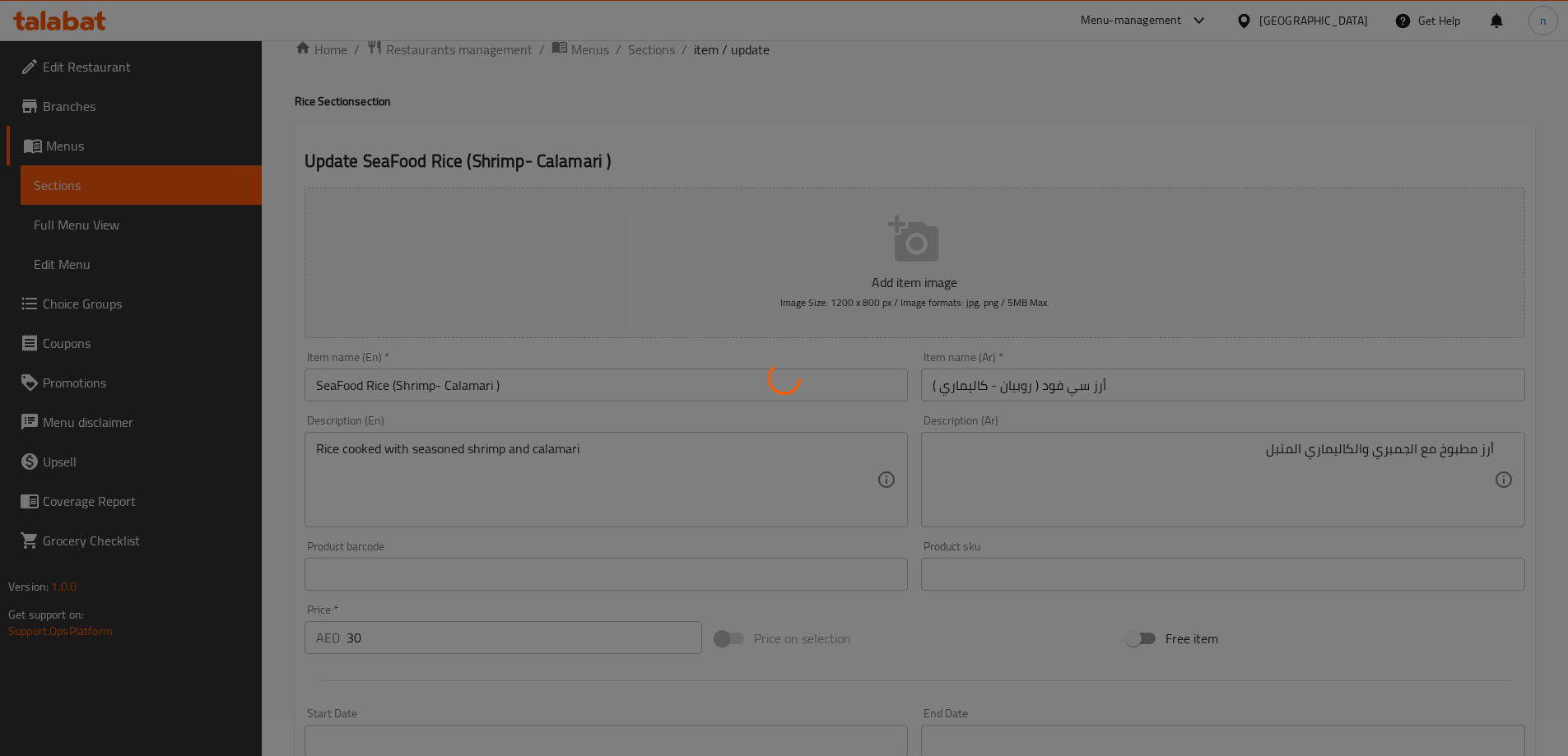
scroll to position [0, 0]
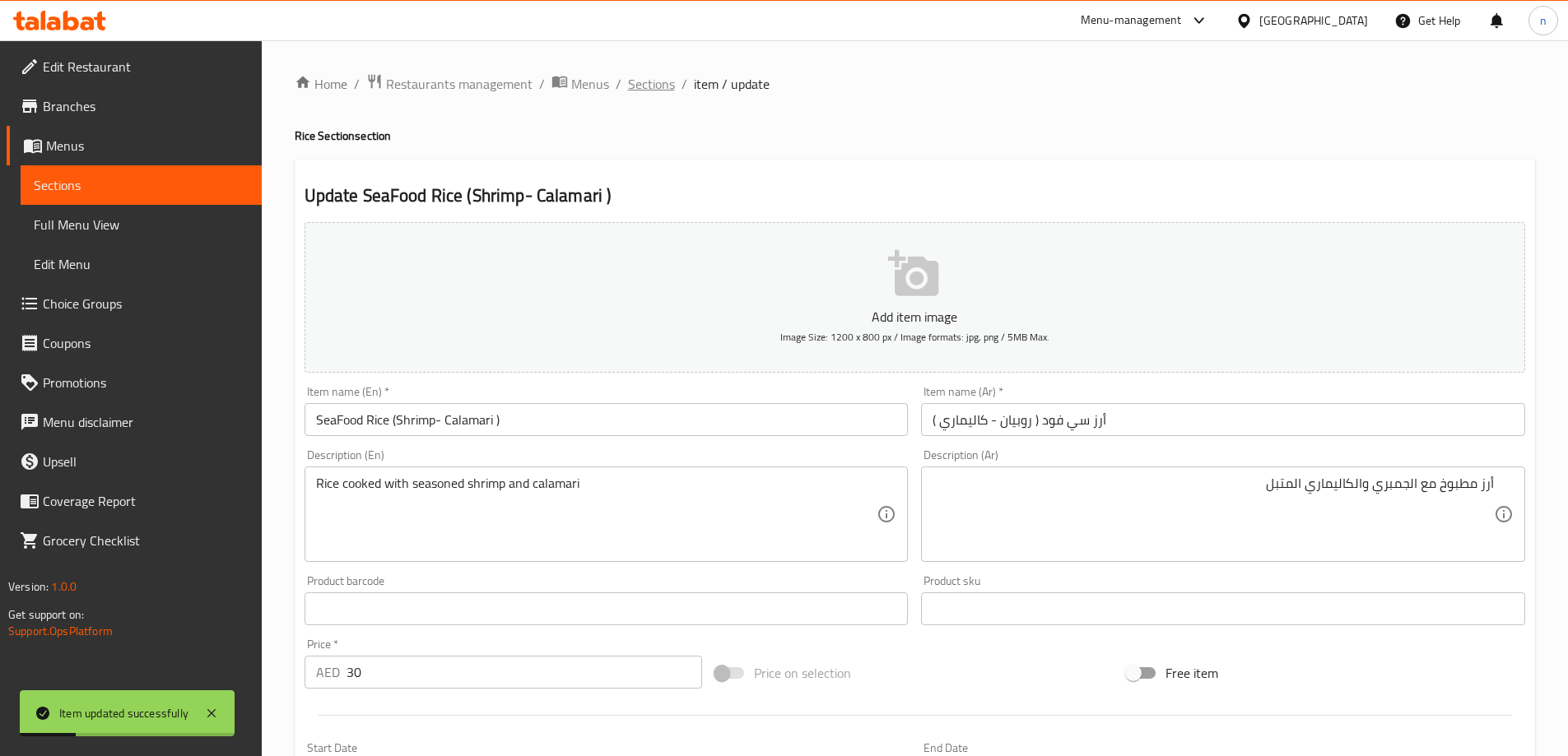
click at [655, 76] on span "Sections" at bounding box center [651, 84] width 47 height 20
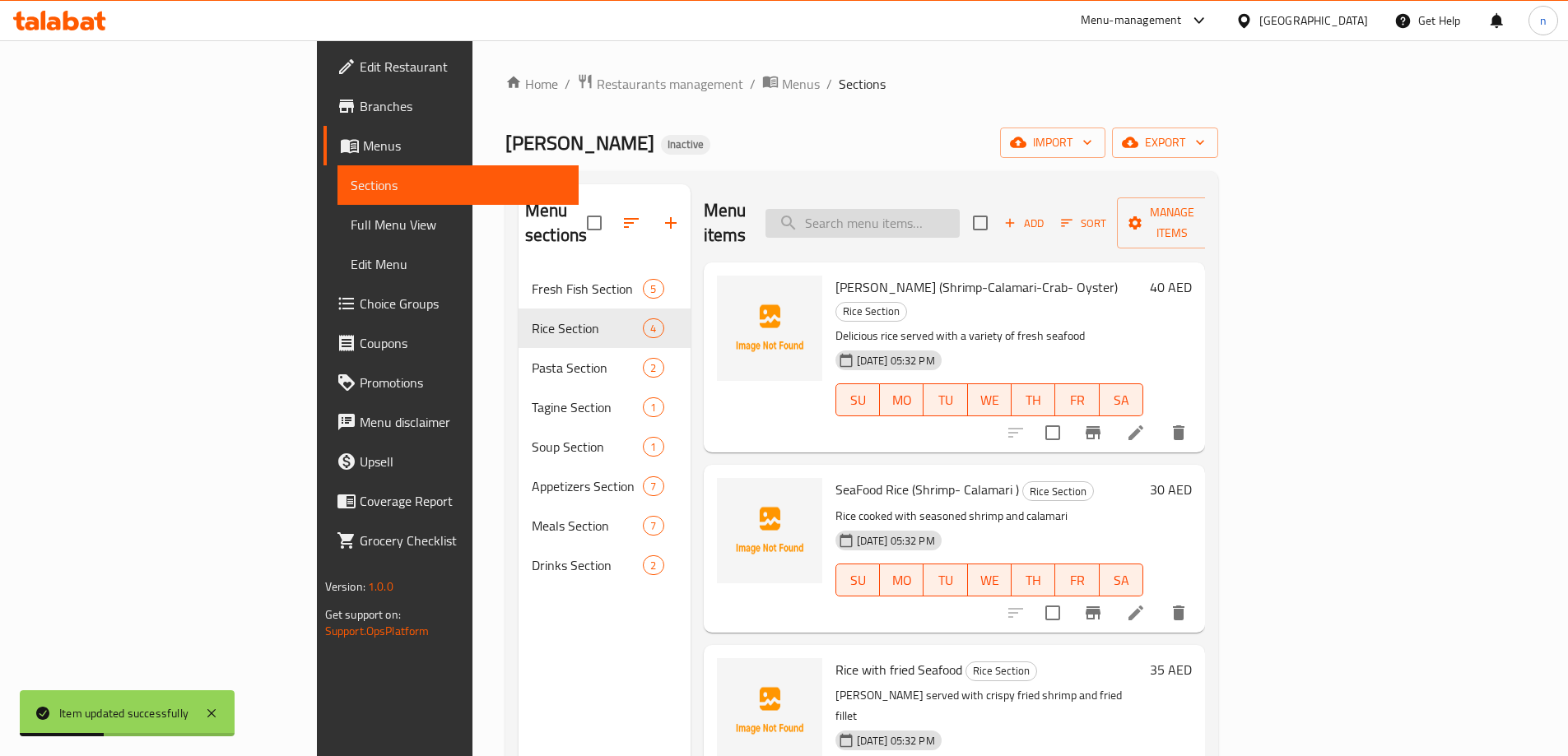
click at [938, 215] on input "search" at bounding box center [863, 224] width 194 height 29
paste input "Rice with fried Seafood"
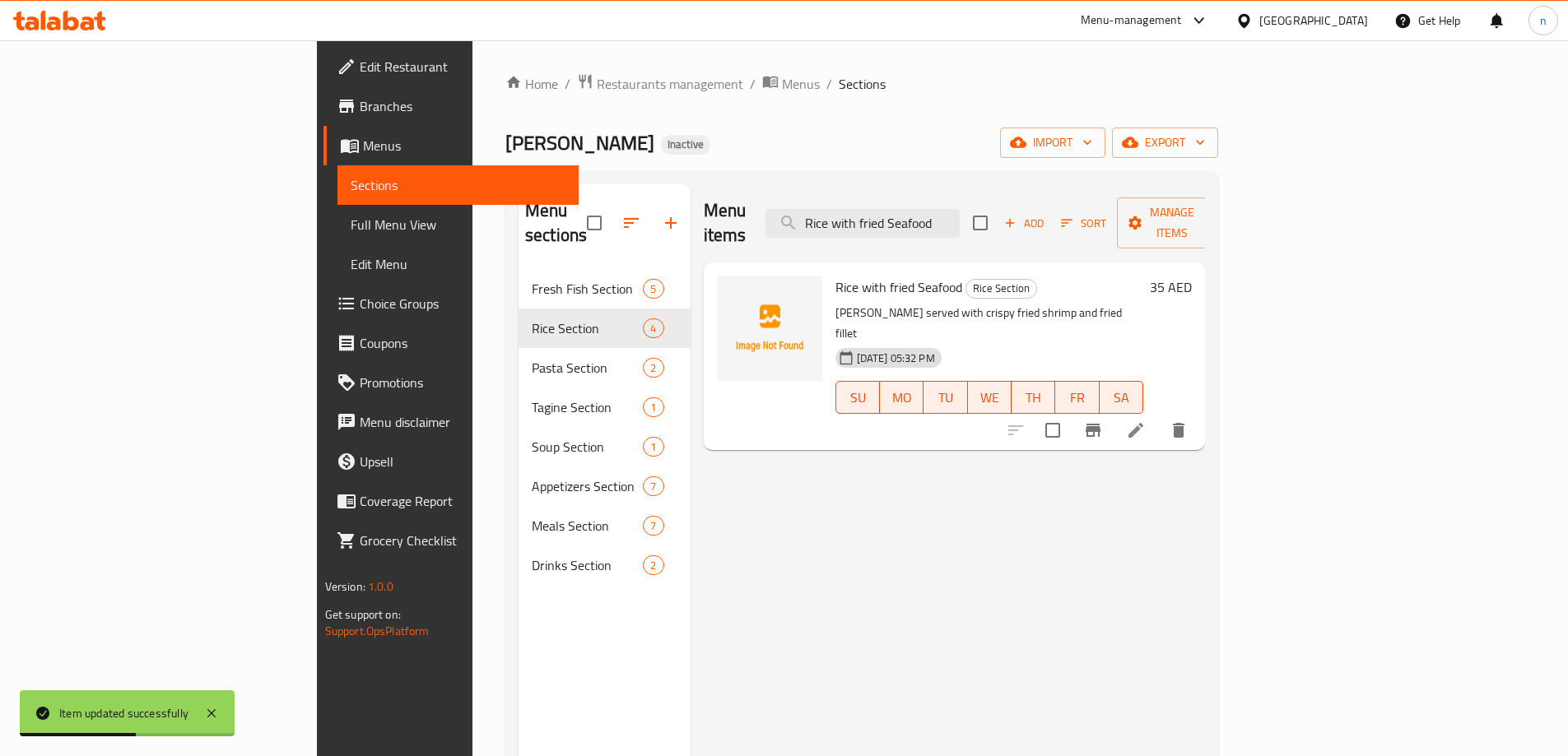
type input "Rice with fried Seafood"
click at [1145, 421] on icon at bounding box center [1136, 430] width 20 height 20
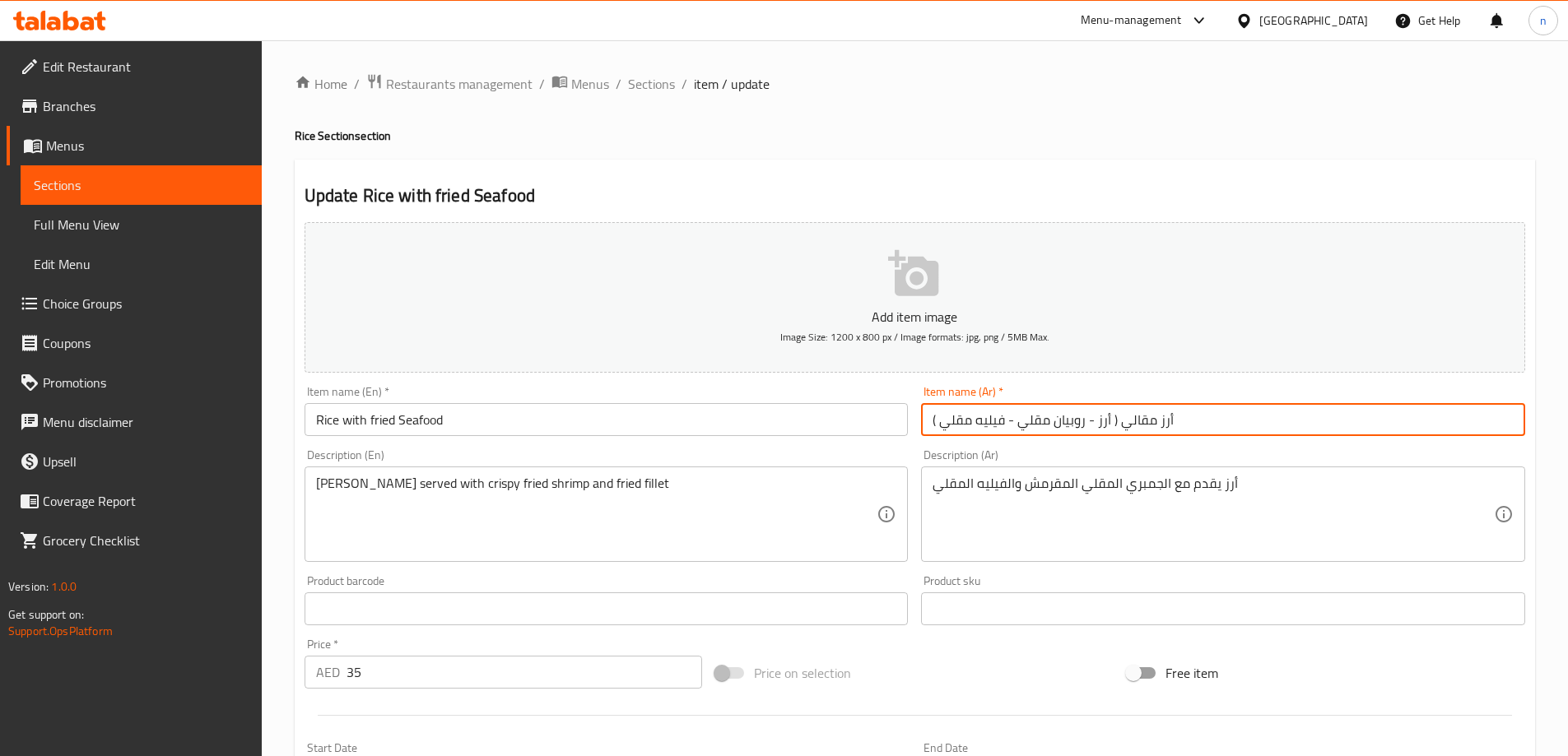
click at [1132, 422] on input "أرز مقالي ( أرز - روبيان مقلي - فيليه مقلي )" at bounding box center [1222, 420] width 605 height 33
click at [1150, 421] on input "أرز مقلي ( أرز - روبيان مقلي - فيليه مقلي )" at bounding box center [1222, 420] width 605 height 33
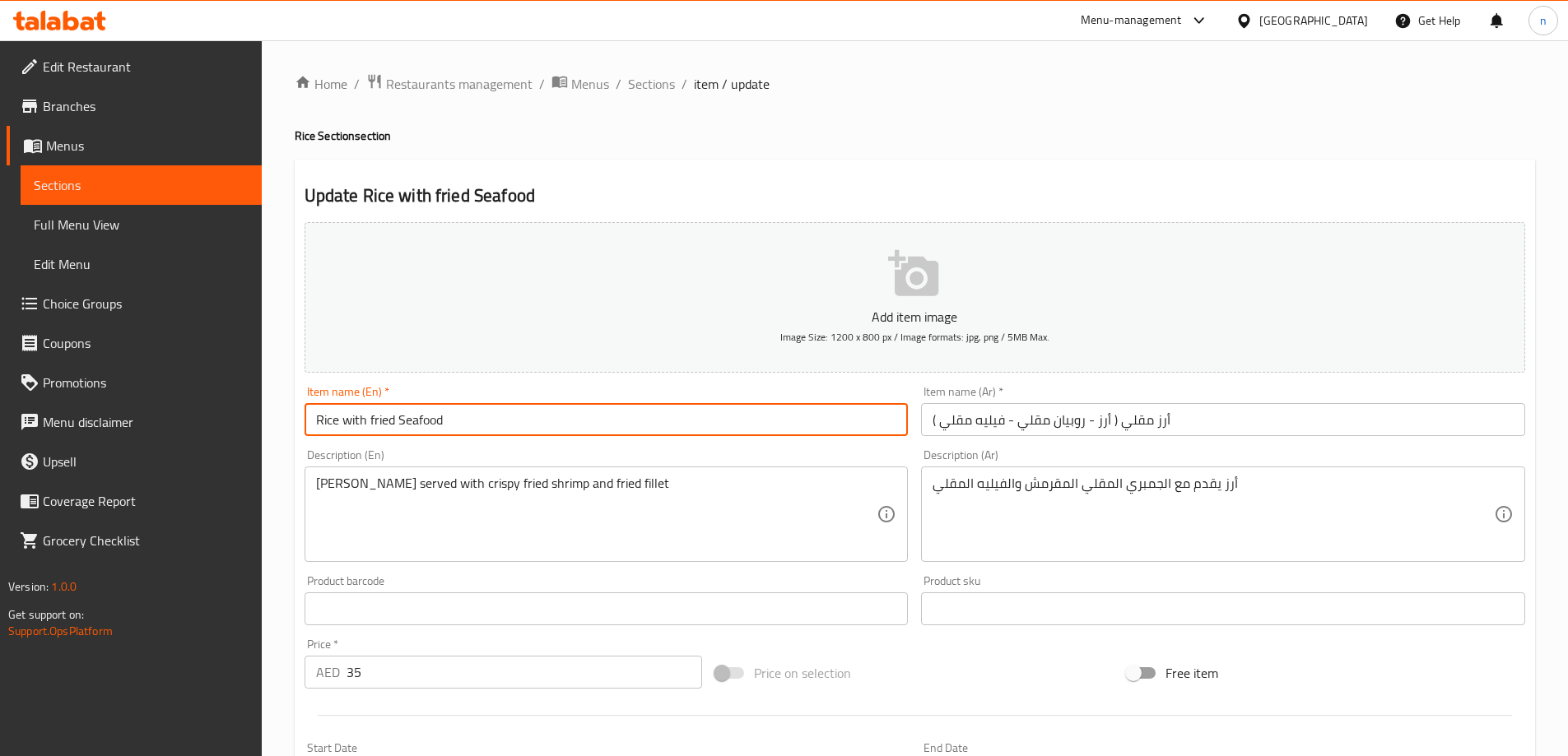
drag, startPoint x: 403, startPoint y: 427, endPoint x: 447, endPoint y: 425, distance: 44.0
click at [447, 425] on input "Rice with fried Seafood" at bounding box center [606, 420] width 605 height 33
click at [414, 424] on input "Rice with fried Seafood" at bounding box center [606, 420] width 605 height 33
click at [1154, 420] on input "أرز مقلي ( أرز - روبيان مقلي - فيليه مقلي )" at bounding box center [1222, 420] width 605 height 33
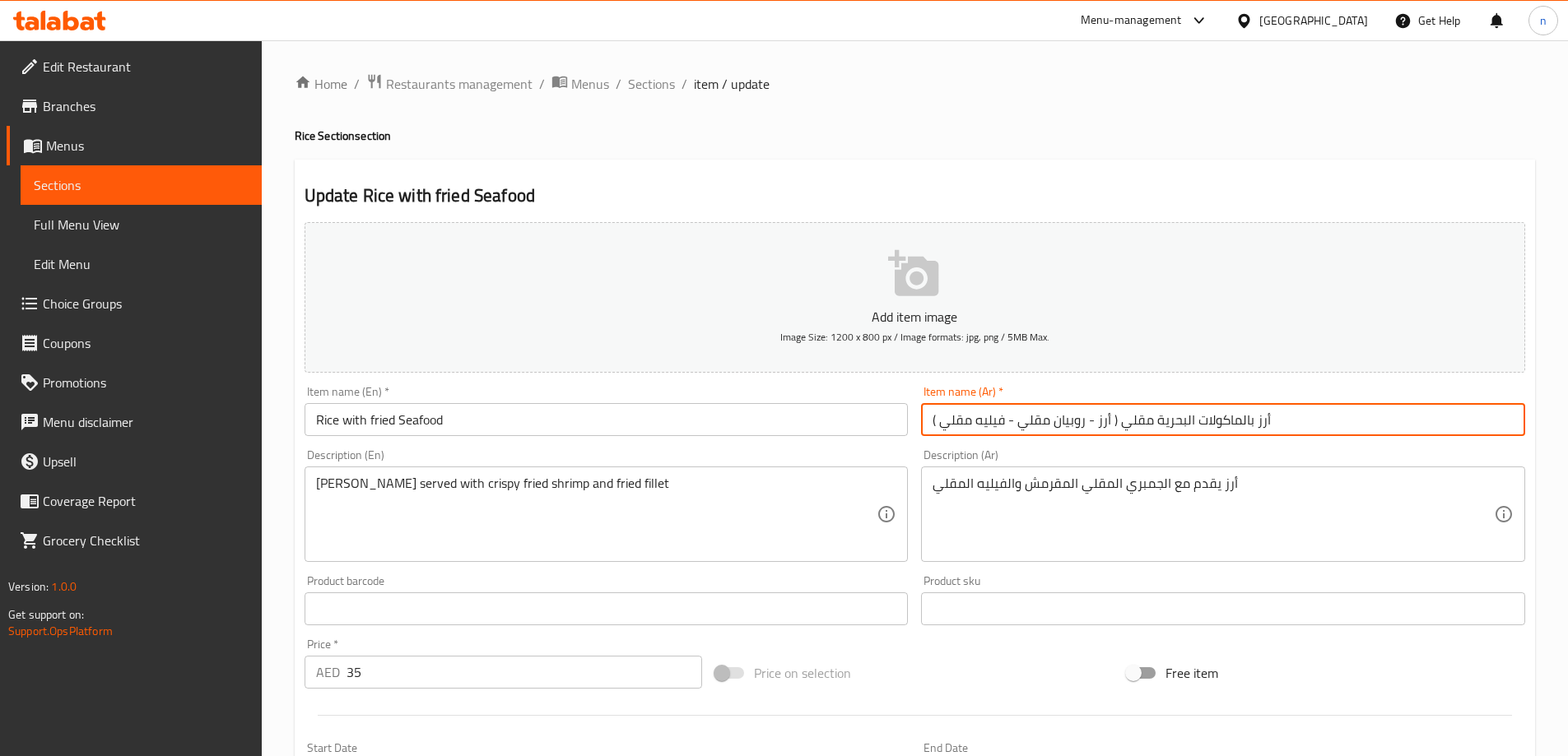
type input "أرز بالماكولات البحرية مقلي ( أرز - روبيان مقلي - فيليه مقلي )"
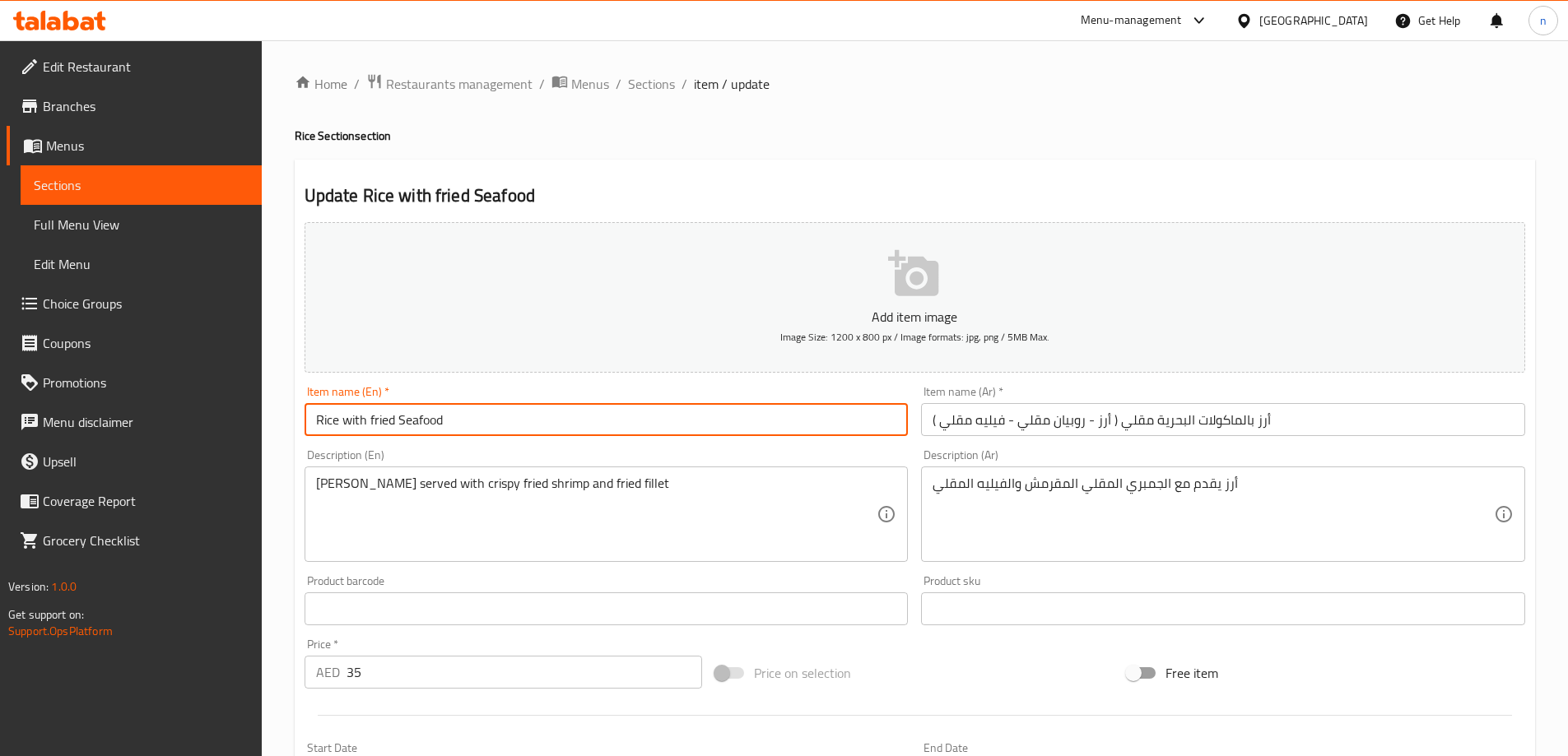
click at [480, 425] on input "Rice with fried Seafood" at bounding box center [606, 420] width 605 height 33
paste input "Rice - Fried Shrimp - Fried Fillet"
type input "Rice with fried Seafood (Rice - Fried Shrimp - Fried Fillet)"
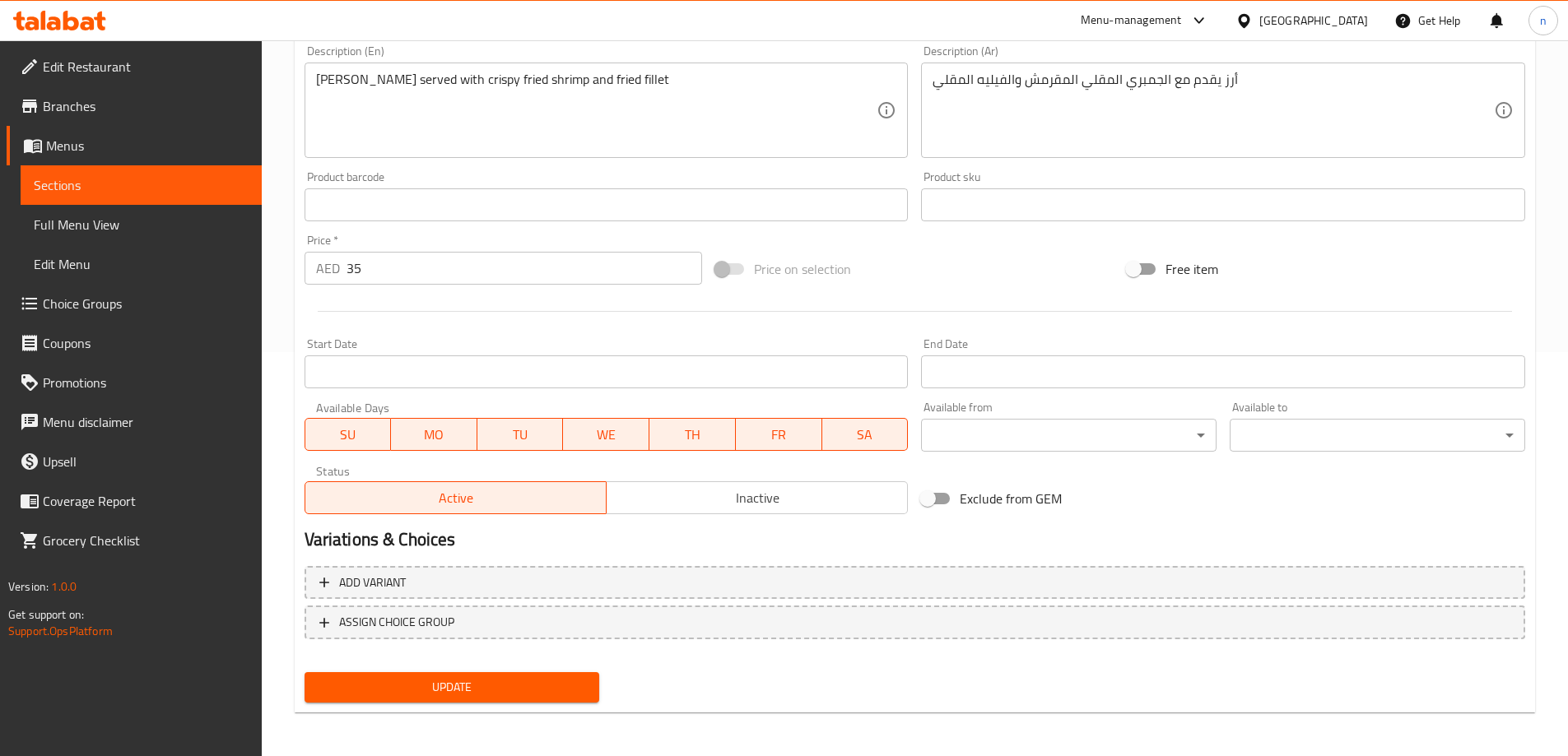
scroll to position [407, 0]
click at [510, 683] on span "Update" at bounding box center [452, 686] width 269 height 21
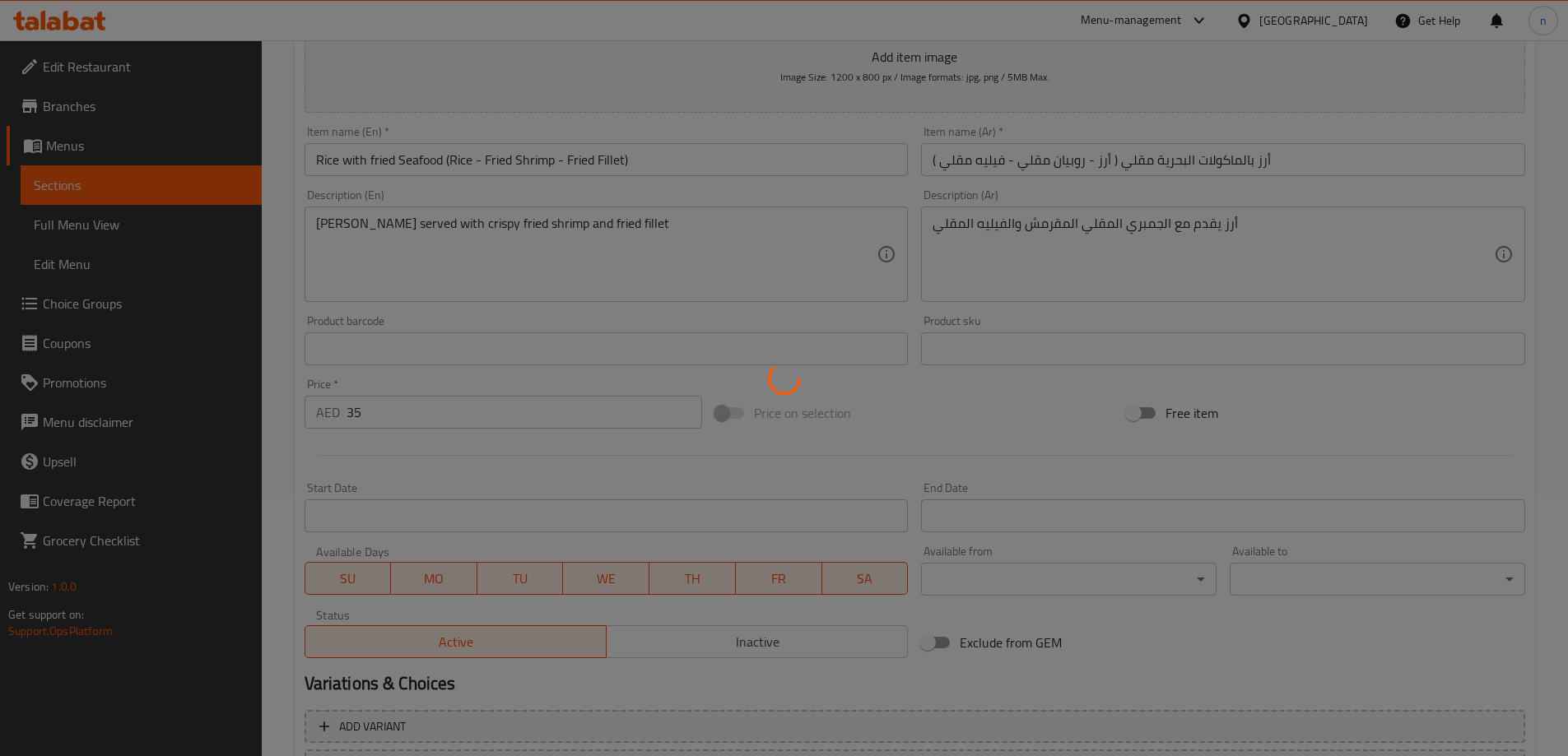
scroll to position [0, 0]
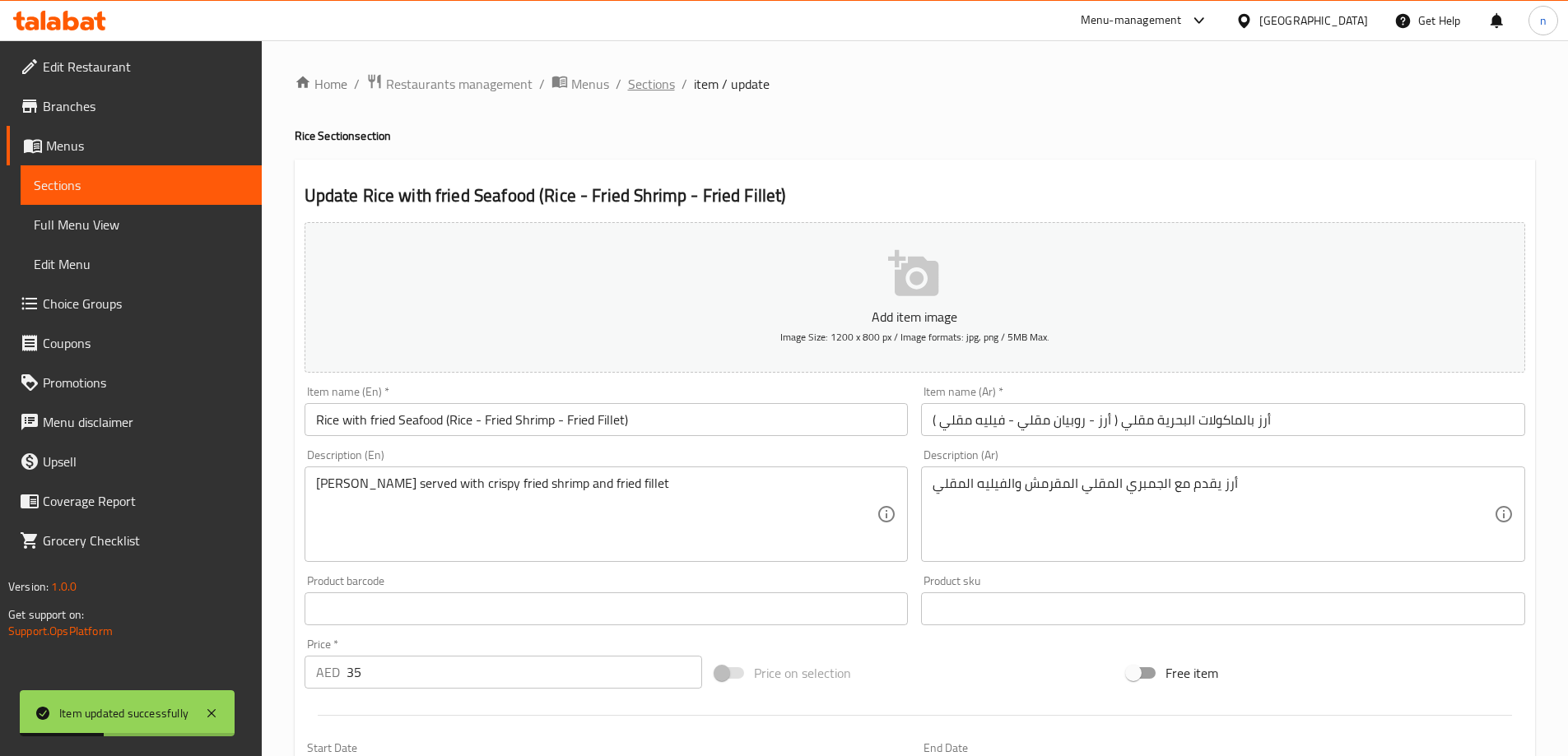
click at [652, 76] on span "Sections" at bounding box center [651, 84] width 47 height 20
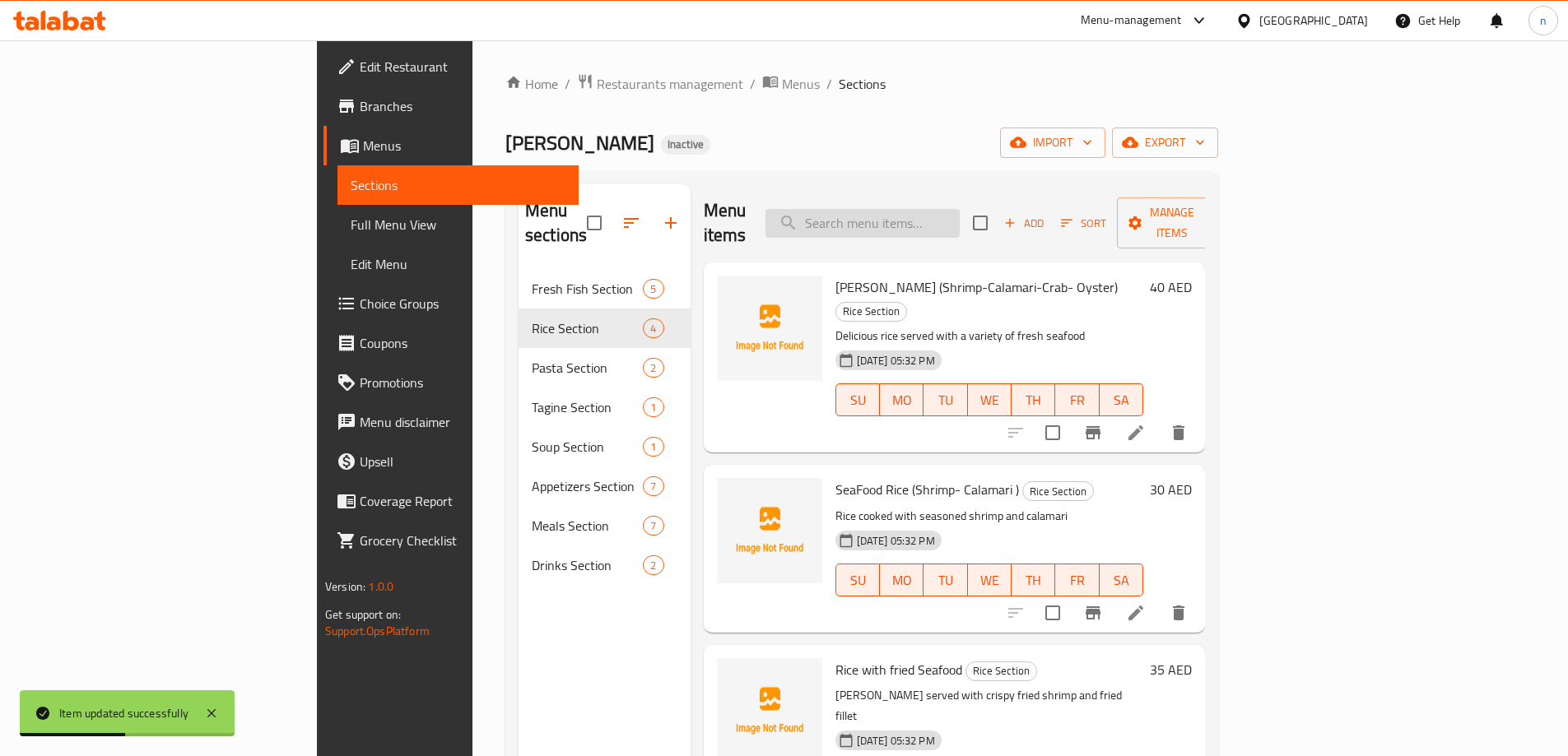
click at [891, 209] on input "search" at bounding box center [863, 224] width 194 height 29
paste input "Seafood Oven Pasta"
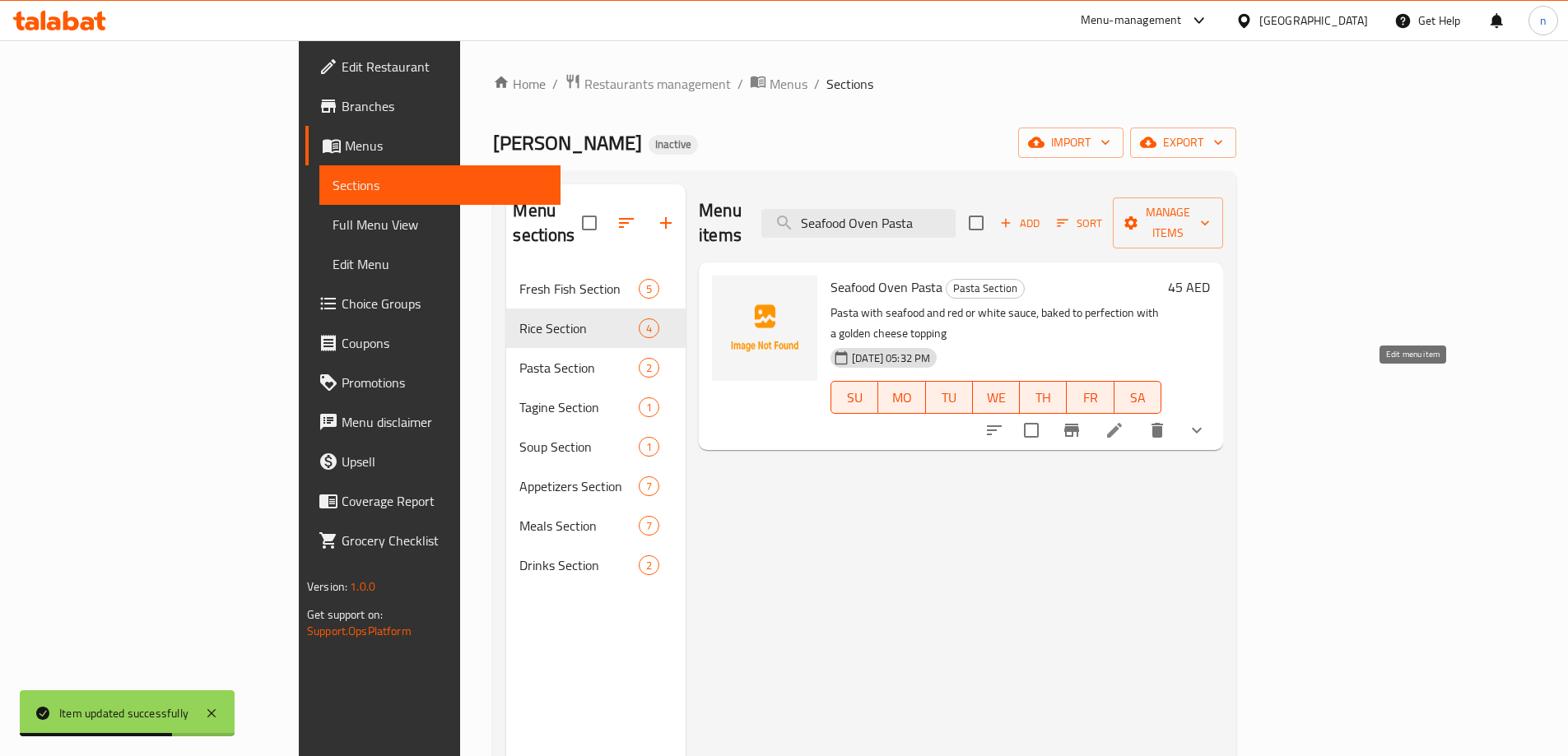
type input "Seafood Oven Pasta"
click at [1124, 421] on icon at bounding box center [1114, 430] width 20 height 20
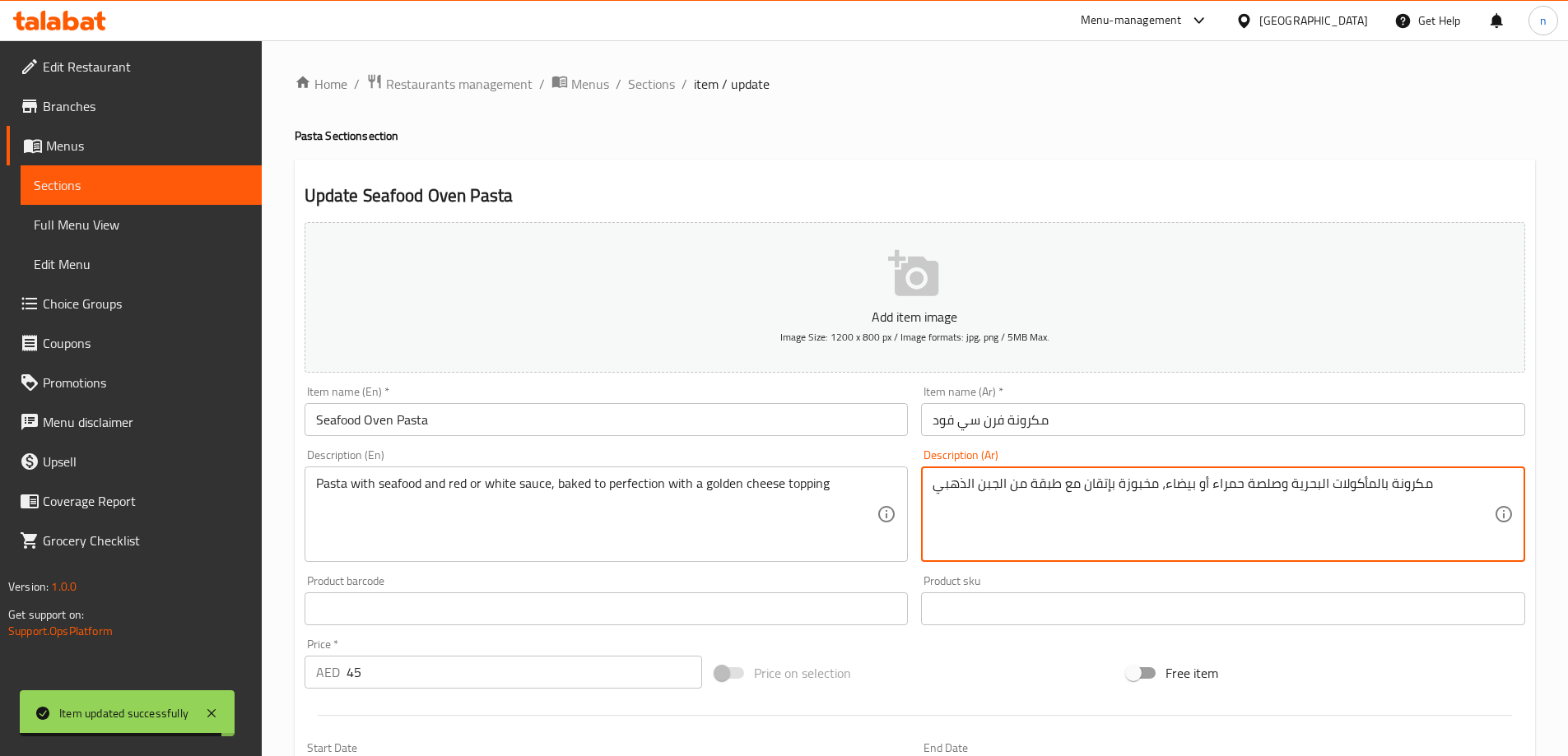
click at [1074, 483] on textarea "مكرونة بالمأكولات البحرية وصلصة حمراء أو بيضاء، مخبوزة بإتقان مع طبقة من الجبن …" at bounding box center [1213, 515] width 562 height 78
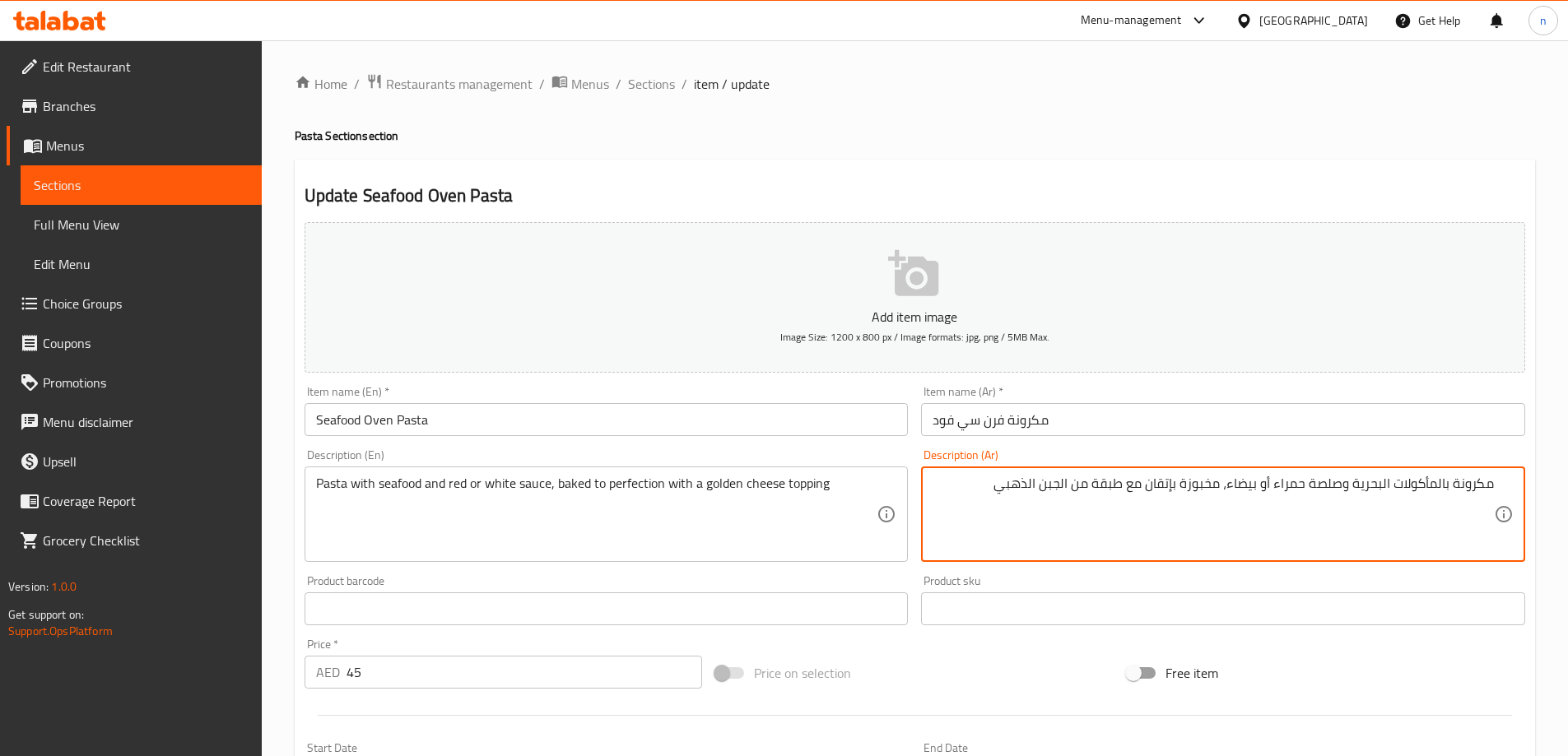
click at [1041, 538] on textarea "مكرونة بالمأكولات البحرية وصلصة حمراء أو بيضاء، مخبوزة بإتقان مع طبقة من الجبن …" at bounding box center [1213, 515] width 562 height 78
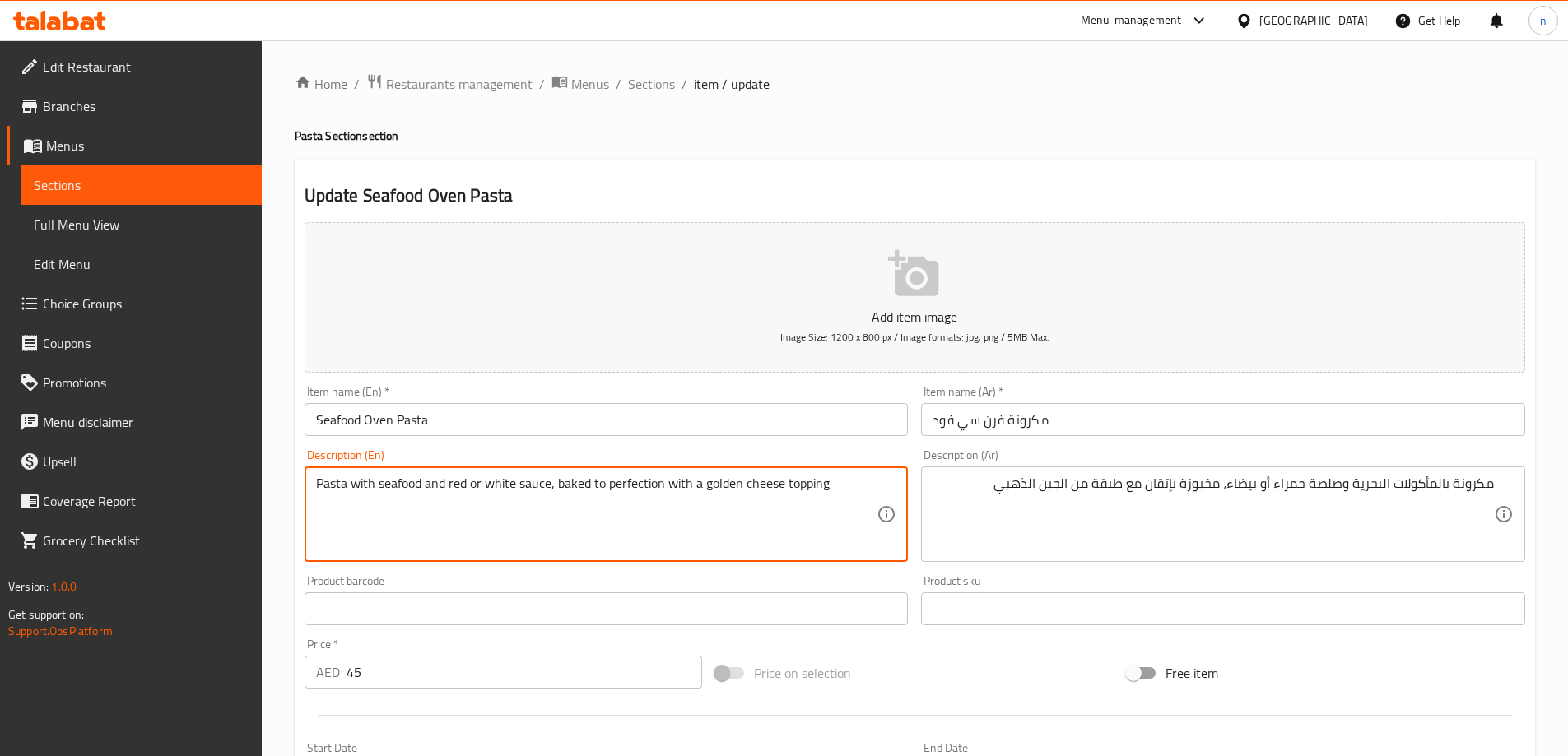
click at [803, 487] on textarea "Pasta with seafood and red or white sauce, baked to perfection with a golden ch…" at bounding box center [597, 515] width 562 height 78
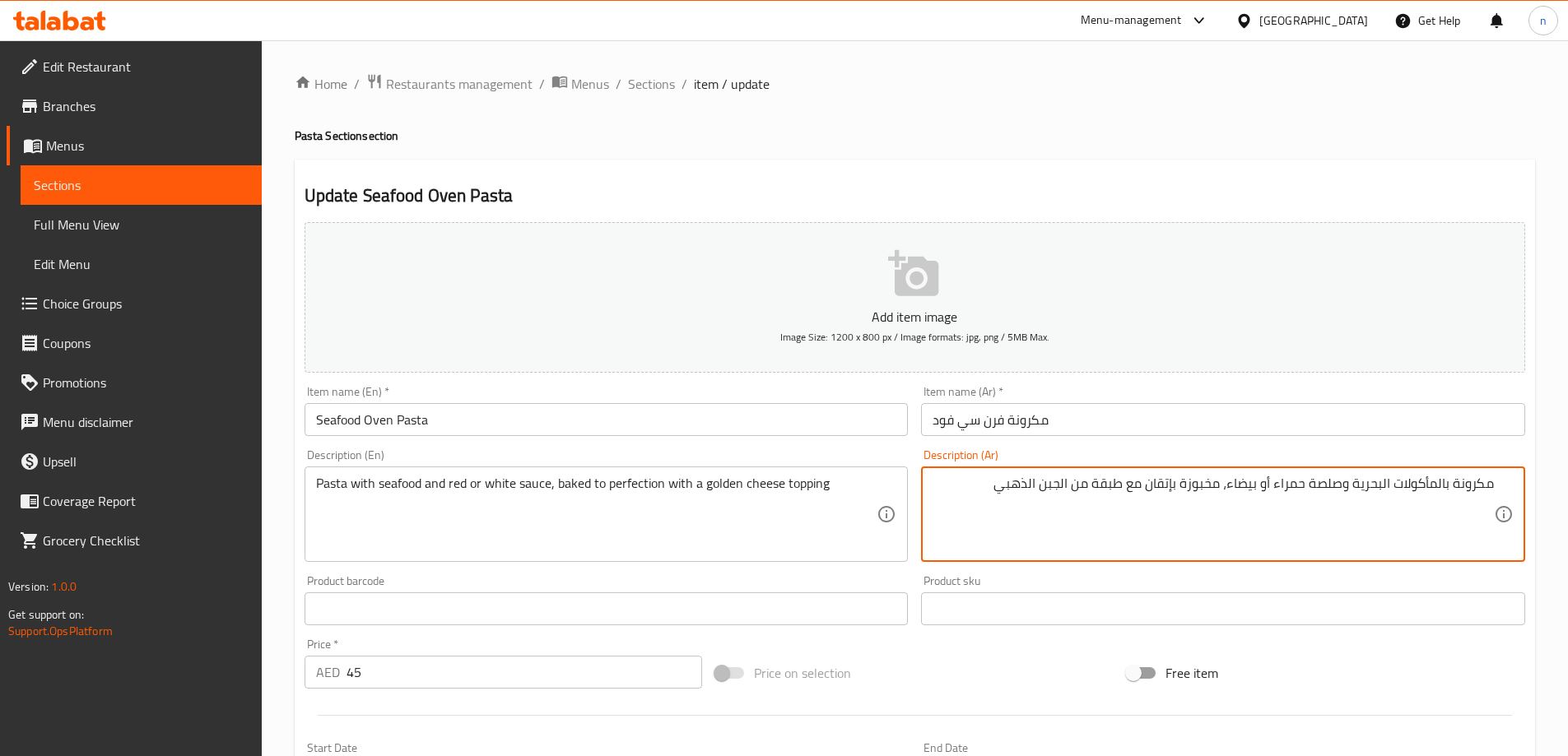
click at [1113, 487] on textarea "مكرونة بالمأكولات البحرية وصلصة حمراء أو بيضاء، مخبوزة بإتقان مع طبقة من الجبن …" at bounding box center [1213, 515] width 562 height 78
click at [1114, 487] on textarea "مكرونة بالمأكولات البحرية وصلصة حمراء أو بيضاء، مخبوزة بإتقان مع إضافة من الجبن…" at bounding box center [1213, 515] width 562 height 78
click at [1107, 483] on textarea "مكرونة بالمأكولات البحرية وصلصة حمراء أو بيضاء، مخبوزة بإتقان مع توبينج من الجب…" at bounding box center [1213, 515] width 562 height 78
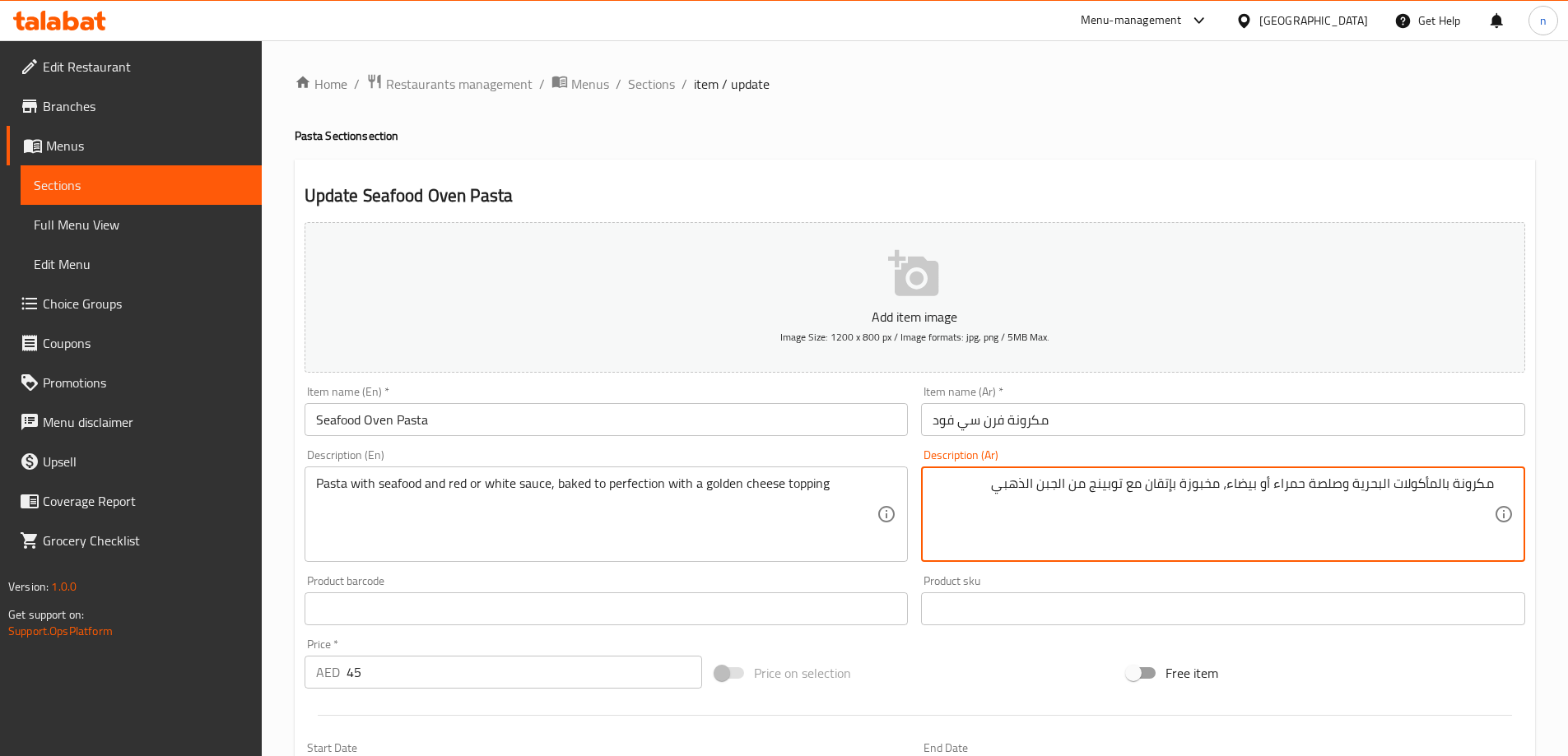
click at [1085, 520] on textarea "مكرونة بالمأكولات البحرية وصلصة حمراء أو بيضاء، مخبوزة بإتقان مع توبينج من الجب…" at bounding box center [1213, 515] width 562 height 78
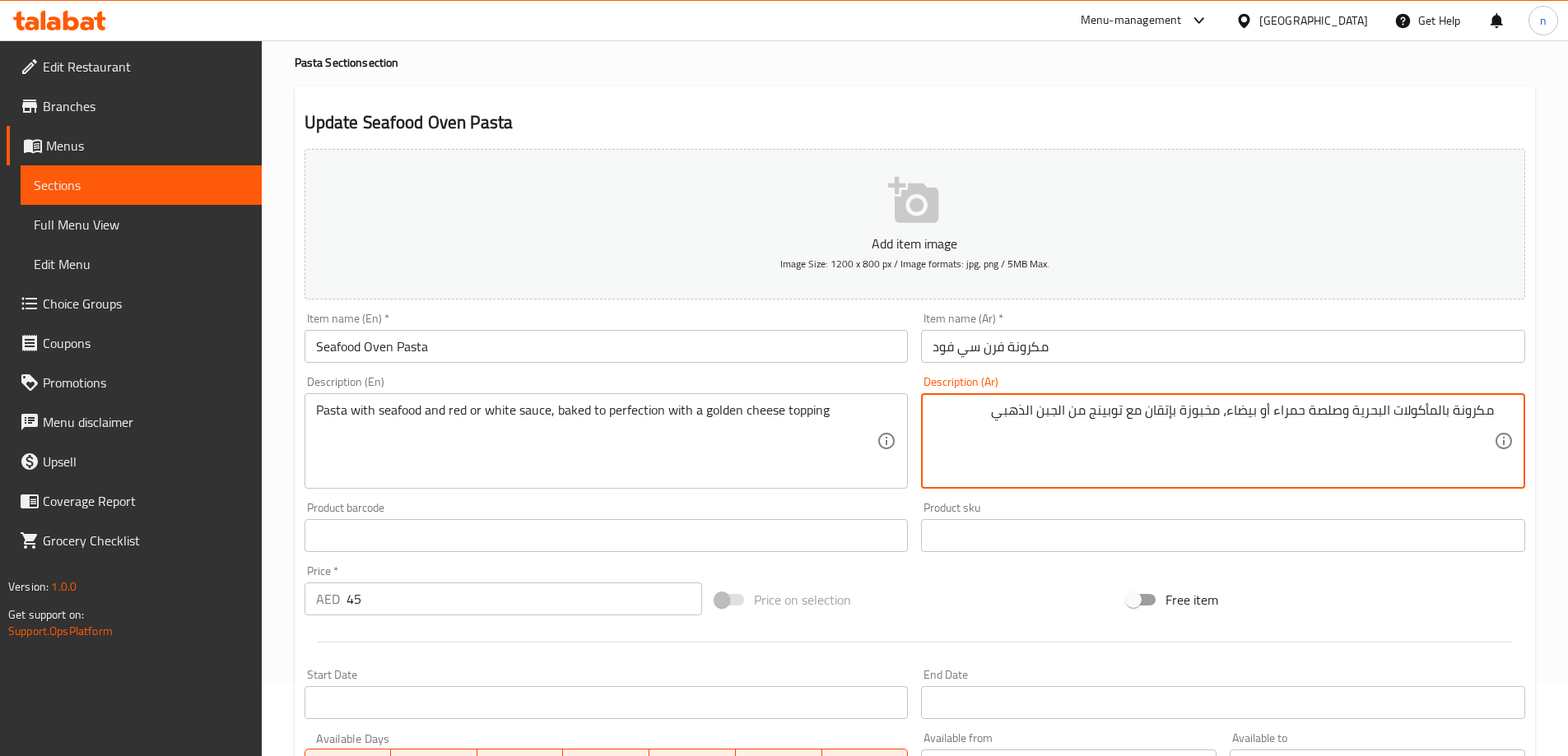
scroll to position [434, 0]
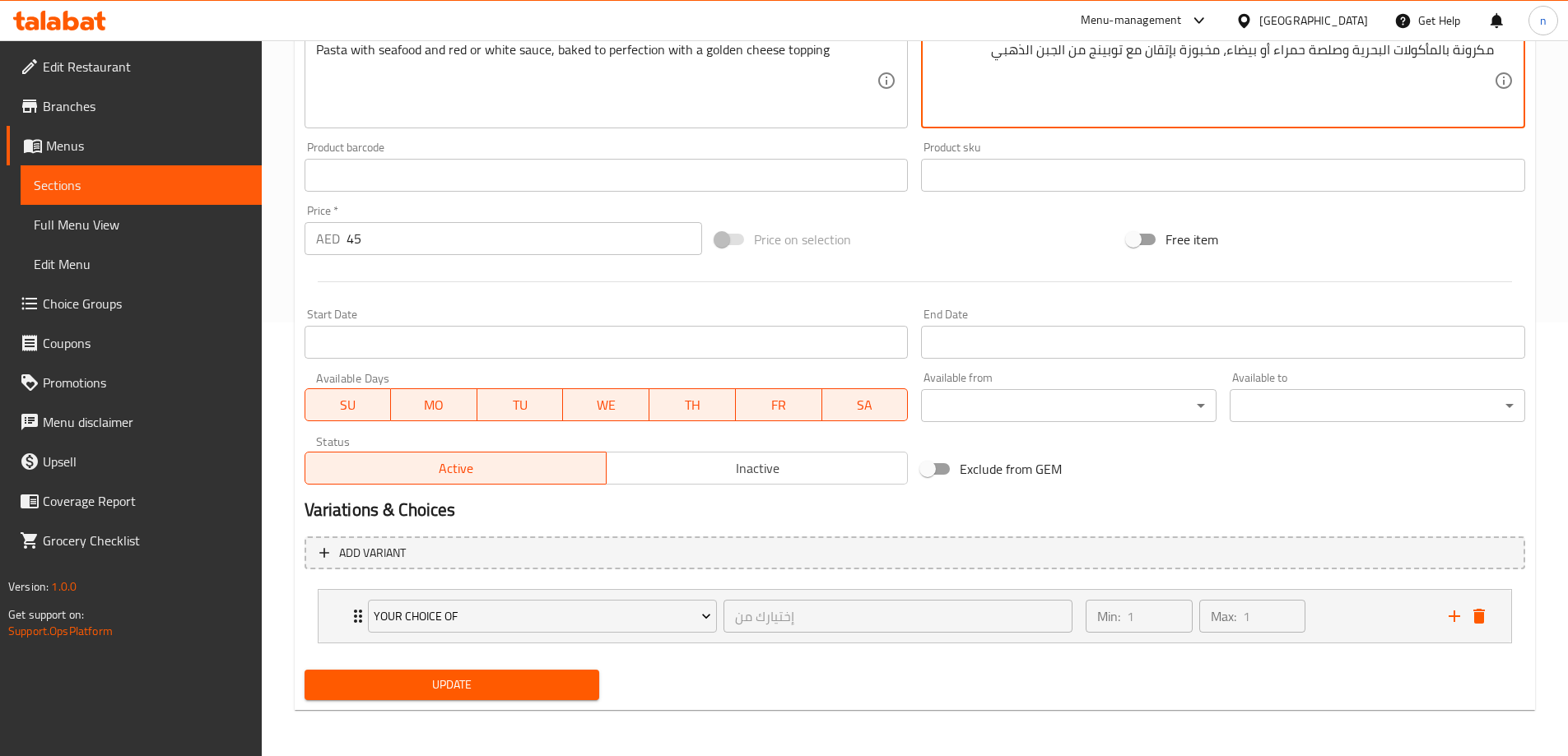
type textarea "مكرونة بالمأكولات البحرية وصلصة حمراء أو بيضاء، مخبوزة بإتقان مع توبينج من الجب…"
click at [480, 677] on span "Update" at bounding box center [452, 686] width 269 height 21
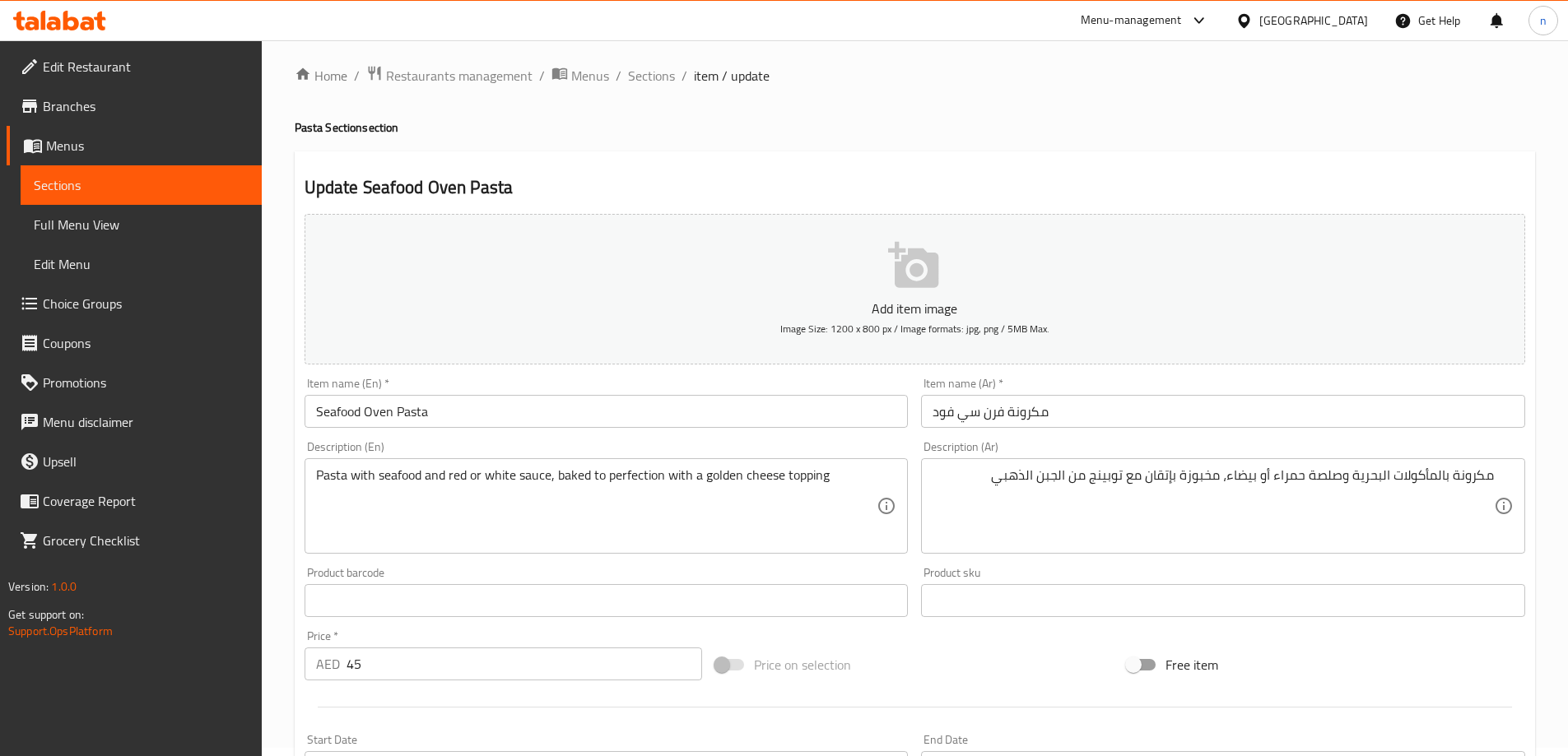
scroll to position [0, 0]
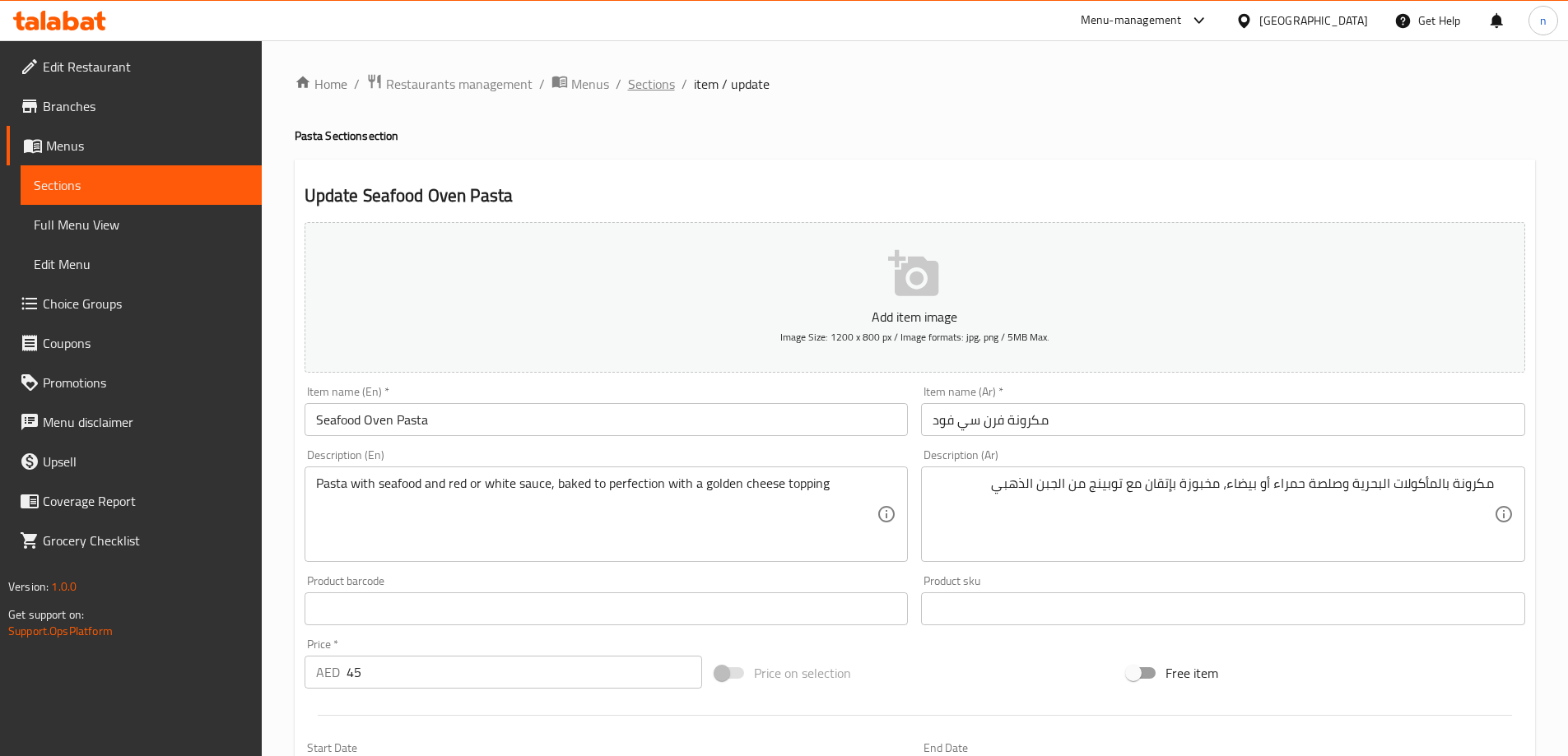
click at [658, 83] on span "Sections" at bounding box center [651, 84] width 47 height 20
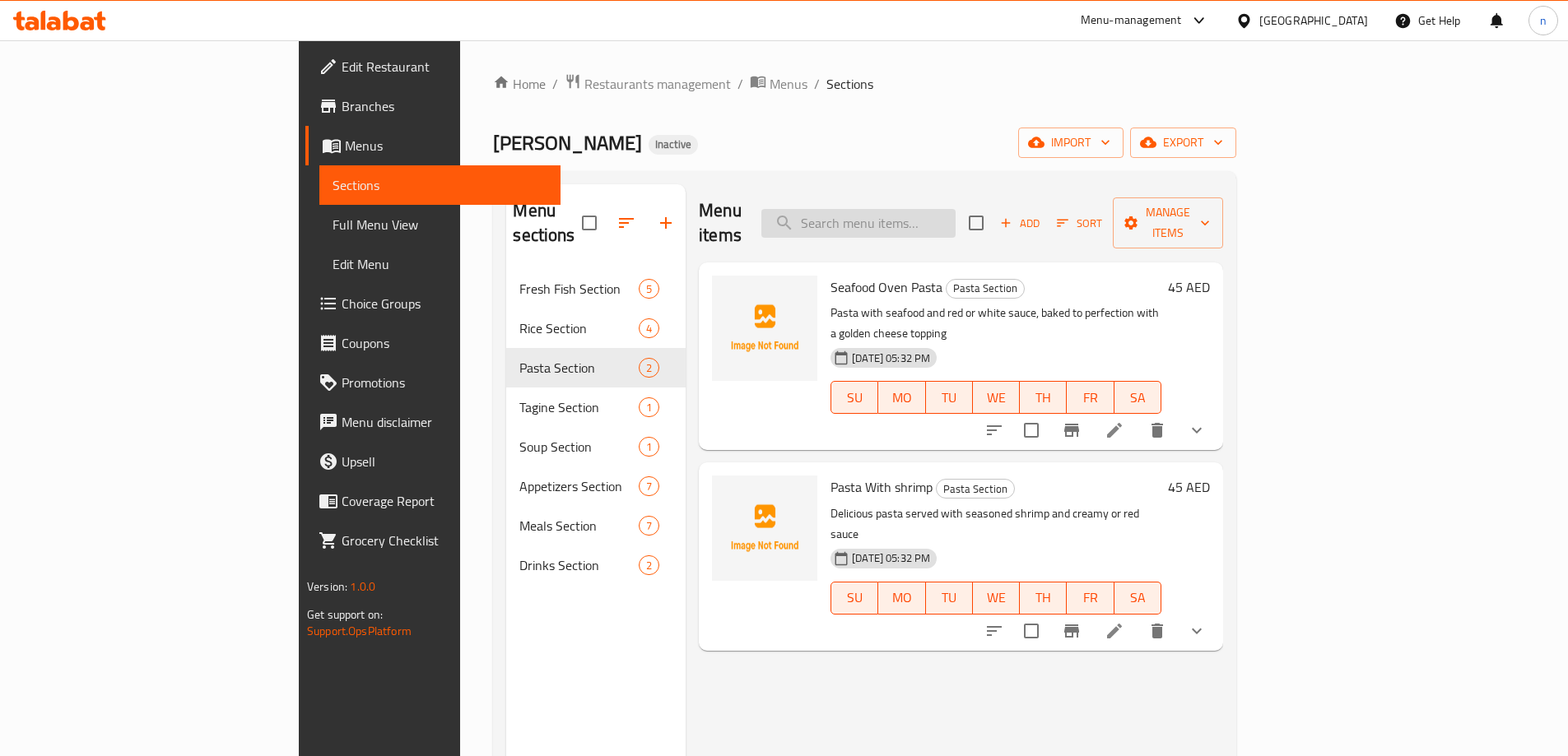
click at [914, 209] on input "search" at bounding box center [859, 224] width 194 height 29
paste input "Seafood Salad"
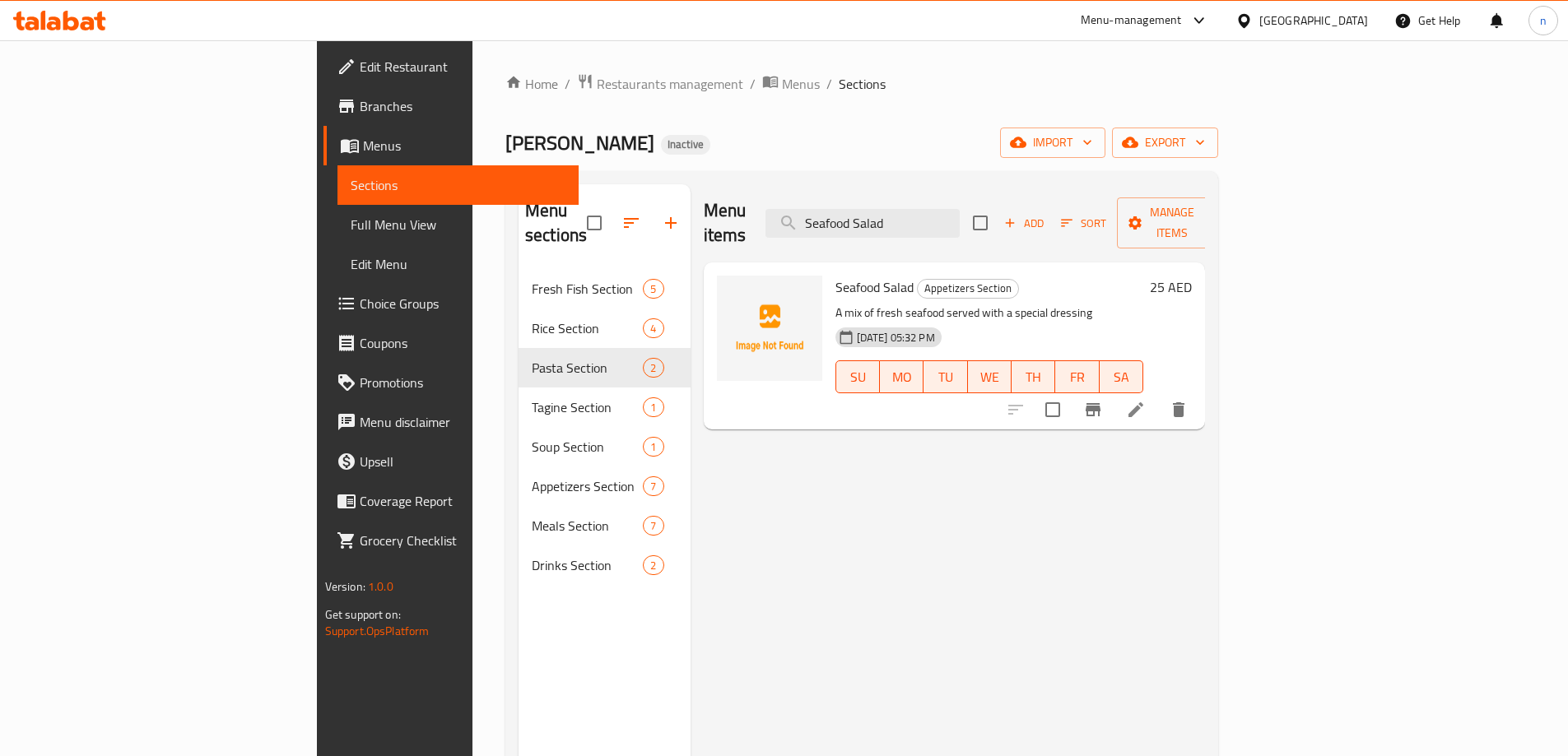
type input "Seafood Salad"
click at [1143, 403] on icon at bounding box center [1136, 410] width 15 height 15
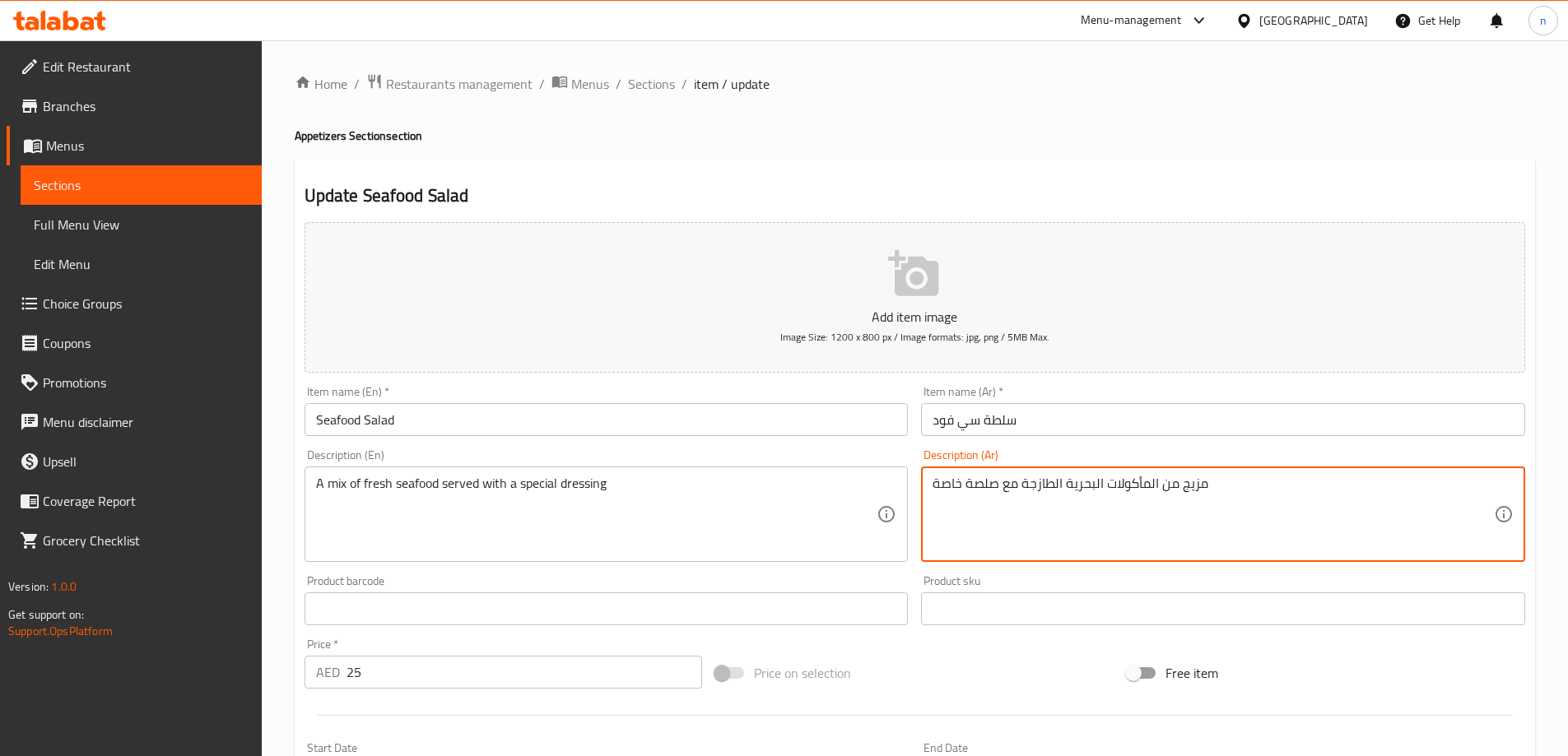
click at [966, 486] on textarea "مزيج من المأكولات البحرية الطازجة مع صلصة خاصة" at bounding box center [1213, 515] width 562 height 78
click at [1052, 524] on textarea "مزيج من المأكولات البحرية الطازجة مع صلصة خاصة" at bounding box center [1213, 515] width 562 height 78
click at [1241, 483] on textarea "مزيج من المأكولات البحرية الطازجة مع صلصة خاصة" at bounding box center [1213, 515] width 562 height 78
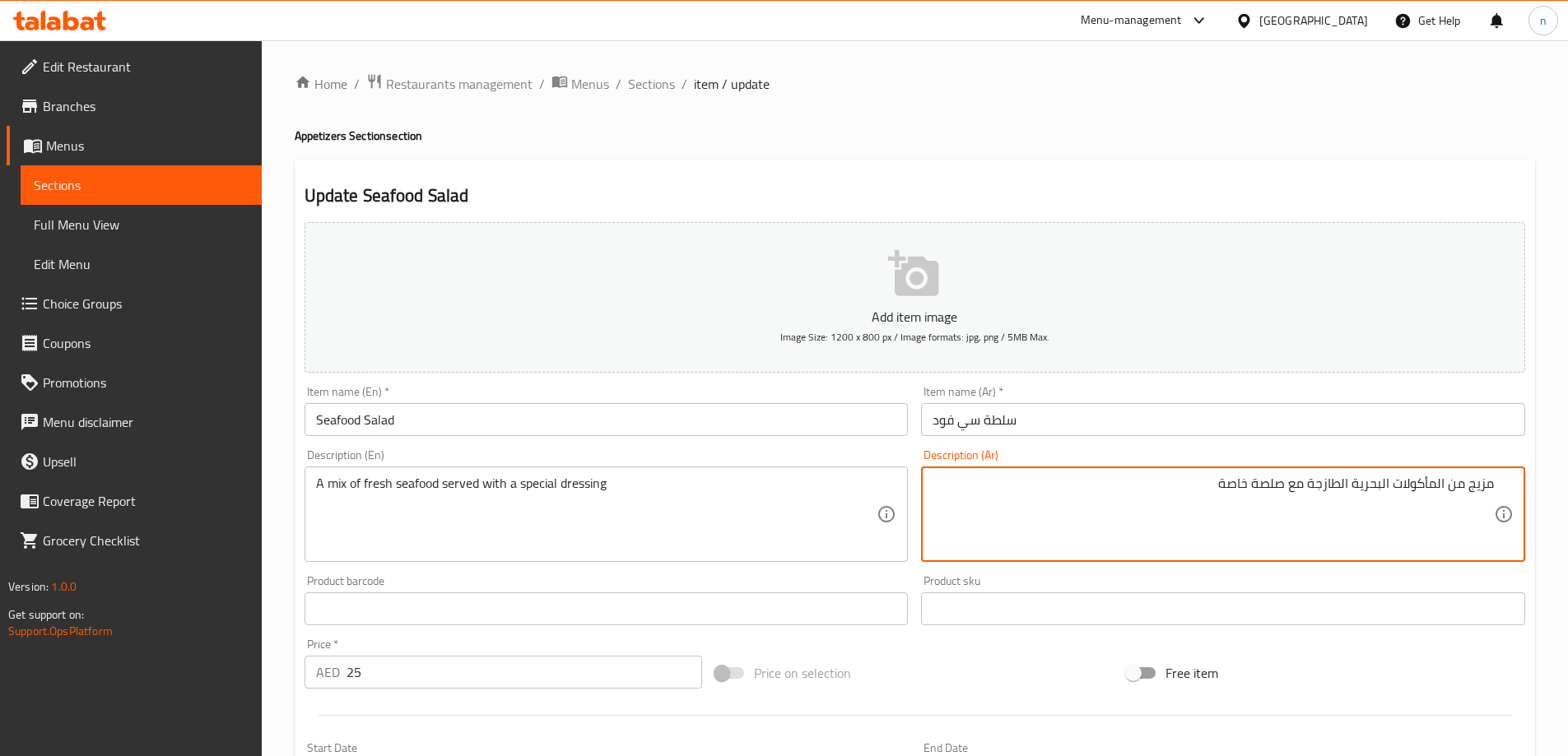
paste textarea "بيشيال"
click at [1257, 484] on textarea "مزيج من المأكولات البحرية الطازجة مع صلصة سبيشيال" at bounding box center [1213, 515] width 562 height 78
click at [1254, 483] on textarea "مزيج من المأكولات البحرية الطازجة مع صلصة سبيشيال" at bounding box center [1213, 515] width 562 height 78
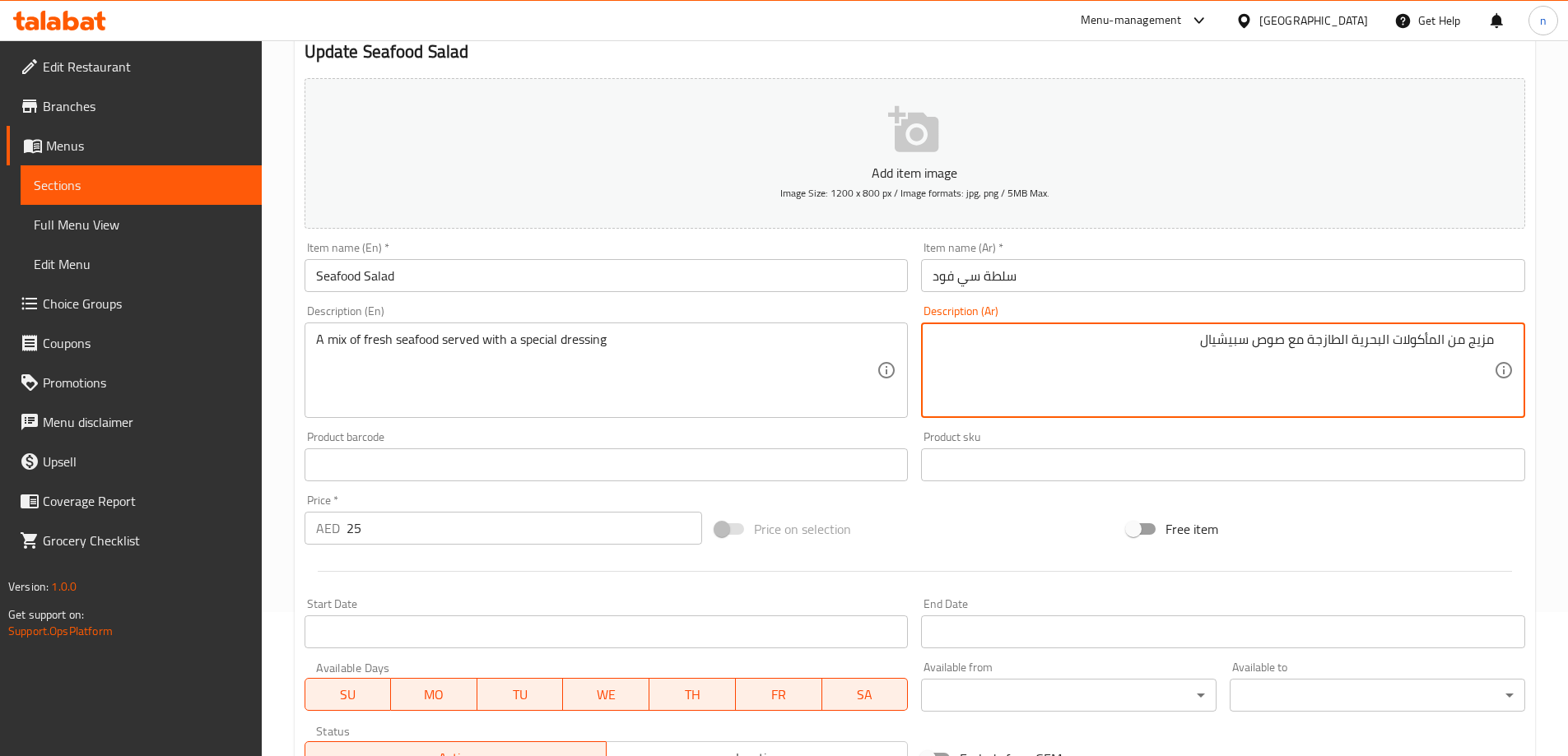
scroll to position [407, 0]
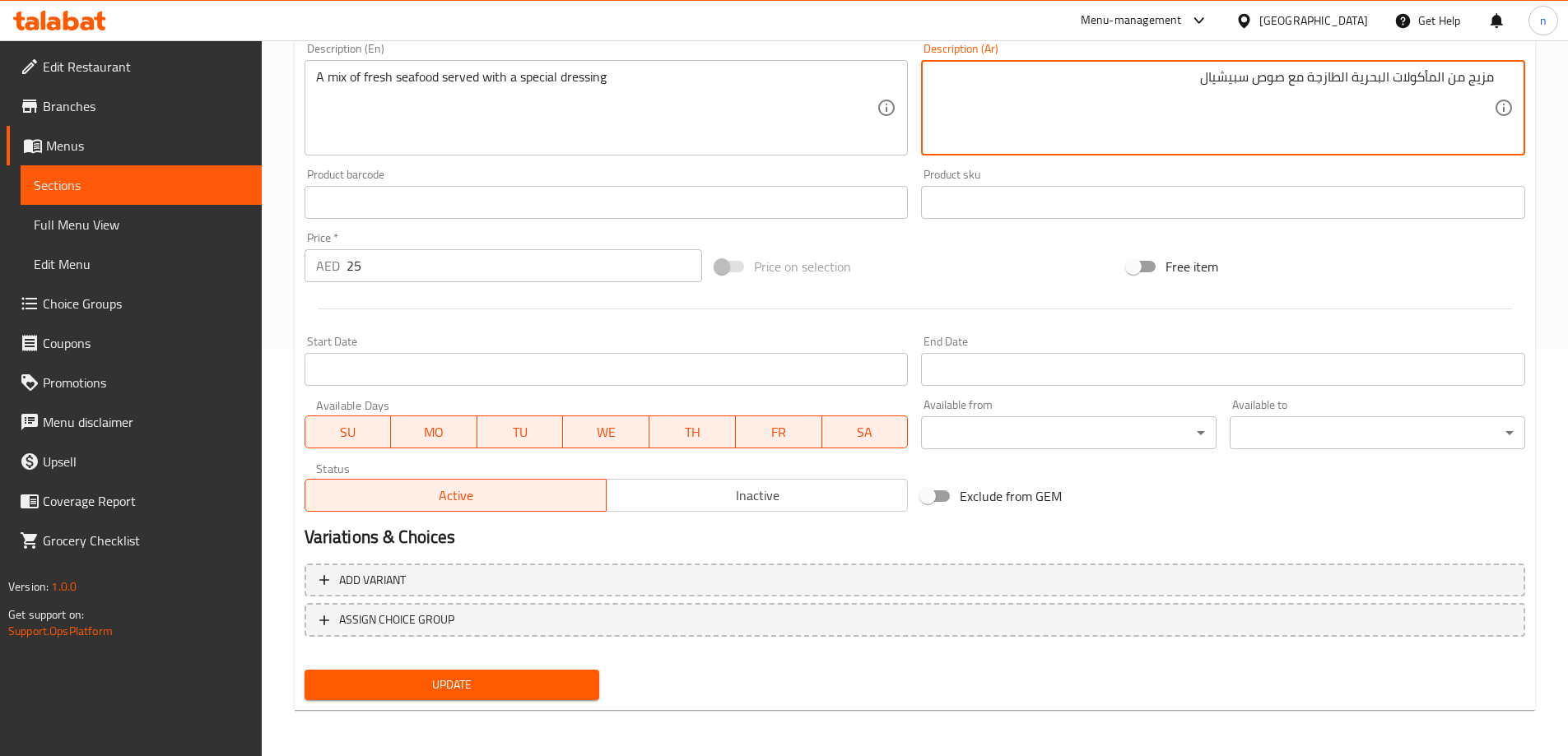
type textarea "مزيج من المأكولات البحرية الطازجة مع صوص سبيشيال"
click at [492, 676] on span "Update" at bounding box center [452, 686] width 269 height 21
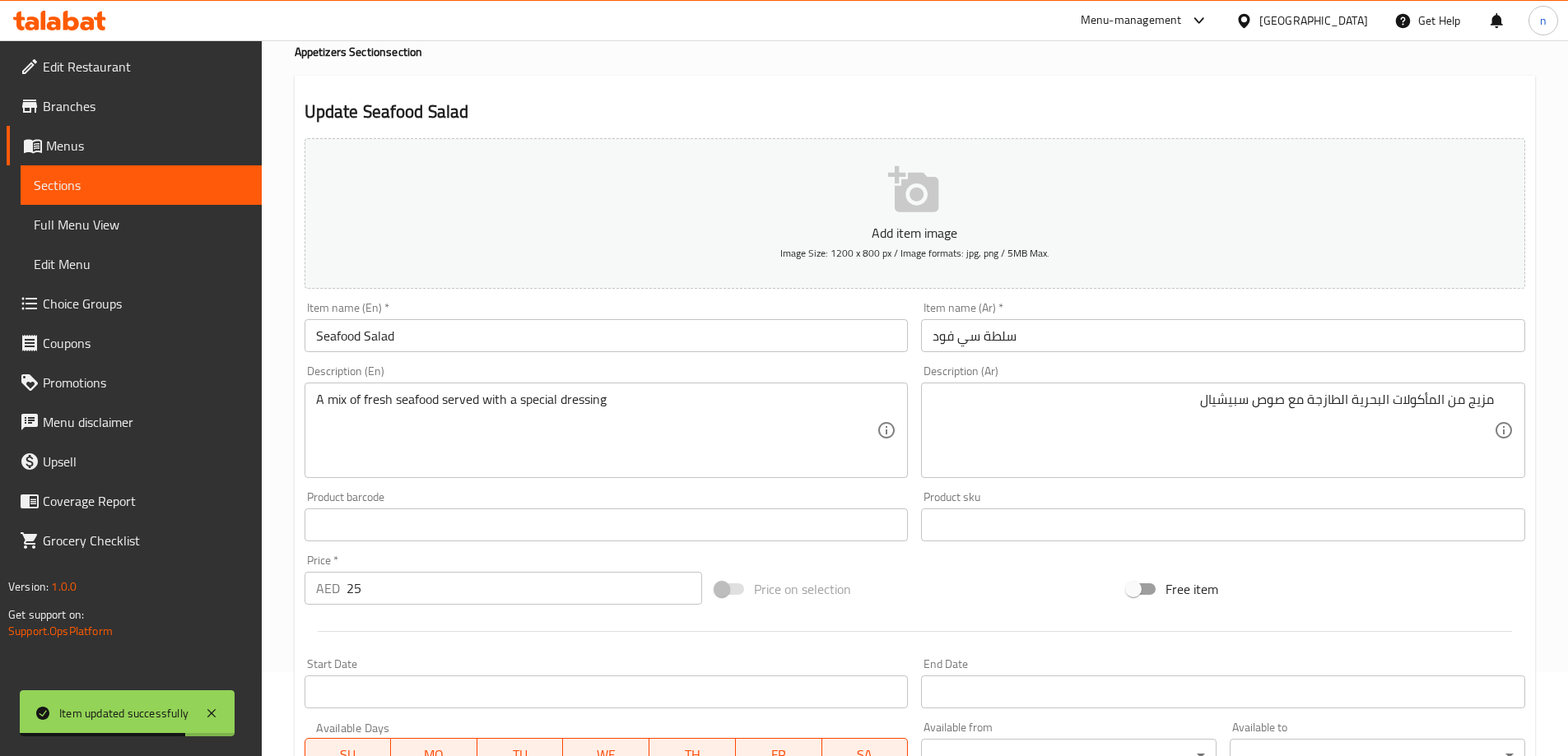
scroll to position [0, 0]
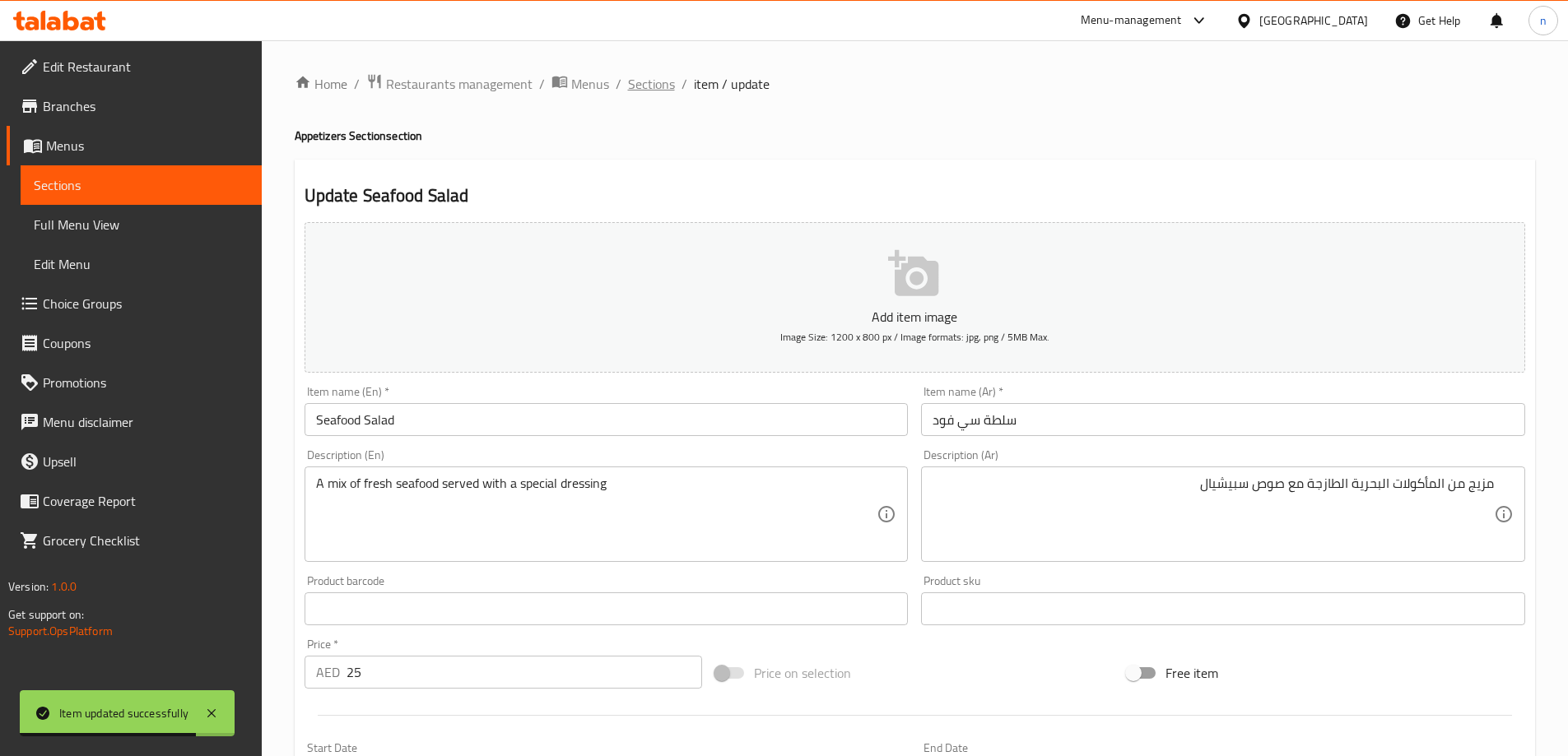
click at [649, 83] on span "Sections" at bounding box center [651, 84] width 47 height 20
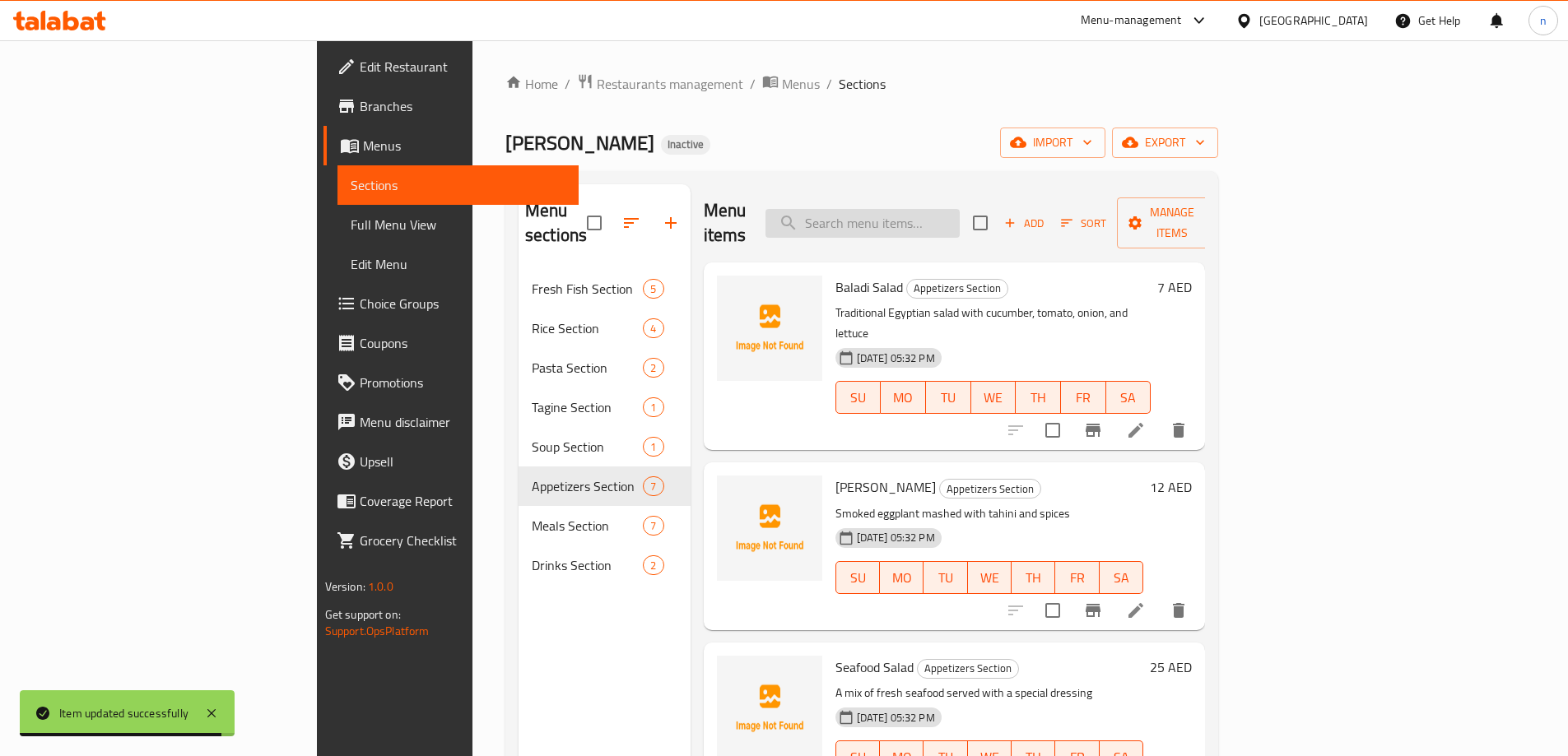
click at [934, 209] on input "search" at bounding box center [863, 224] width 194 height 29
paste input "Supreme Meal"
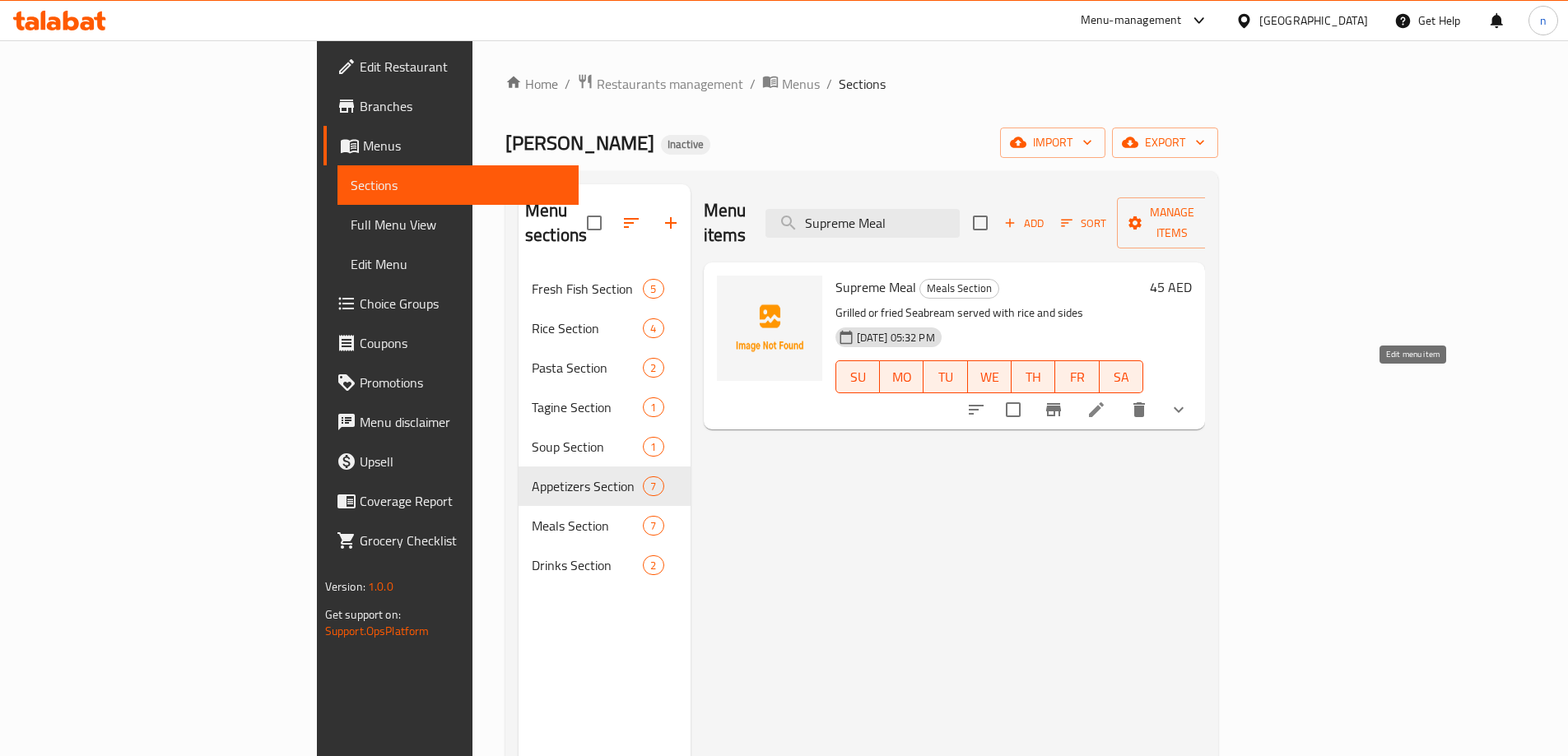
type input "Supreme Meal"
click at [1106, 400] on icon at bounding box center [1096, 409] width 20 height 20
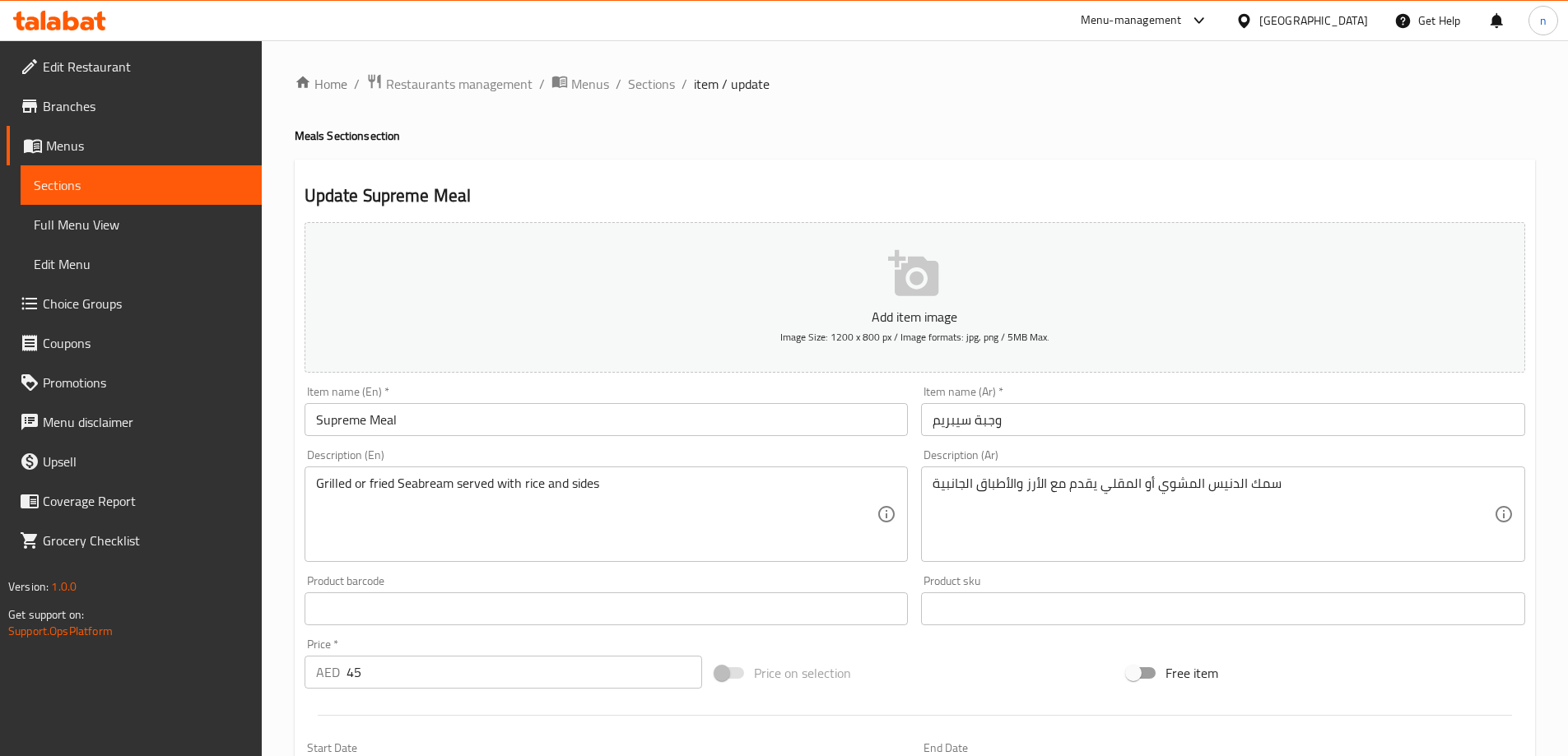
click at [949, 414] on input "وجبة سيبريم" at bounding box center [1222, 420] width 605 height 33
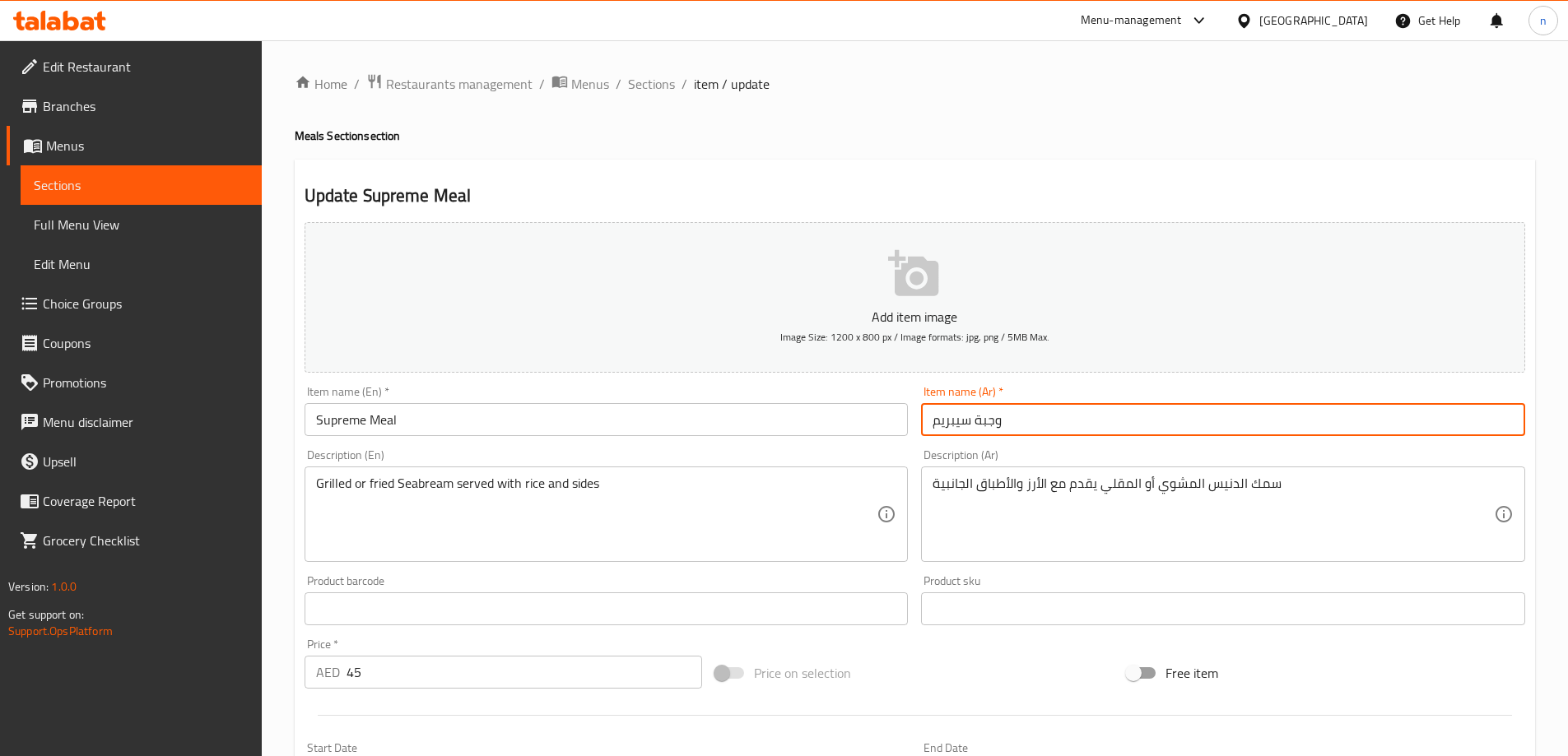
click at [949, 414] on input "وجبة سيبريم" at bounding box center [1222, 420] width 605 height 33
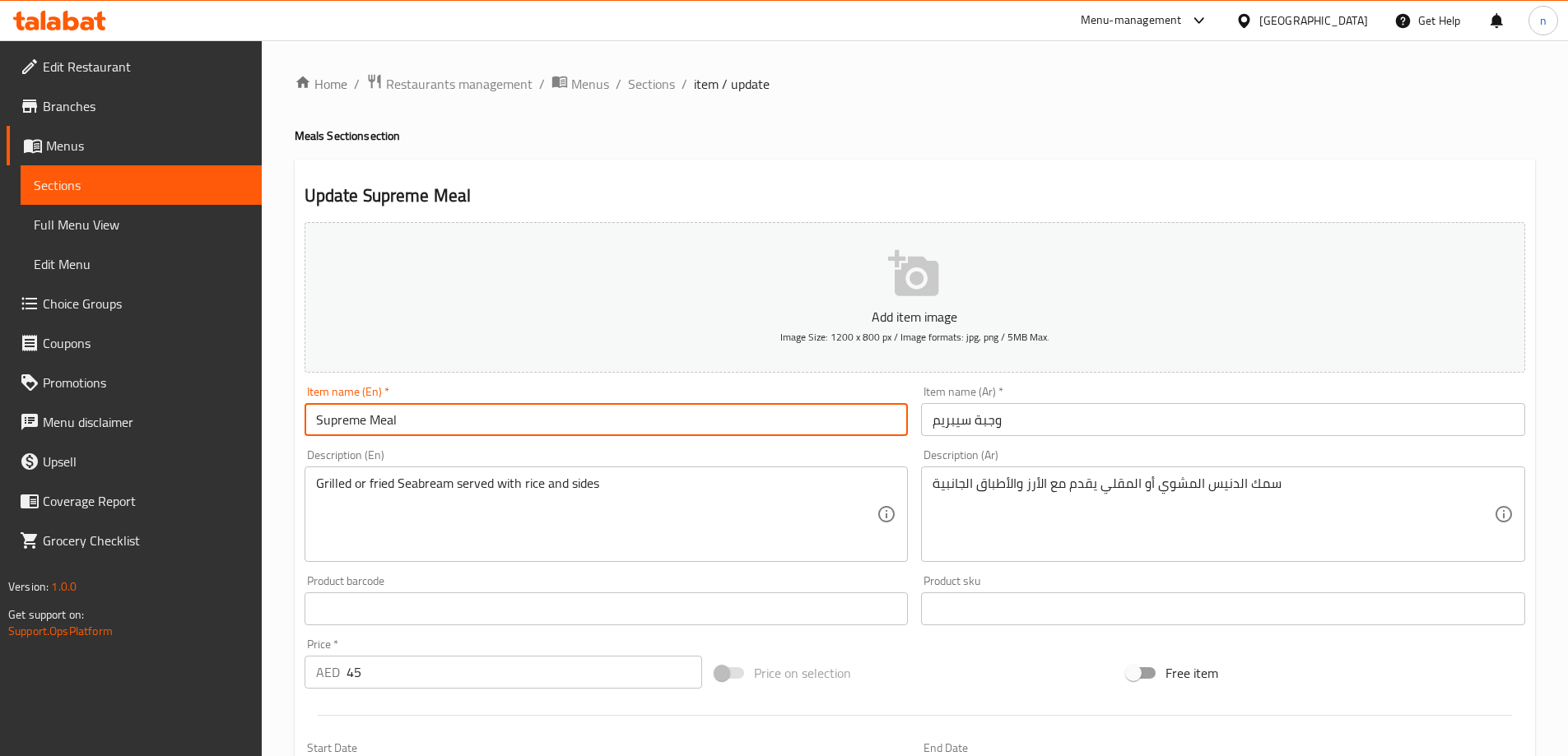
click at [331, 427] on input "Supreme Meal" at bounding box center [606, 420] width 605 height 33
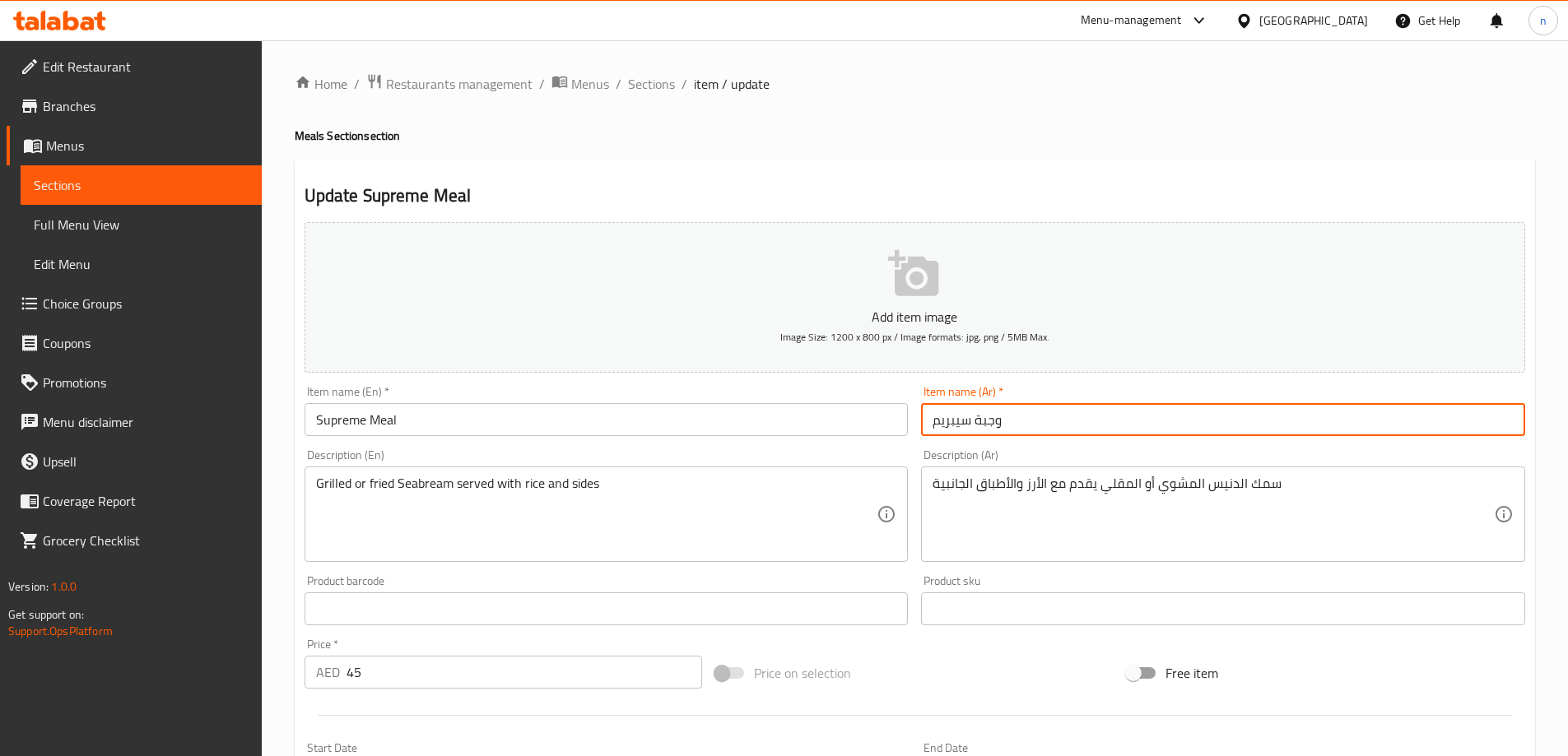
click at [963, 424] on input "وجبة سيبريم" at bounding box center [1222, 420] width 605 height 33
paste input "text"
click at [944, 420] on input "وجبة سوبريم" at bounding box center [1222, 420] width 605 height 33
click at [944, 409] on input "وجبة سوبريم" at bounding box center [1222, 420] width 605 height 33
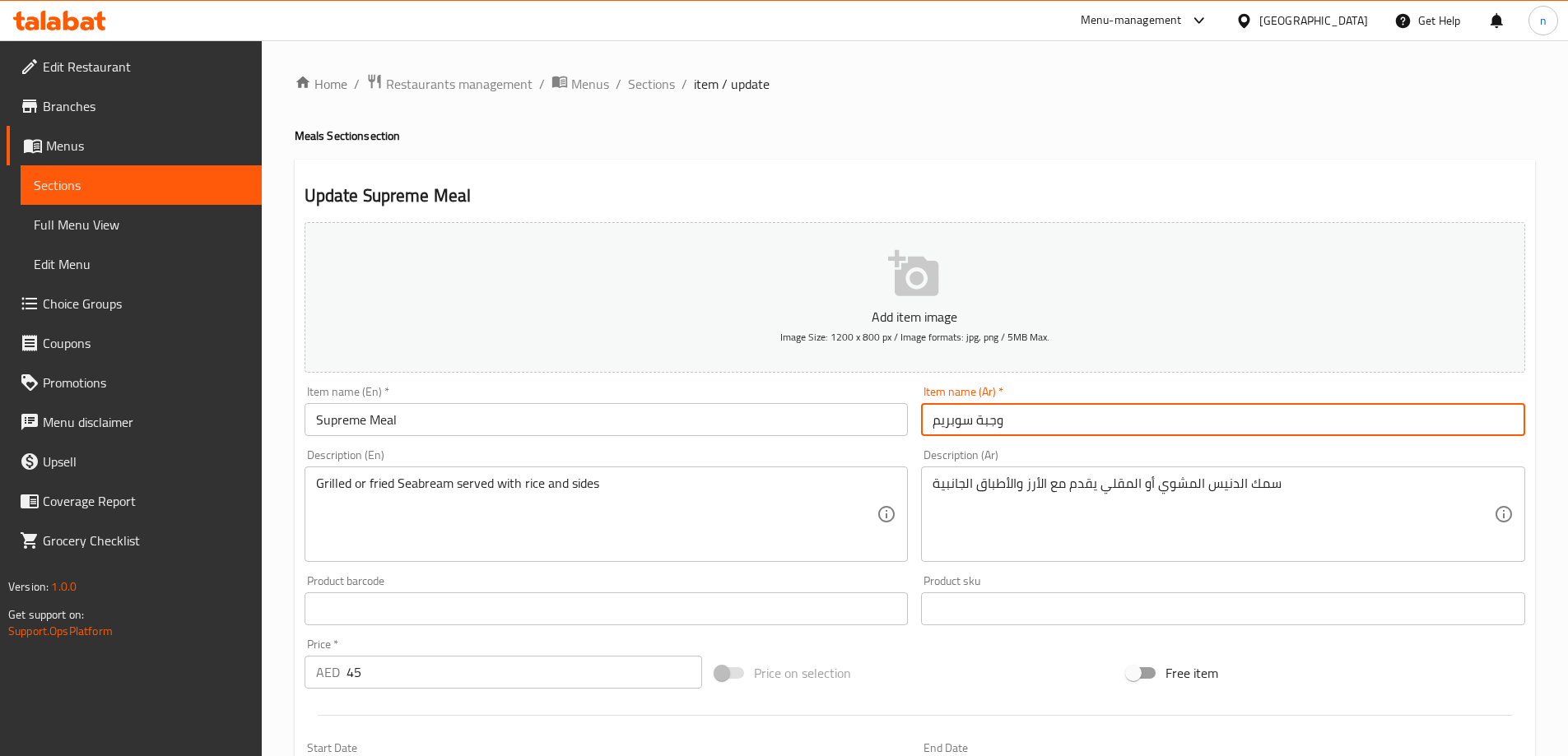
click at [944, 409] on input "وجبة سوبريم" at bounding box center [1222, 420] width 605 height 33
paste input "text"
type input "وجبة سيبريم"
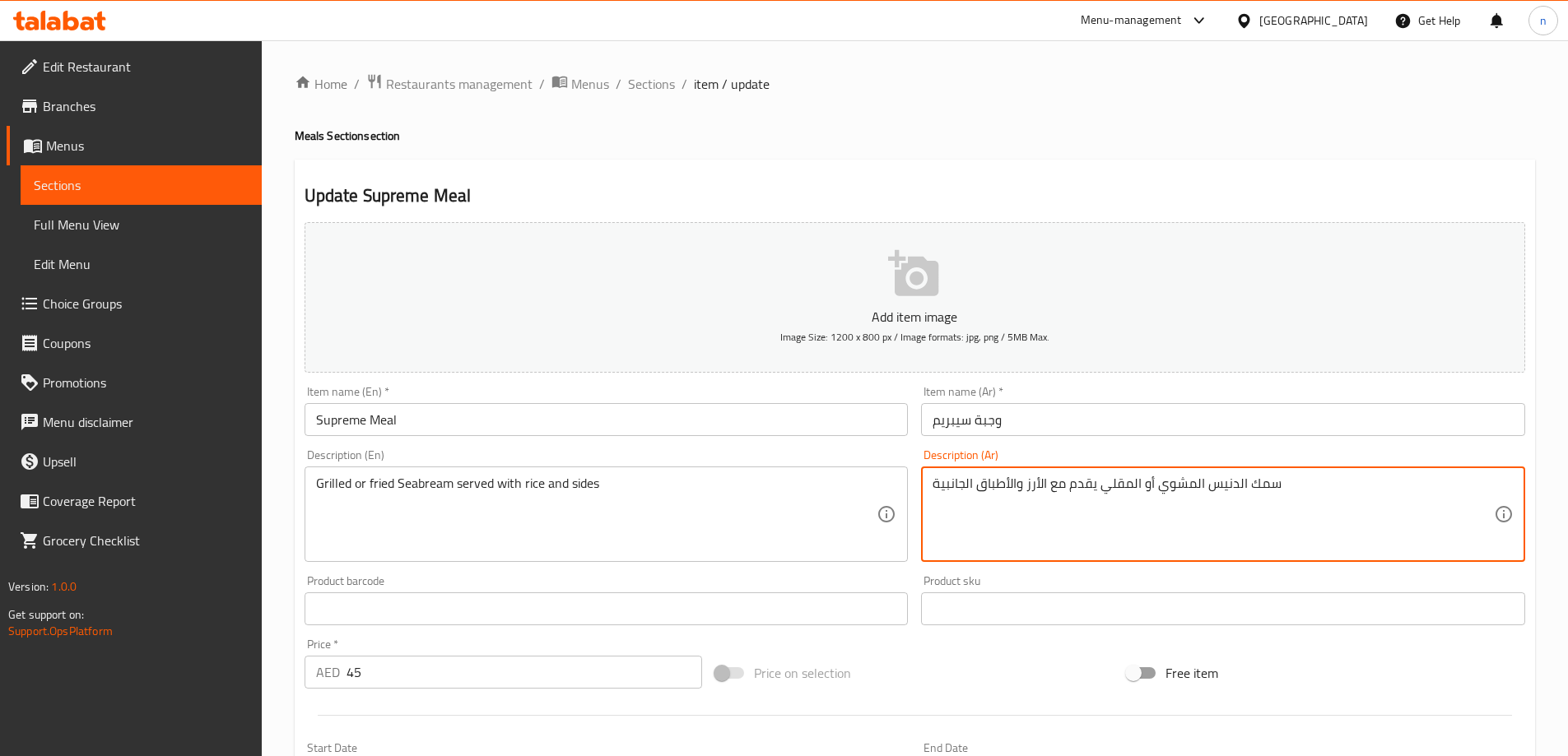
click at [1181, 480] on textarea "سمك الدنيس المشوي أو المقلي يقدم مع الأرز والأطباق الجانبية" at bounding box center [1213, 515] width 562 height 78
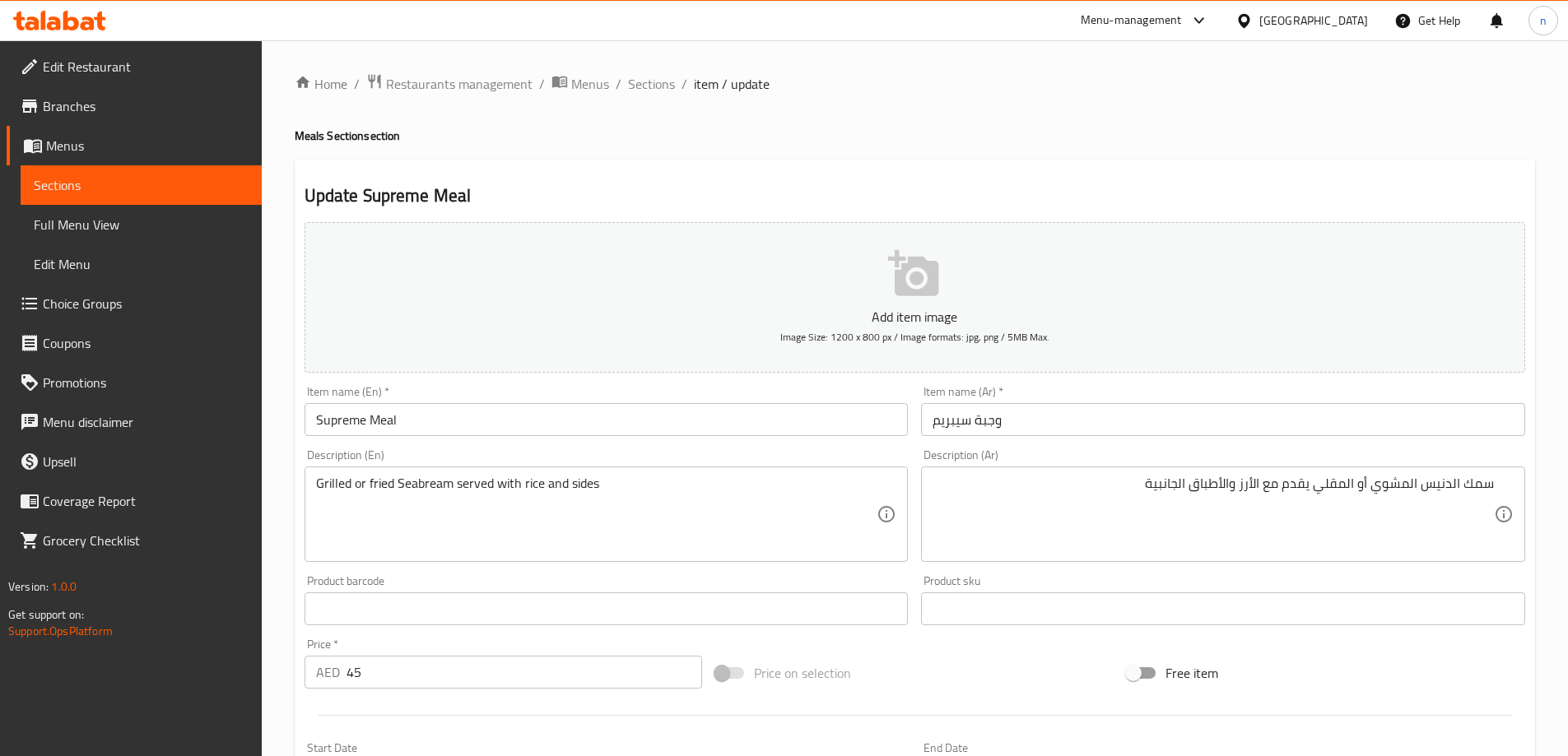
click at [1459, 490] on textarea "سمك الدنيس المشوي أو المقلي يقدم مع الأرز والأطباق الجانبية" at bounding box center [1213, 515] width 562 height 78
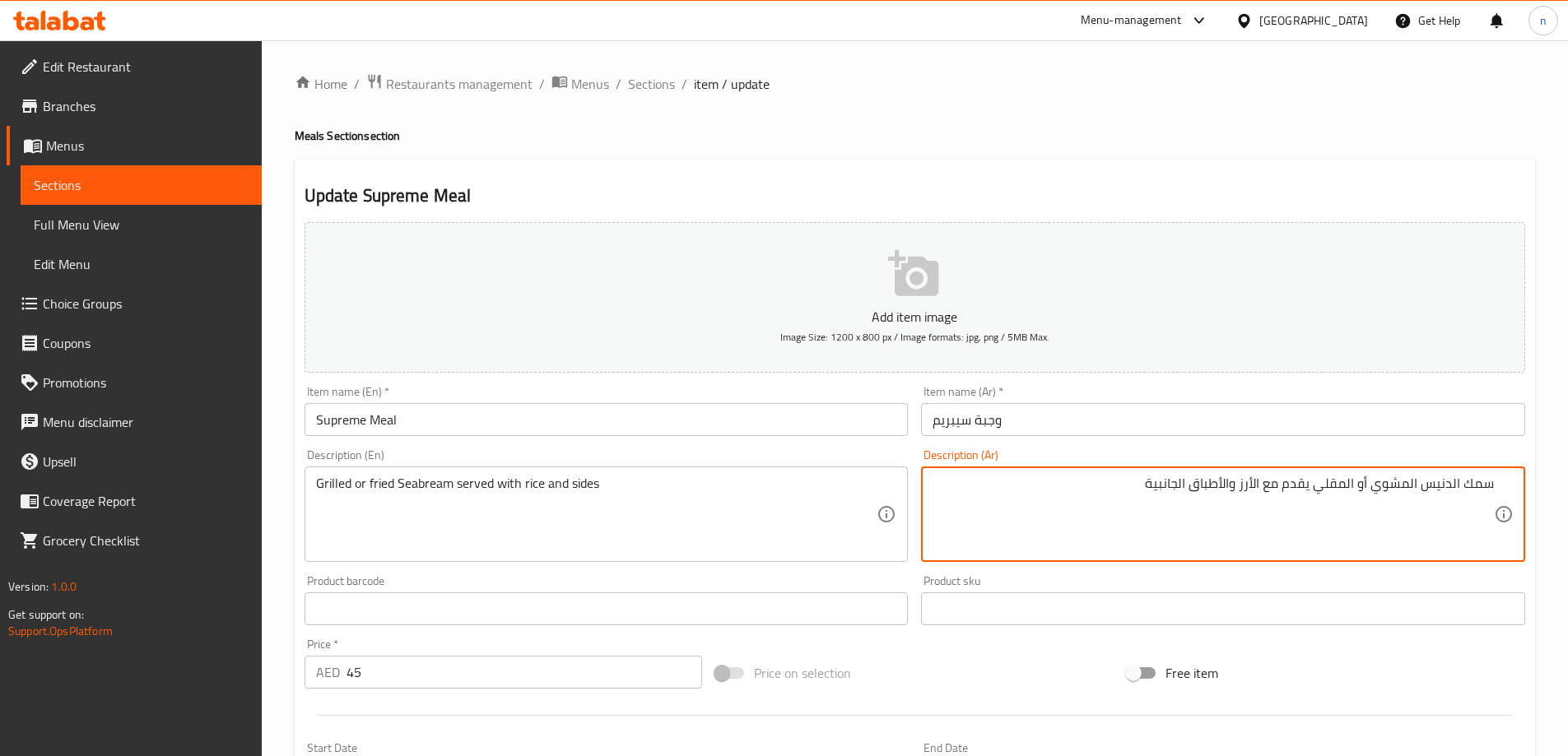
click at [1462, 485] on textarea "سمك الدنيس المشوي أو المقلي يقدم مع الأرز والأطباق الجانبية" at bounding box center [1213, 515] width 562 height 78
click at [1487, 483] on textarea "الدنيس المشوي أو المقلي يقدم مع الأرز والأطباق الجانبية" at bounding box center [1213, 515] width 562 height 78
click at [1450, 487] on textarea "الدنيس المشوي أو المقلي يقدم مع الأرز والأطباق الجانبية" at bounding box center [1213, 515] width 562 height 78
type textarea "المشوي أو المقلي يقدم مع الأرز والأطباق الجانبية"
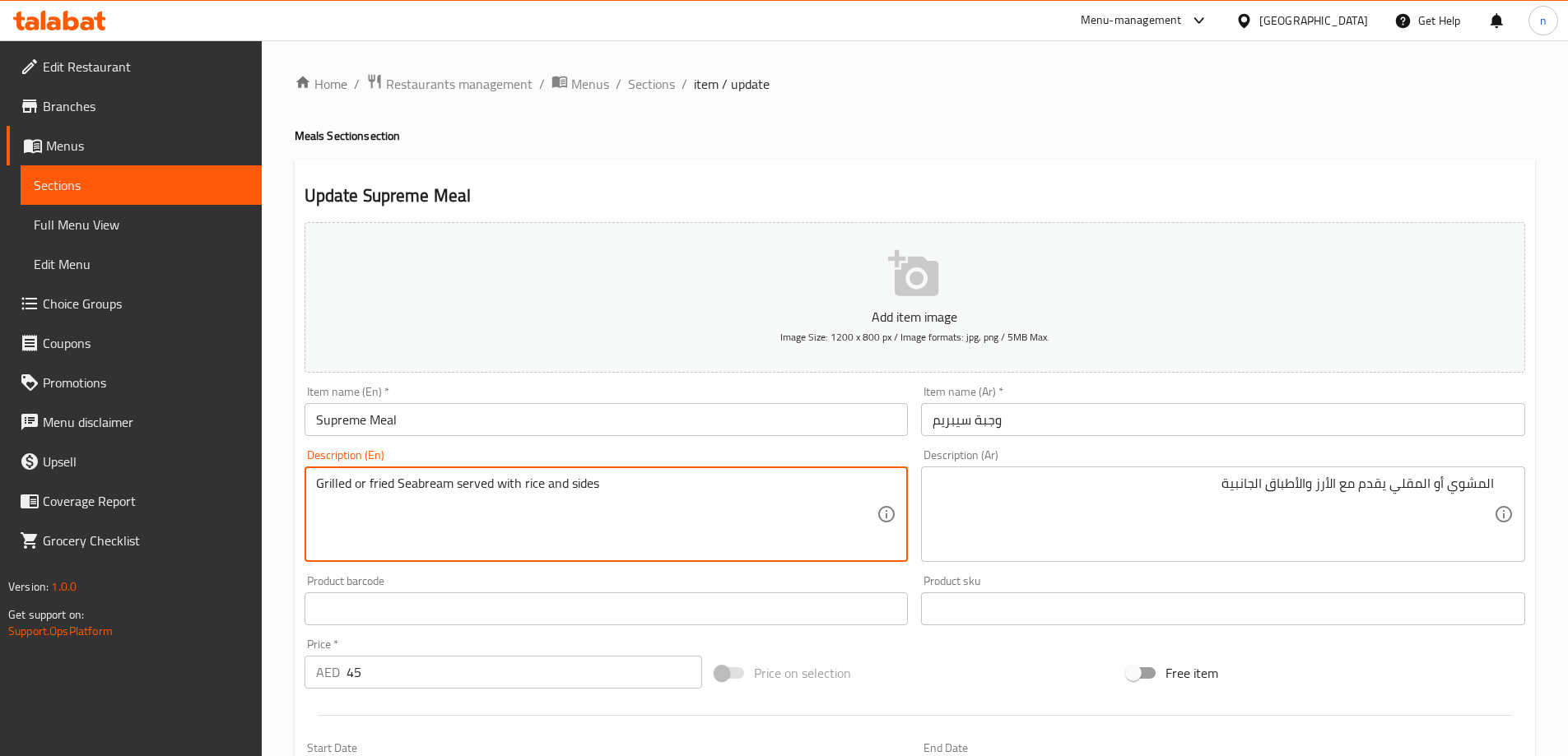
click at [418, 490] on textarea "Grilled or fried Seabream served with rice and sides" at bounding box center [597, 515] width 562 height 78
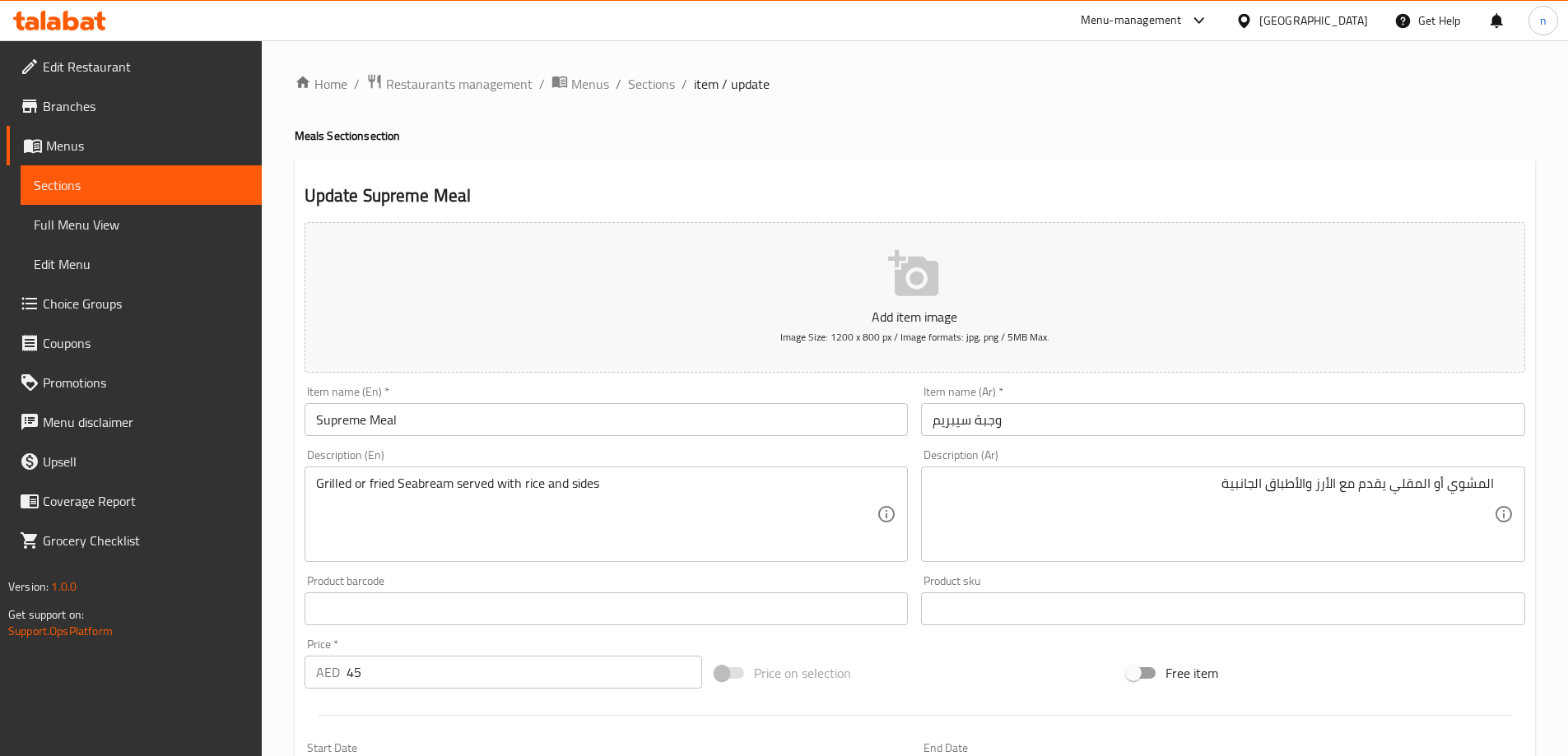
click at [361, 421] on input "Supreme Meal" at bounding box center [606, 420] width 605 height 33
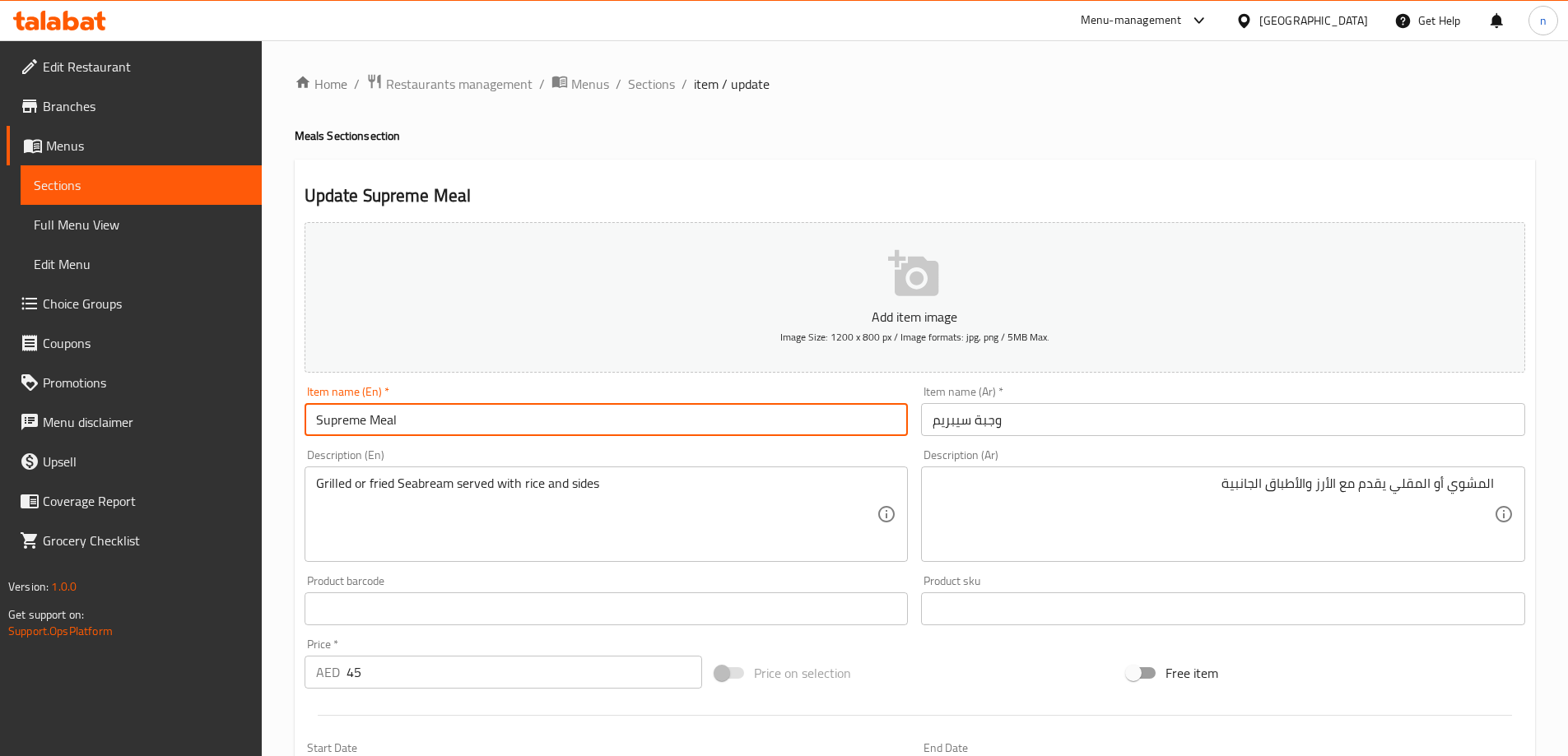
click at [361, 421] on input "Supreme Meal" at bounding box center [606, 420] width 605 height 33
paste input "eabream"
type input "Seabream Meal"
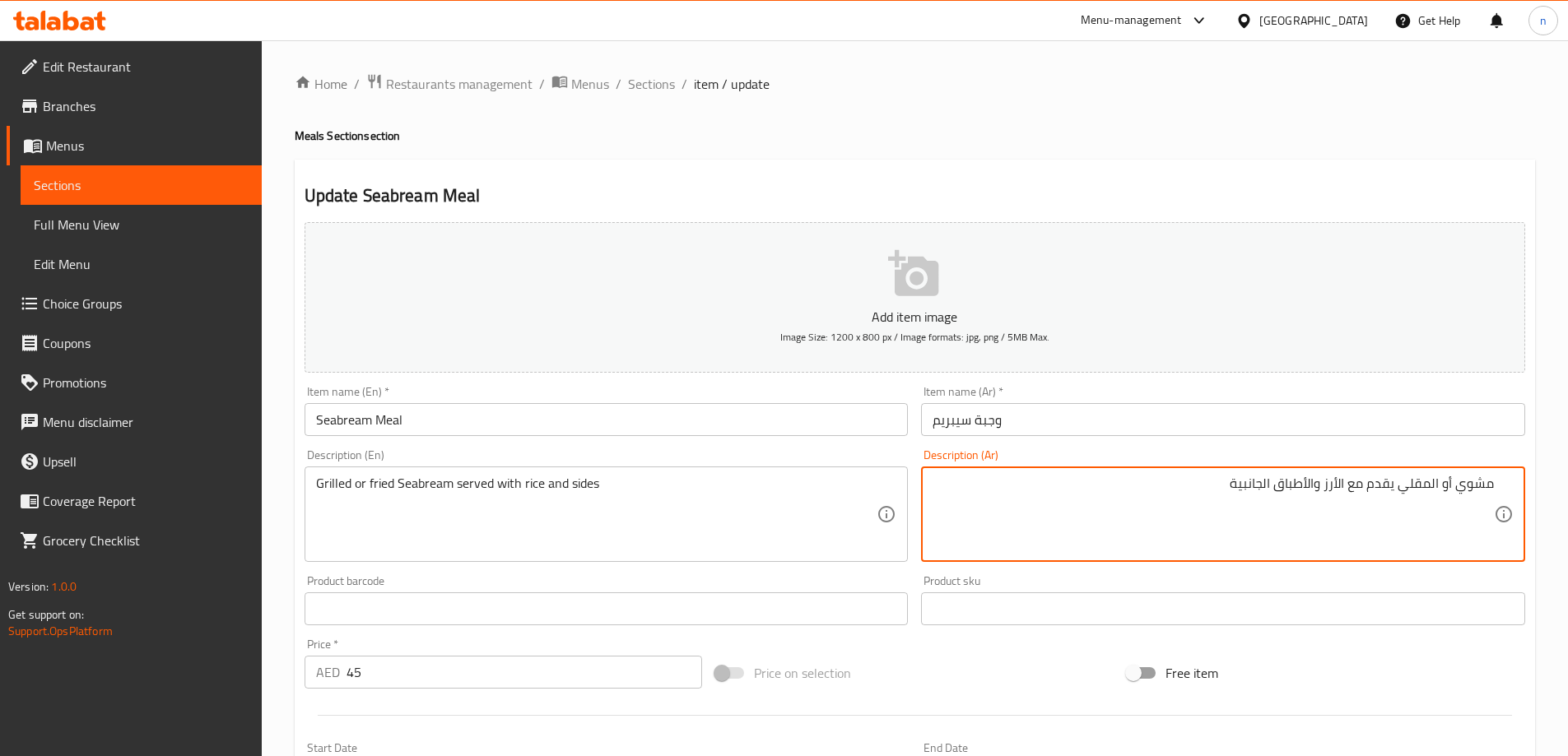
paste textarea "سیبریم"
click at [1393, 485] on textarea "سیبریم مشوي أو المقلي يقدم مع الأرز والأطباق الجانبية" at bounding box center [1213, 515] width 562 height 78
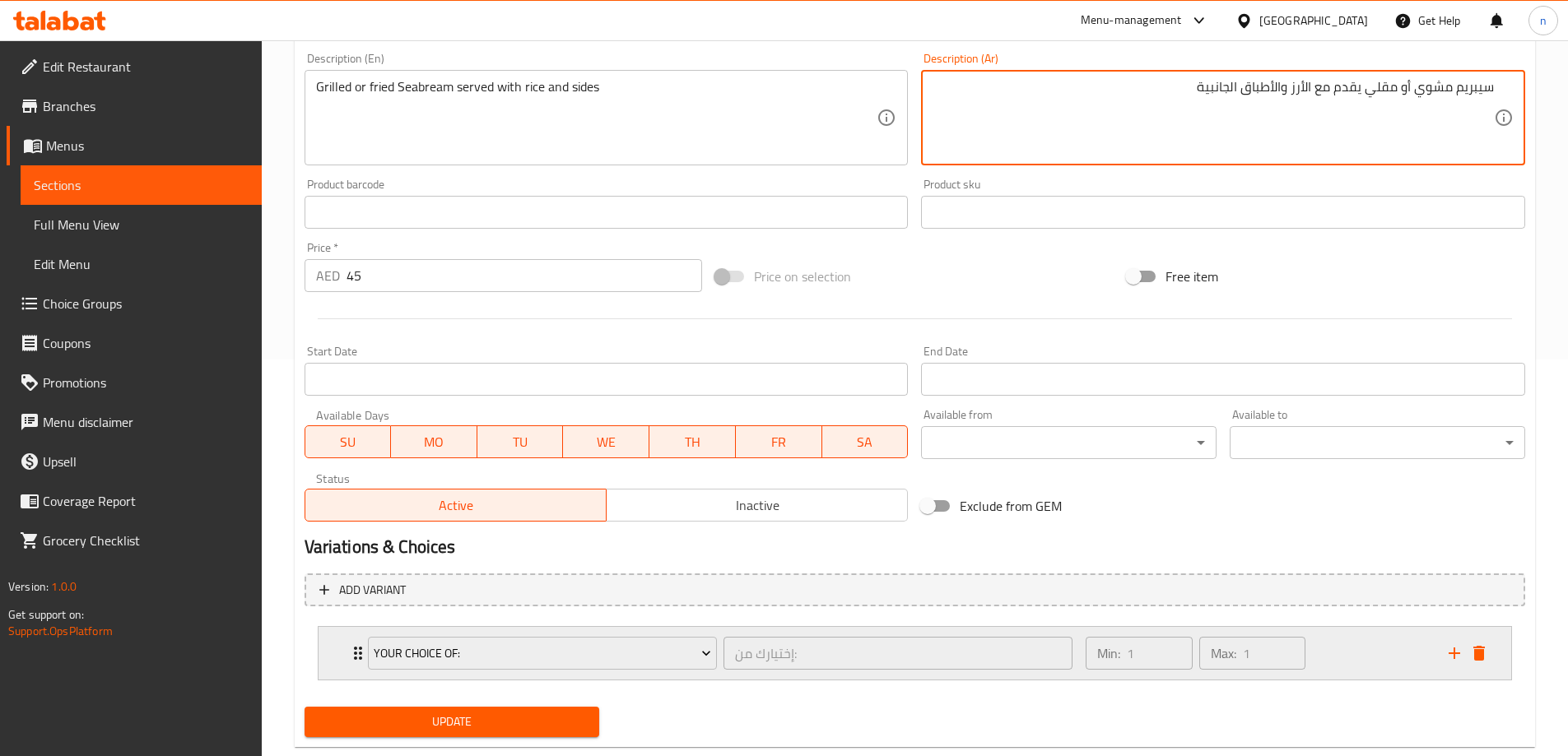
scroll to position [434, 0]
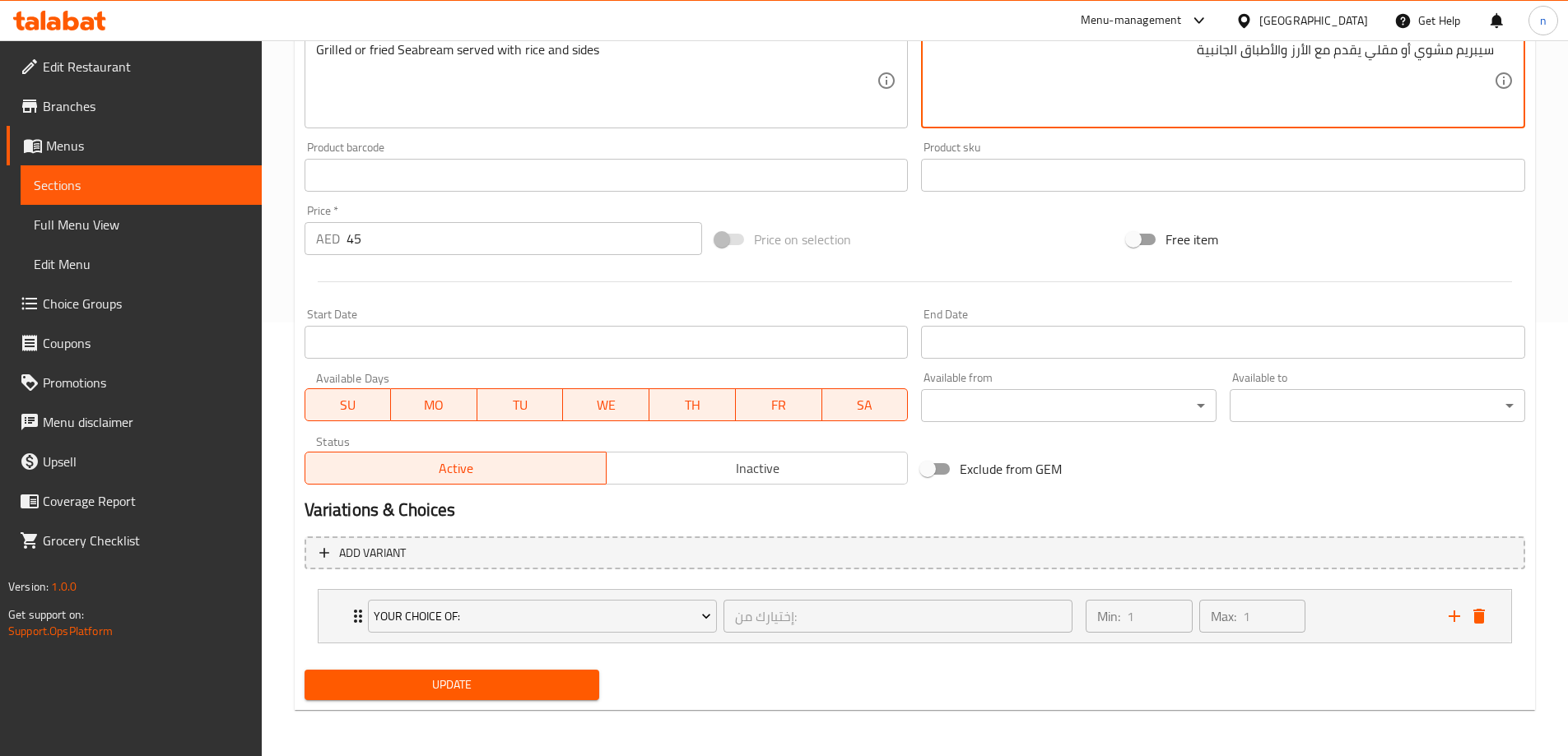
click at [519, 688] on button "Update" at bounding box center [452, 686] width 295 height 30
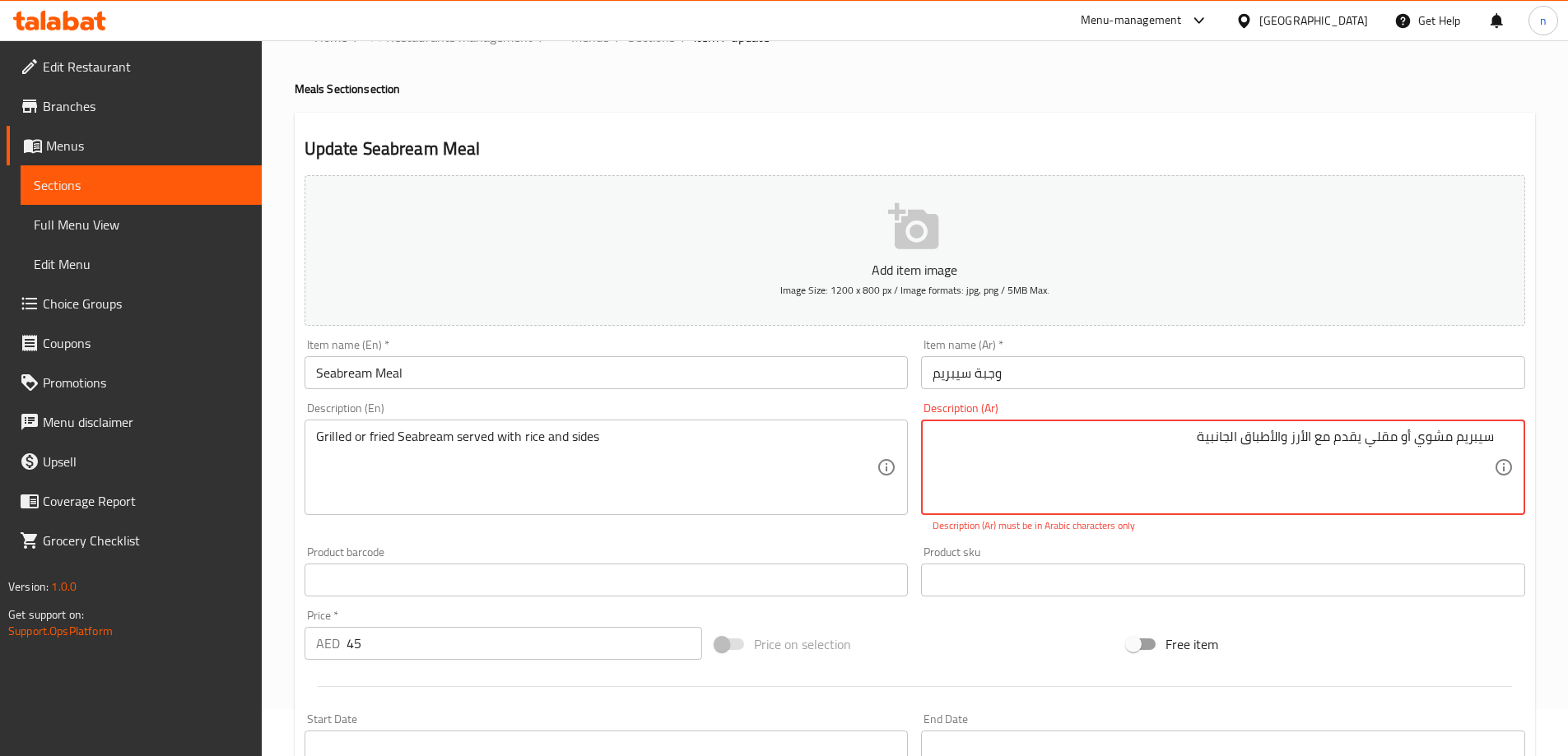
scroll to position [22, 0]
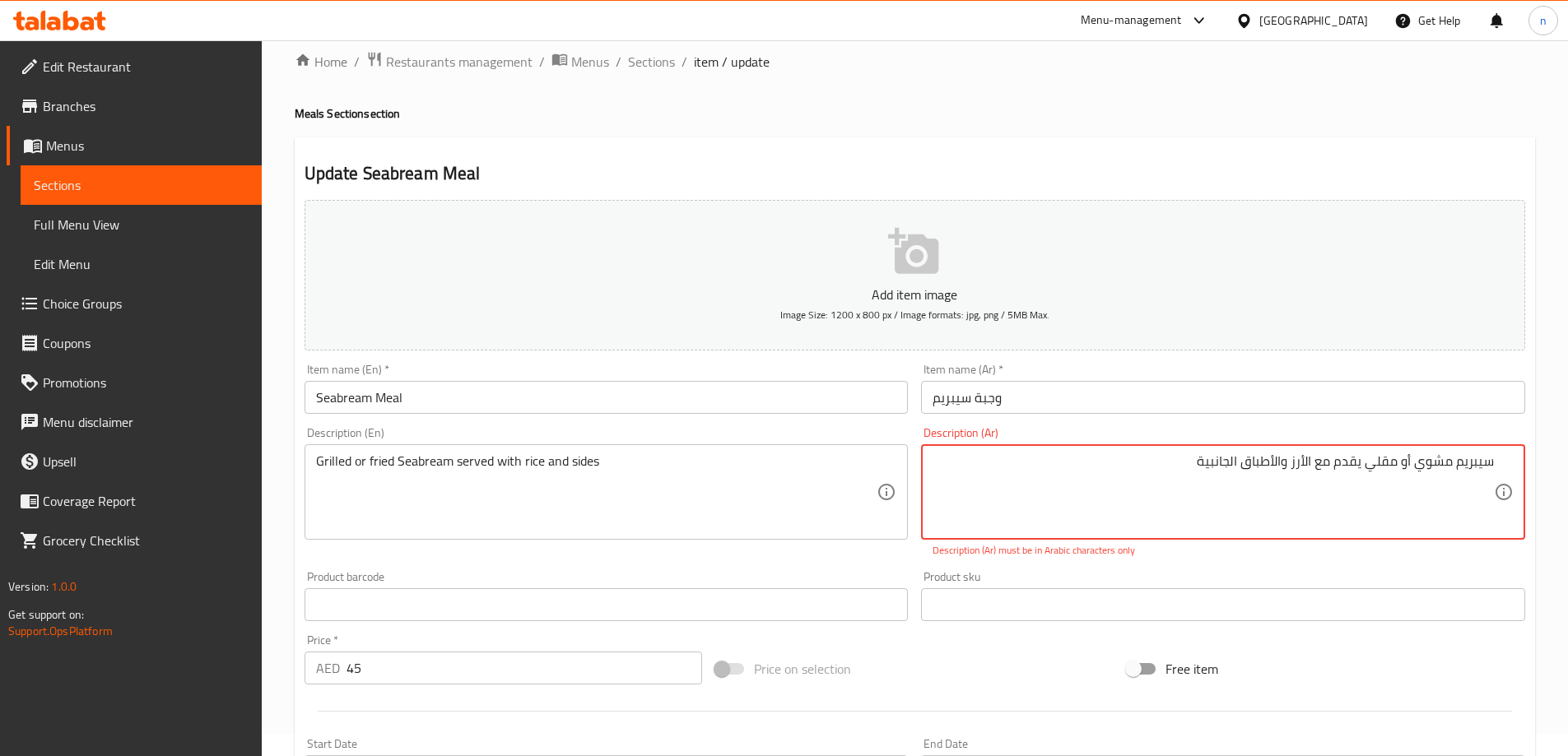
drag, startPoint x: 1454, startPoint y: 459, endPoint x: 1527, endPoint y: 459, distance: 73.0
click at [1527, 459] on div "Description (Ar) سیبریم مشوي أو مقلي يقدم مع الأرز والأطباق الجانبية Descriptio…" at bounding box center [1222, 492] width 617 height 144
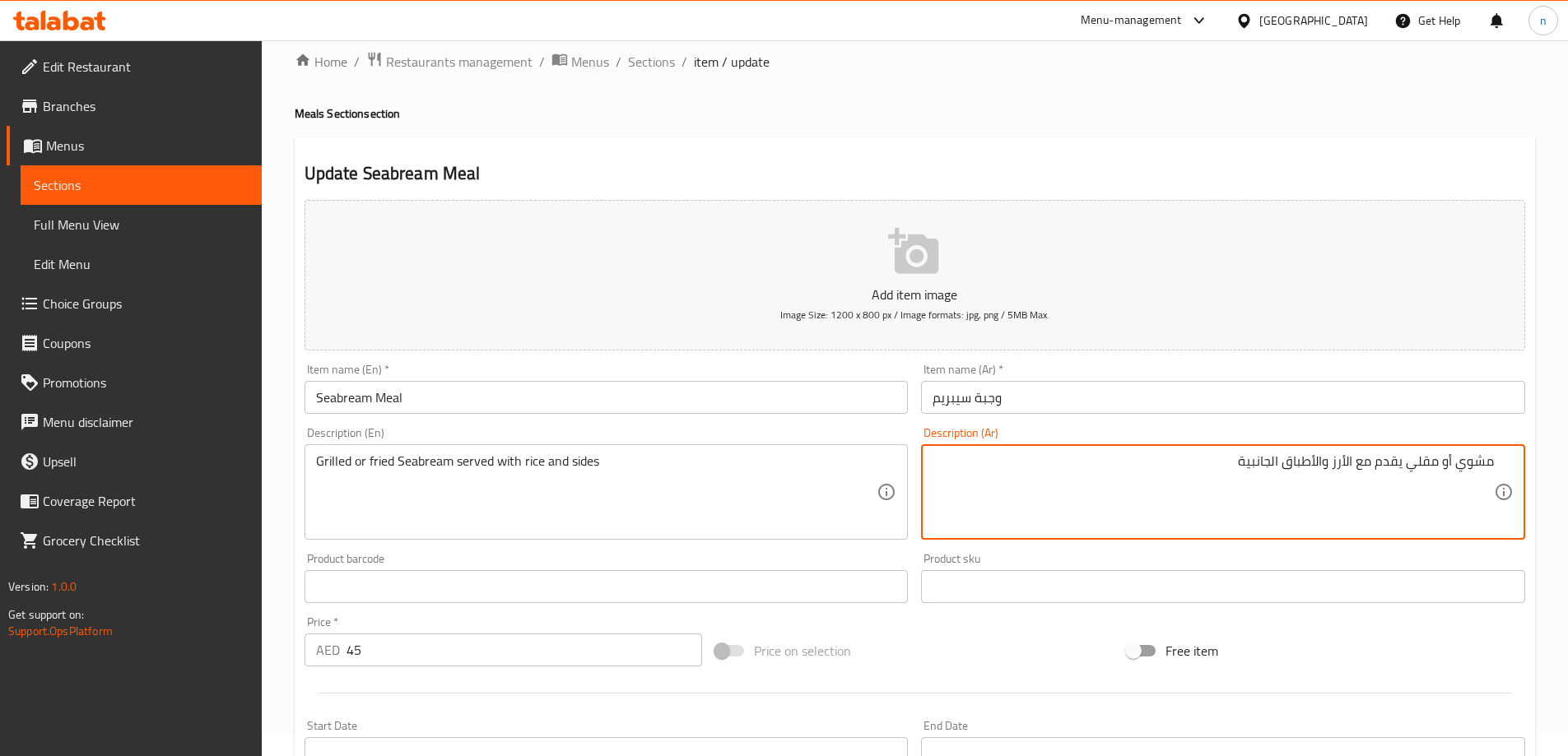
click at [964, 404] on input "وجبة سيبريم" at bounding box center [1222, 397] width 605 height 33
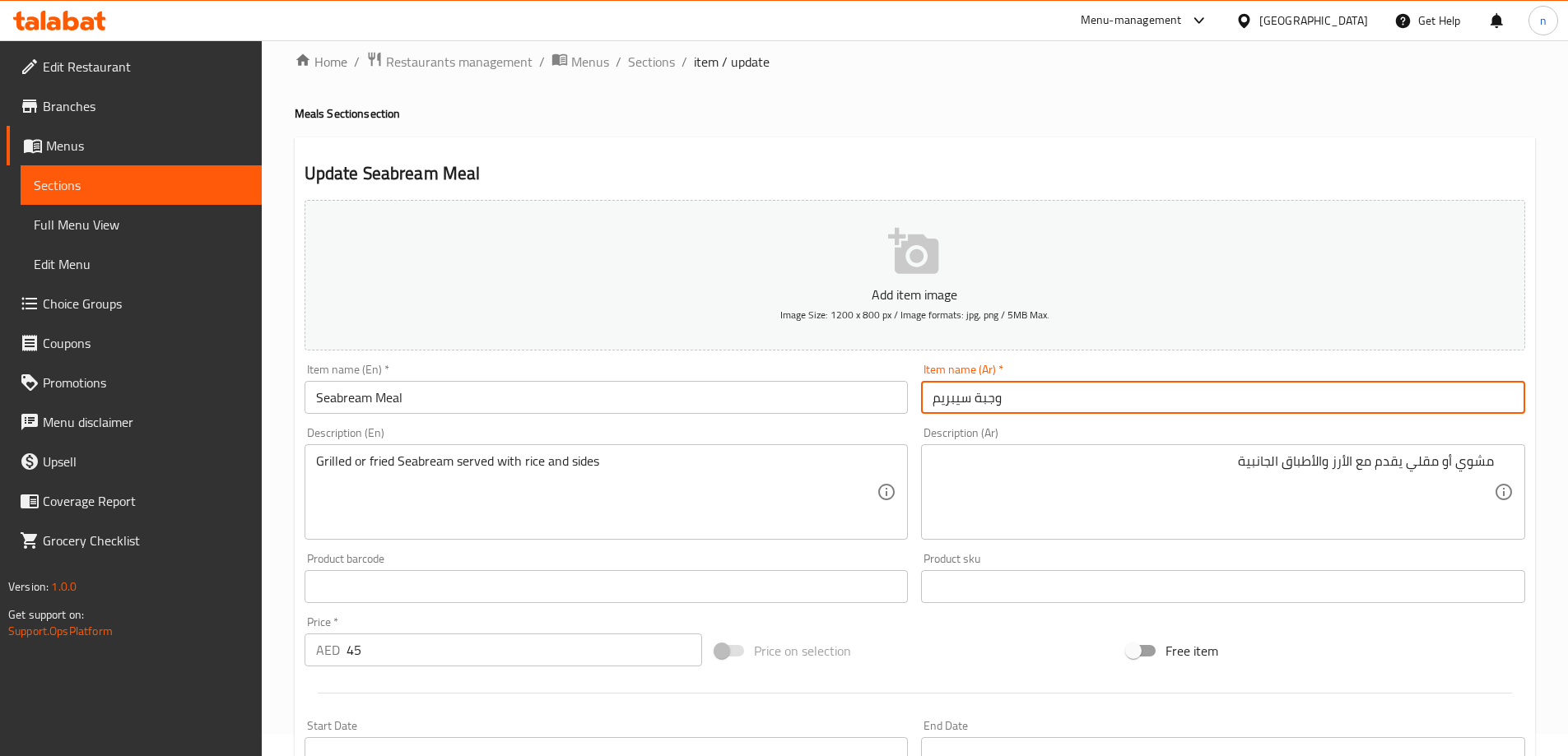
click at [964, 404] on input "وجبة سيبريم" at bounding box center [1222, 397] width 605 height 33
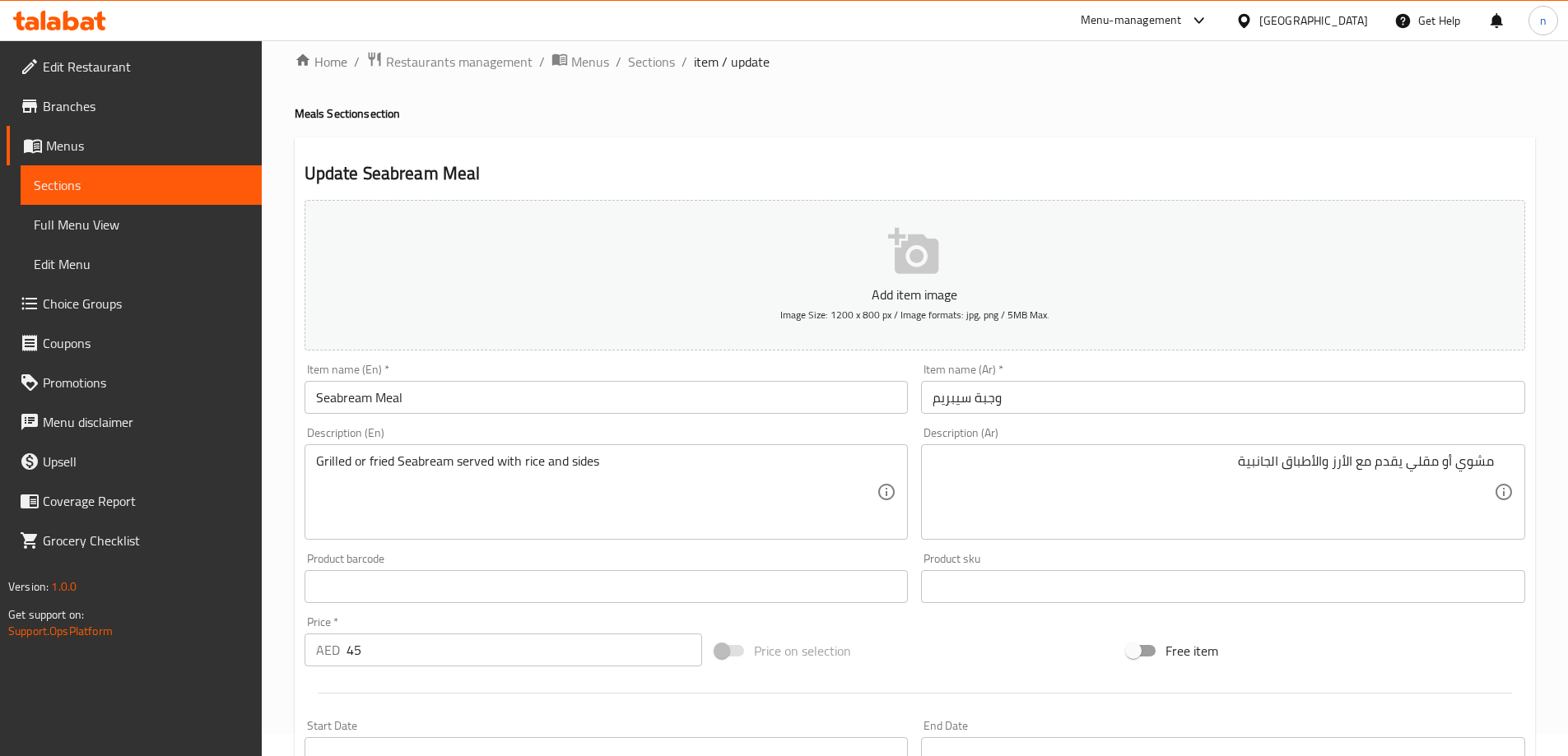
click at [1497, 461] on div "مشوي أو مقلي يقدم مع الأرز والأطباق الجانبية Description (Ar)" at bounding box center [1222, 492] width 605 height 95
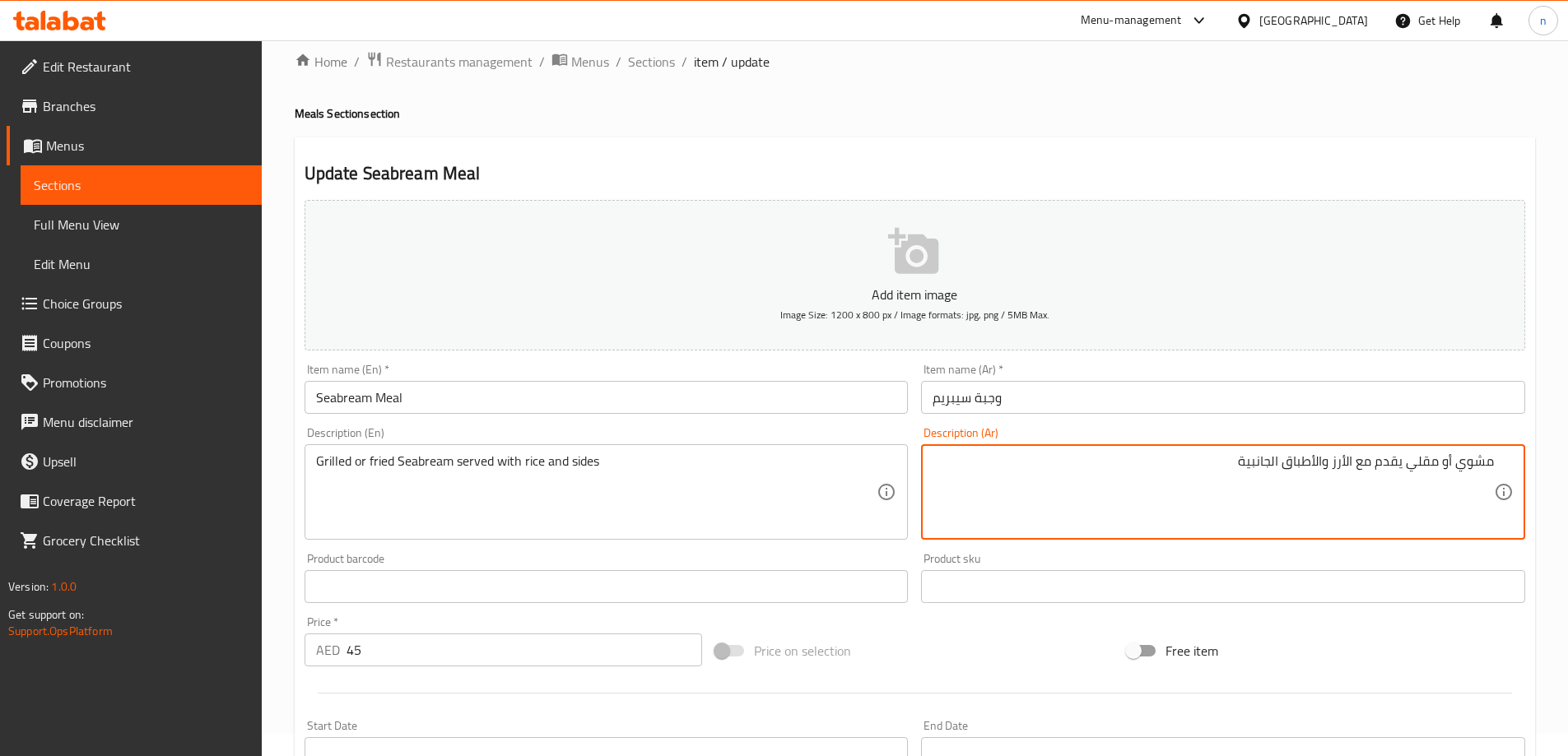
paste textarea "سيبريم"
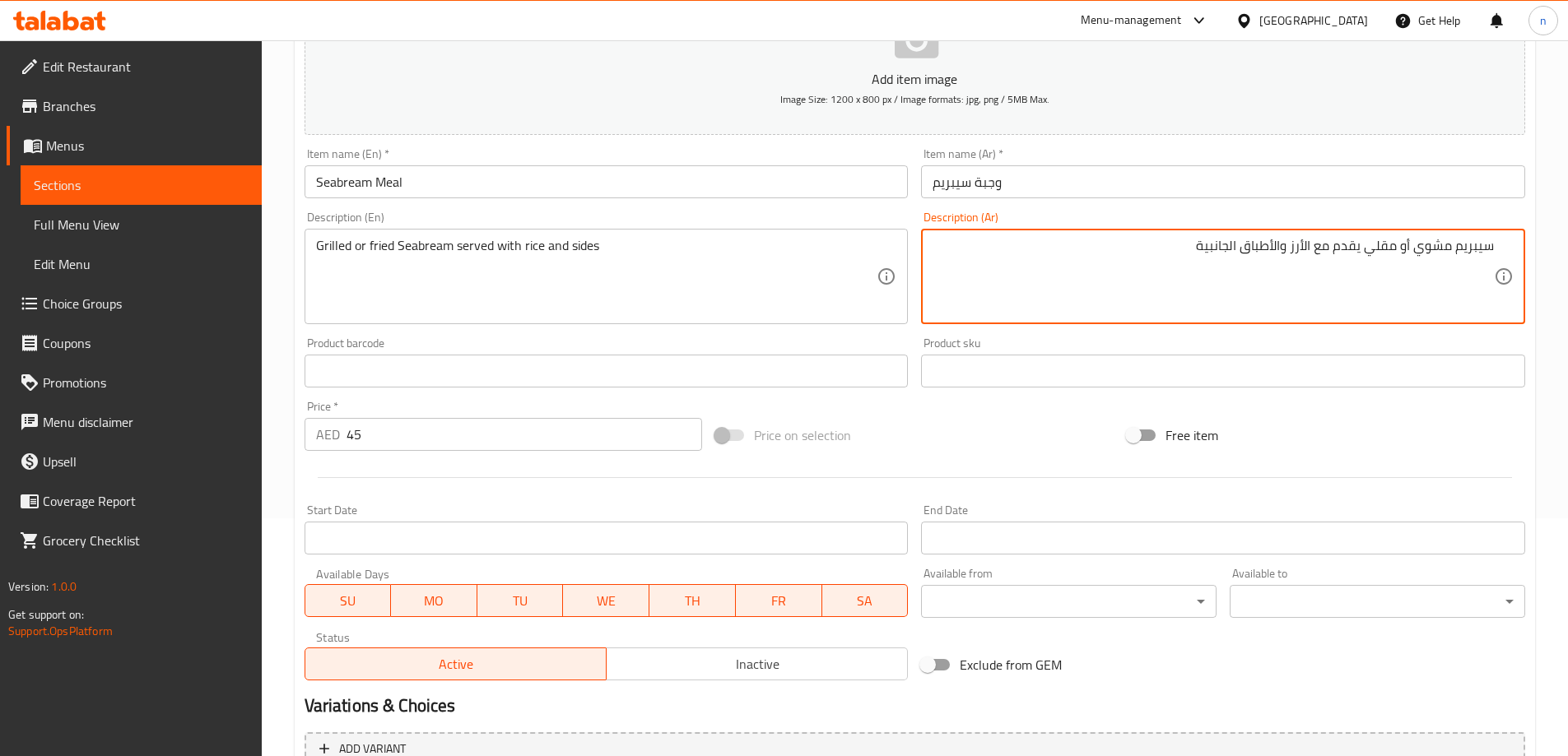
scroll to position [434, 0]
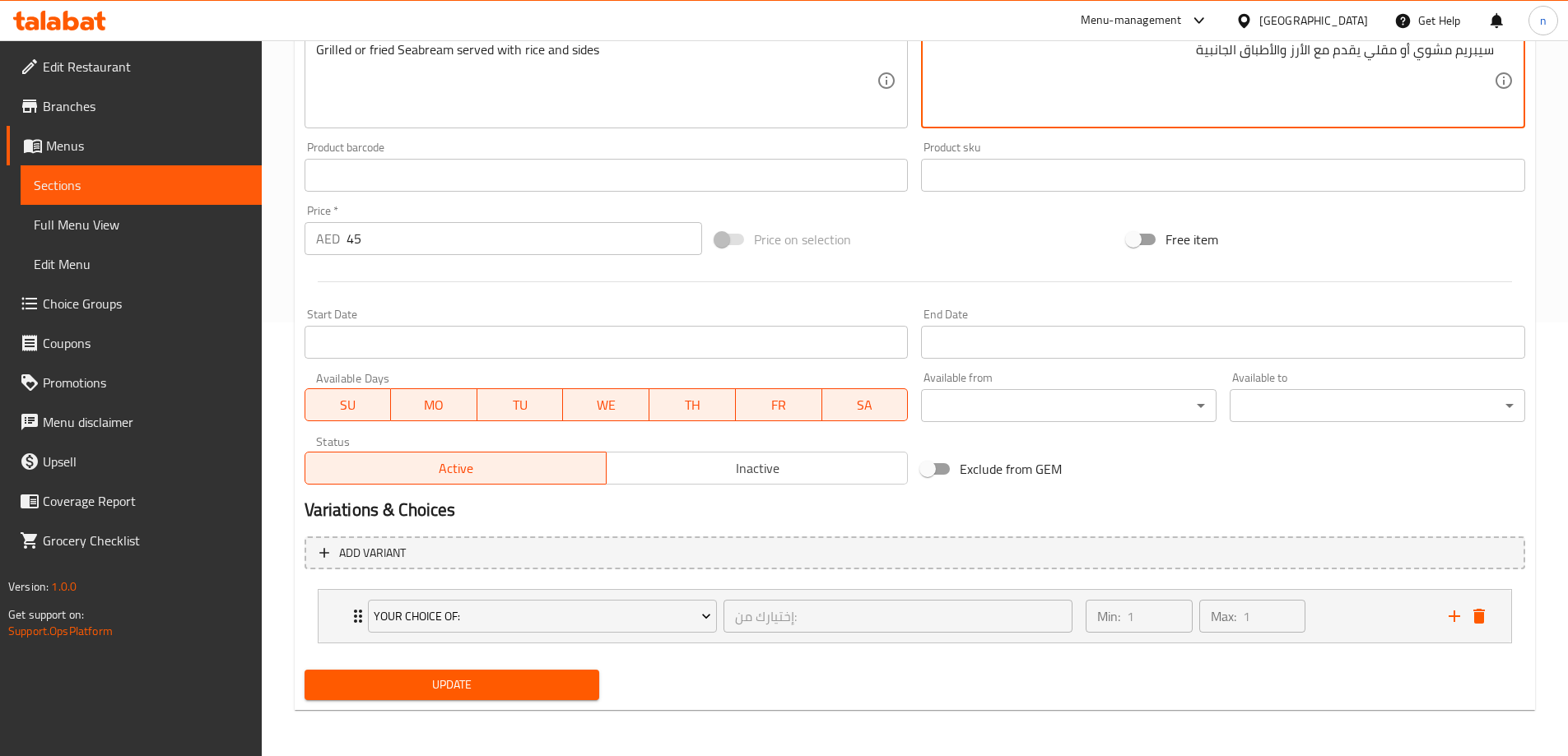
type textarea "سيبريم مشوي أو مقلي يقدم مع الأرز والأطباق الجانبية"
click at [546, 691] on span "Update" at bounding box center [452, 686] width 269 height 21
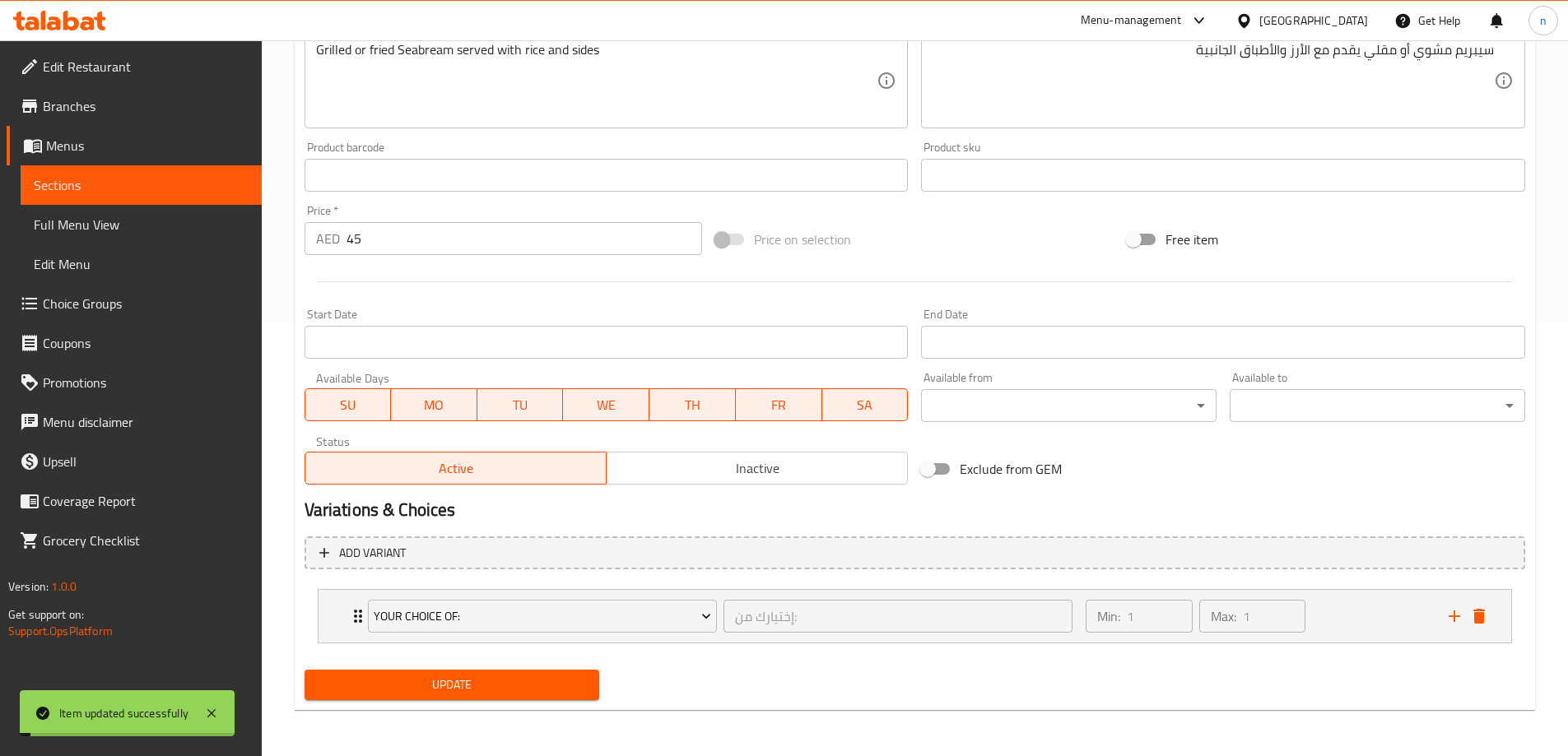
scroll to position [0, 0]
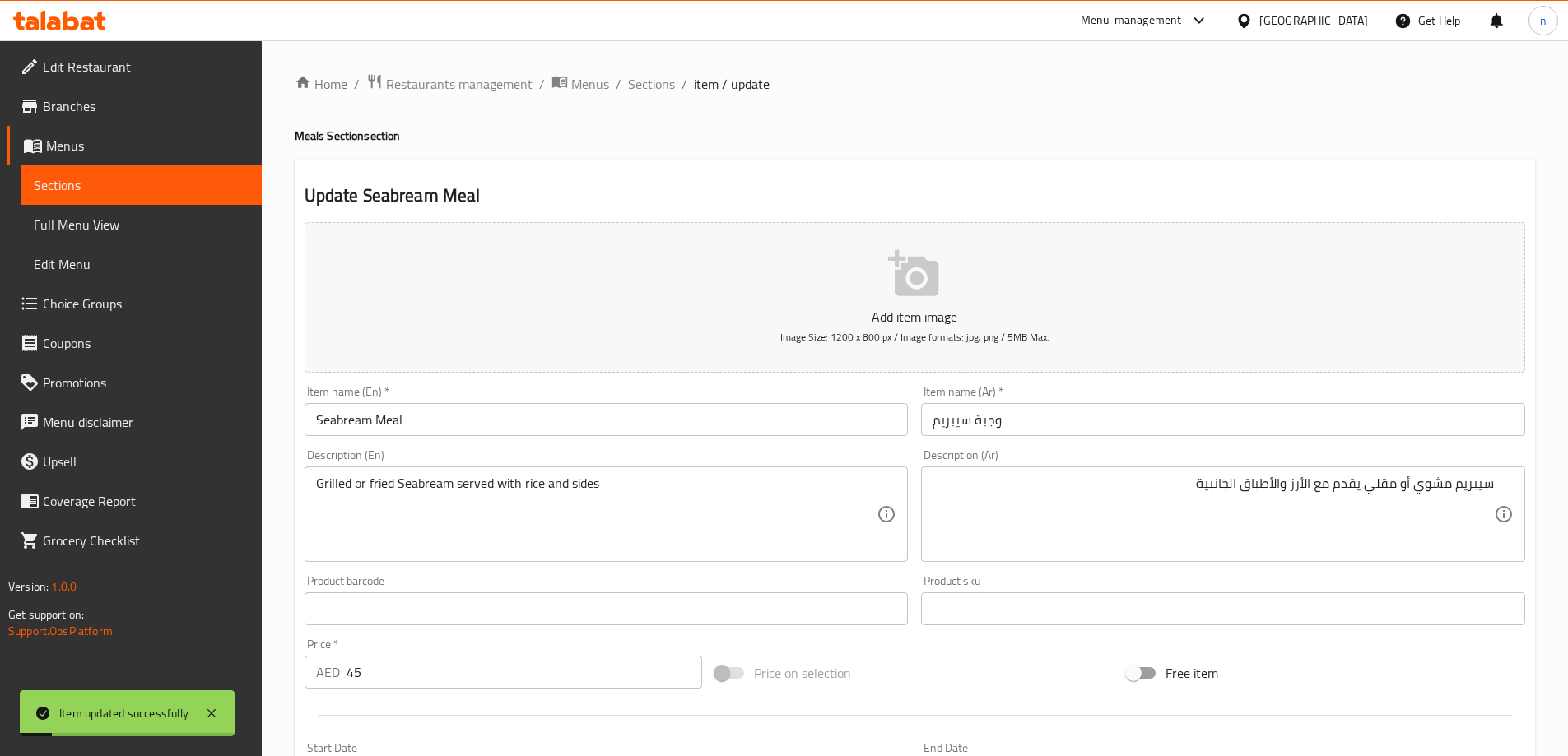
click at [651, 74] on span "Sections" at bounding box center [651, 84] width 47 height 20
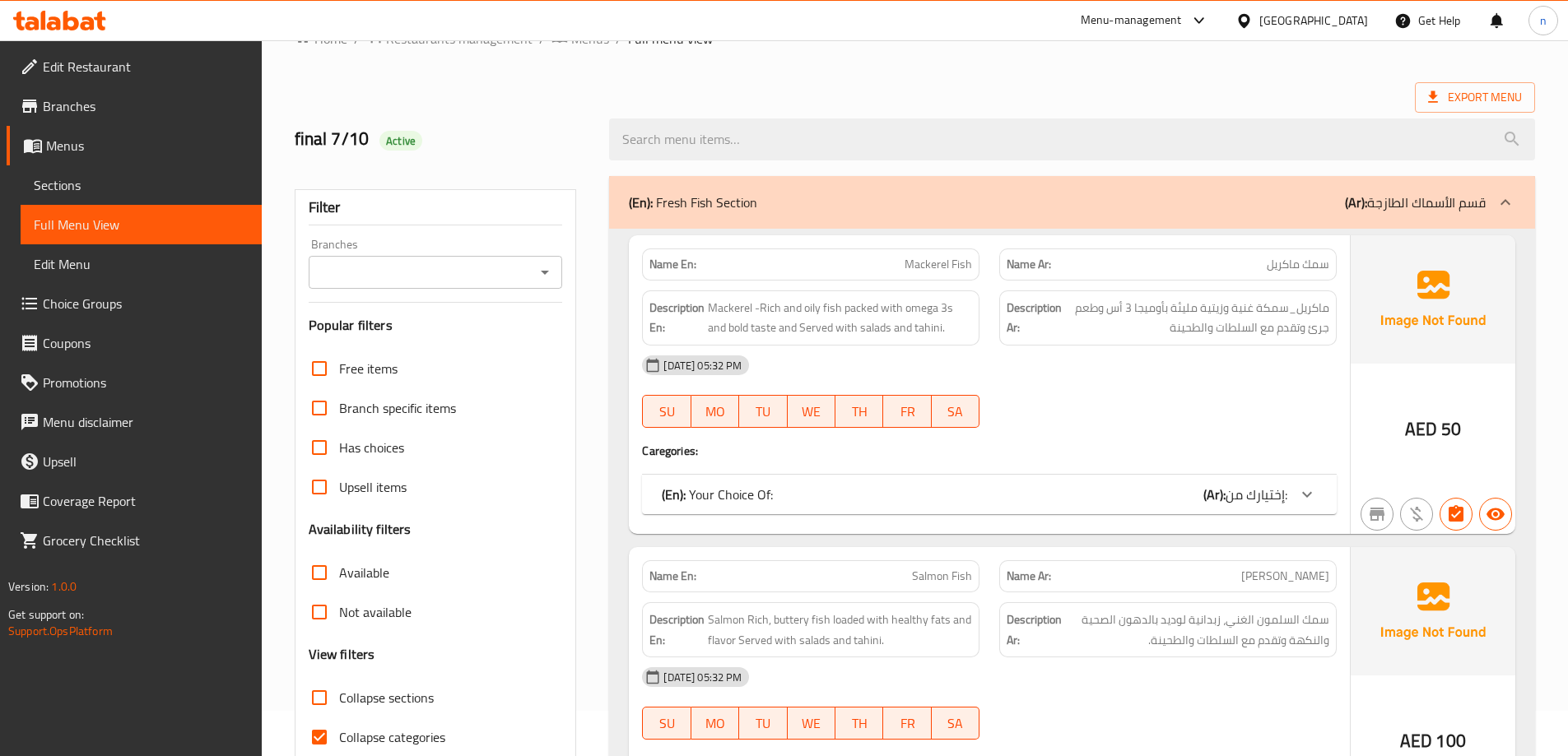
scroll to position [165, 0]
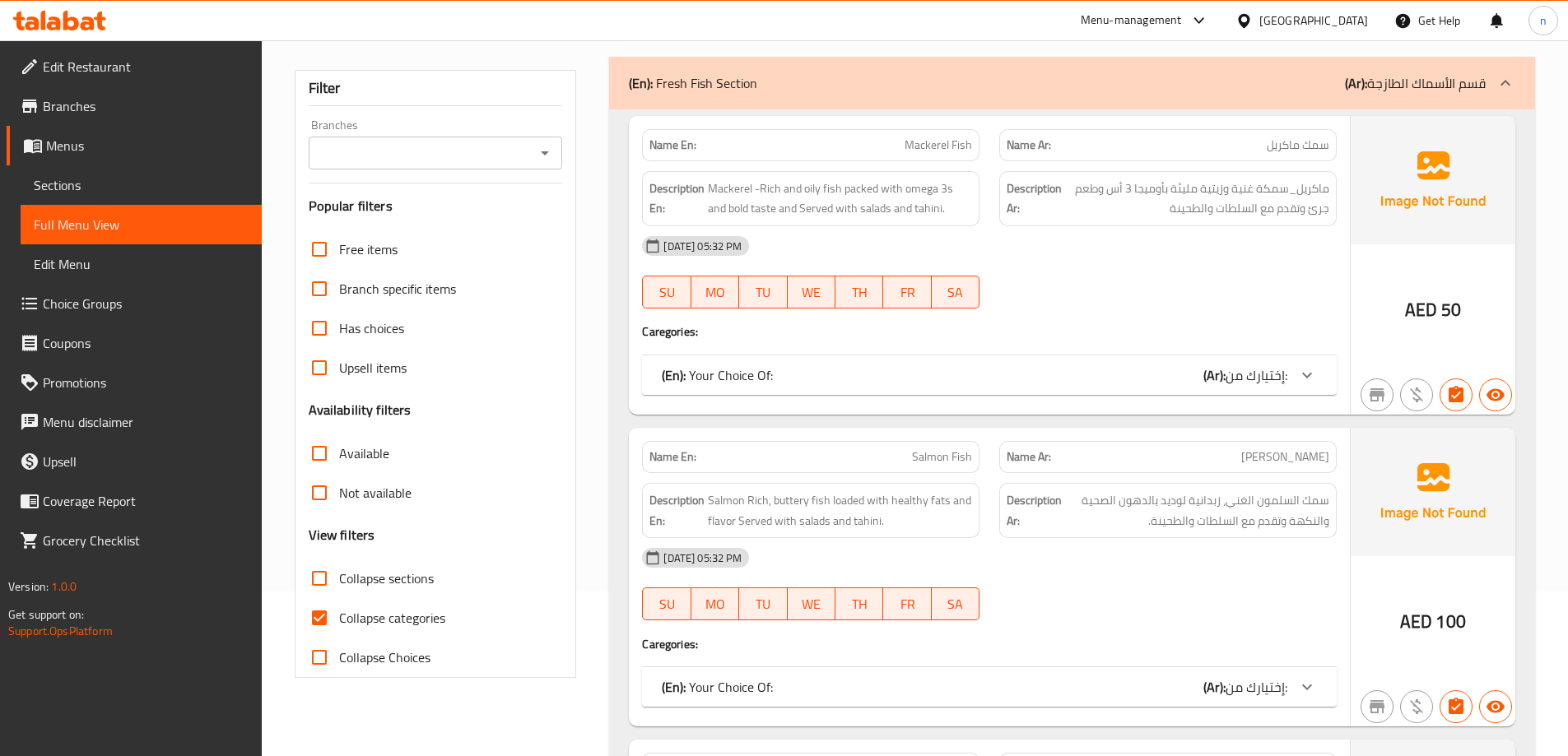
click at [310, 610] on input "Collapse categories" at bounding box center [319, 617] width 39 height 39
checkbox input "false"
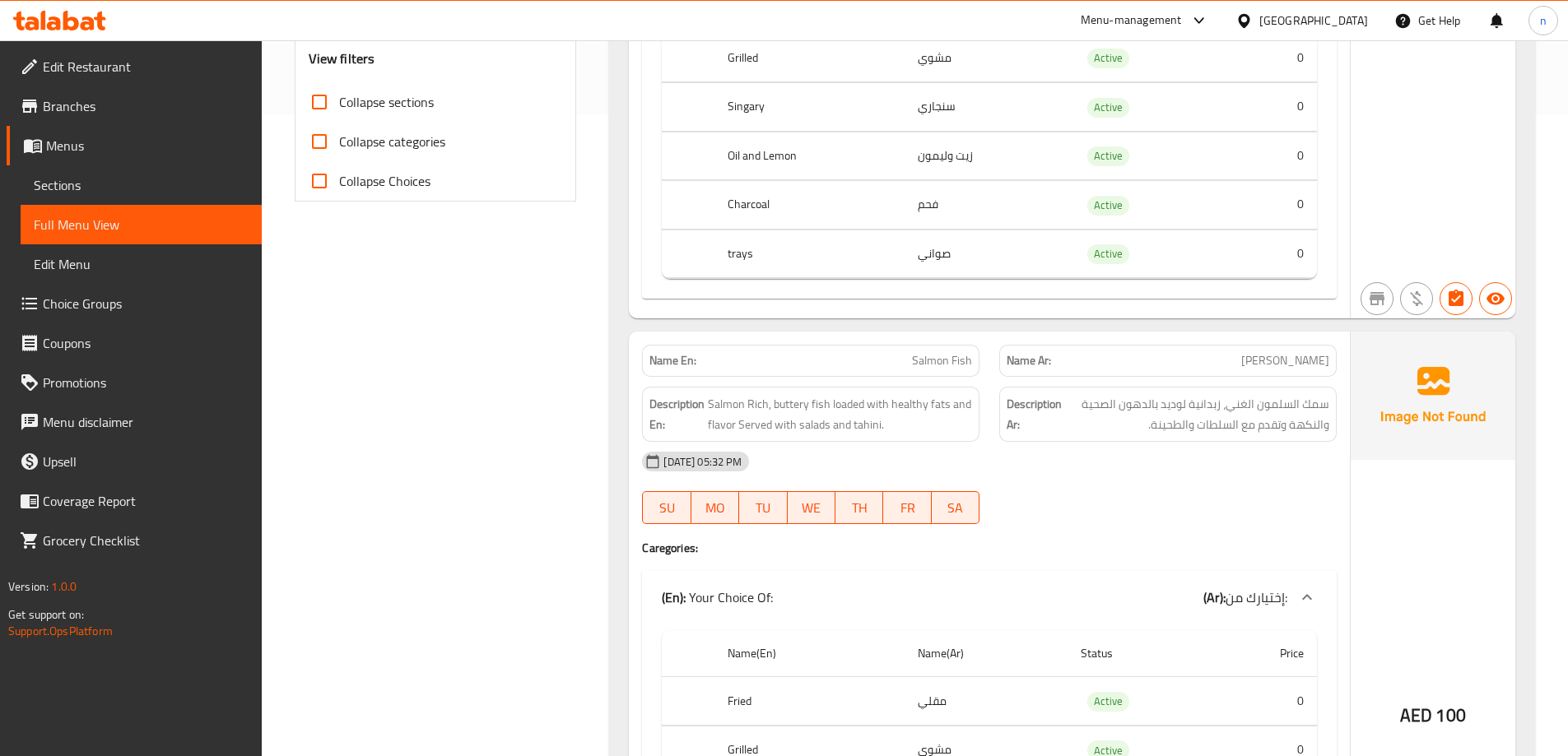
scroll to position [659, 0]
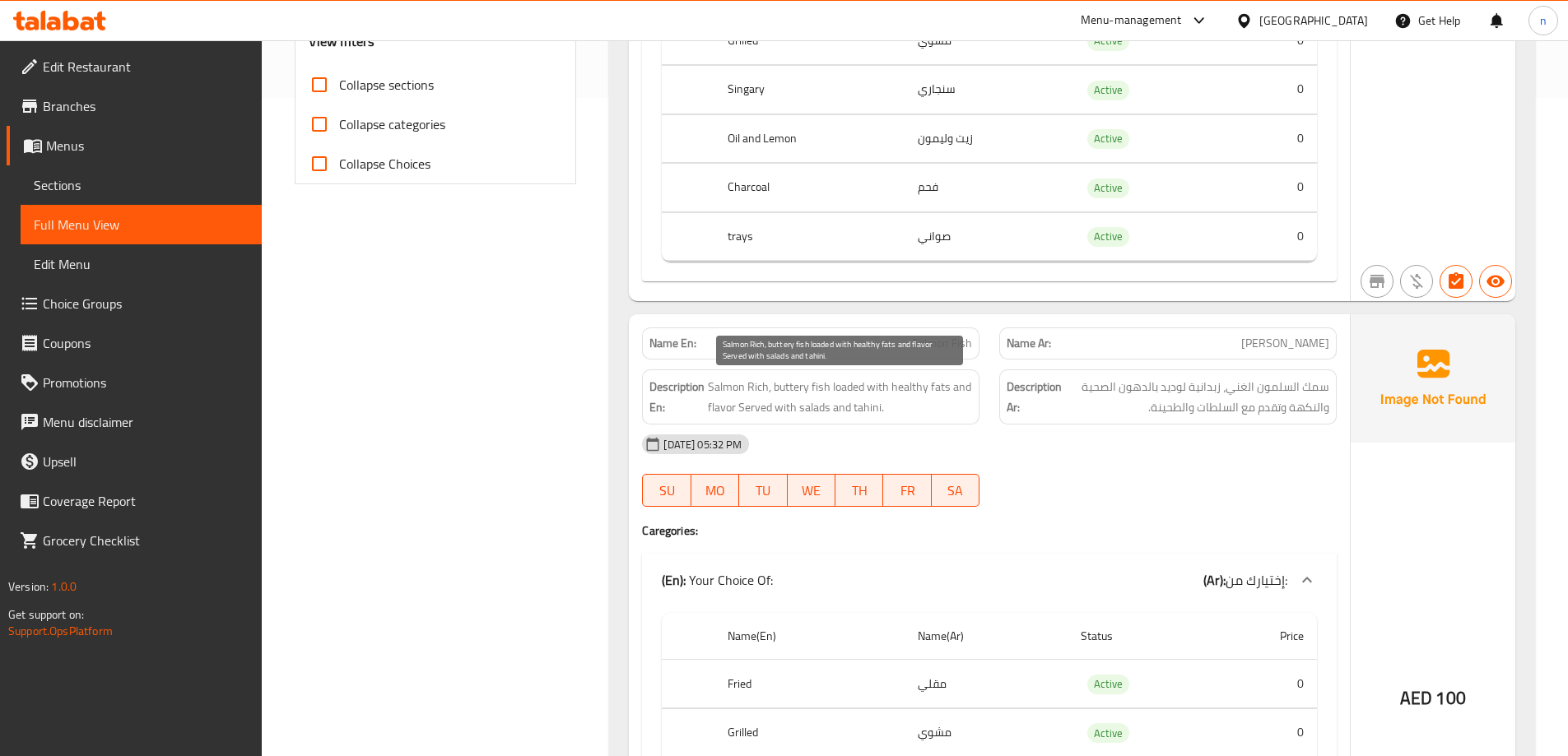
click at [841, 391] on span "Salmon Rich, buttery fish loaded with healthy fats and flavor Served with salad…" at bounding box center [839, 397] width 264 height 40
copy span "loaded"
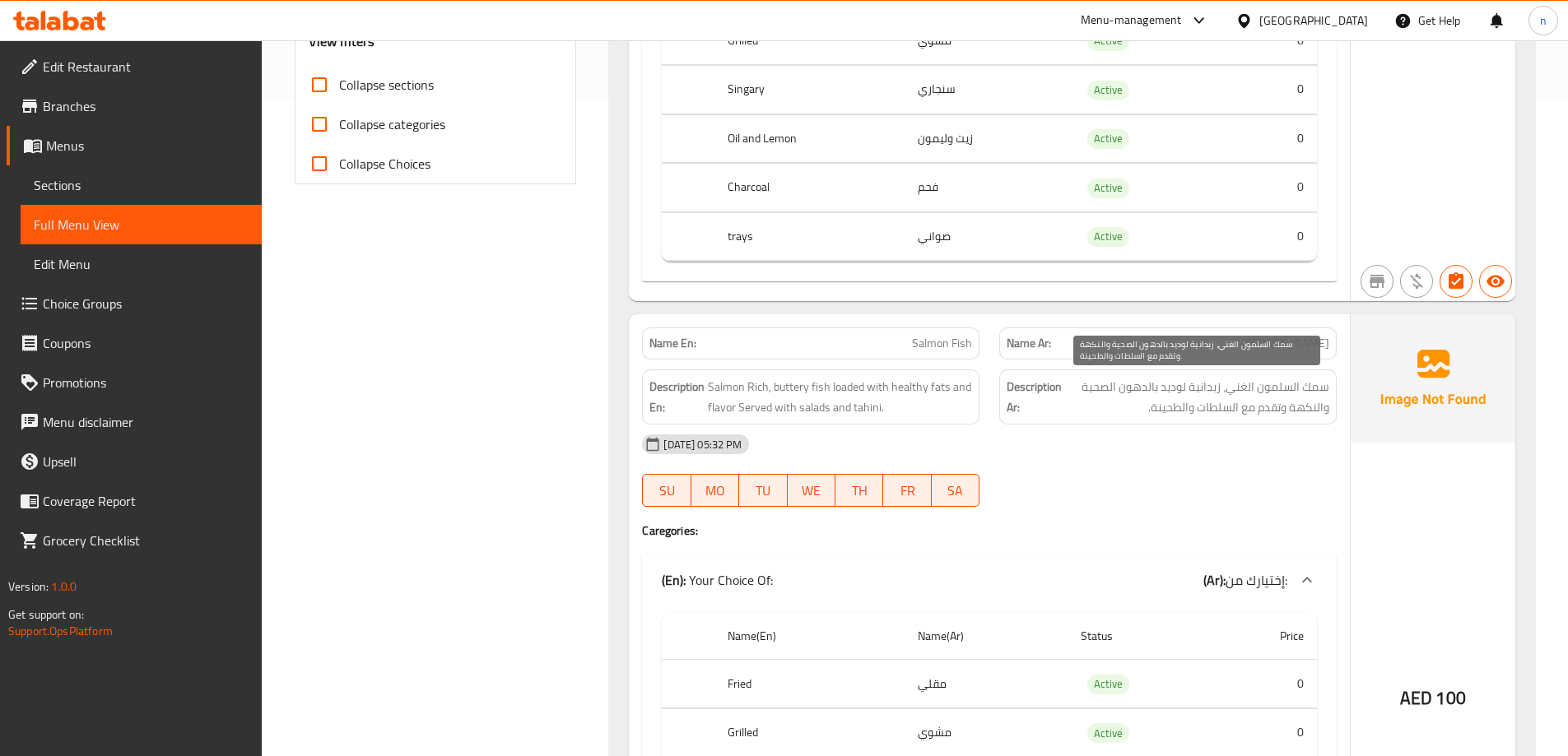
click at [1181, 387] on span "سمك السلمون الغني، زبدانية لوديد بالدهون الصحية والنكهة وتقدم مع السلطات والطحی…" at bounding box center [1197, 397] width 264 height 40
copy span "لوديد"
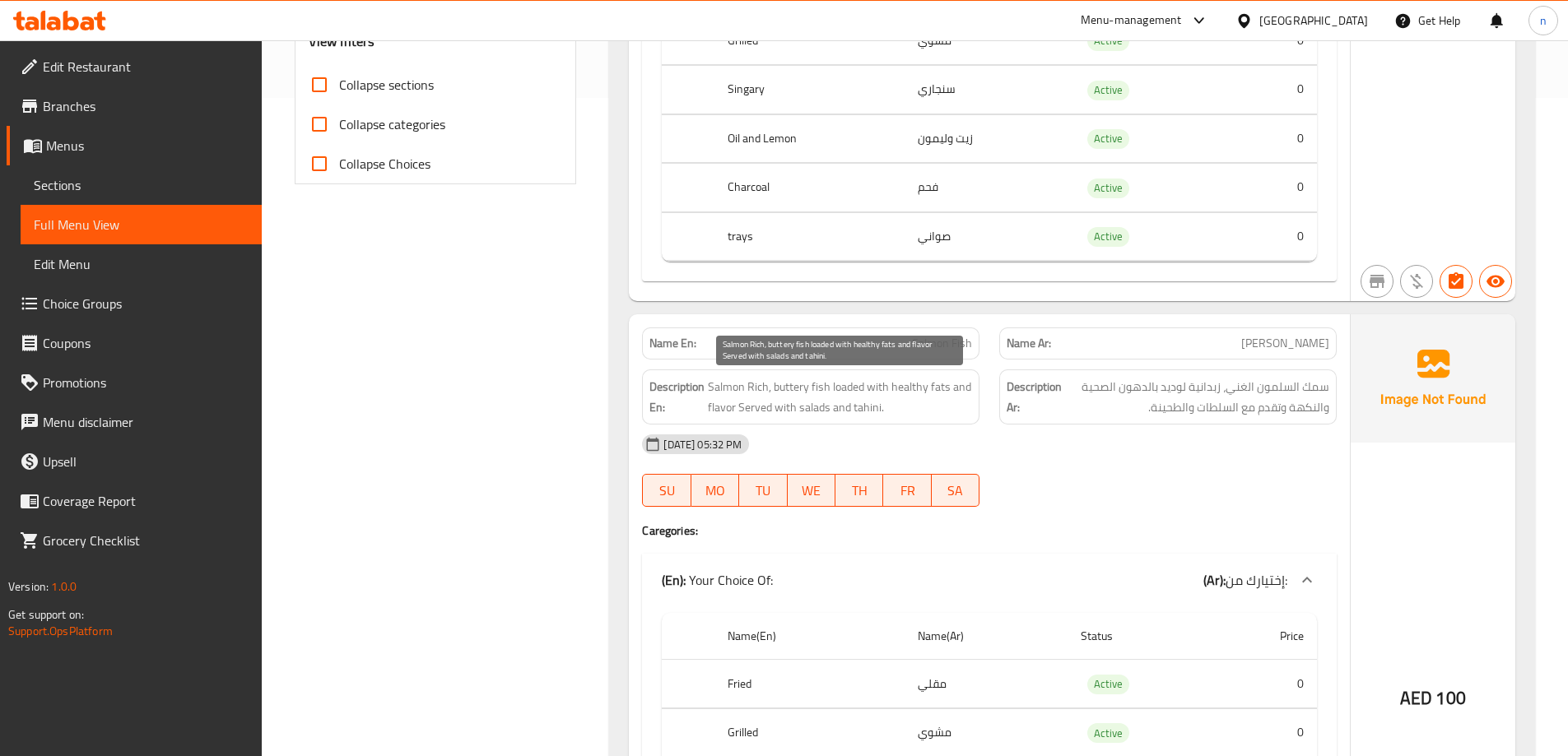
click at [892, 402] on span "Salmon Rich, buttery fish loaded with healthy fats and flavor Served with salad…" at bounding box center [839, 397] width 264 height 40
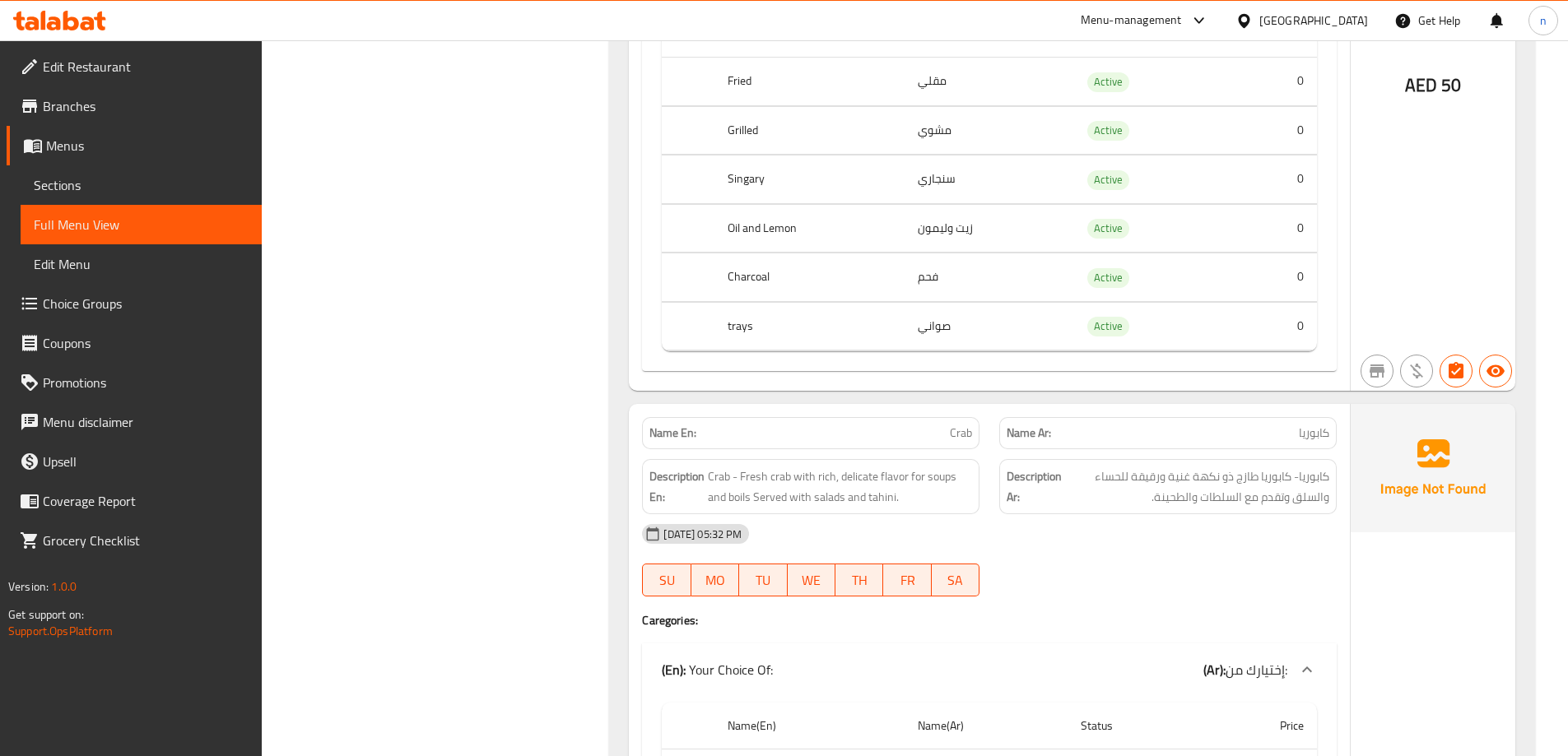
scroll to position [2222, 0]
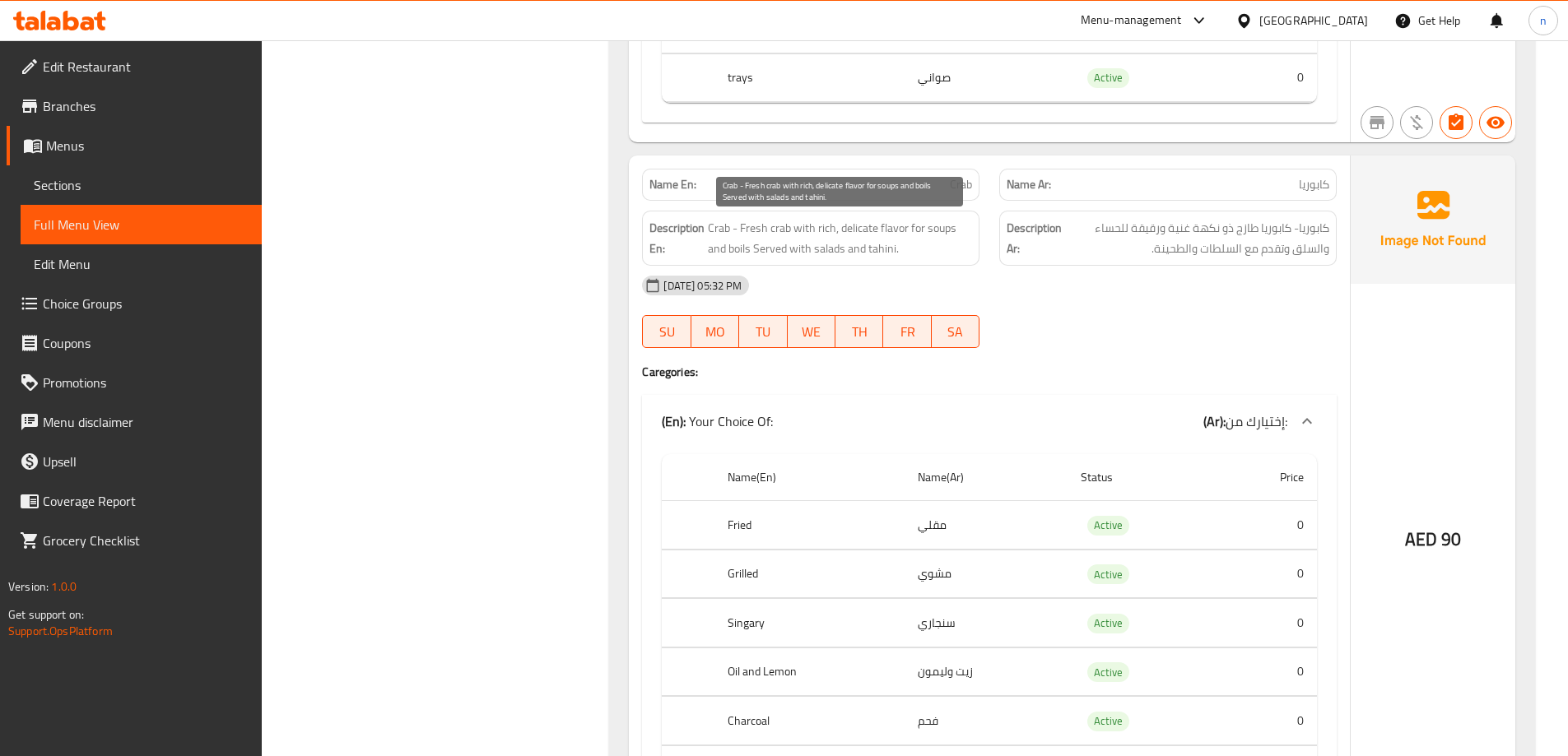
click at [863, 227] on span "Crab - Fresh crab with rich, delicate flavor for soups and boils Served with sa…" at bounding box center [839, 238] width 264 height 40
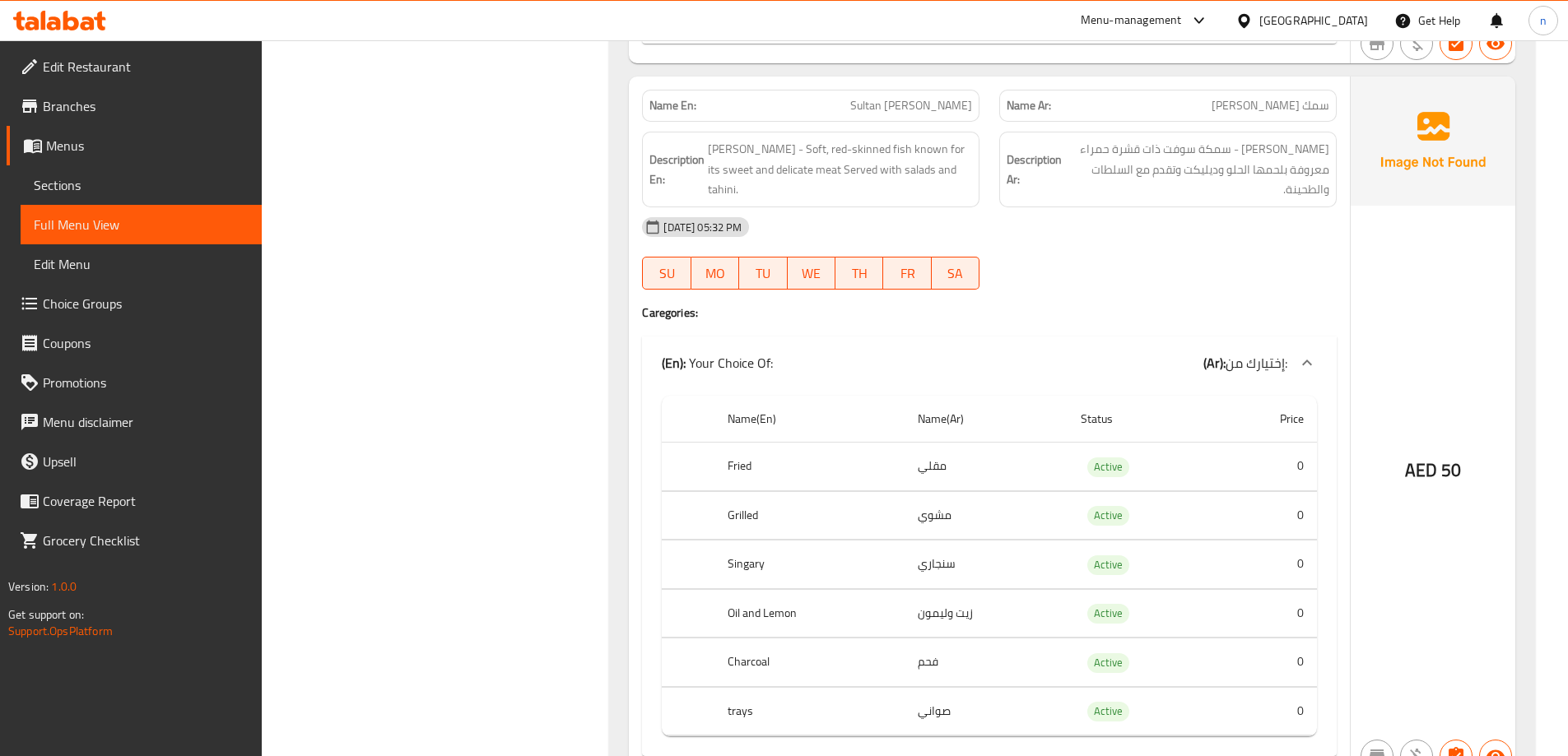
scroll to position [1563, 0]
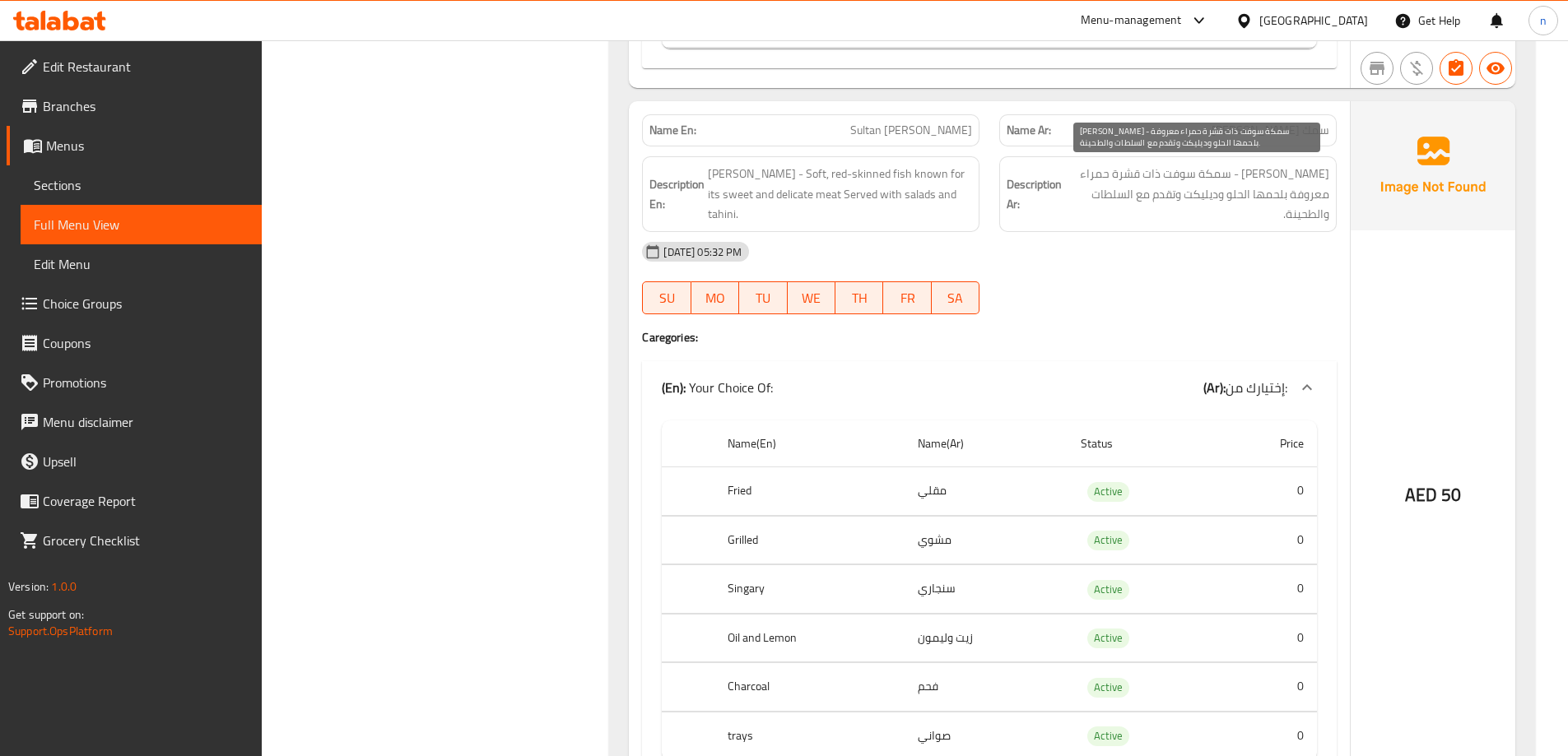
click at [1206, 197] on span "[PERSON_NAME] - سمكة سوفت ذات قشرة حمراء معروفة بلحمها الحلو وديليكت وتقدم مع ا…" at bounding box center [1197, 194] width 264 height 61
copy span "وديليكت"
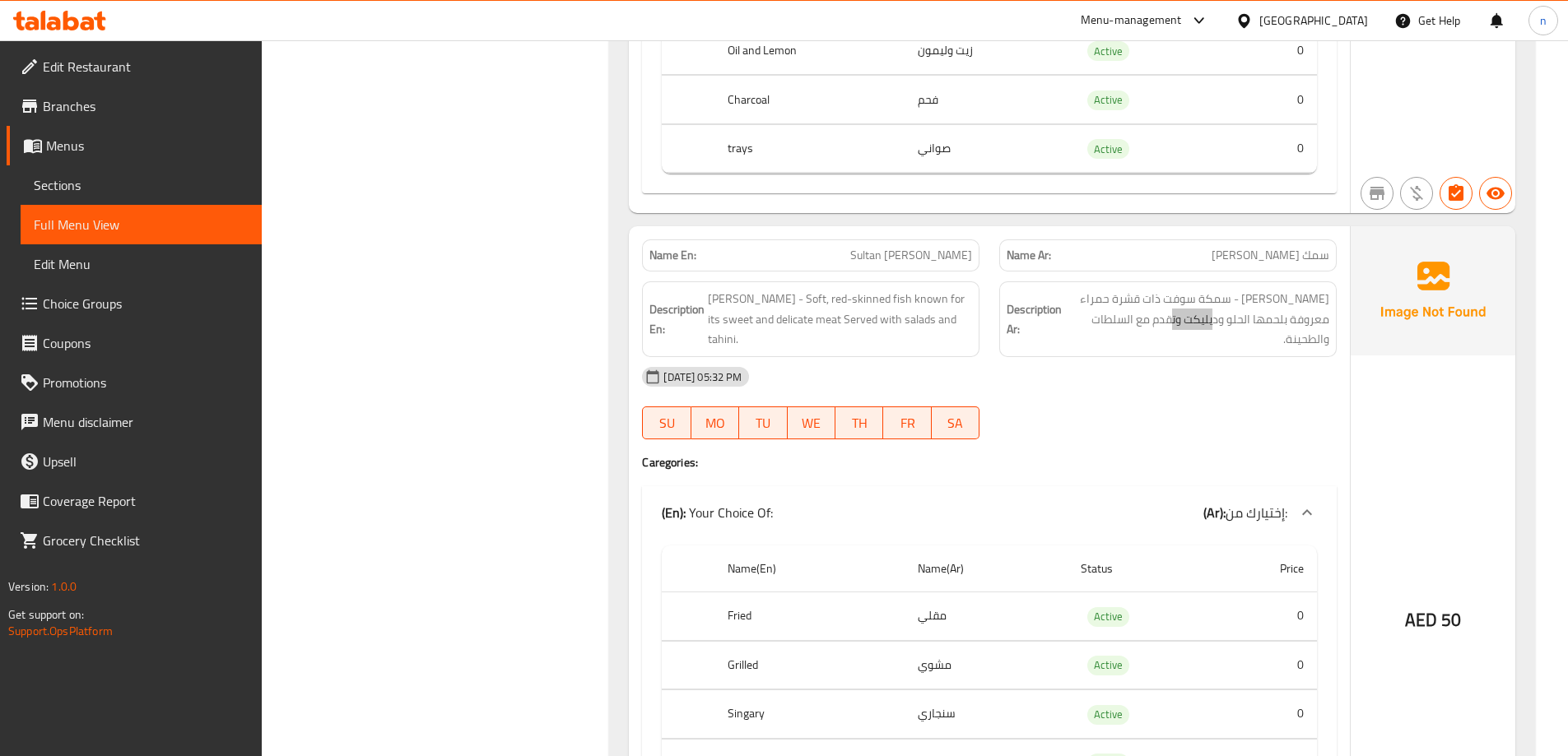
scroll to position [1482, 0]
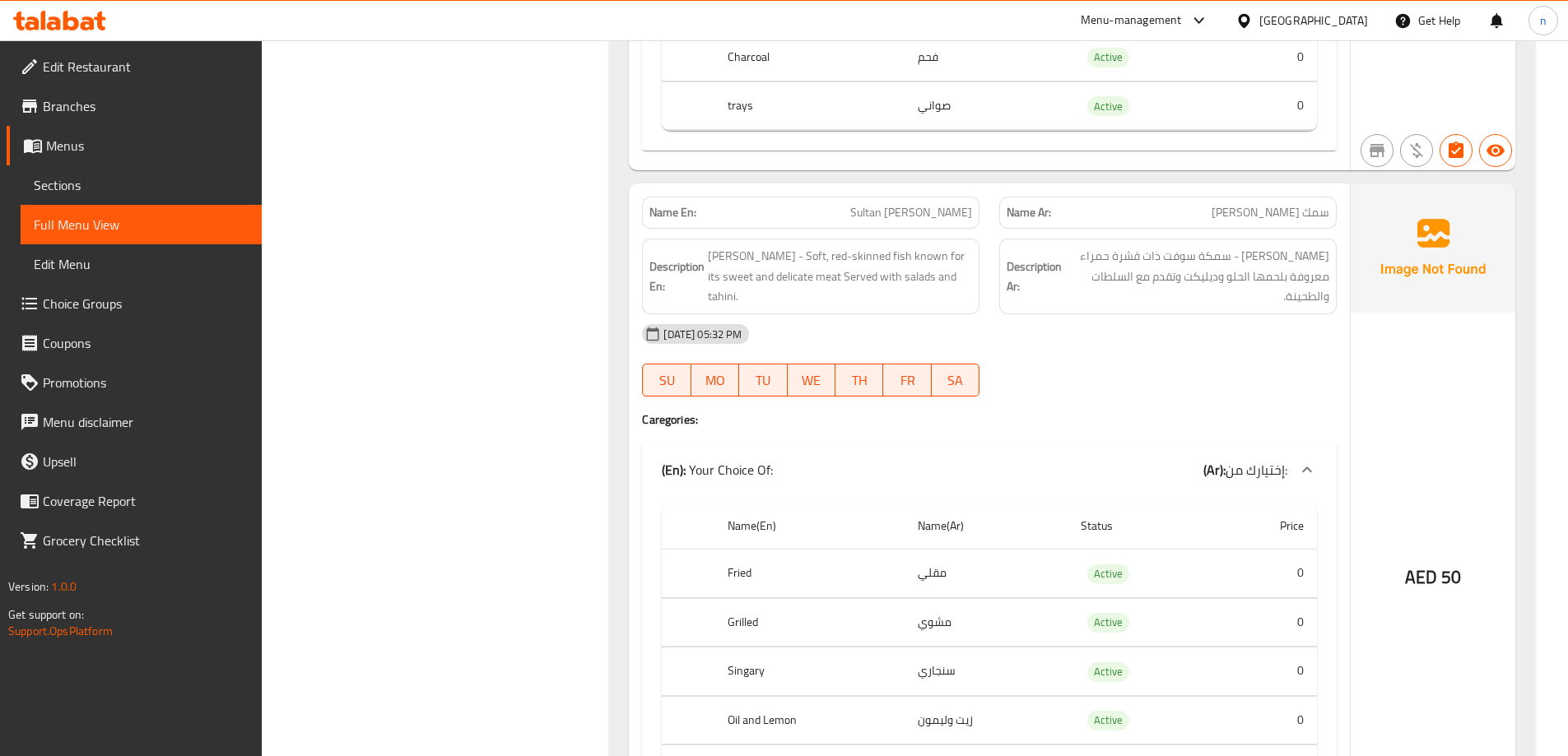
click at [1156, 343] on div "[DATE] 05:32 PM" at bounding box center [989, 333] width 714 height 39
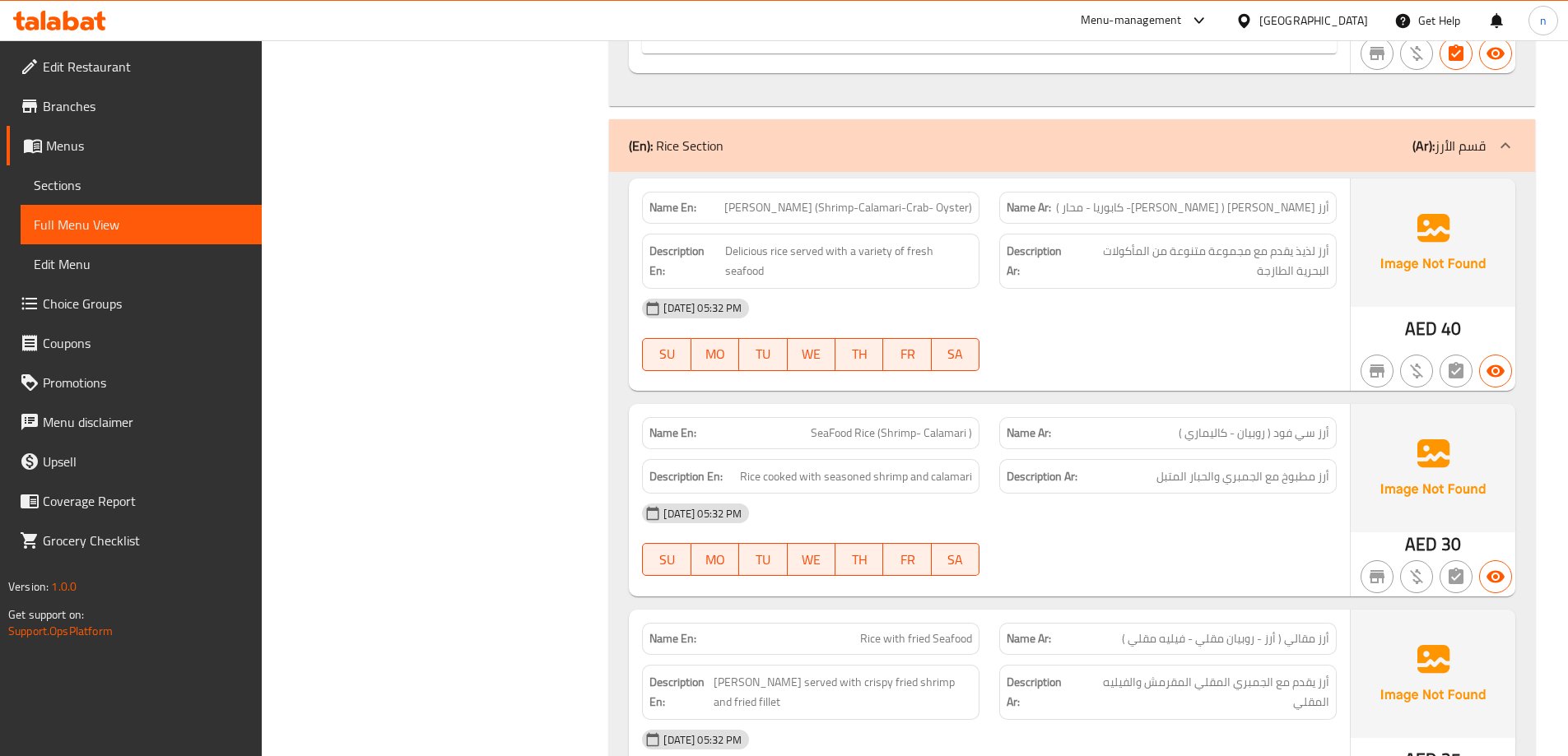
scroll to position [3786, 0]
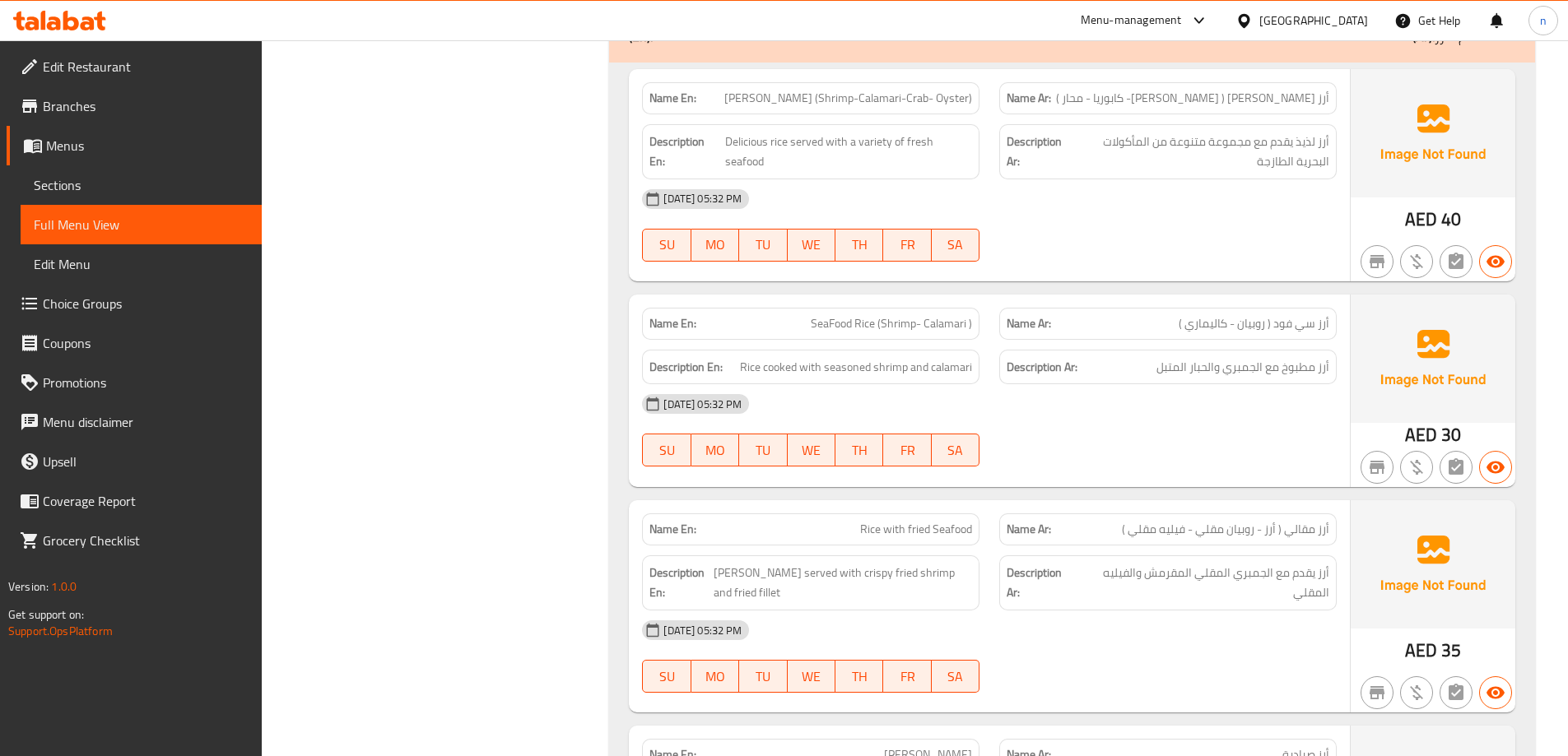
click at [869, 323] on span "SeaFood Rice (Shrimp- Calamari )" at bounding box center [890, 324] width 161 height 17
copy span "SeaFood Rice (Shrimp- Calamari )"
click at [1123, 443] on div "07-10-2025 05:32 PM SU MO TU WE TH FR SA" at bounding box center [989, 430] width 714 height 92
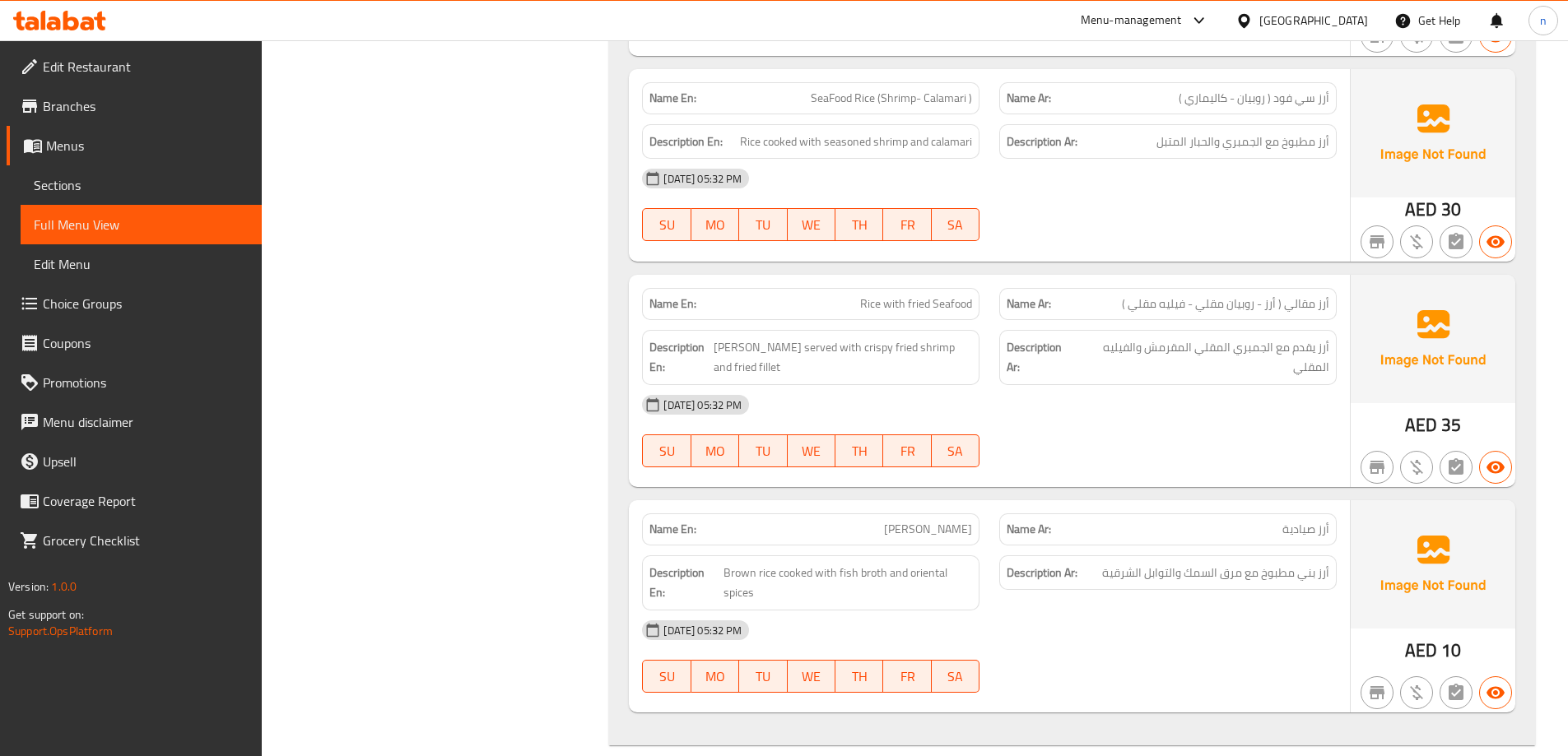
scroll to position [4033, 0]
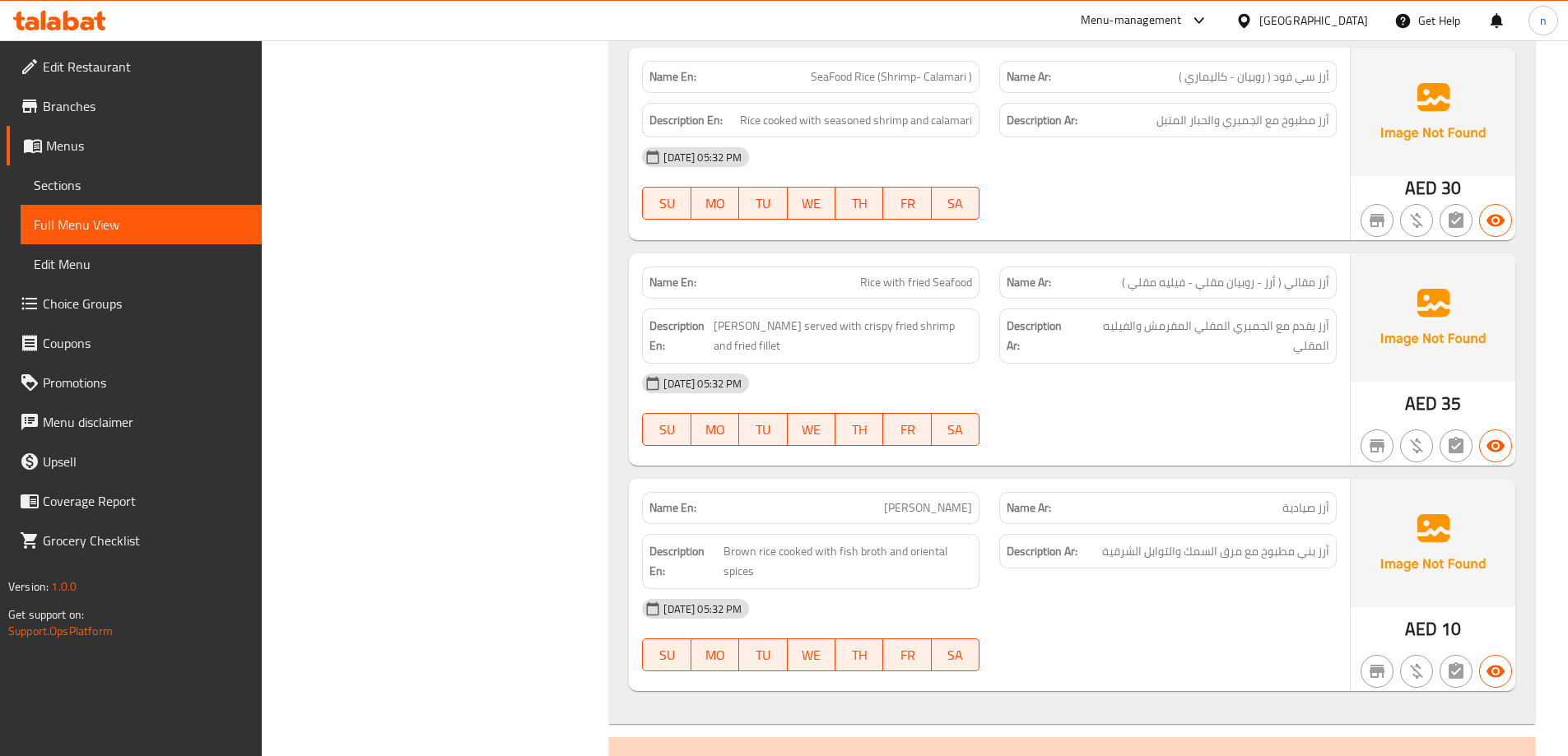
click at [906, 281] on span "Rice with fried Seafood" at bounding box center [916, 283] width 112 height 17
copy span "Rice with fried Seafood"
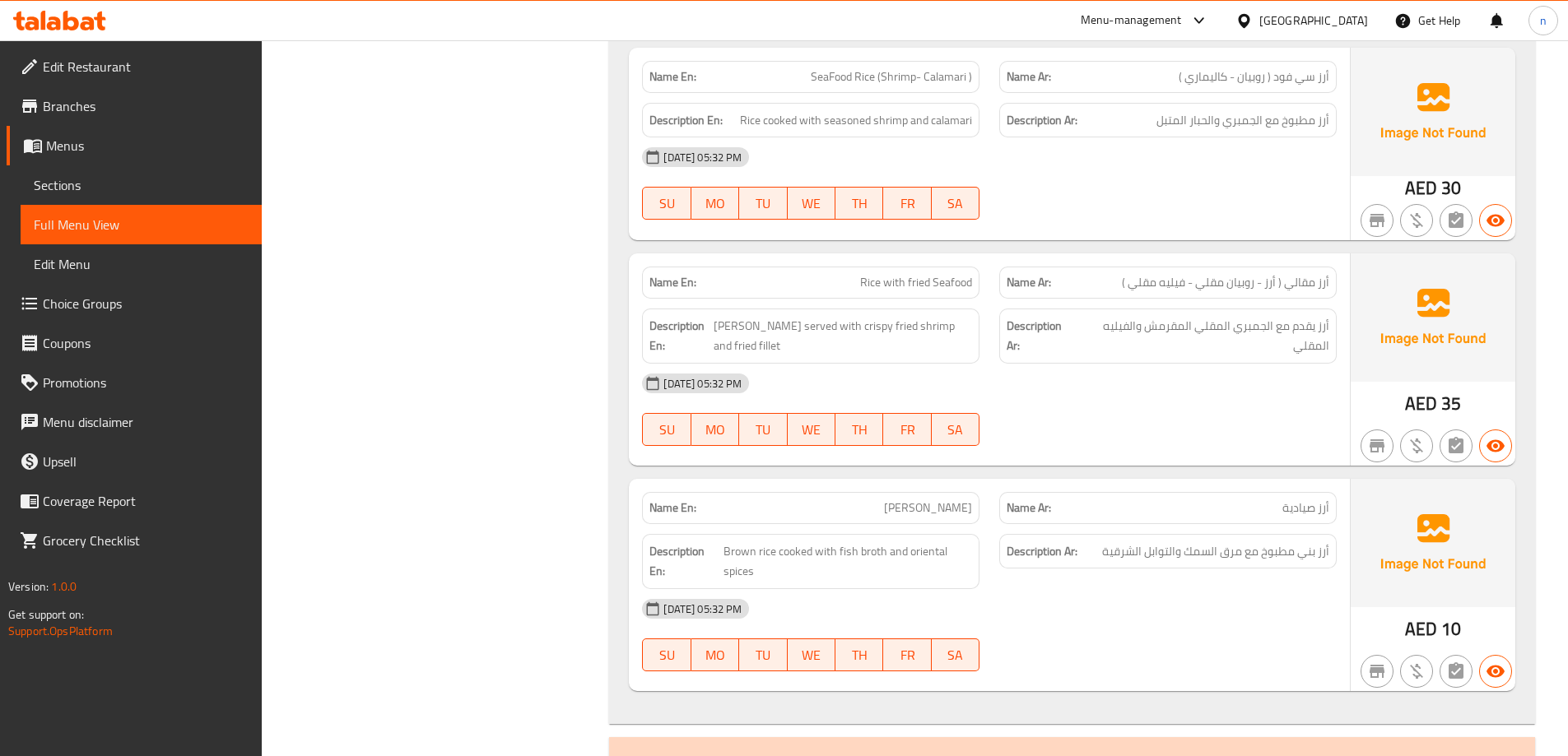
click at [1175, 405] on div "07-10-2025 05:32 PM SU MO TU WE TH FR SA" at bounding box center [989, 409] width 714 height 92
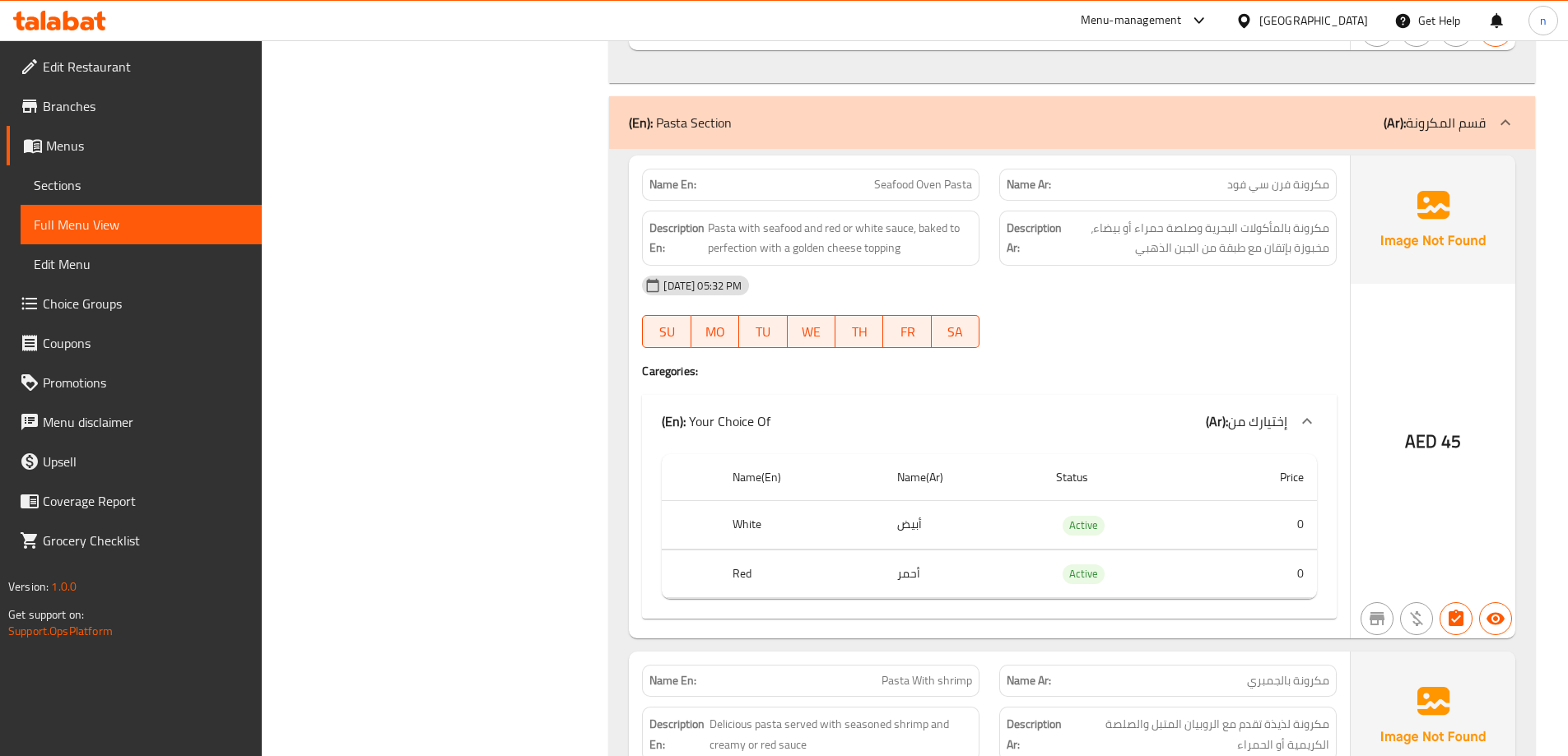
scroll to position [4691, 0]
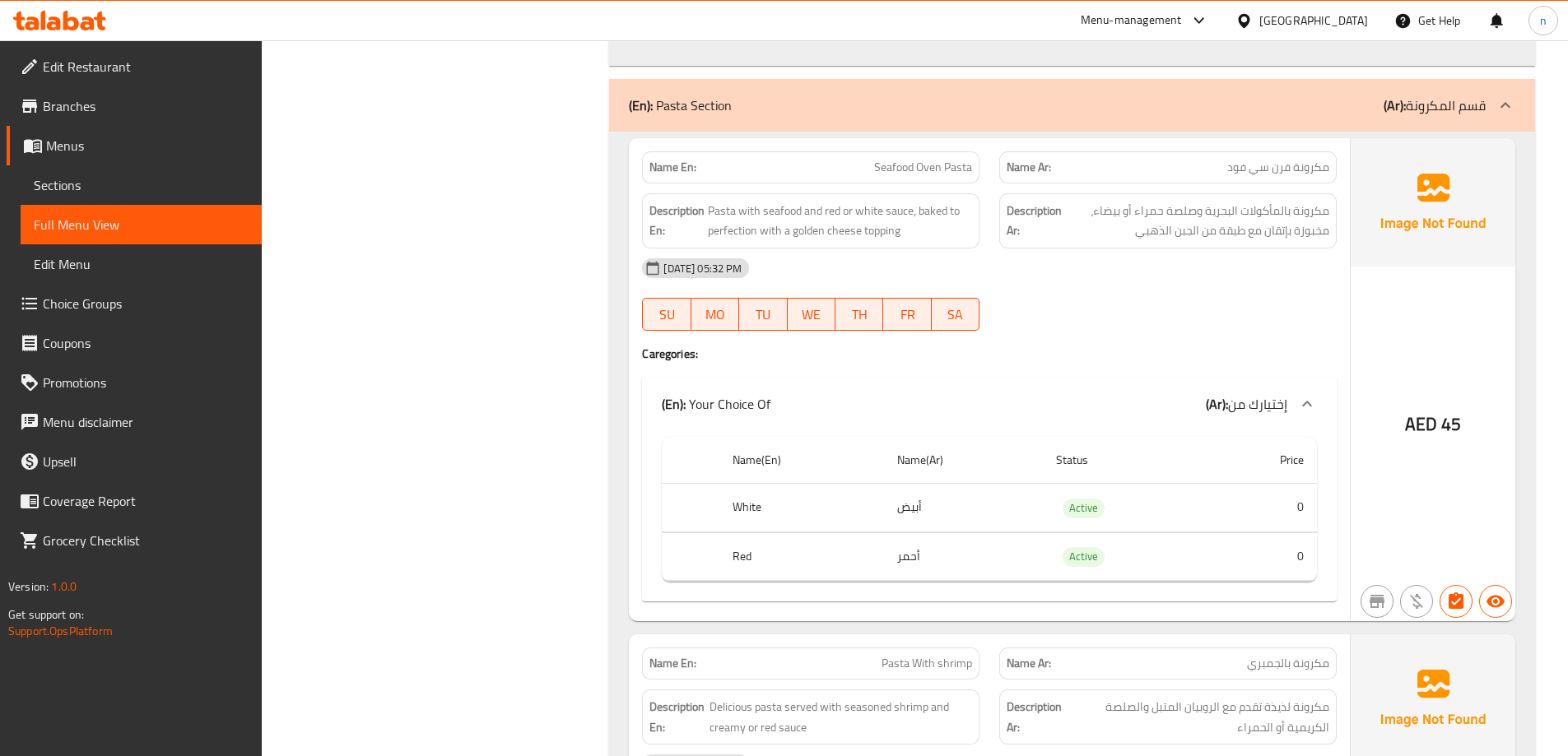
click at [903, 168] on span "Seafood Oven Pasta" at bounding box center [923, 168] width 98 height 17
copy span "Seafood Oven Pasta"
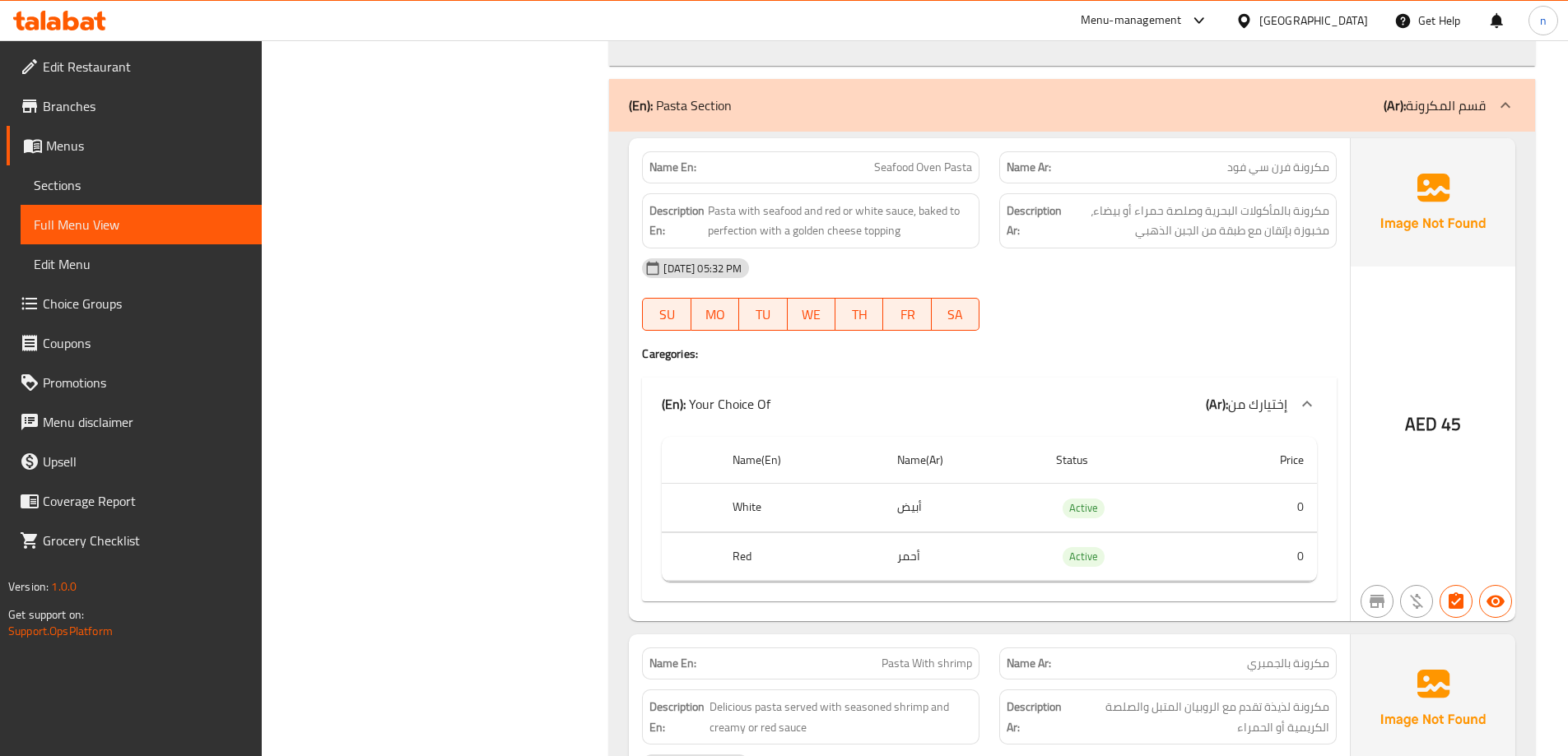
click at [1227, 319] on div "07-10-2025 05:32 PM SU MO TU WE TH FR SA" at bounding box center [989, 294] width 714 height 92
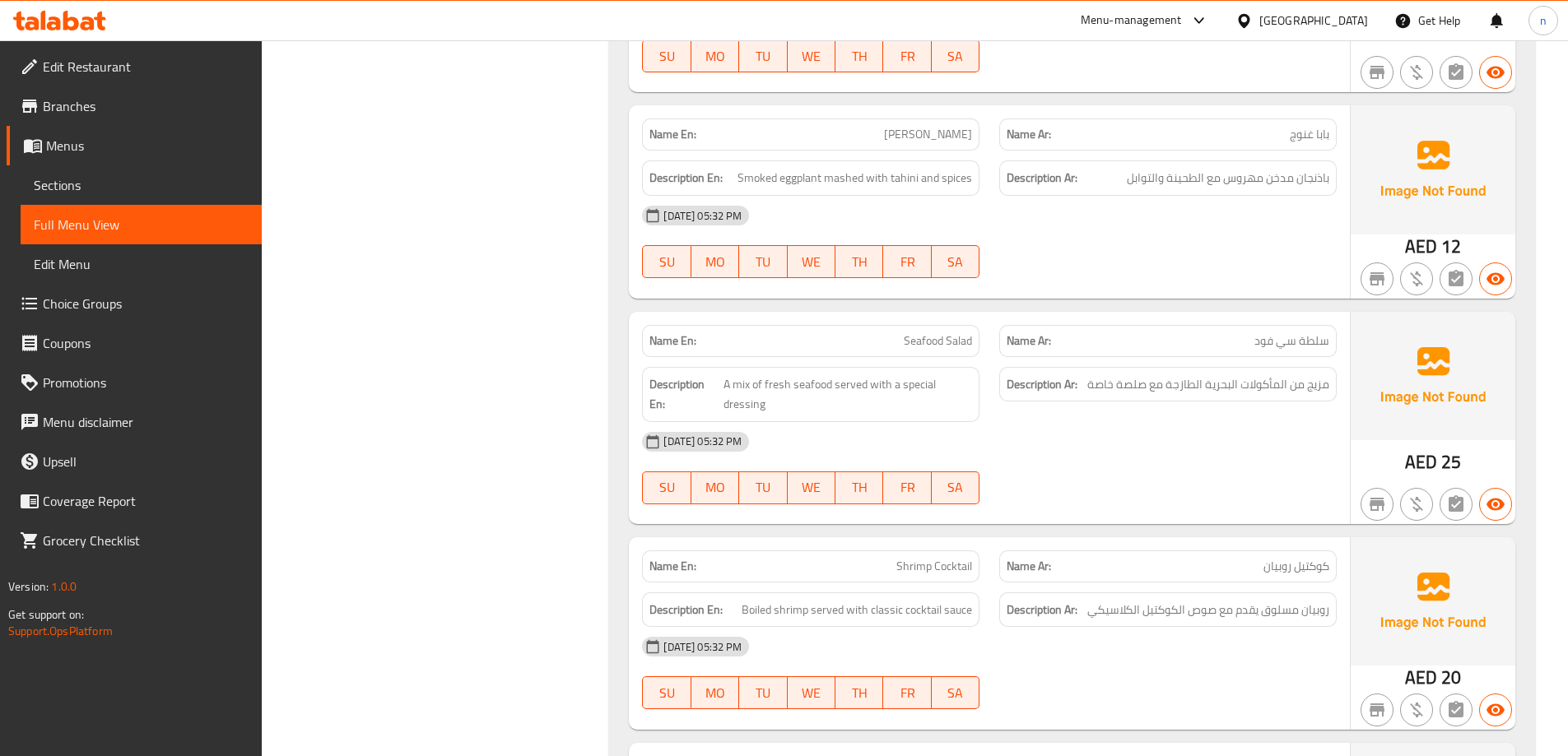
scroll to position [7326, 0]
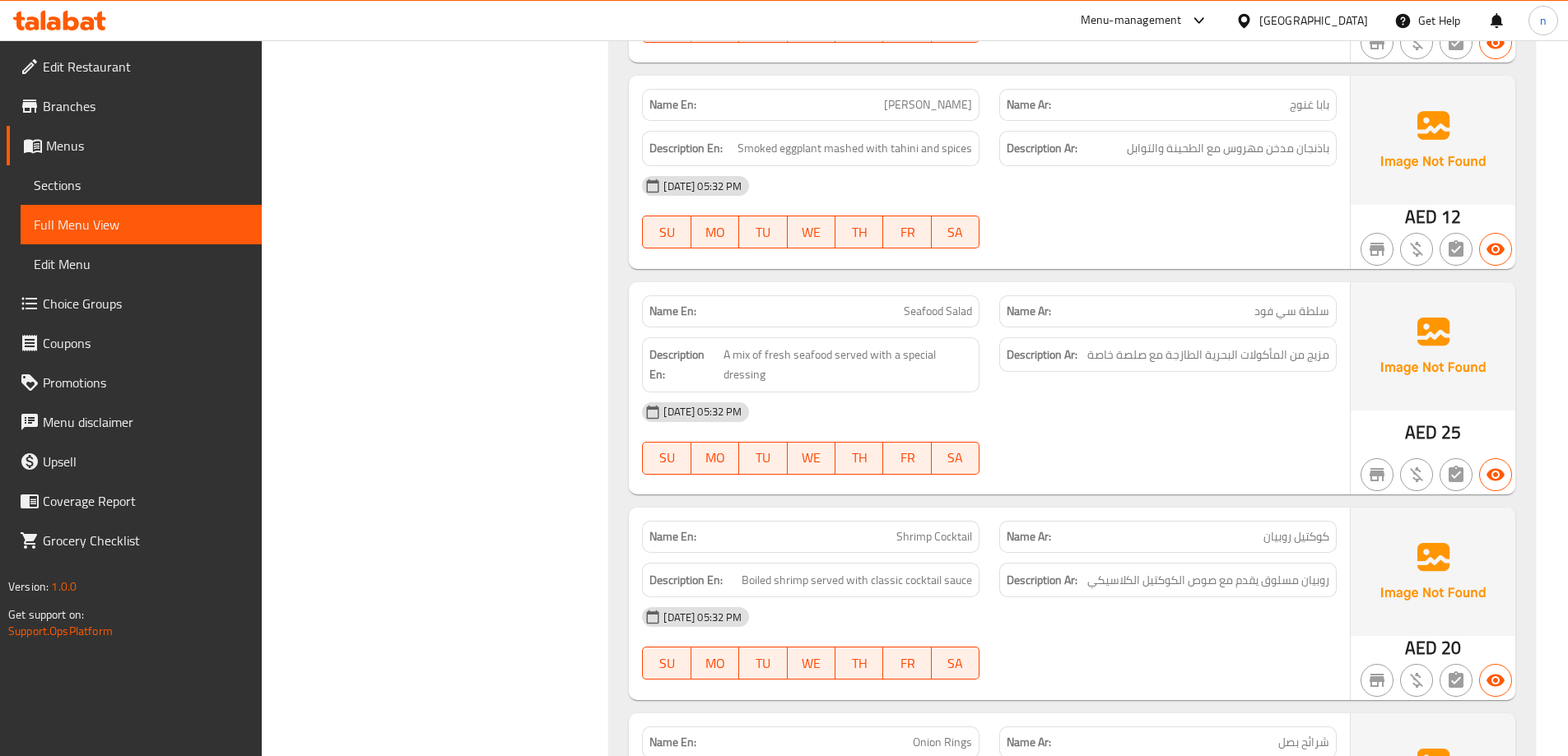
click at [954, 303] on span "Seafood Salad" at bounding box center [938, 311] width 69 height 17
copy span "Seafood Salad"
click at [1165, 396] on div "[DATE] 05:32 PM" at bounding box center [989, 411] width 714 height 39
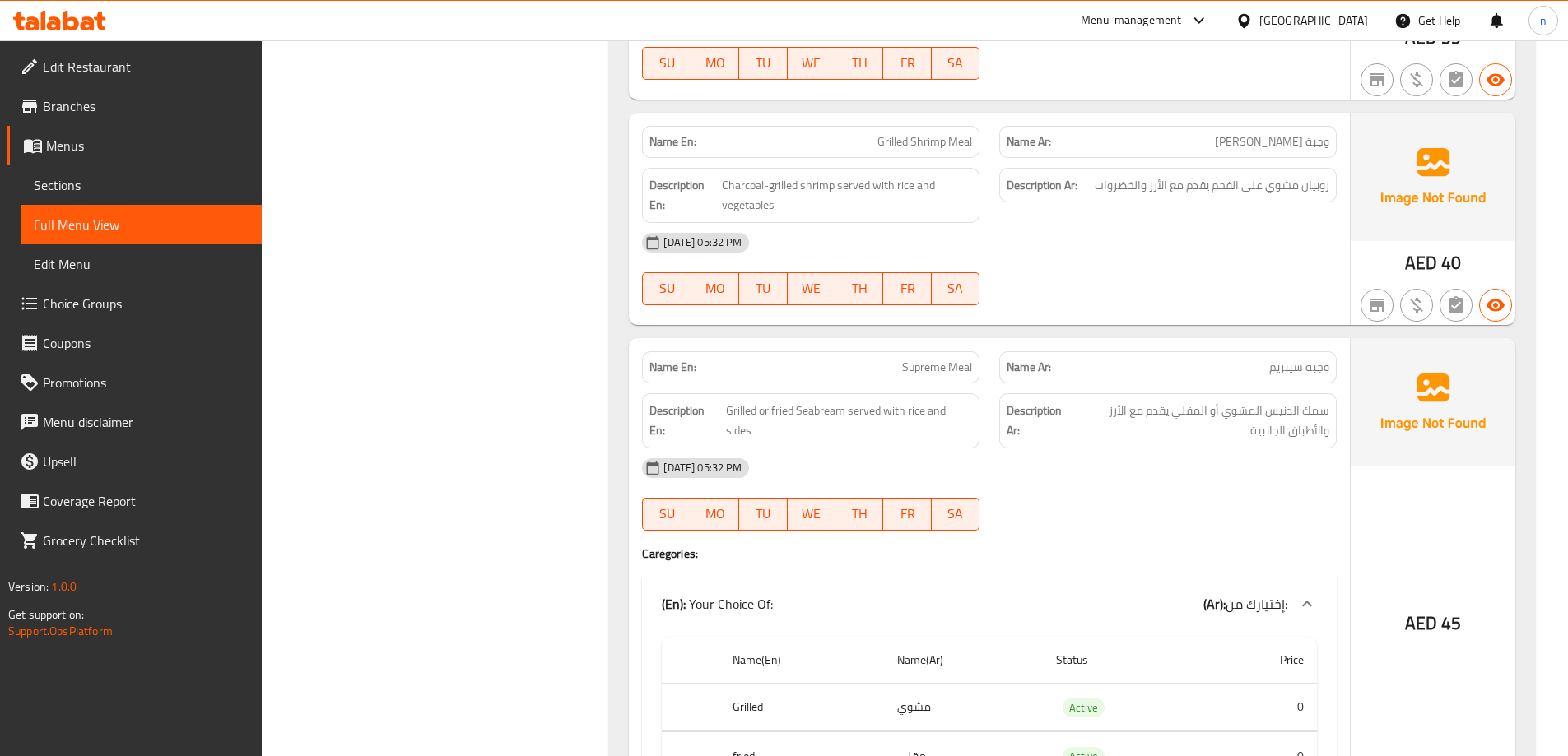
scroll to position [10041, 0]
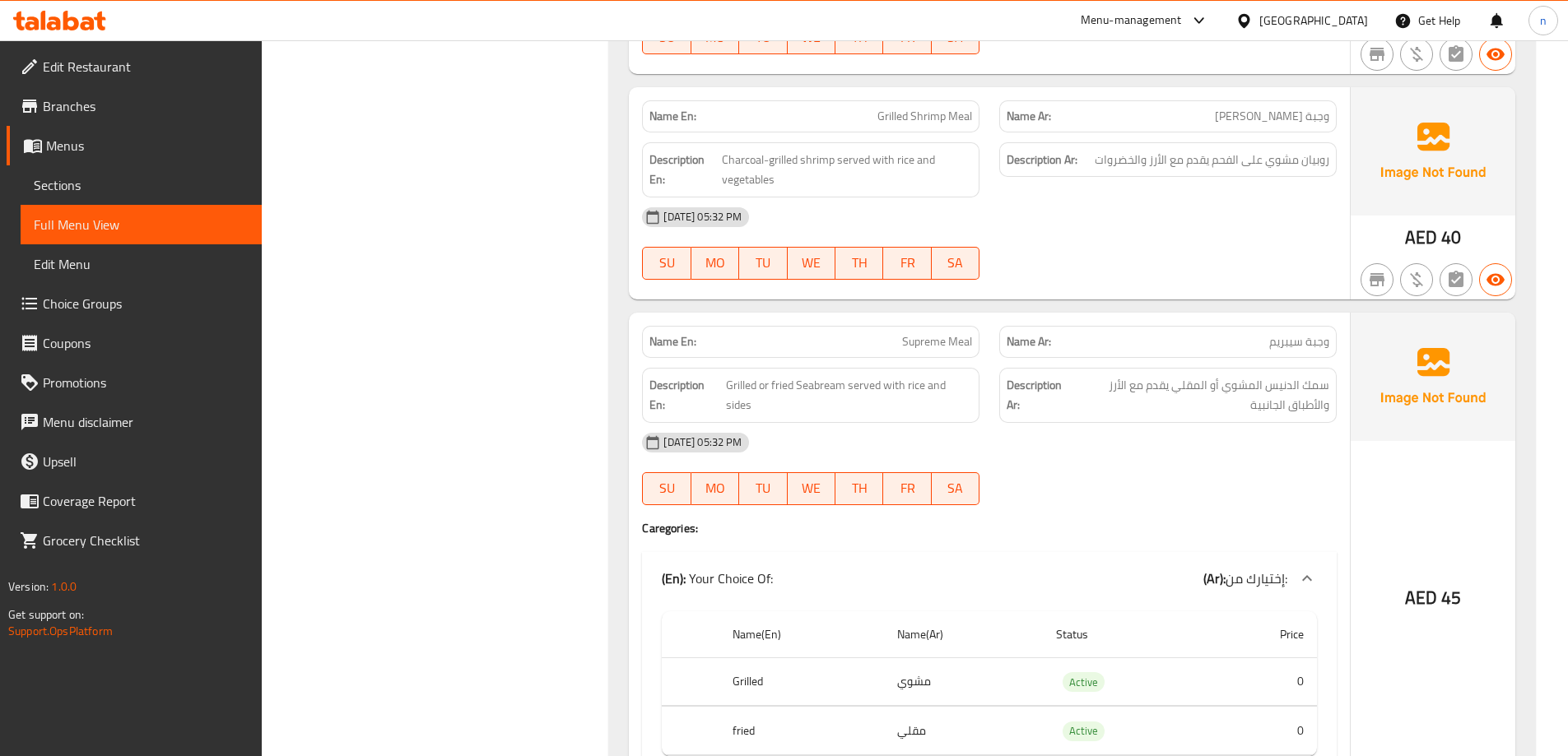
click at [914, 333] on span "Supreme Meal" at bounding box center [936, 342] width 69 height 17
copy span "Supreme Meal"
click at [1158, 495] on div at bounding box center [1167, 505] width 357 height 20
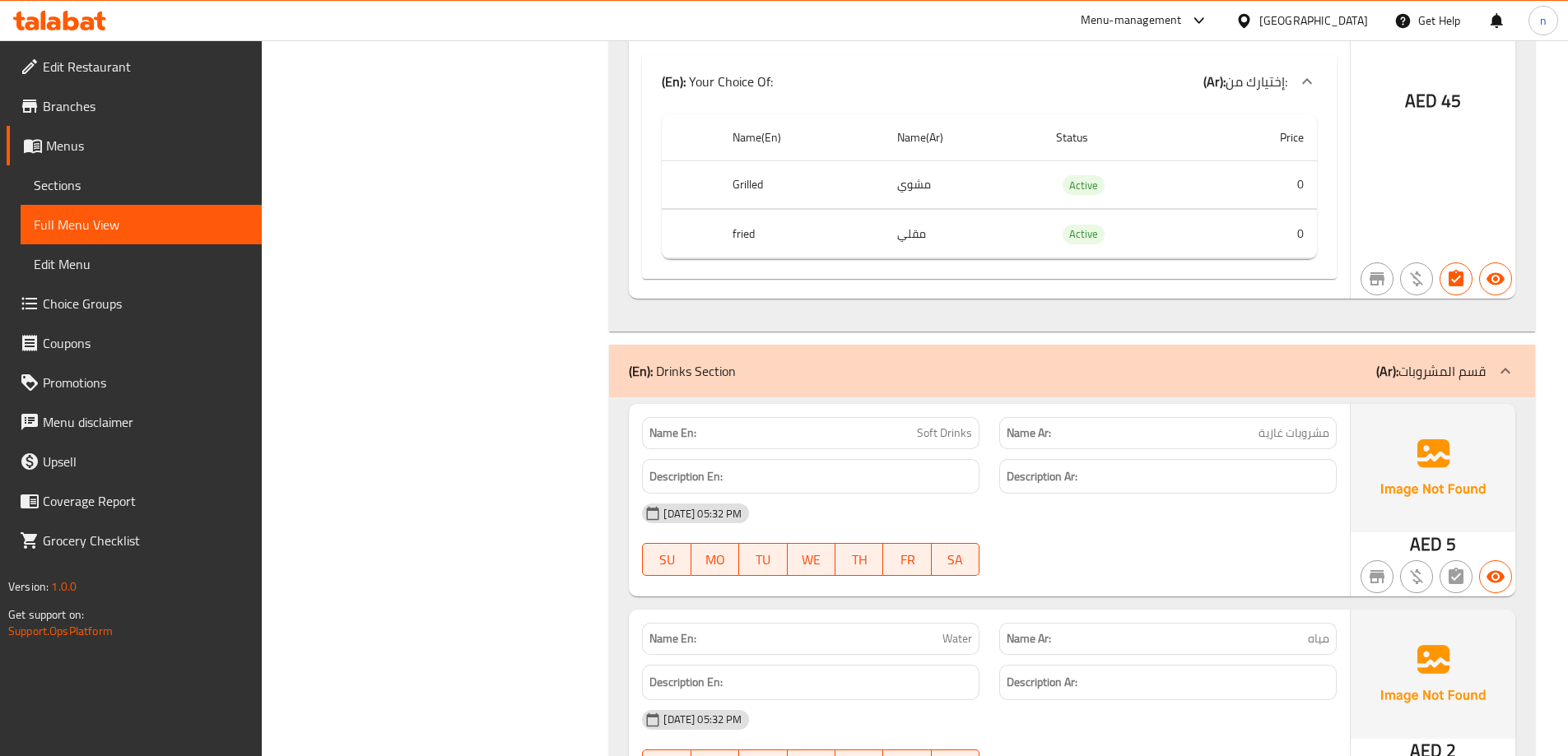
scroll to position [10617, 0]
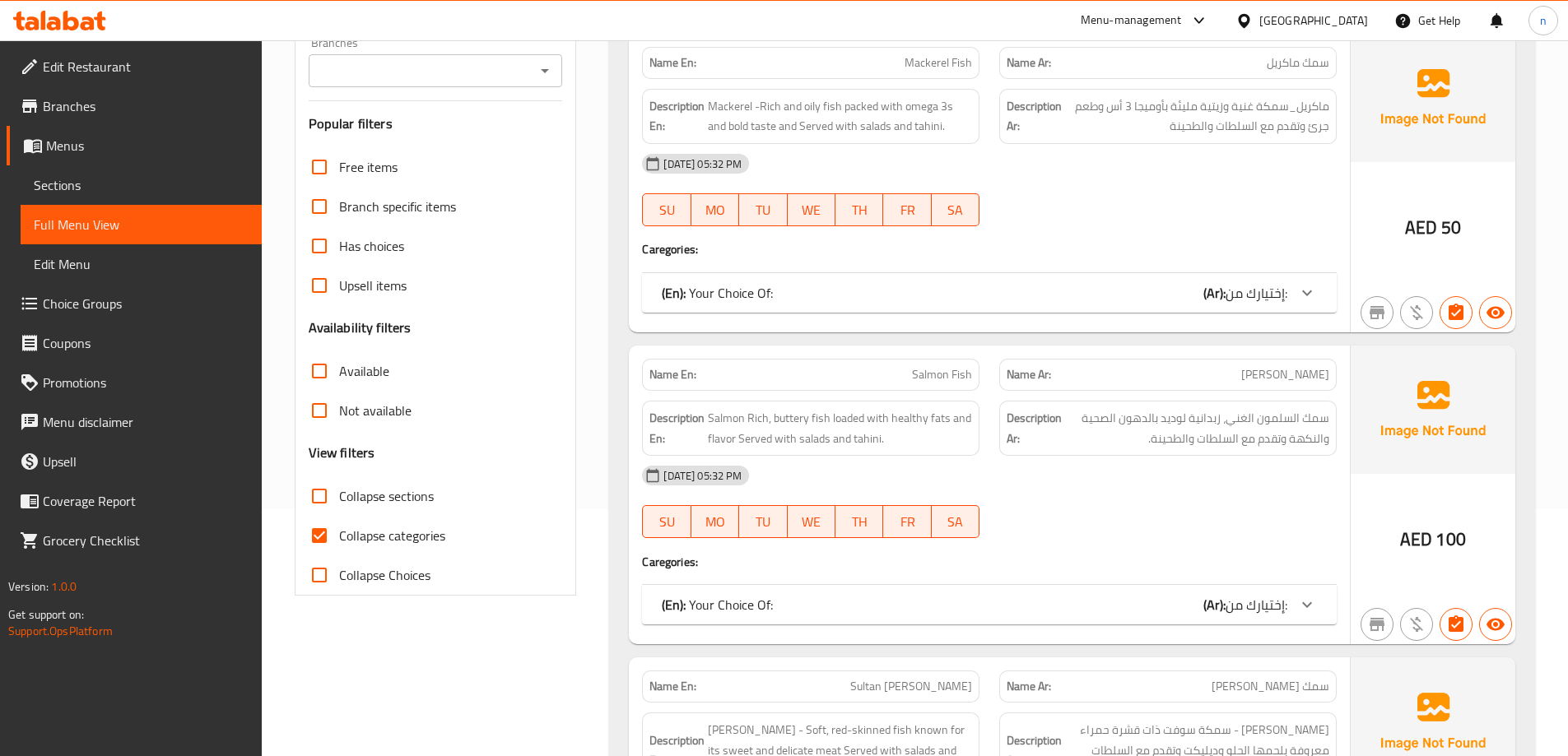
scroll to position [165, 0]
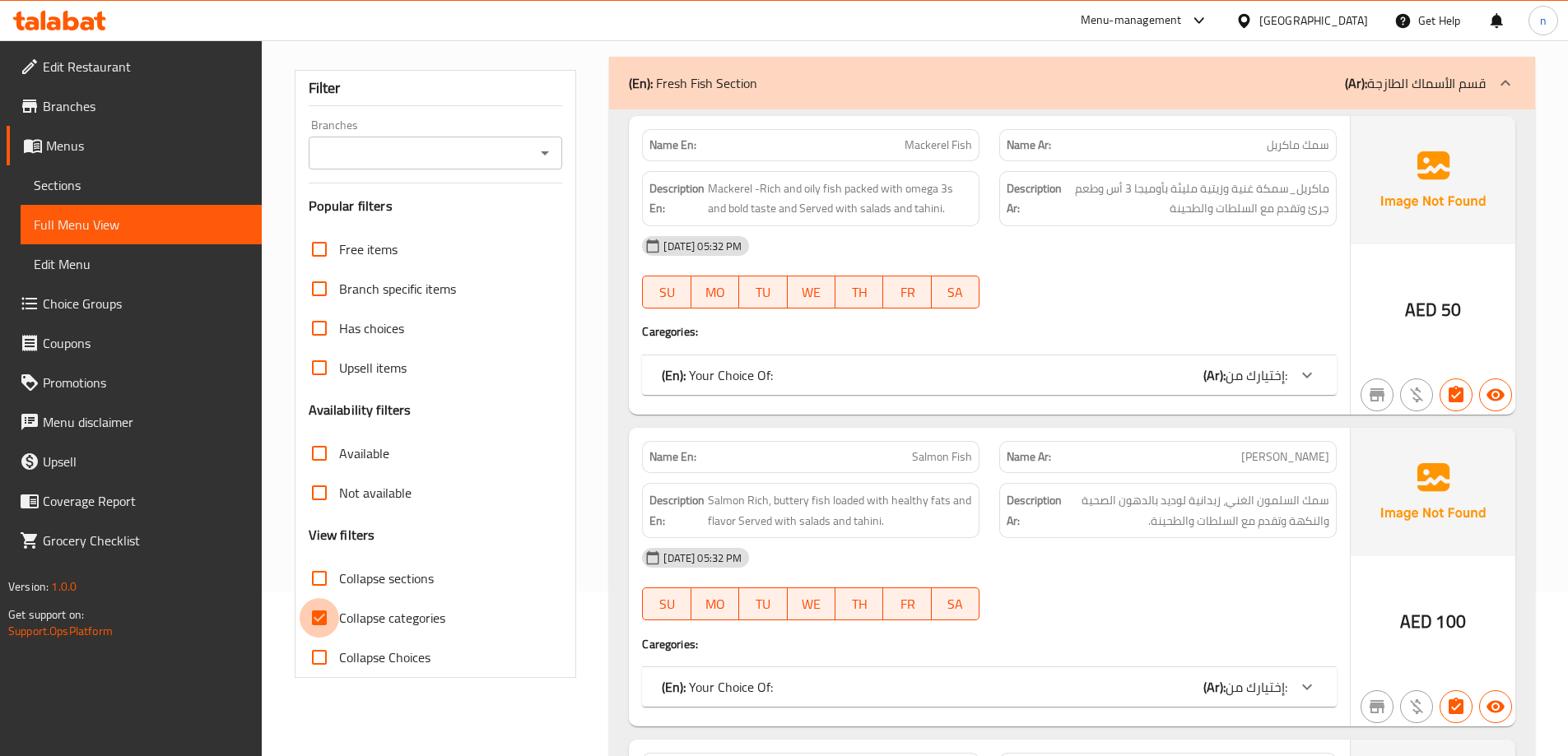
click at [321, 611] on input "Collapse categories" at bounding box center [319, 617] width 39 height 39
checkbox input "false"
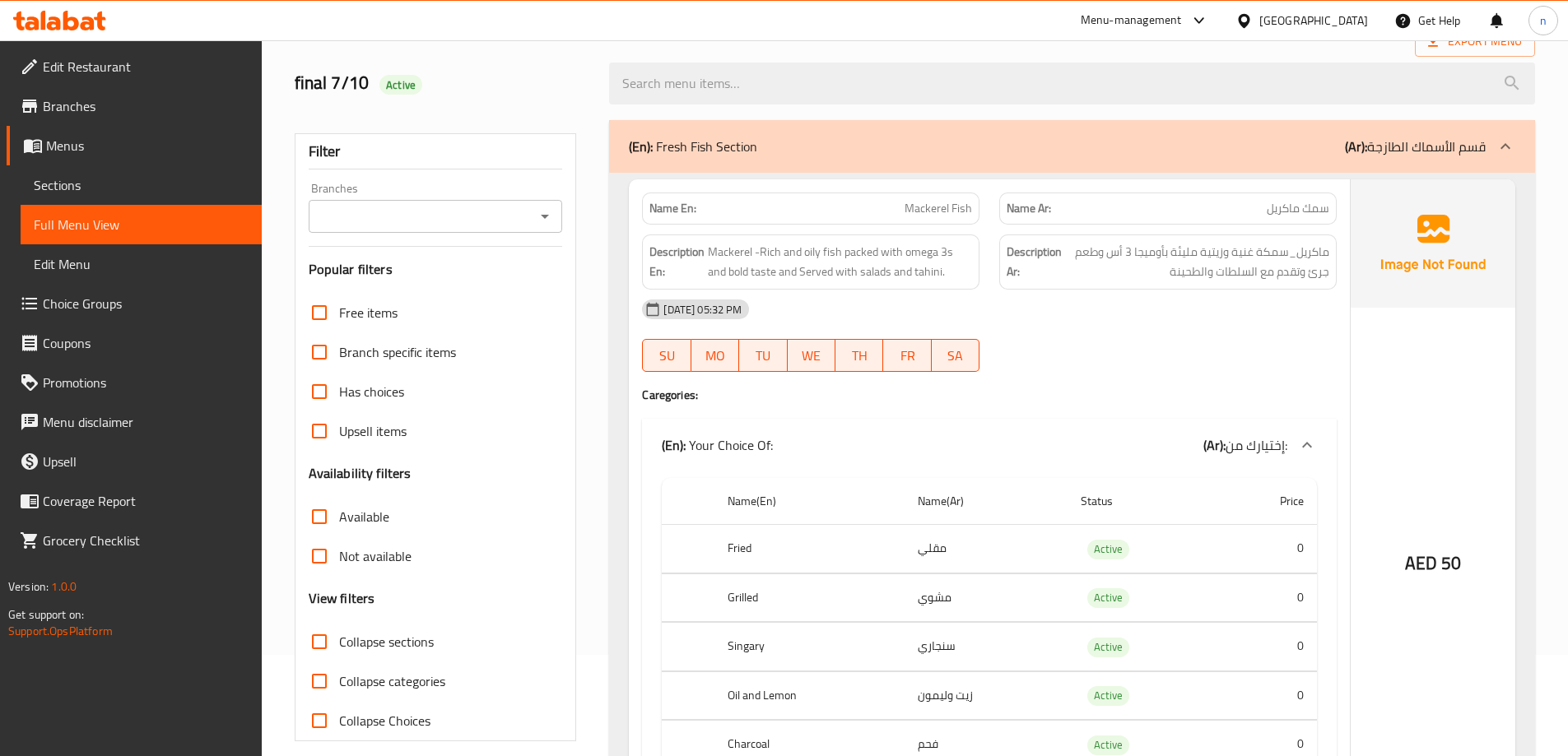
scroll to position [0, 0]
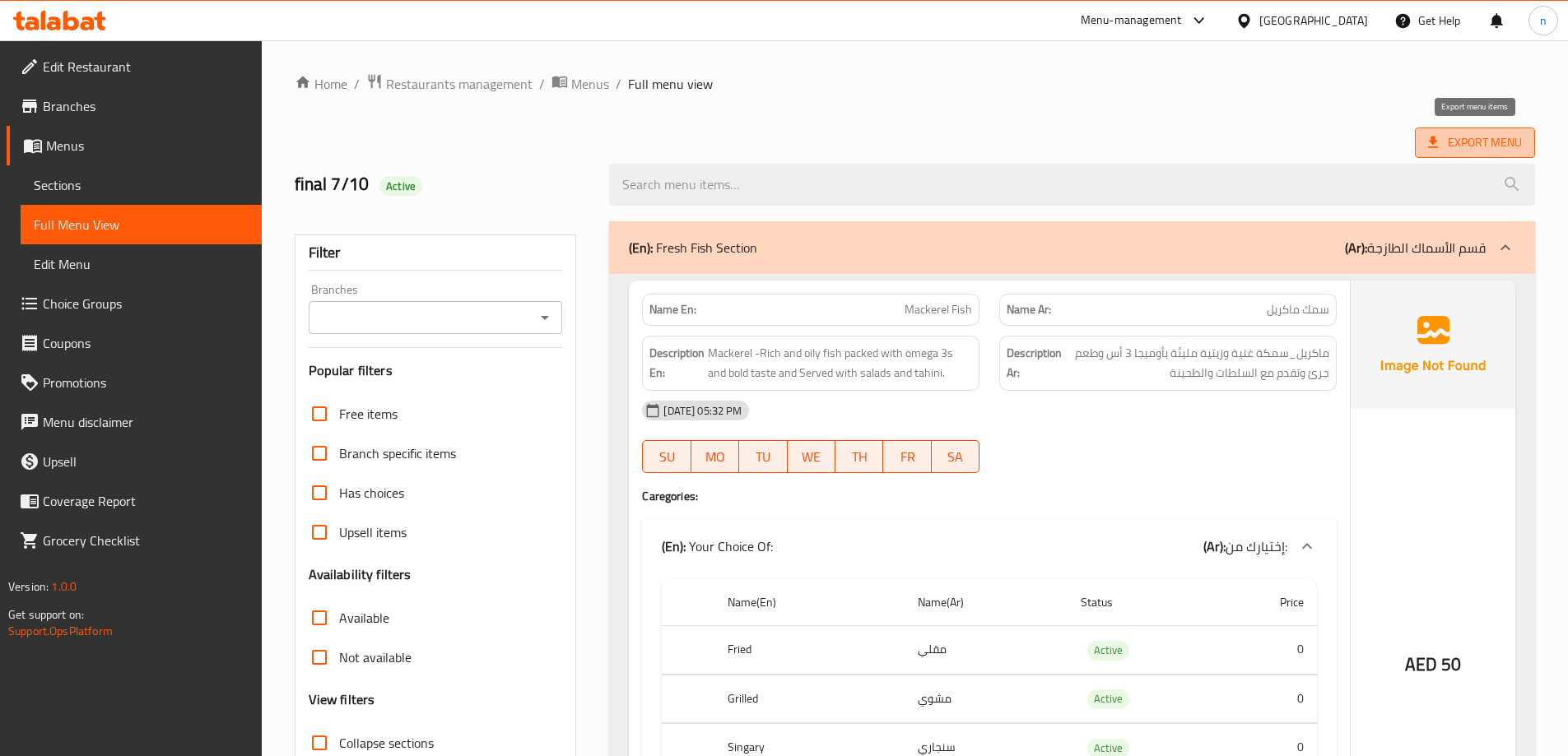
click at [1502, 146] on span "Export Menu" at bounding box center [1475, 143] width 94 height 21
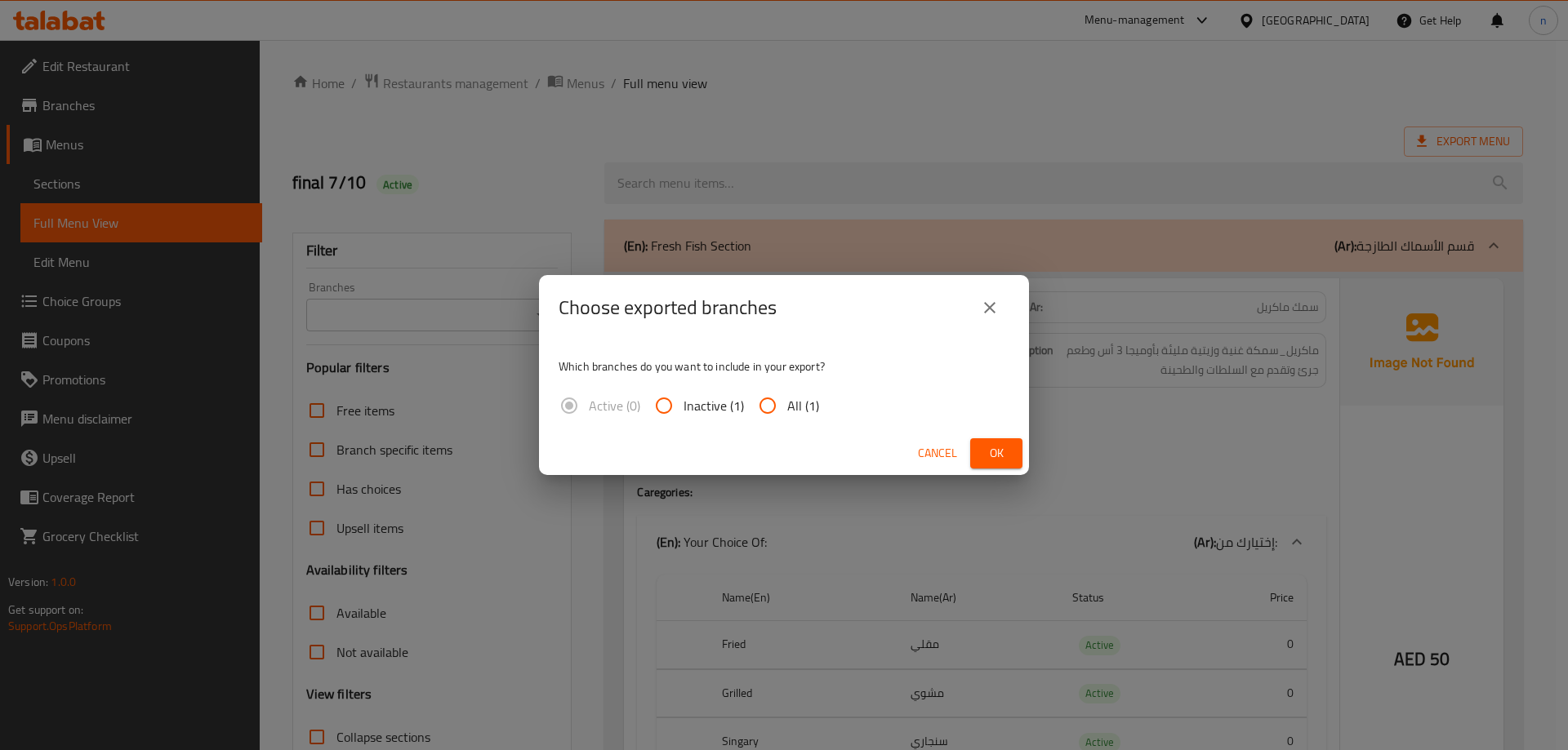
click at [774, 404] on input "All (1)" at bounding box center [767, 405] width 39 height 39
radio input "true"
click at [987, 452] on span "Ok" at bounding box center [997, 453] width 26 height 21
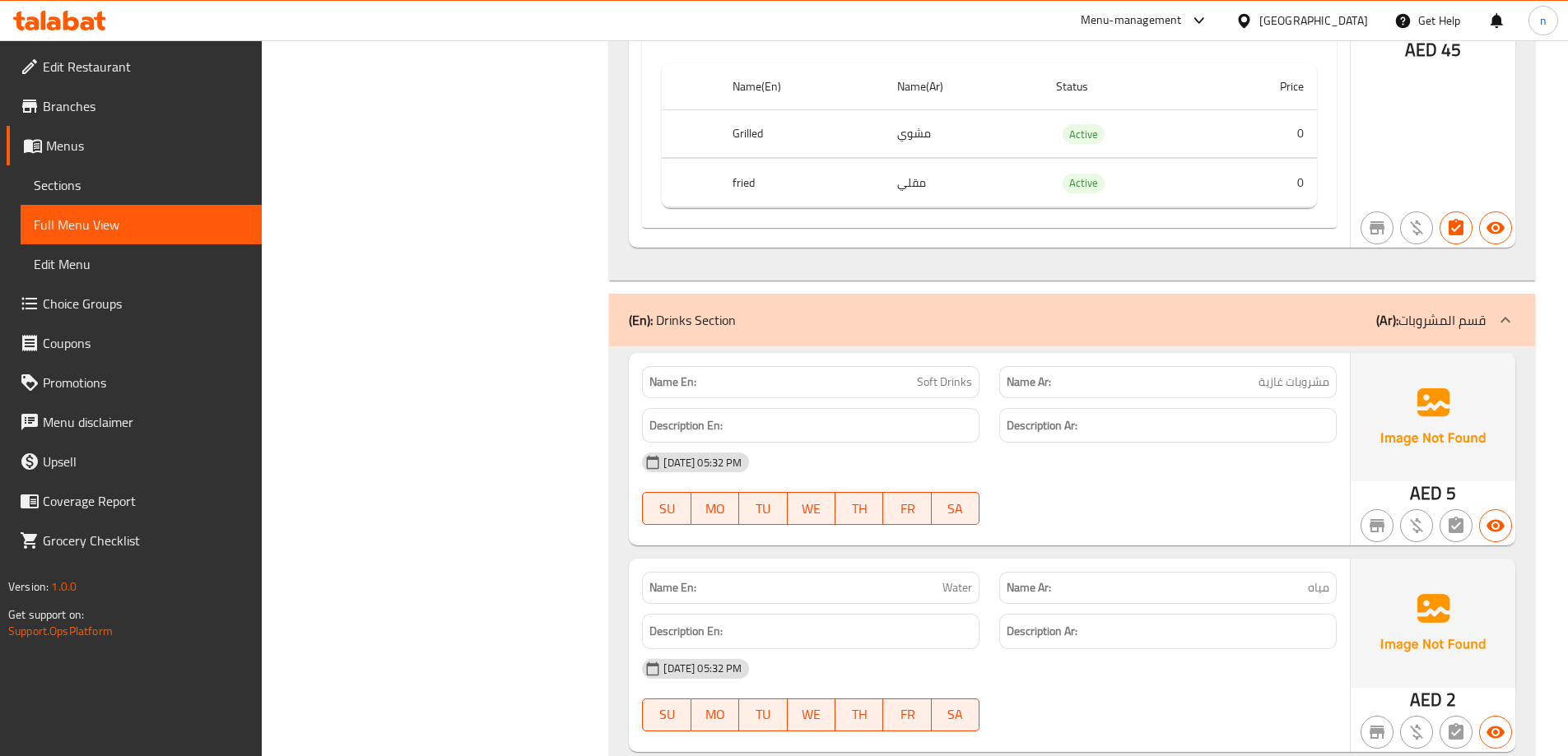
scroll to position [10634, 0]
